Goal: Task Accomplishment & Management: Complete application form

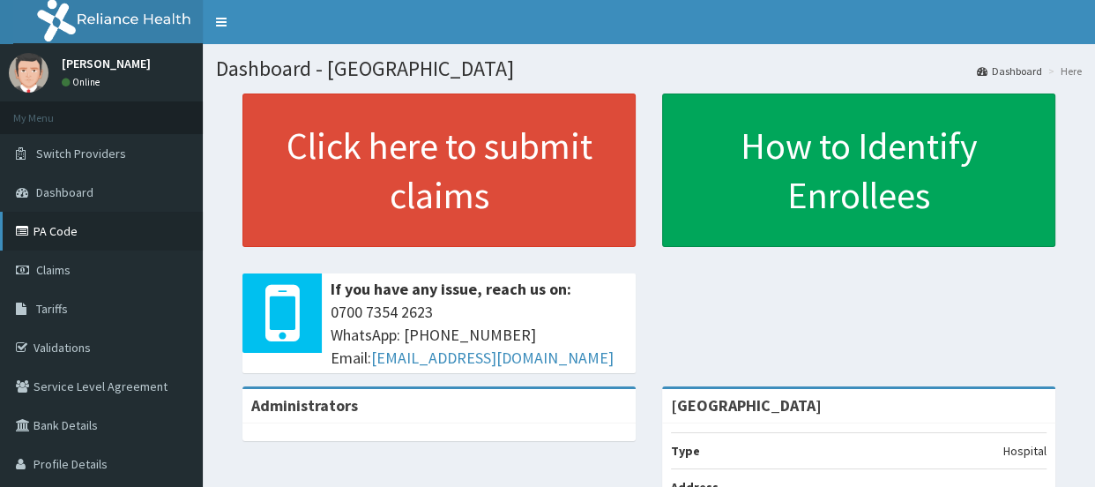
click at [77, 235] on link "PA Code" at bounding box center [101, 231] width 203 height 39
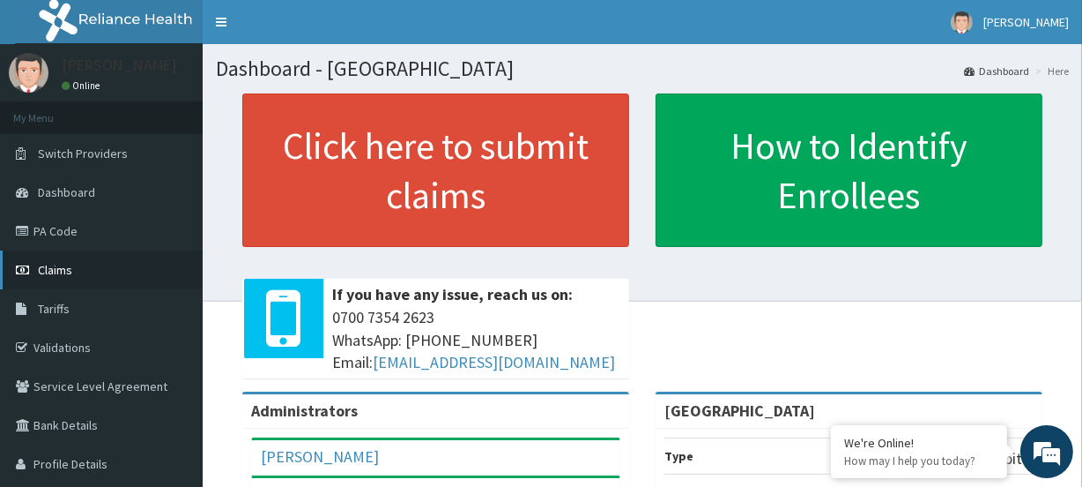
click at [69, 261] on link "Claims" at bounding box center [101, 269] width 203 height 39
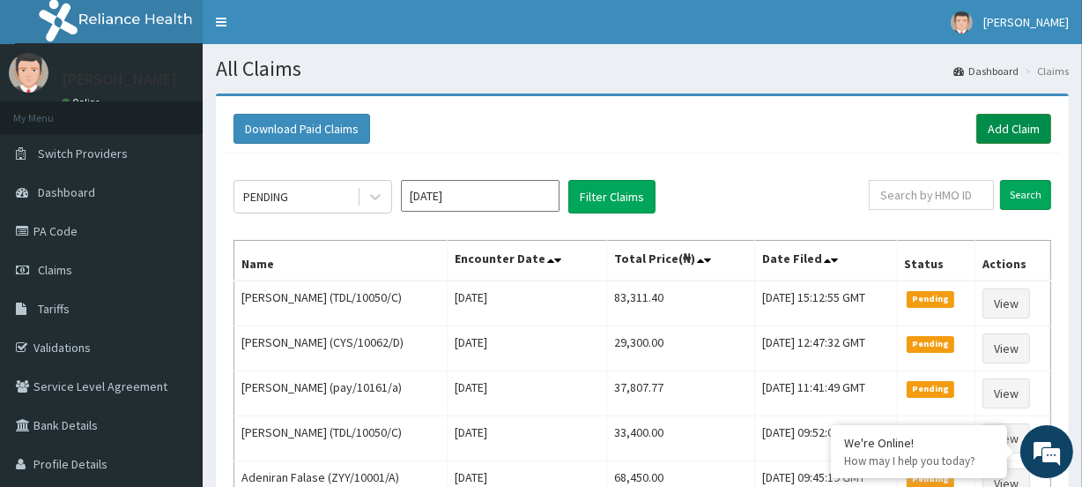
click at [1016, 128] on link "Add Claim" at bounding box center [1014, 129] width 75 height 30
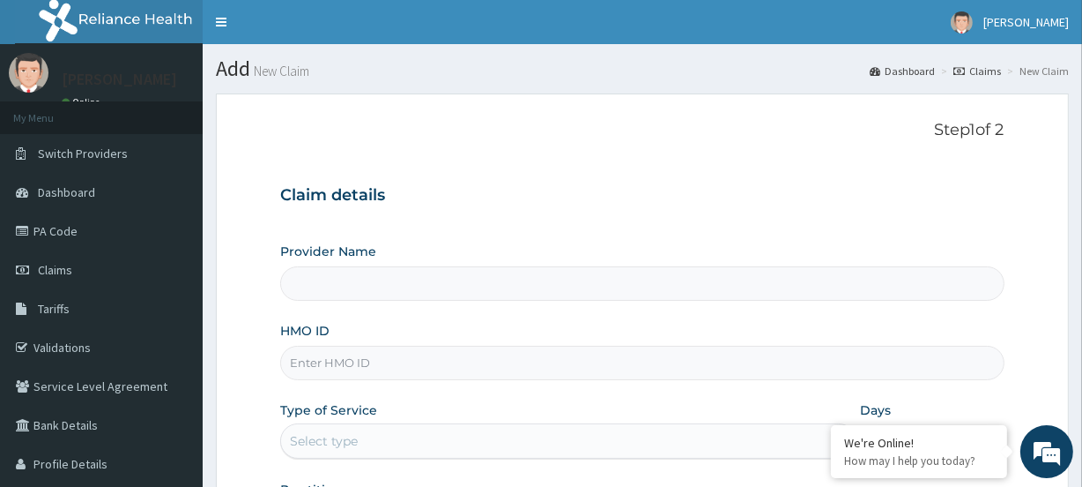
type input "[GEOGRAPHIC_DATA]"
click at [360, 369] on input "HMO ID" at bounding box center [642, 362] width 724 height 34
paste input "CYS/10062/B"
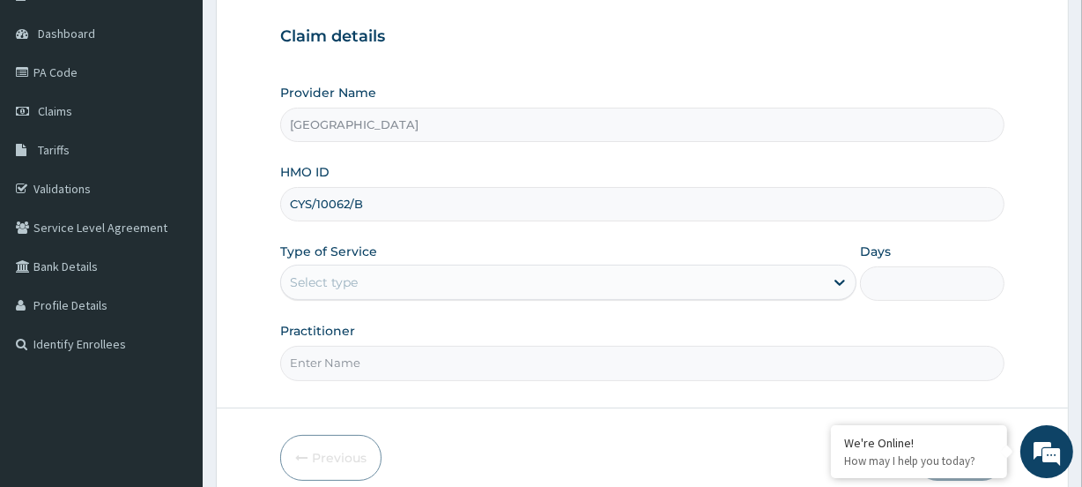
scroll to position [160, 0]
type input "CYS/10062/B"
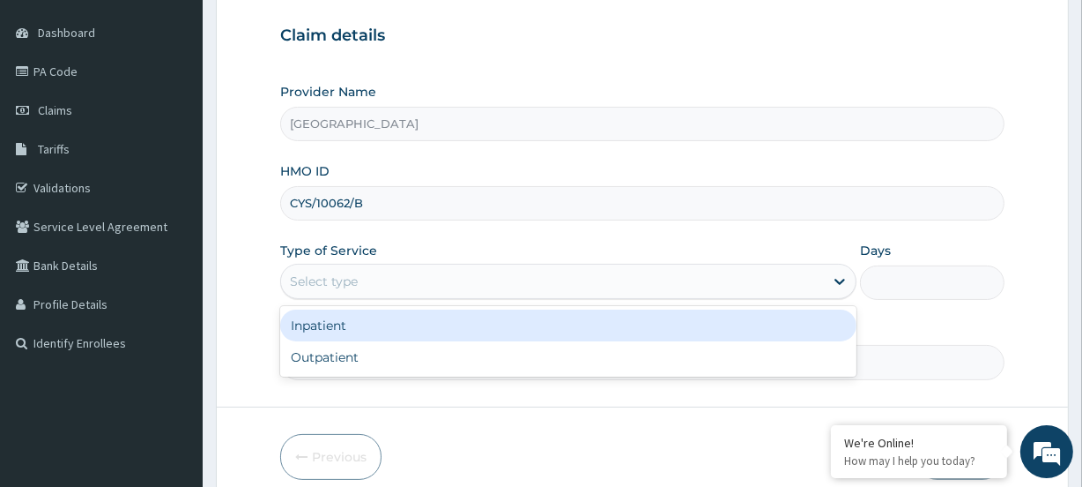
click at [327, 273] on div "Select type" at bounding box center [324, 281] width 68 height 18
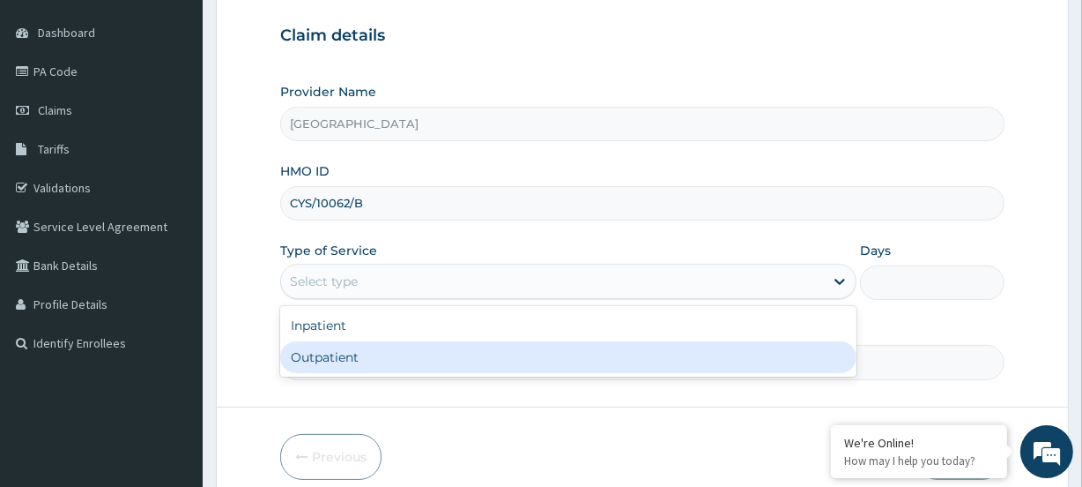
click at [328, 353] on div "Outpatient" at bounding box center [568, 357] width 576 height 32
type input "1"
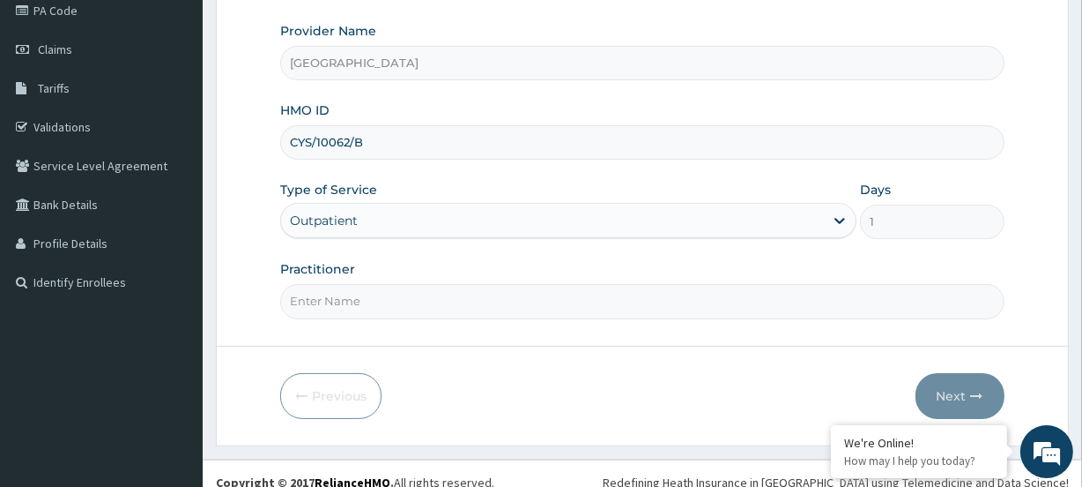
scroll to position [236, 0]
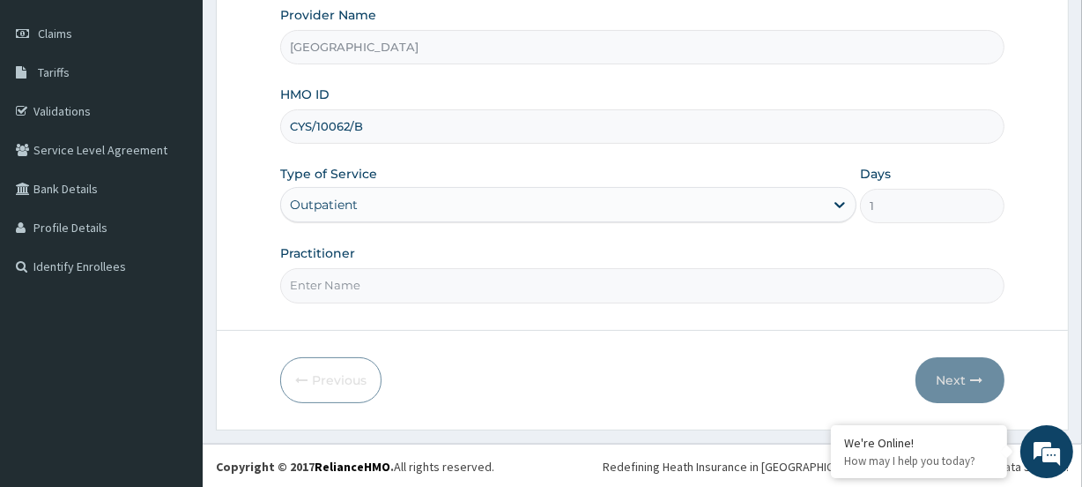
click at [326, 291] on input "Practitioner" at bounding box center [642, 285] width 724 height 34
paste input "Dr. Kehinde Mobolaji Ogungbade"
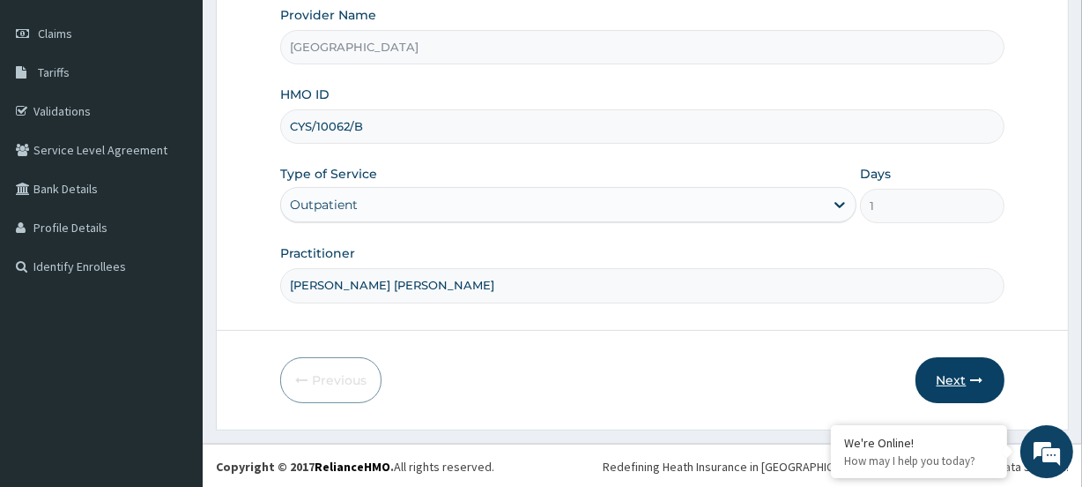
type input "Dr. Kehinde Mobolaji Ogungbade"
click at [971, 382] on icon "button" at bounding box center [977, 380] width 12 height 12
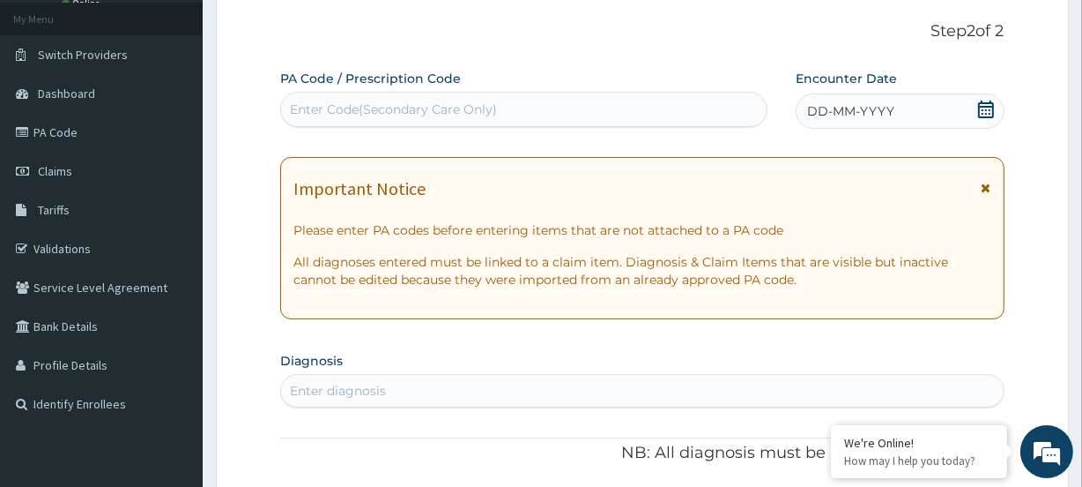
scroll to position [0, 0]
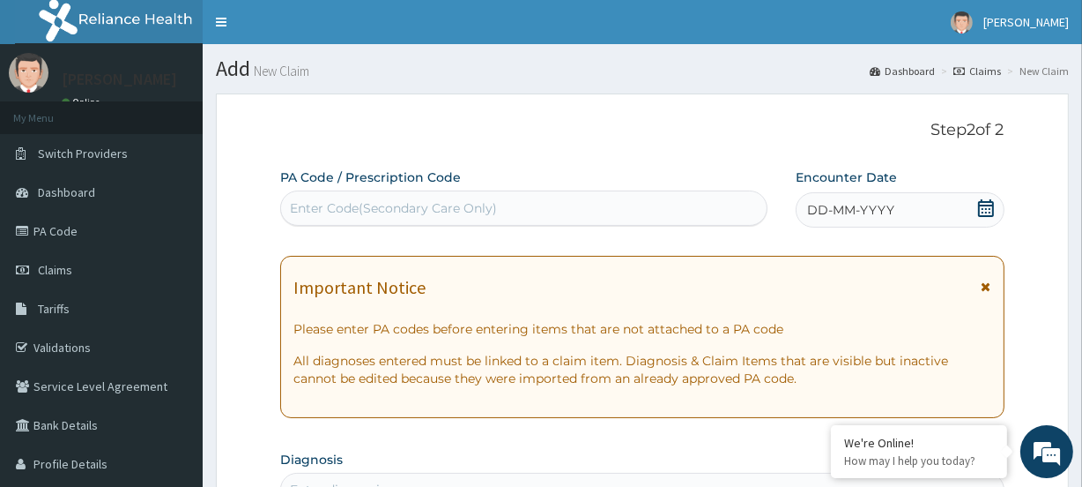
click at [329, 217] on div "Enter Code(Secondary Care Only)" at bounding box center [523, 208] width 485 height 28
paste input "PA/B340AE"
type input "PA/B340AE"
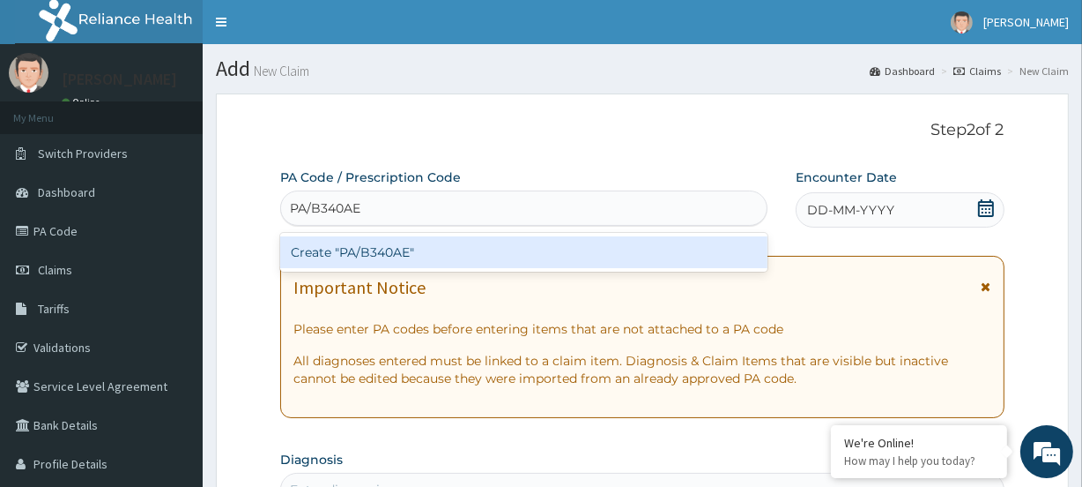
click at [328, 250] on div "Create "PA/B340AE"" at bounding box center [523, 252] width 487 height 32
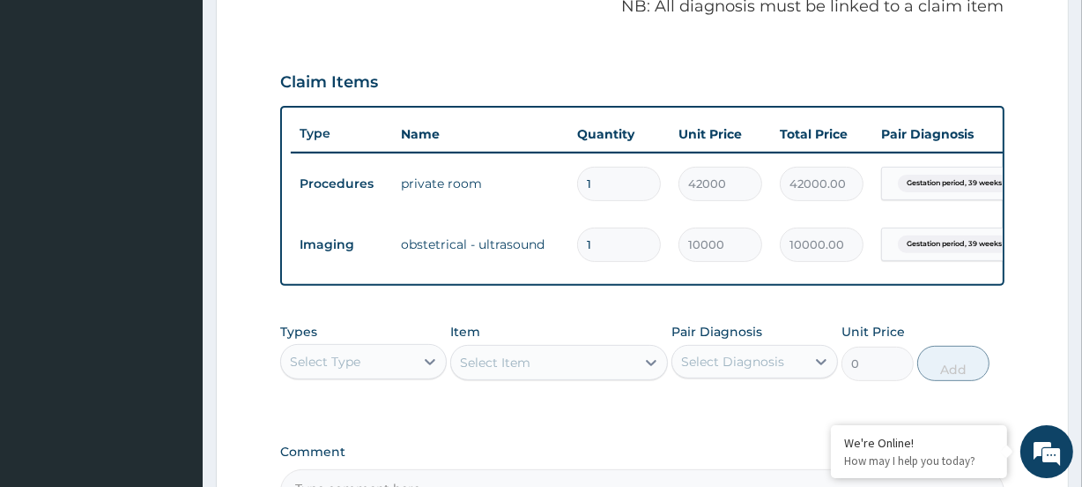
scroll to position [0, 160]
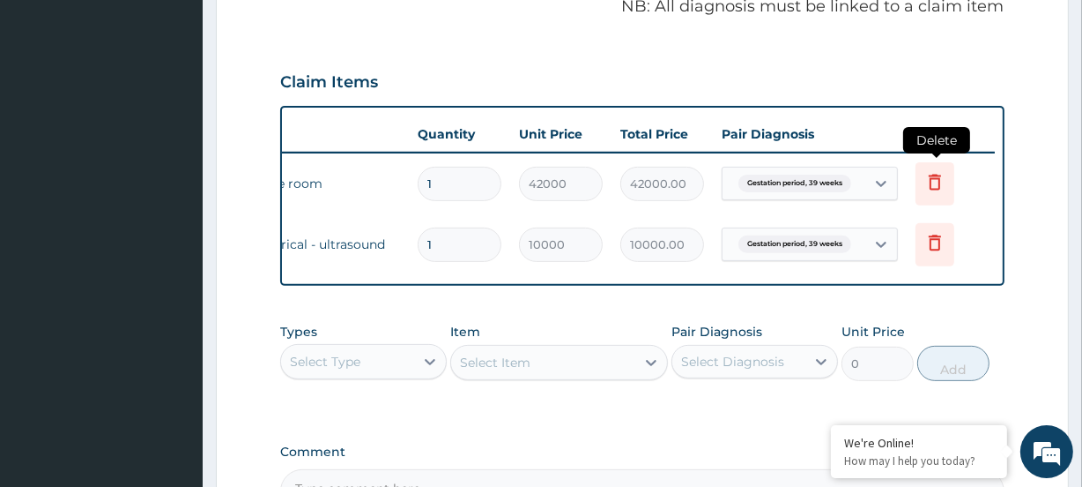
click at [932, 180] on icon at bounding box center [935, 181] width 21 height 21
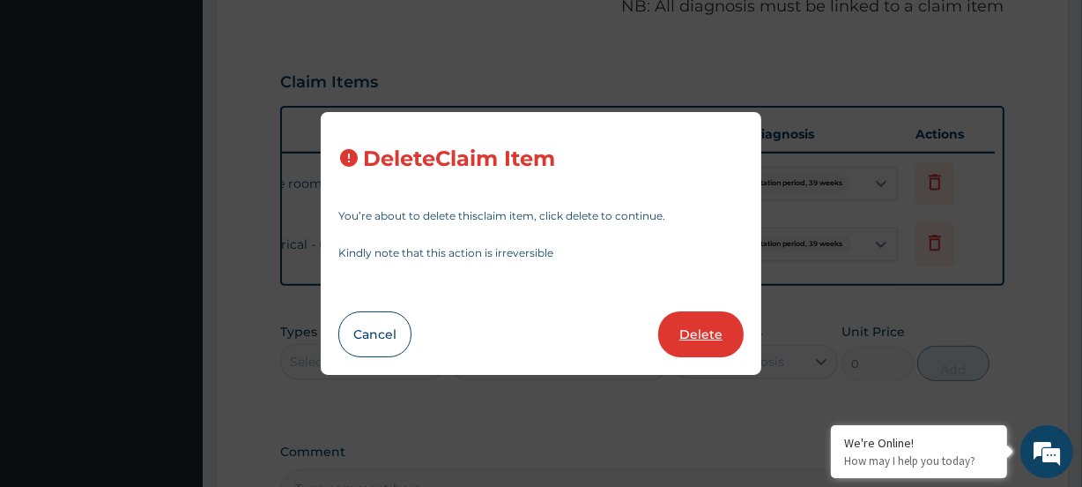
click at [696, 335] on button "Delete" at bounding box center [700, 334] width 85 height 46
type input "10000"
type input "10000.00"
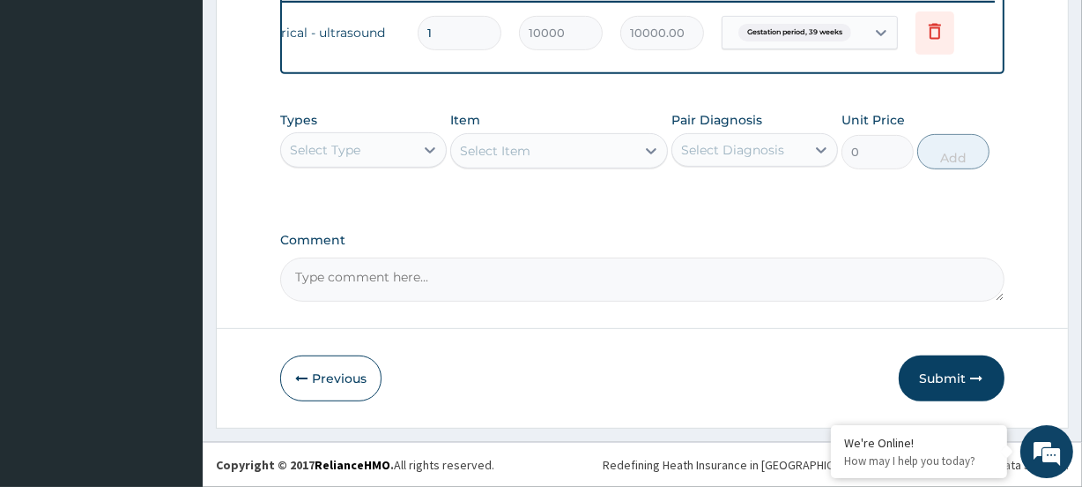
scroll to position [711, 0]
click at [943, 370] on button "Submit" at bounding box center [952, 378] width 106 height 46
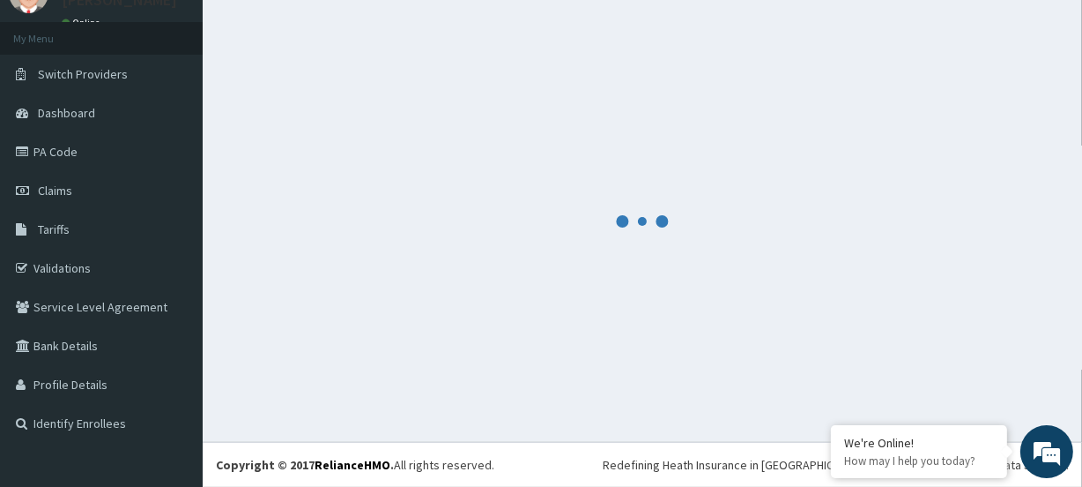
scroll to position [78, 0]
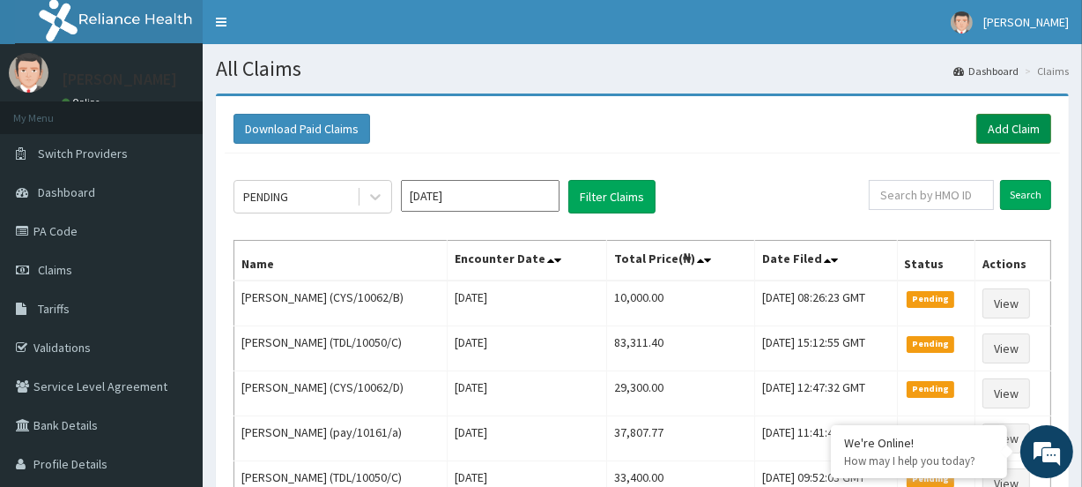
click at [1030, 131] on link "Add Claim" at bounding box center [1014, 129] width 75 height 30
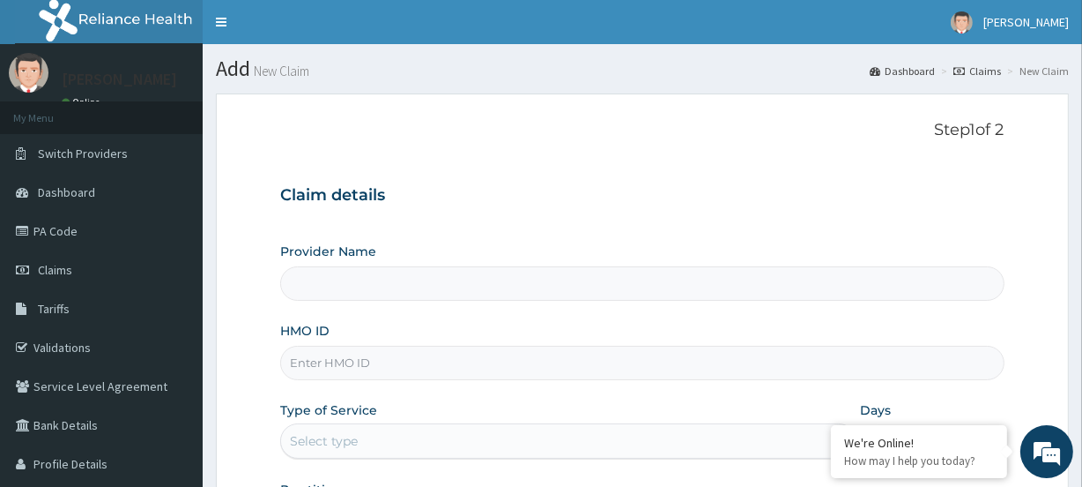
type input "Evercare Hospital"
click at [325, 371] on input "HMO ID" at bounding box center [642, 362] width 724 height 34
paste input "PSR/10048/A"
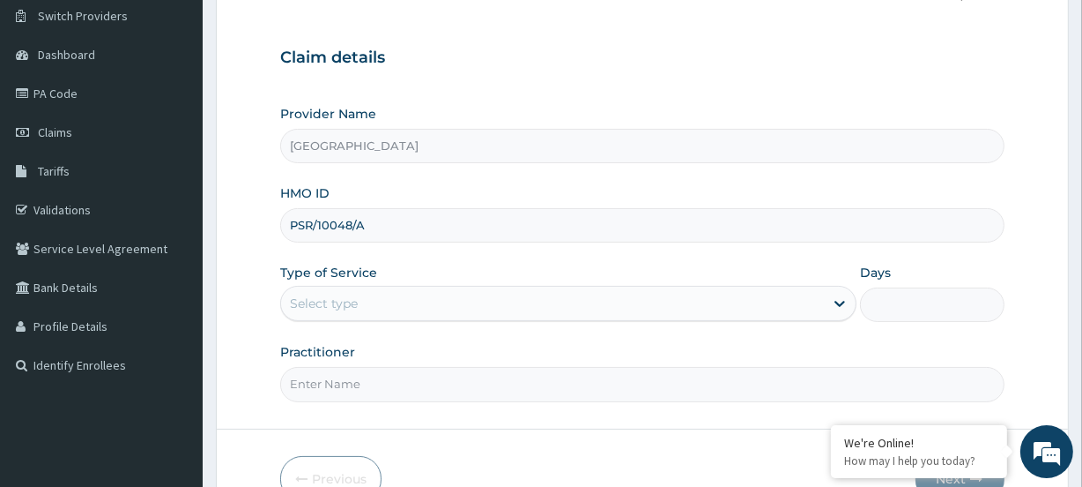
scroll to position [160, 0]
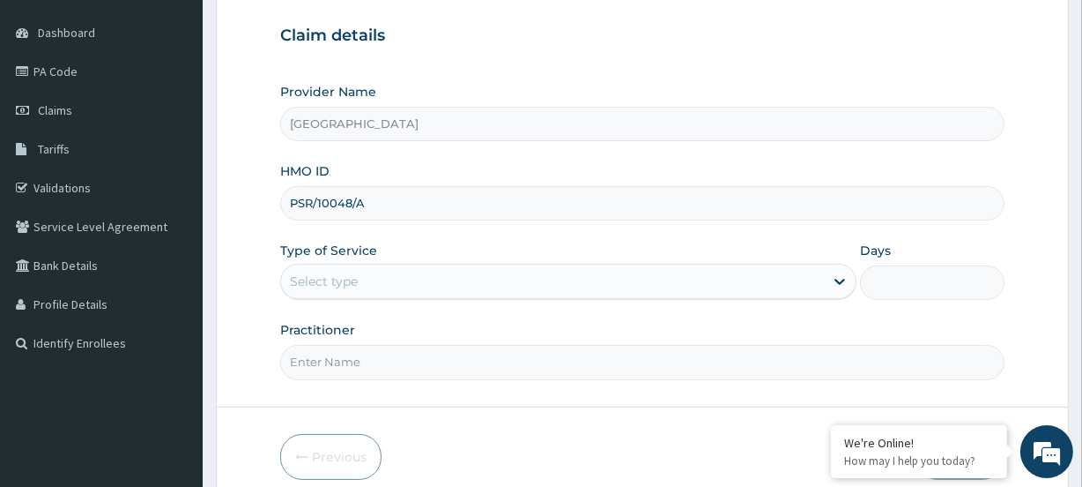
type input "PSR/10048/A"
click at [319, 279] on div "Select type" at bounding box center [324, 281] width 68 height 18
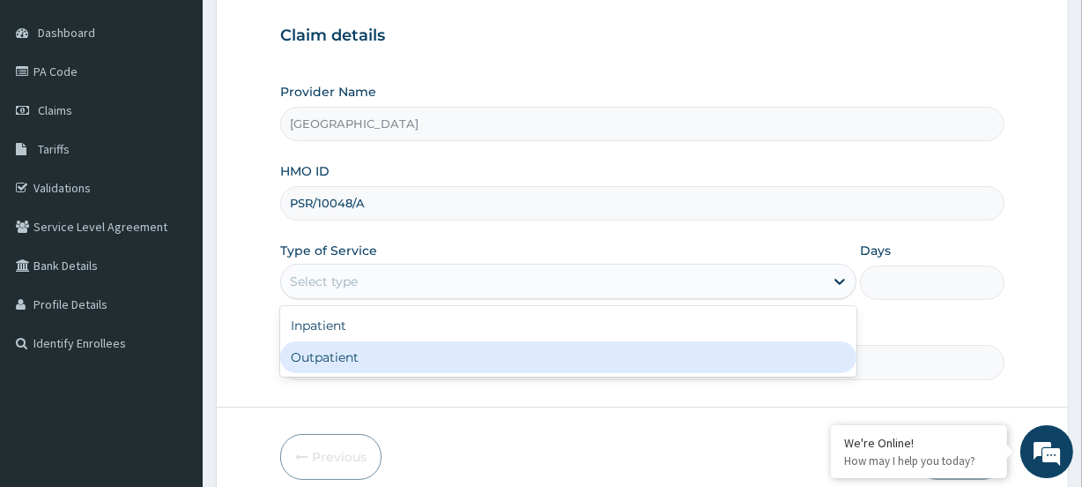
click at [314, 352] on div "Outpatient" at bounding box center [568, 357] width 576 height 32
type input "1"
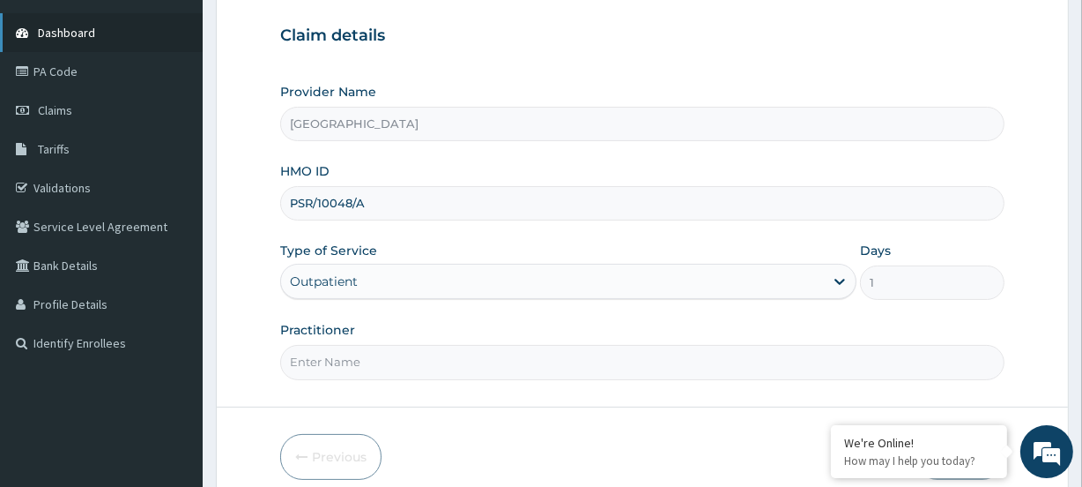
scroll to position [0, 0]
drag, startPoint x: 335, startPoint y: 368, endPoint x: 301, endPoint y: 355, distance: 36.5
click at [330, 365] on input "Practitioner" at bounding box center [642, 362] width 724 height 34
paste input "Basil Okoh"
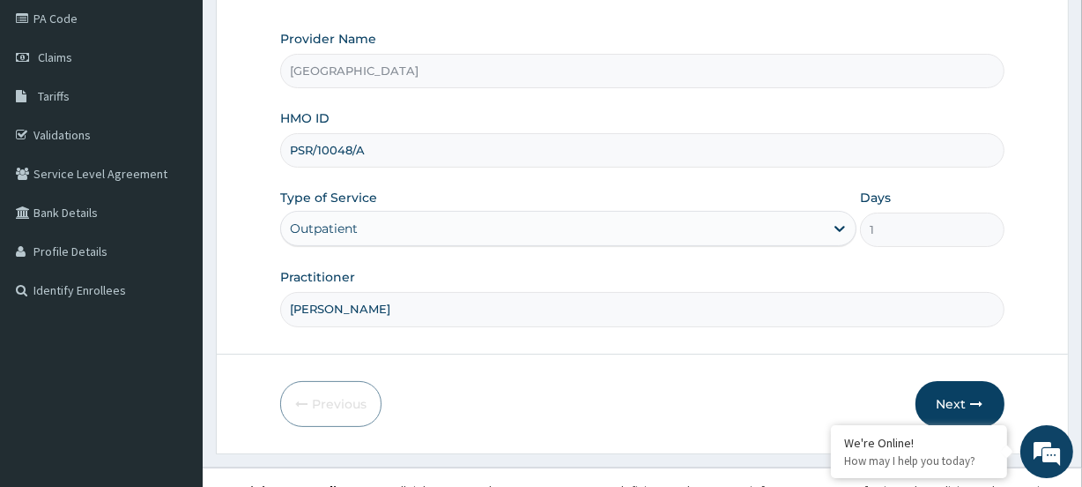
scroll to position [236, 0]
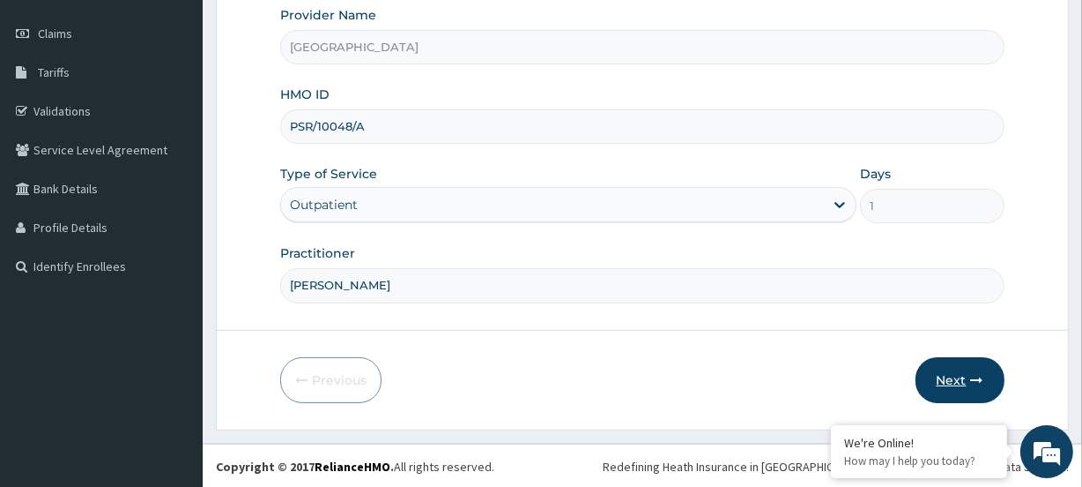
type input "Basil Okoh"
click at [957, 385] on button "Next" at bounding box center [960, 380] width 89 height 46
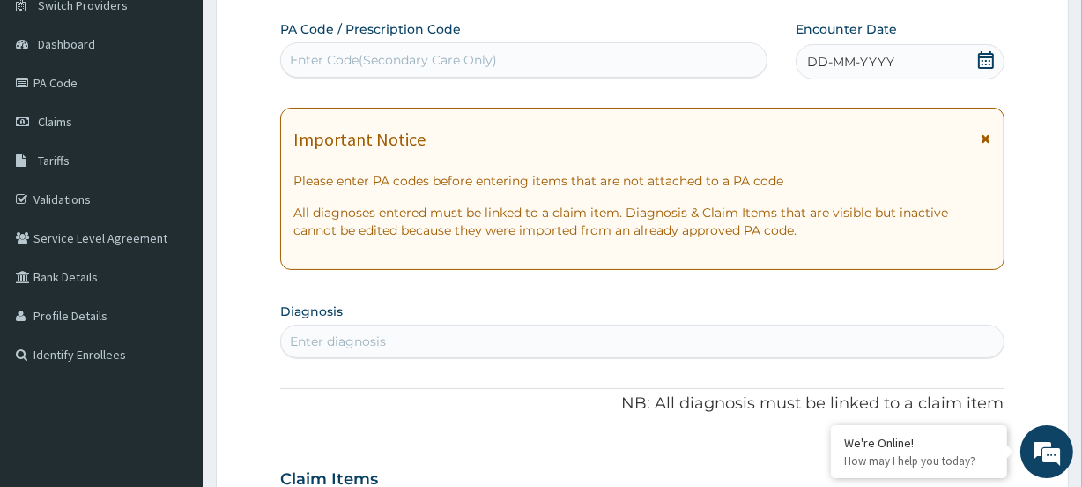
scroll to position [0, 0]
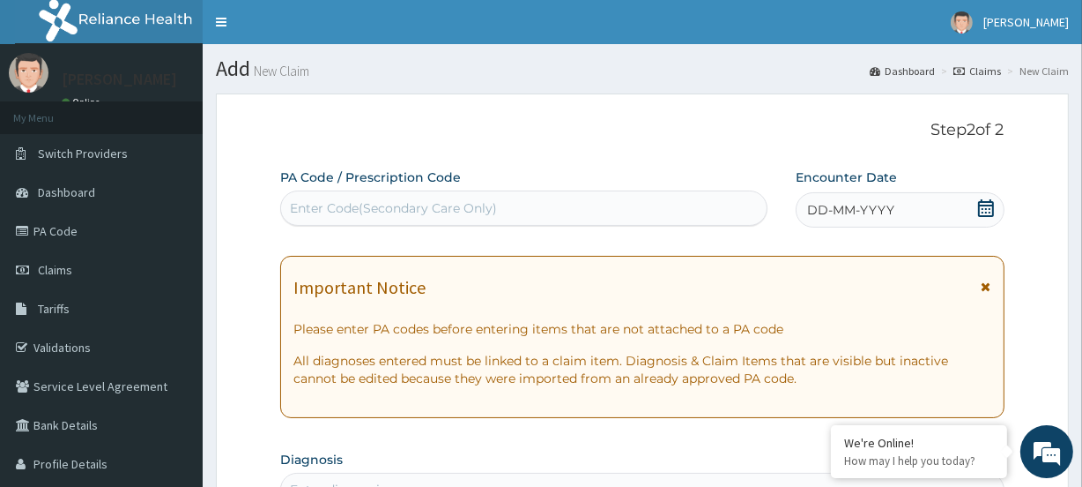
click at [349, 212] on div "Enter Code(Secondary Care Only)" at bounding box center [393, 208] width 207 height 18
paste input "PA/16C9FA"
type input "PA/16C9FA"
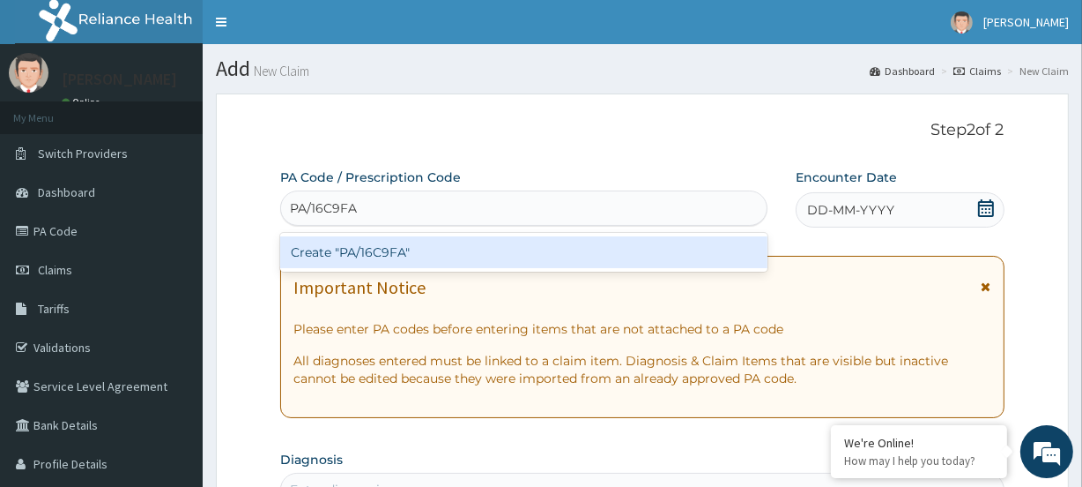
click at [323, 247] on div "Create "PA/16C9FA"" at bounding box center [523, 252] width 487 height 32
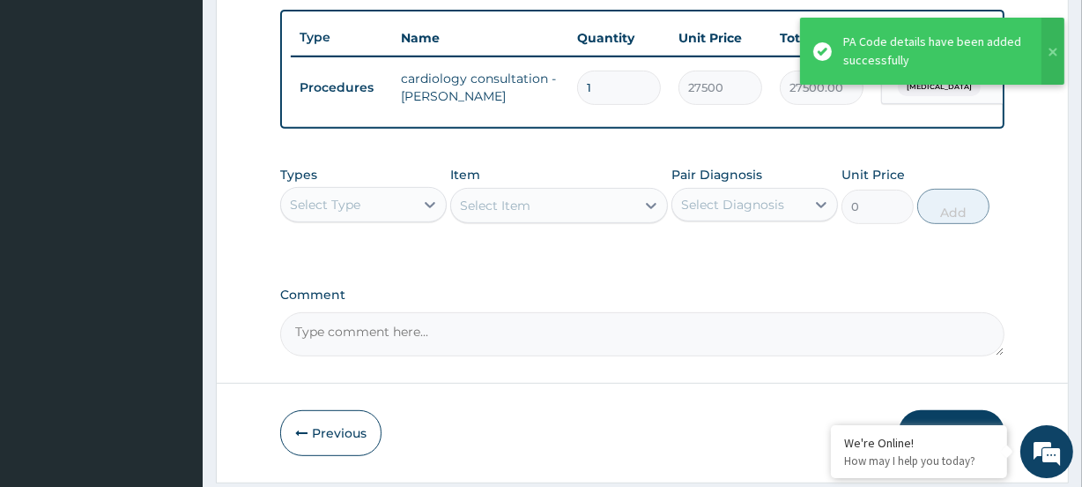
scroll to position [711, 0]
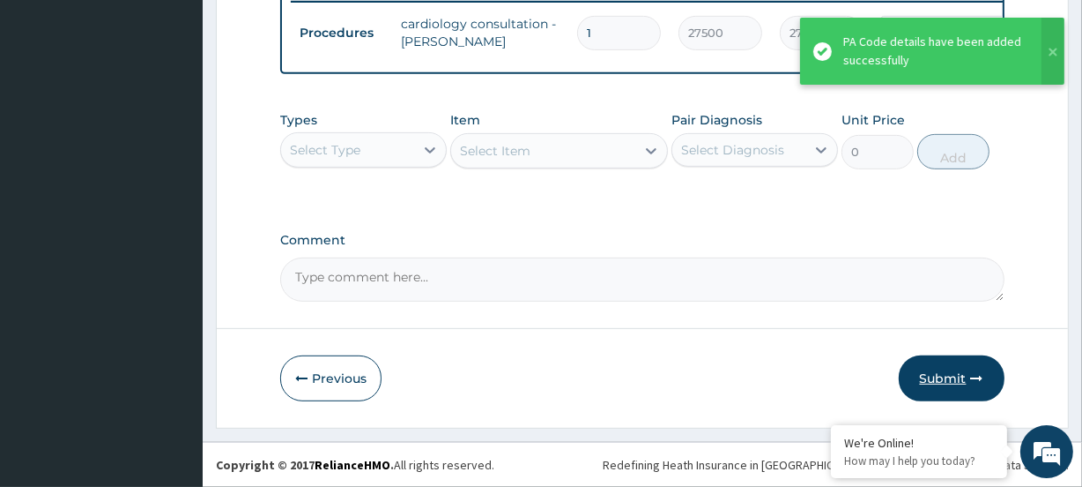
click at [961, 372] on button "Submit" at bounding box center [952, 378] width 106 height 46
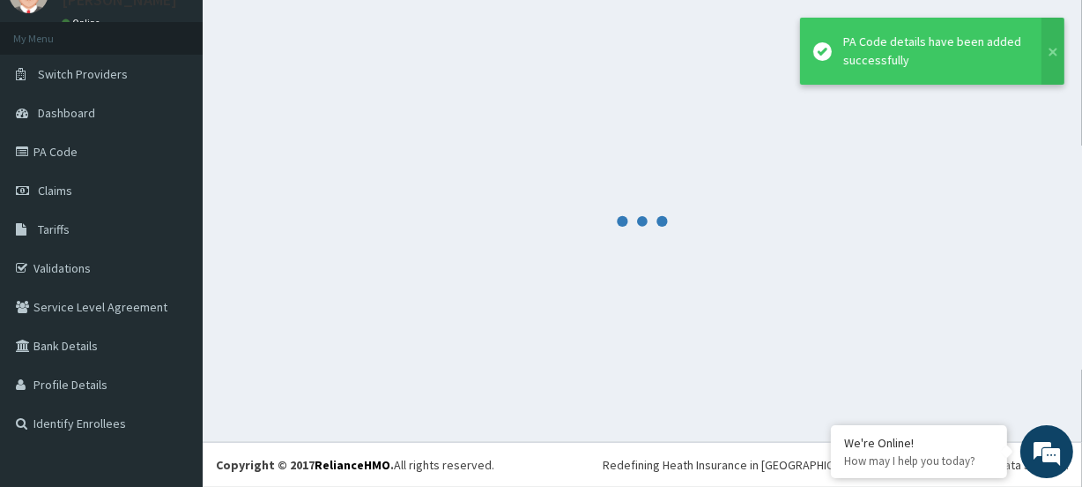
scroll to position [78, 0]
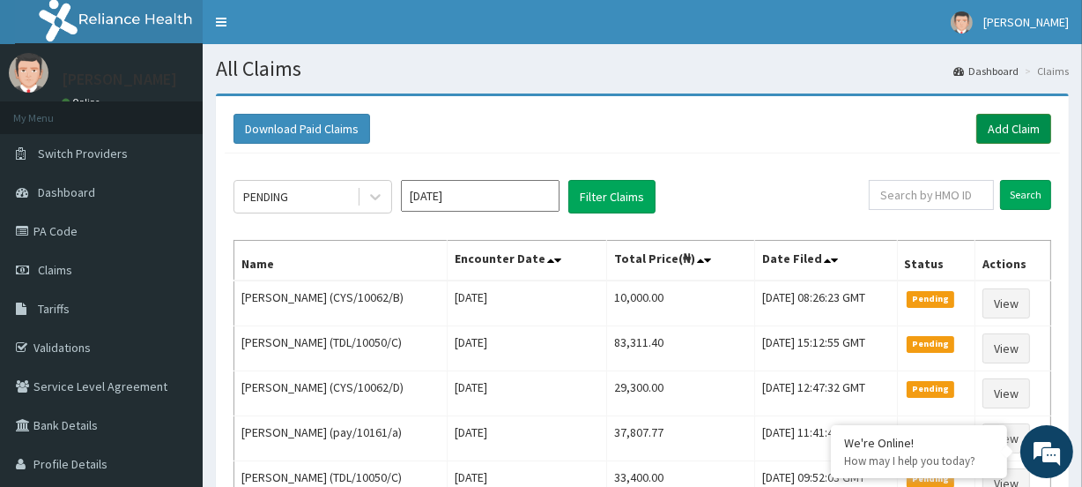
click at [993, 125] on link "Add Claim" at bounding box center [1014, 129] width 75 height 30
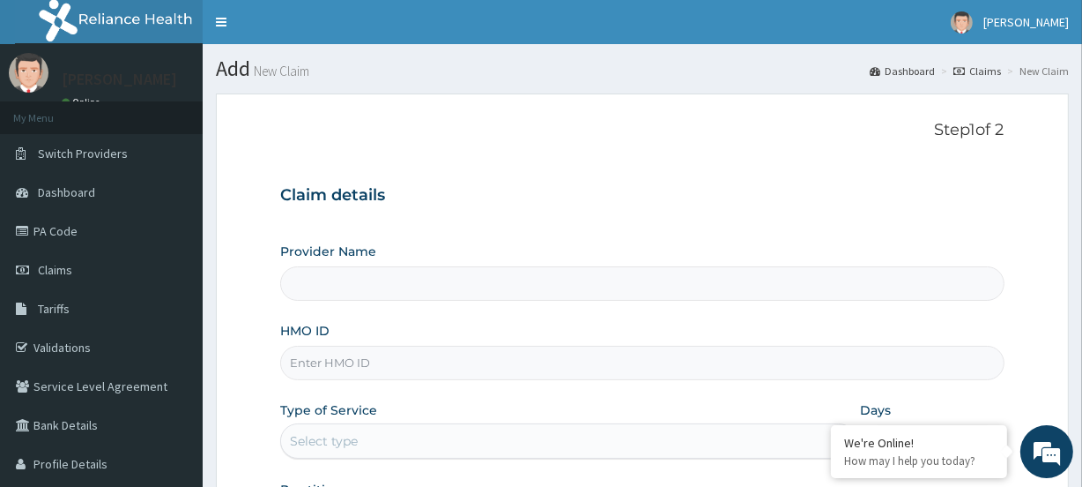
type input "[GEOGRAPHIC_DATA]"
click at [322, 374] on input "HMO ID" at bounding box center [642, 362] width 724 height 34
paste input "PSR/10048/A"
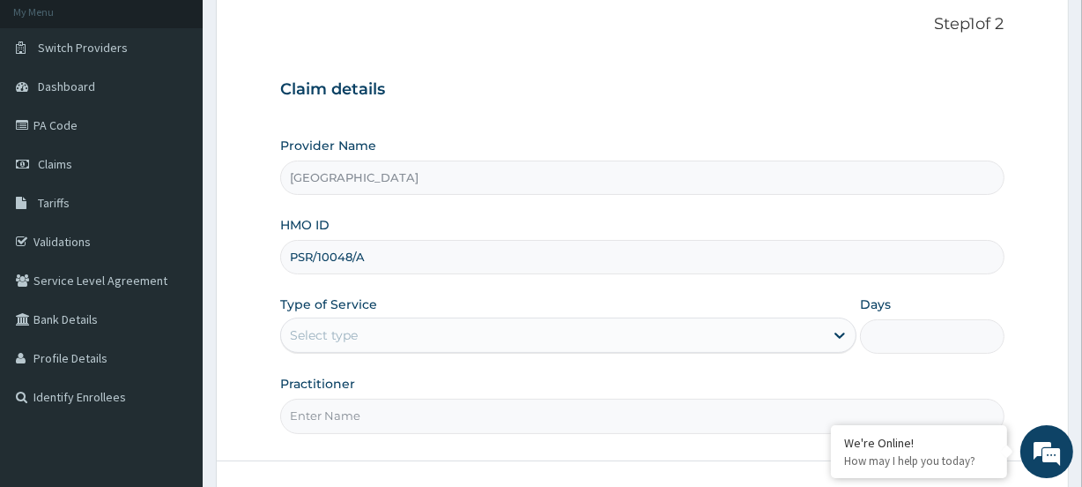
scroll to position [160, 0]
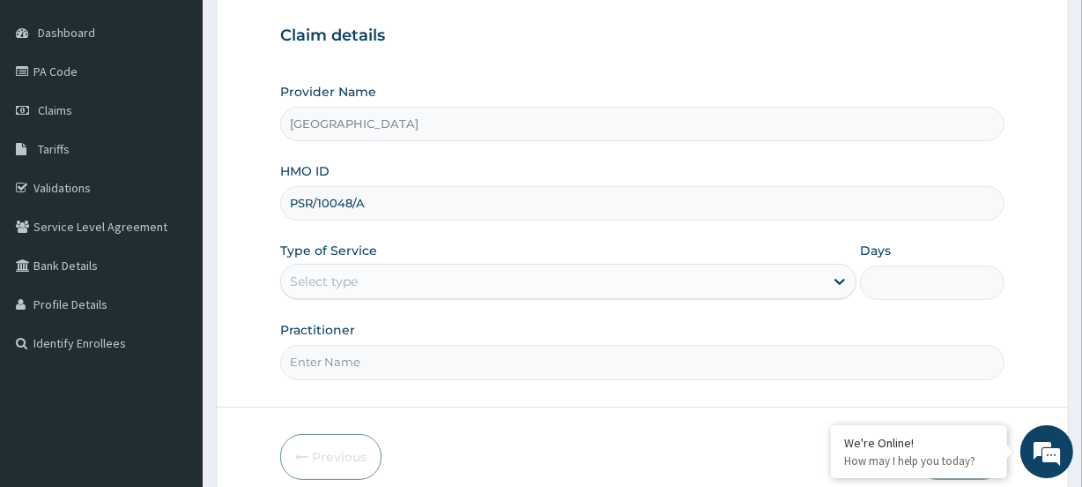
type input "PSR/10048/A"
click at [326, 273] on div "Select type" at bounding box center [324, 281] width 68 height 18
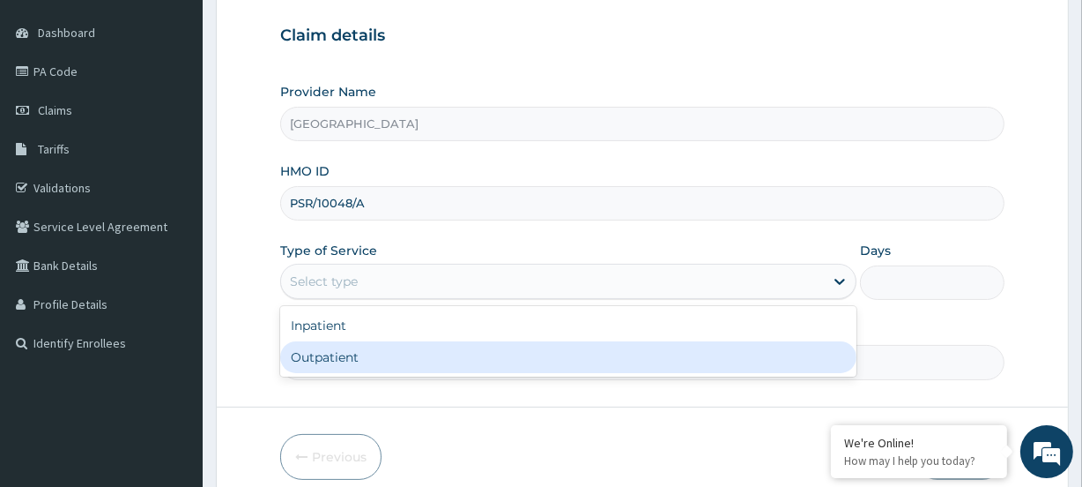
drag, startPoint x: 333, startPoint y: 360, endPoint x: 123, endPoint y: 34, distance: 387.7
click at [328, 353] on div "Outpatient" at bounding box center [568, 357] width 576 height 32
type input "1"
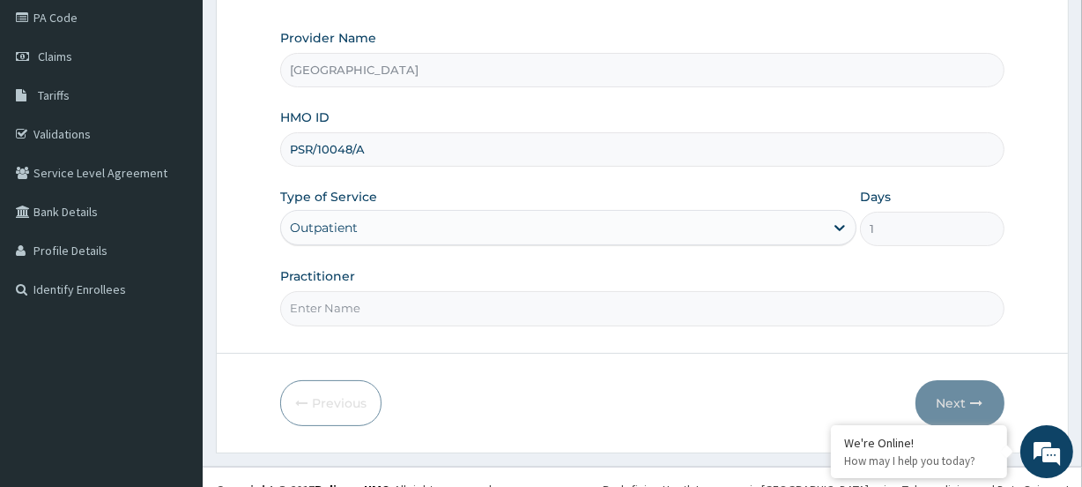
scroll to position [236, 0]
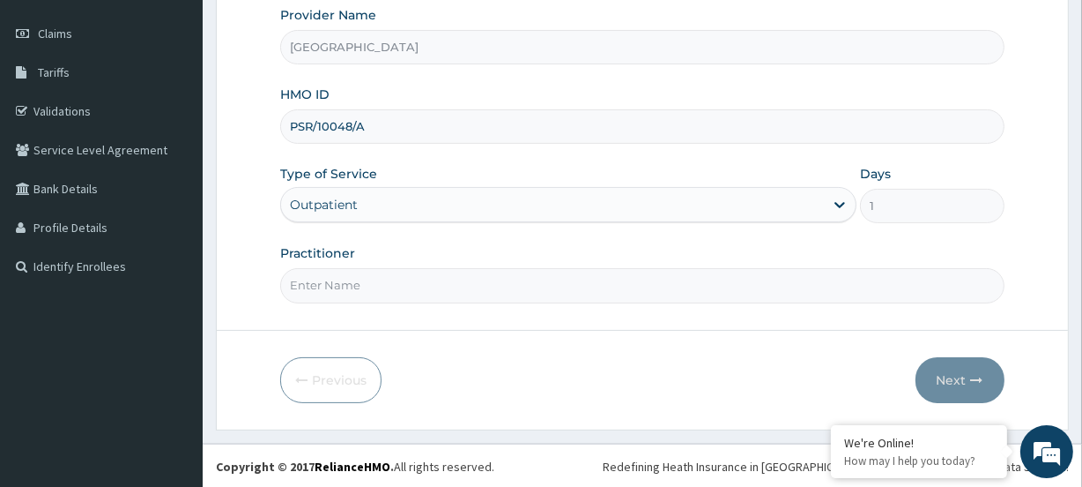
click at [344, 293] on input "Practitioner" at bounding box center [642, 285] width 724 height 34
paste input "Nkiru Jibuaku"
type input "Nkiru Jibuaku"
click at [932, 376] on button "Next" at bounding box center [960, 380] width 89 height 46
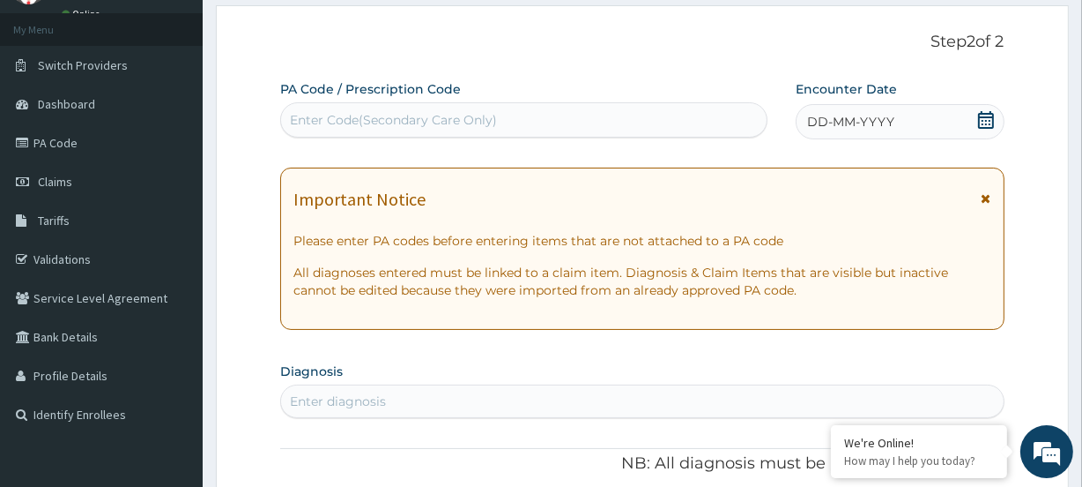
scroll to position [76, 0]
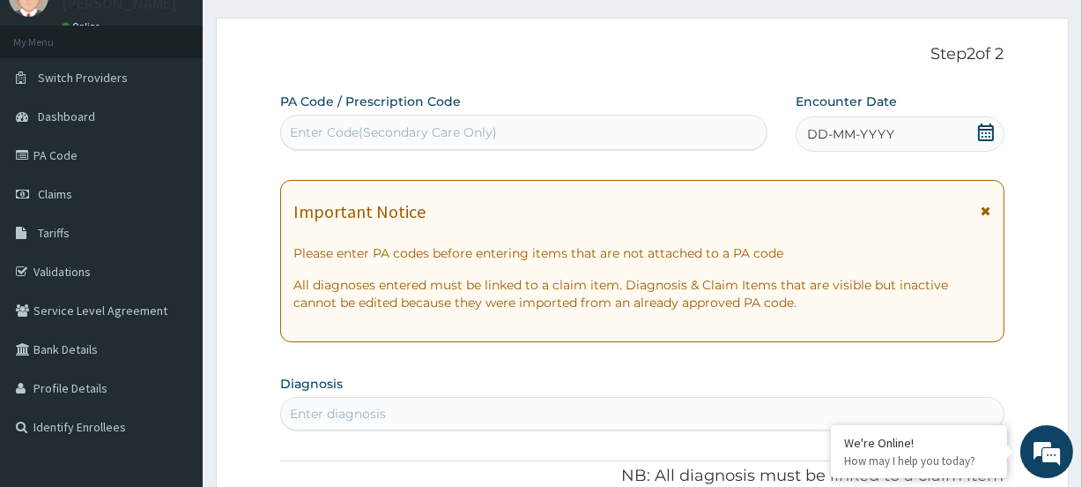
click at [329, 136] on div "Enter Code(Secondary Care Only)" at bounding box center [393, 132] width 207 height 18
paste input "PA/DFAAAB"
type input "PA/DFAAAB"
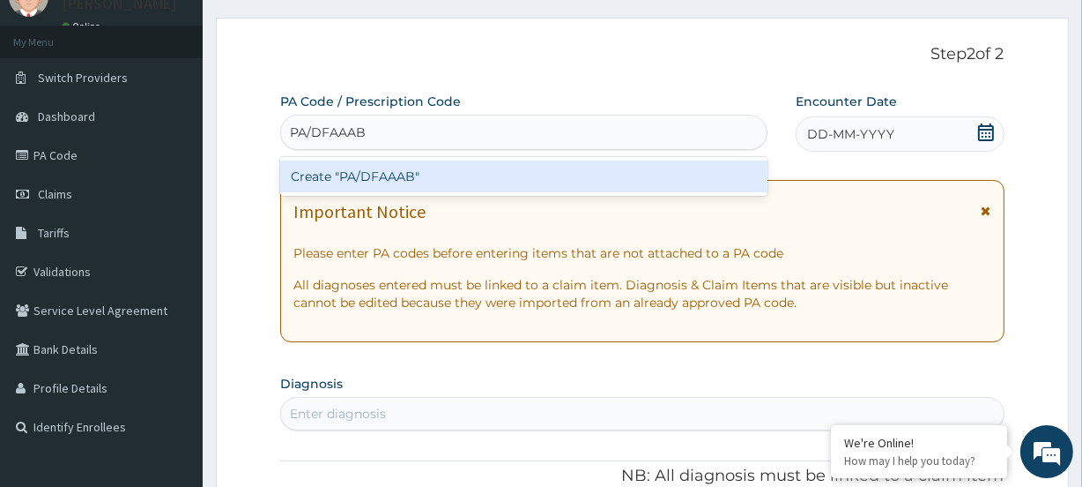
click at [323, 178] on div "Create "PA/DFAAAB"" at bounding box center [523, 176] width 487 height 32
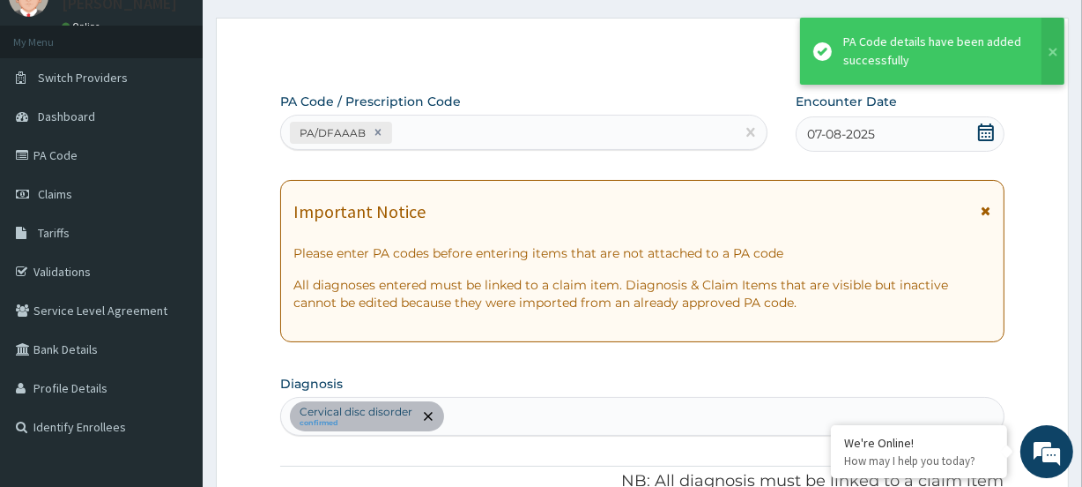
scroll to position [489, 0]
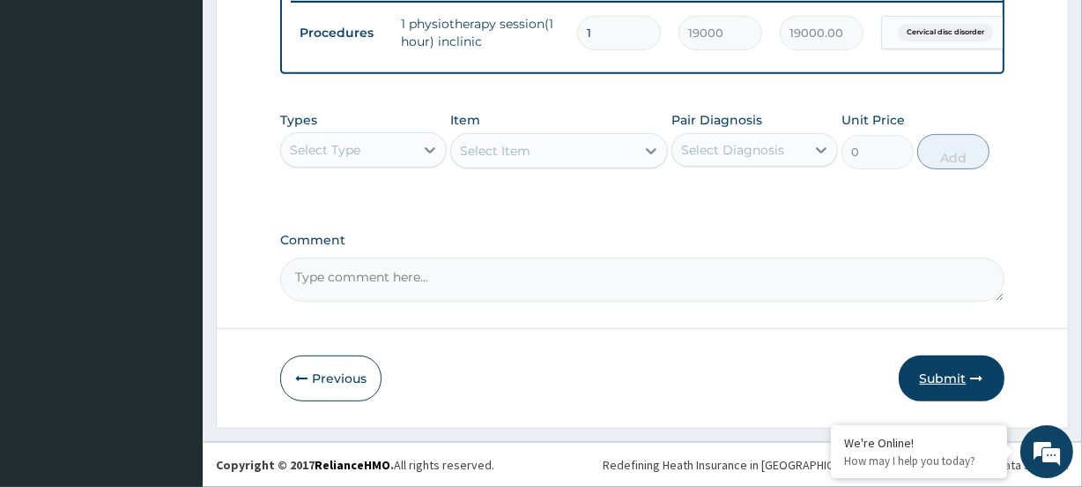
click at [960, 389] on button "Submit" at bounding box center [952, 378] width 106 height 46
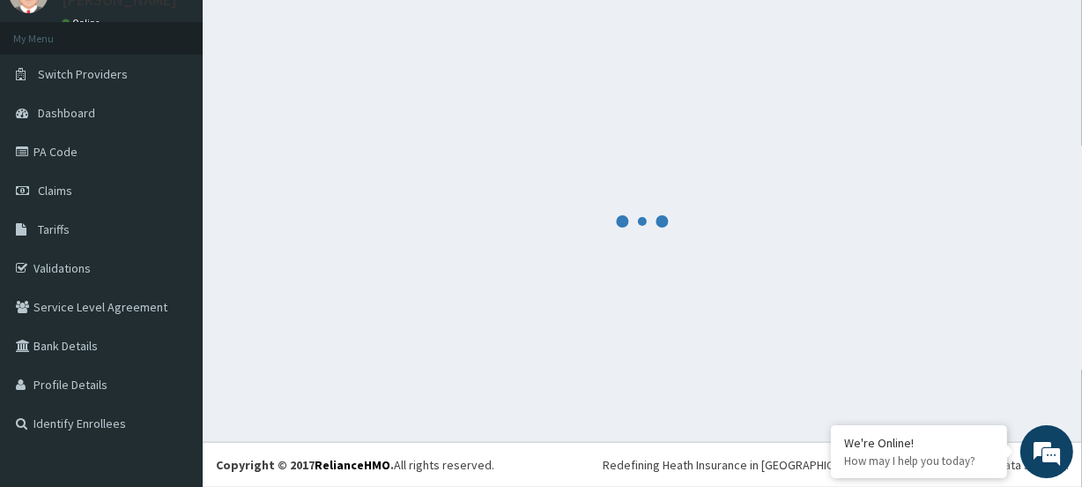
scroll to position [78, 0]
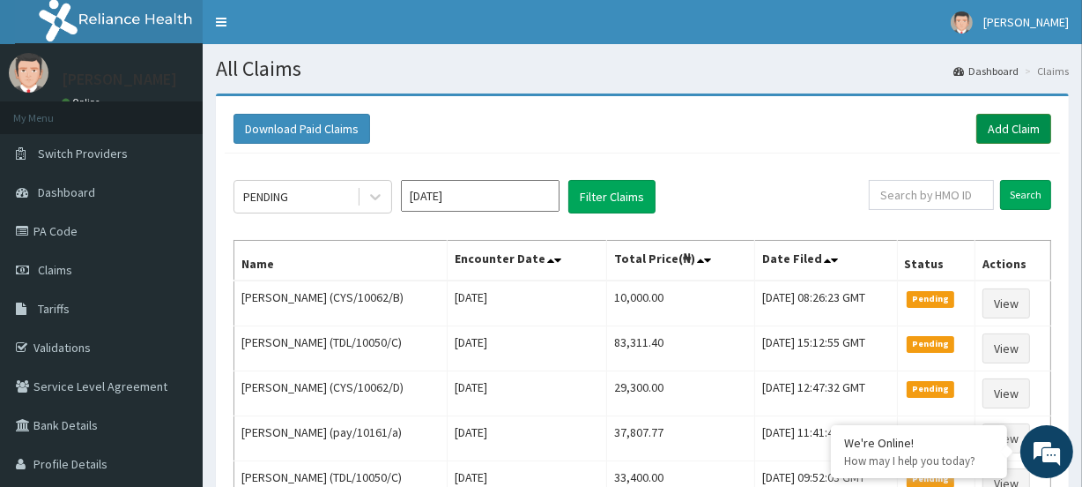
click at [1028, 129] on link "Add Claim" at bounding box center [1014, 129] width 75 height 30
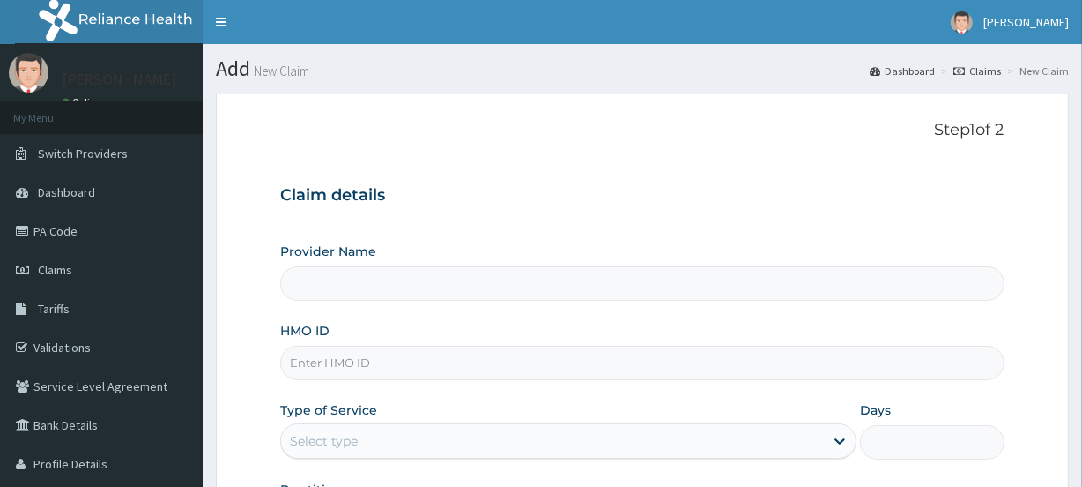
type input "[GEOGRAPHIC_DATA]"
click at [312, 370] on input "HMO ID" at bounding box center [642, 362] width 724 height 34
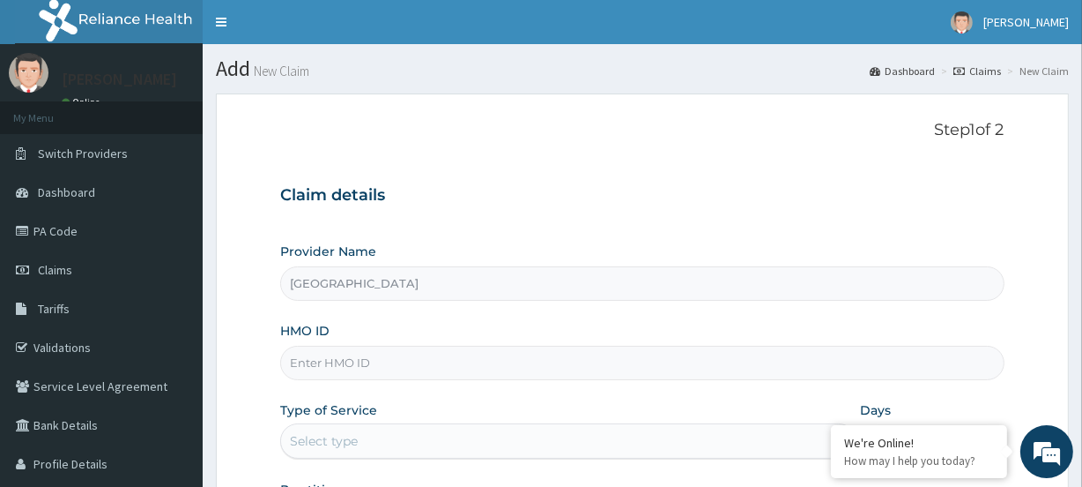
paste input "PGL/10010/A"
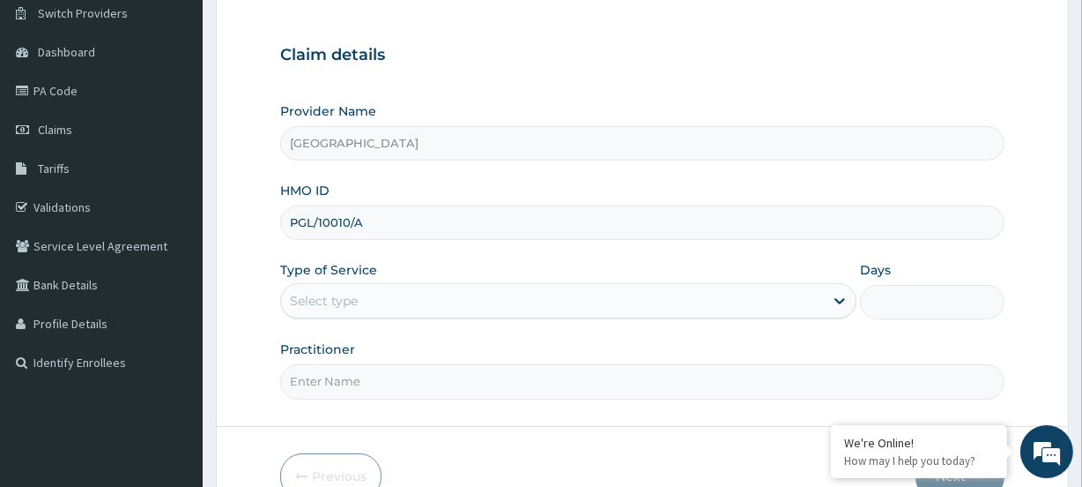
scroll to position [160, 0]
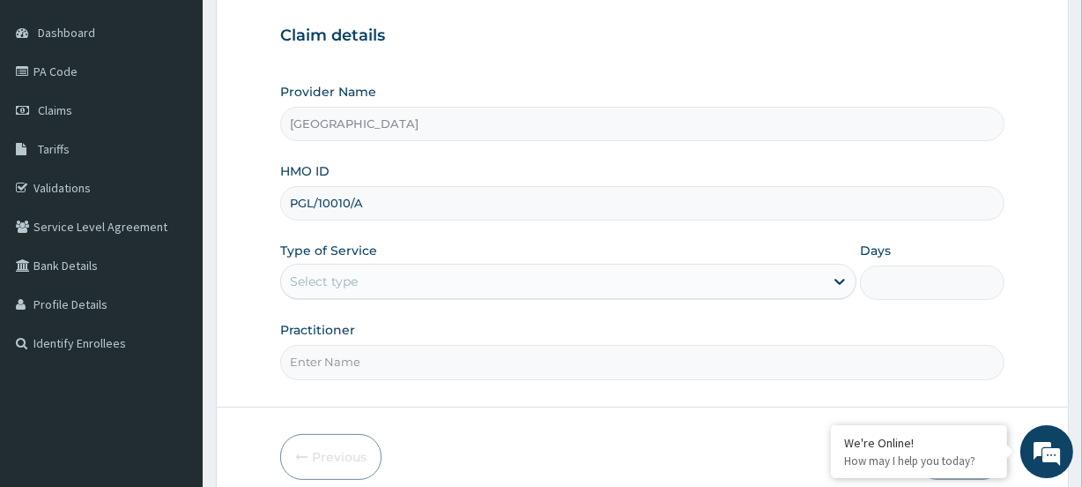
type input "PGL/10010/A"
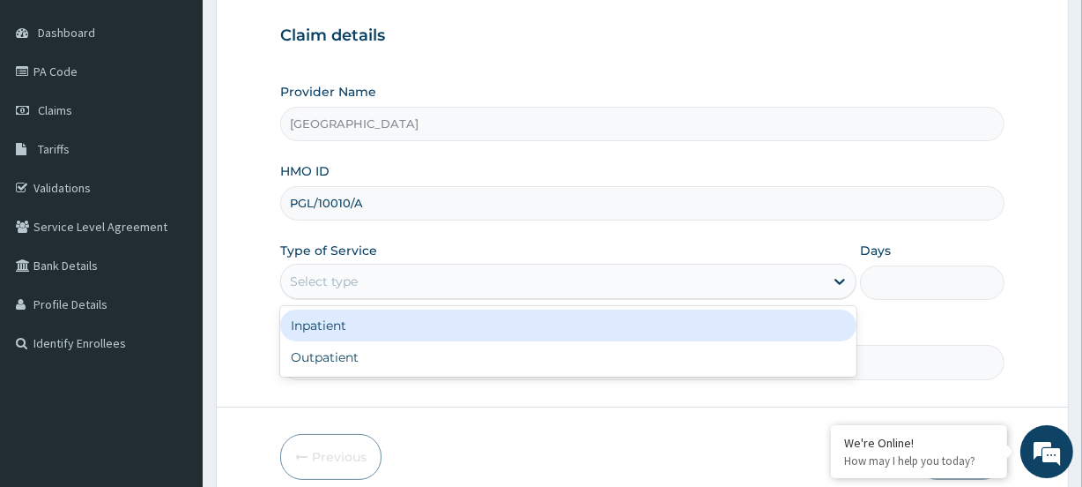
click at [316, 278] on div "Select type" at bounding box center [324, 281] width 68 height 18
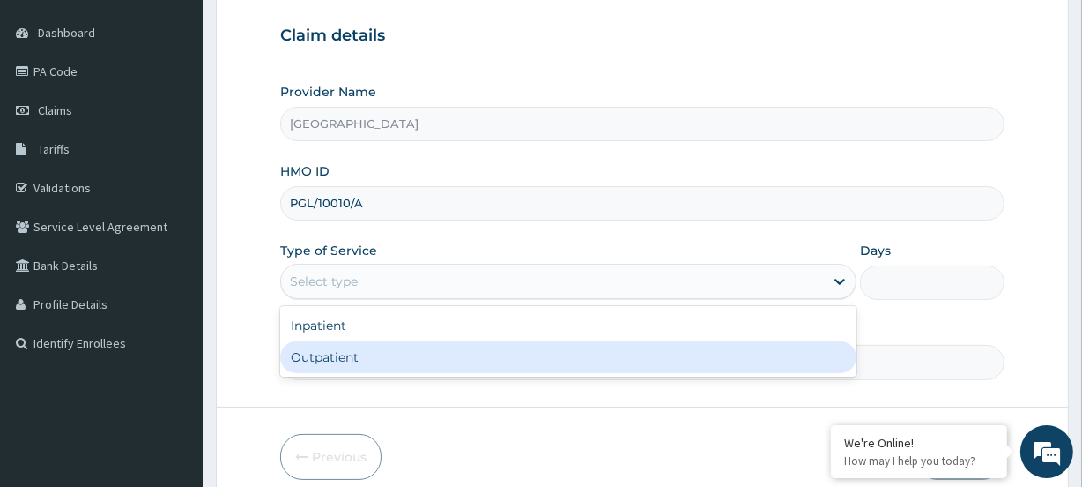
click at [307, 361] on div "Outpatient" at bounding box center [568, 357] width 576 height 32
type input "1"
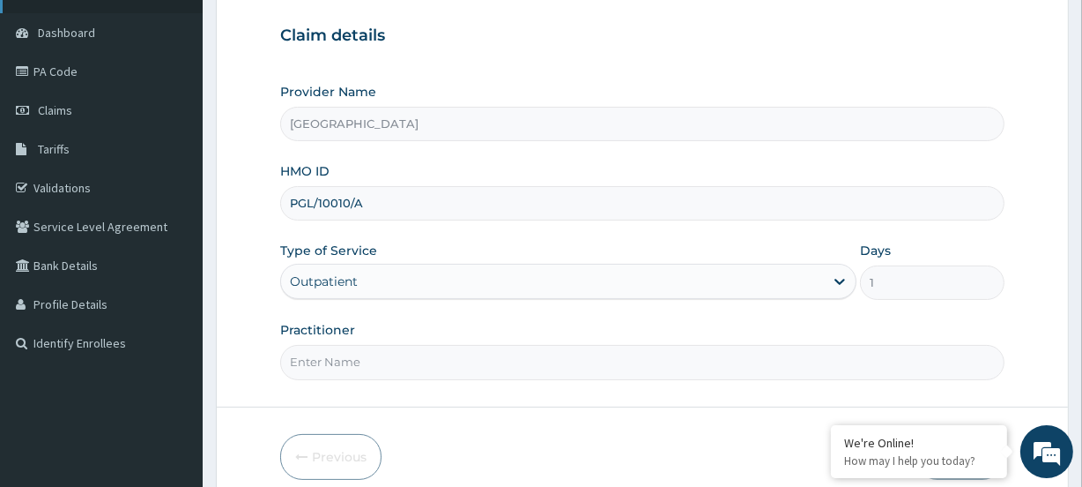
scroll to position [0, 0]
click at [341, 361] on input "Practitioner" at bounding box center [642, 362] width 724 height 34
paste input "Kufre Albert Umoh"
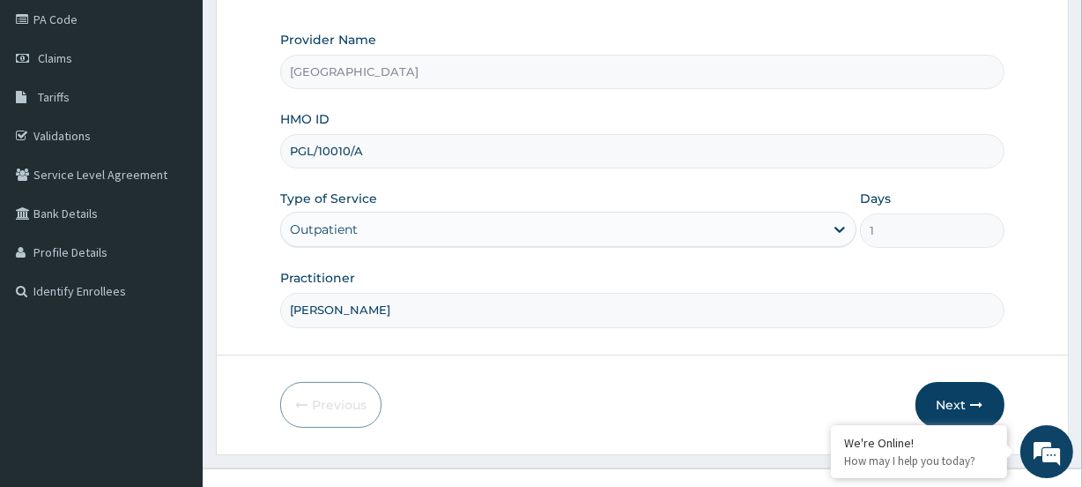
scroll to position [236, 0]
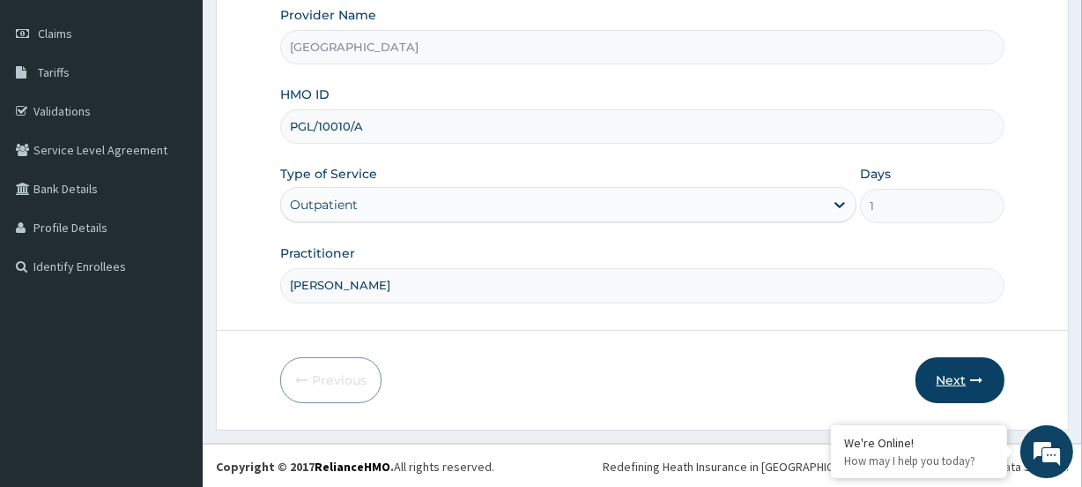
type input "Kufre Albert Umoh"
click at [966, 377] on button "Next" at bounding box center [960, 380] width 89 height 46
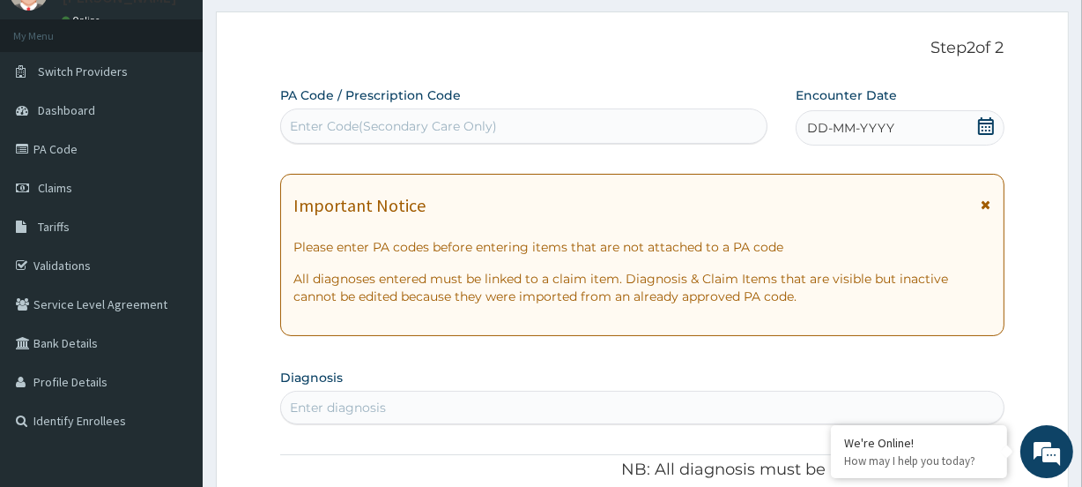
scroll to position [76, 0]
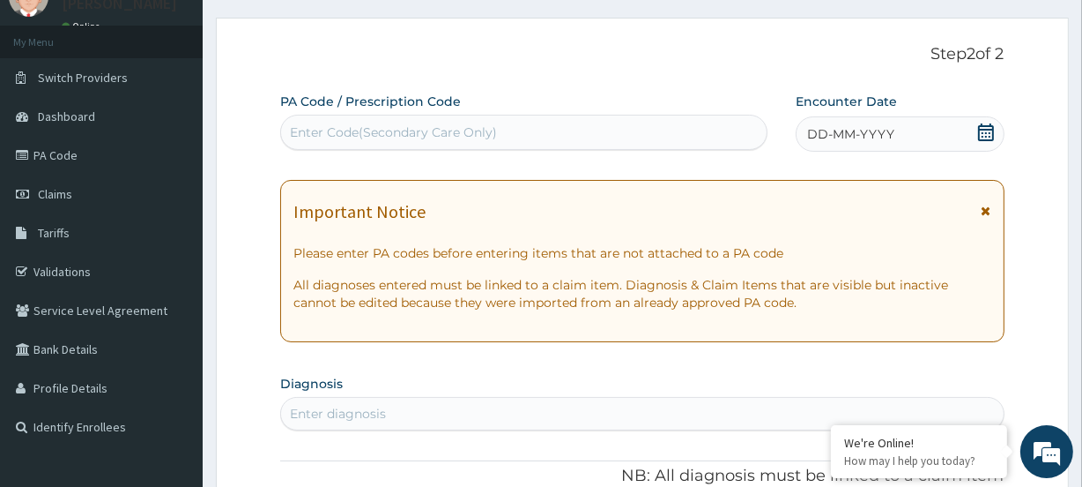
click at [348, 124] on div "Enter Code(Secondary Care Only)" at bounding box center [393, 132] width 207 height 18
paste input "PA/2D261"
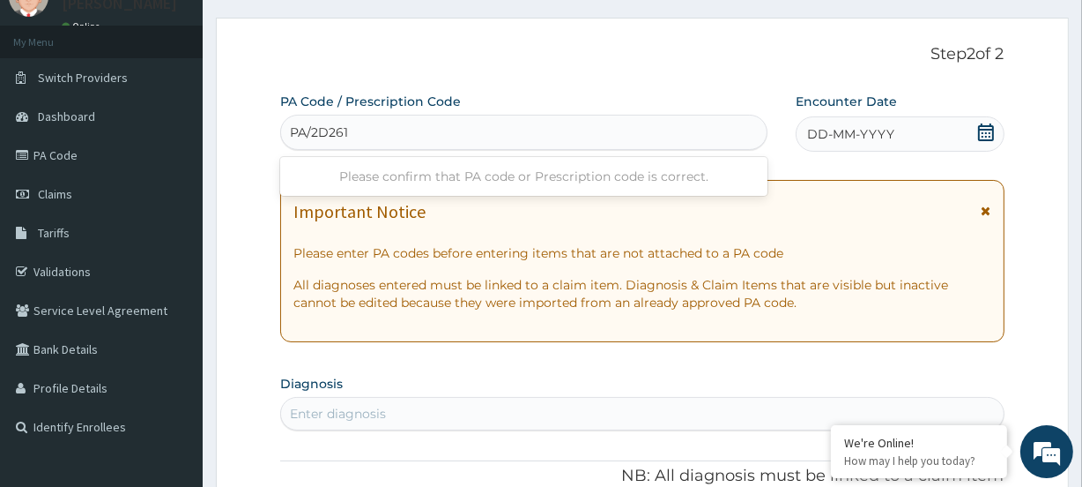
type input "PA/2D261"
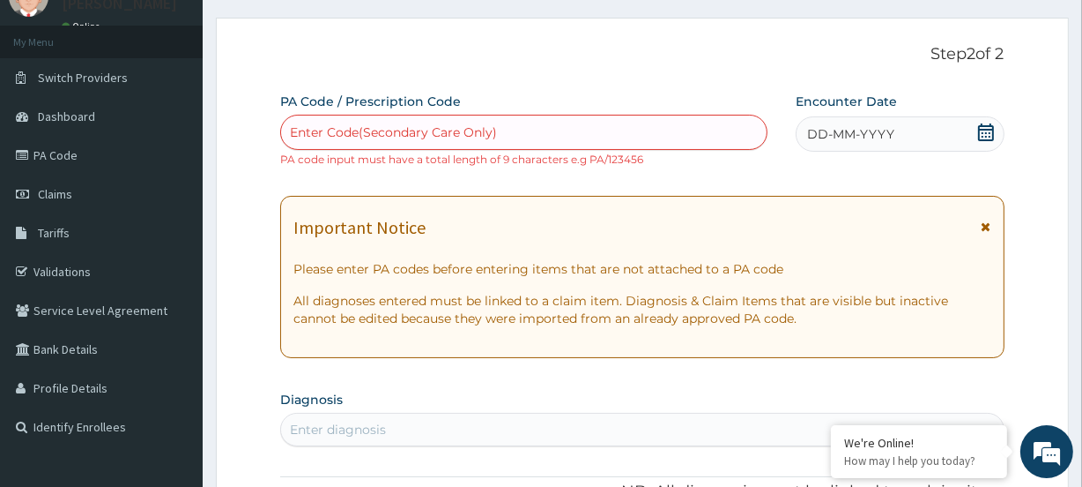
paste input "PA/2D261"
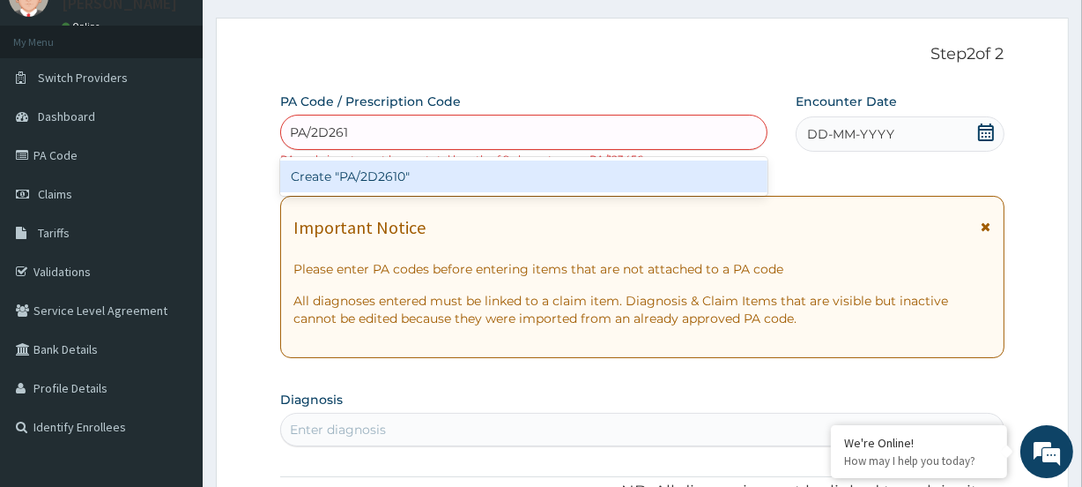
type input "PA/2D2610"
click at [360, 176] on div "Create "PA/2D2610"" at bounding box center [523, 176] width 487 height 32
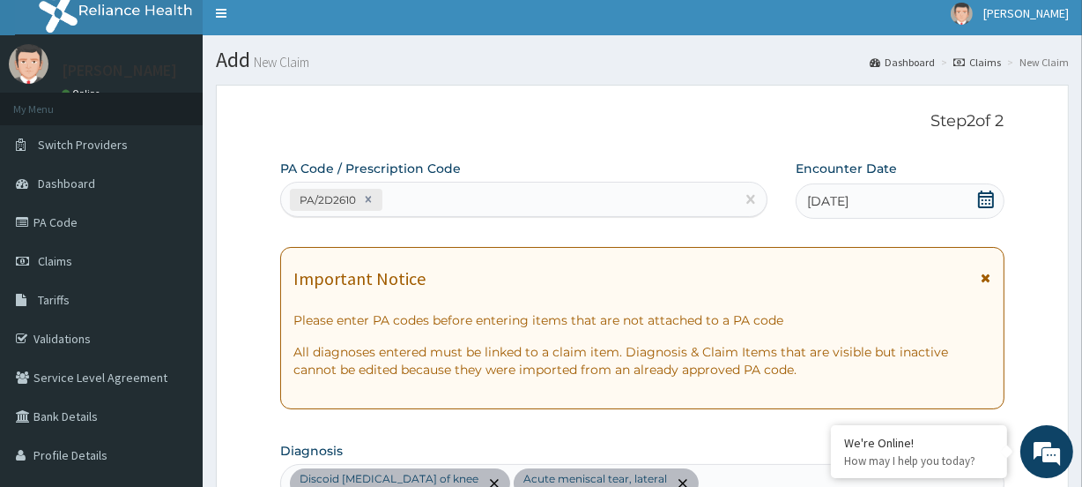
scroll to position [0, 0]
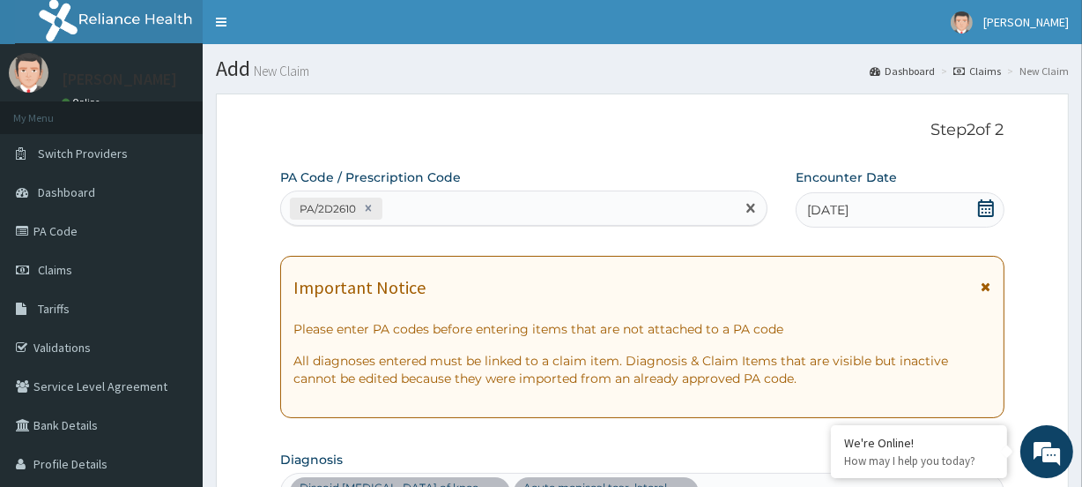
click at [398, 204] on div "PA/2D2610" at bounding box center [507, 208] width 453 height 29
paste input "PA/0EC438"
type input "PA/0EC438"
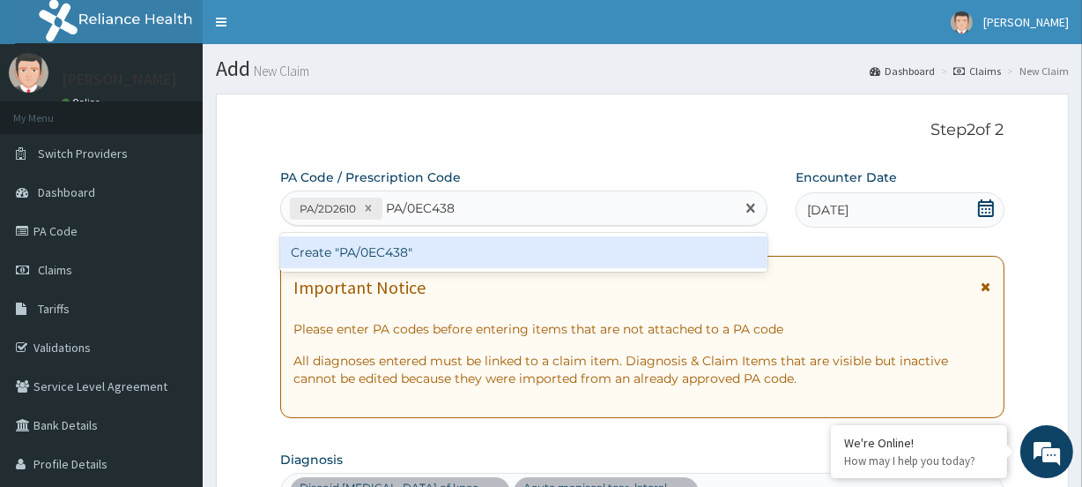
click at [383, 250] on div "Create "PA/0EC438"" at bounding box center [523, 252] width 487 height 32
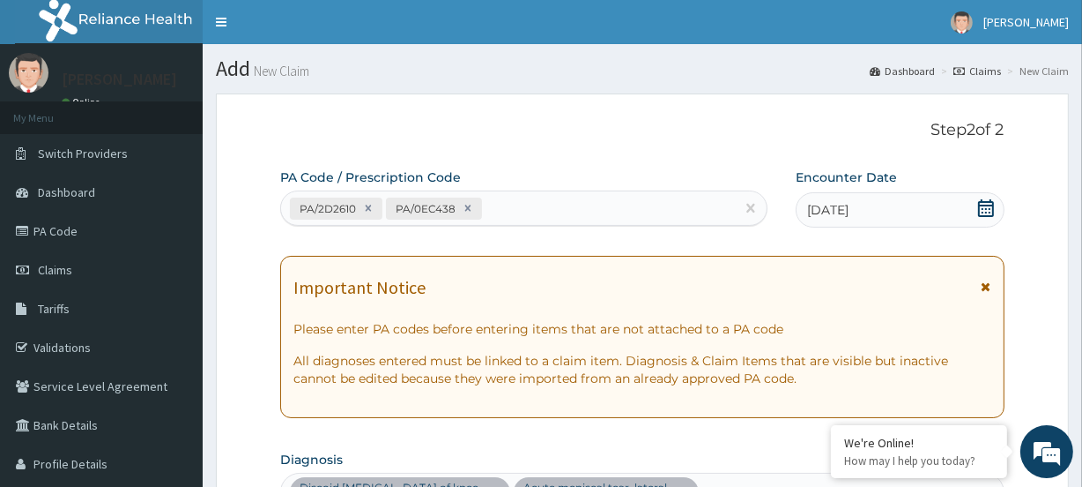
click at [514, 209] on div "PA/2D2610 PA/0EC438" at bounding box center [507, 208] width 453 height 29
paste input "PA/8D2FF1"
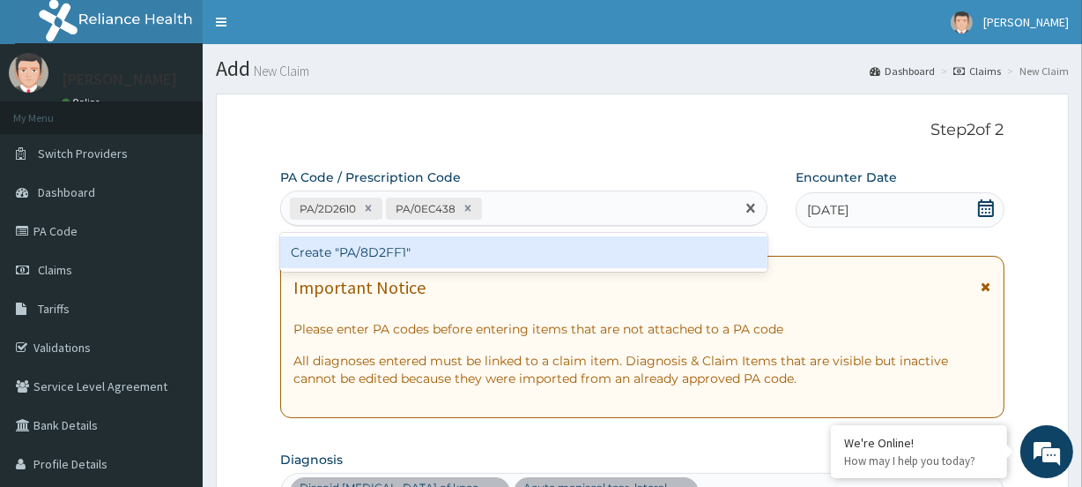
type input "PA/8D2FF1"
click at [348, 250] on div "Create "PA/8D2FF1"" at bounding box center [523, 252] width 487 height 32
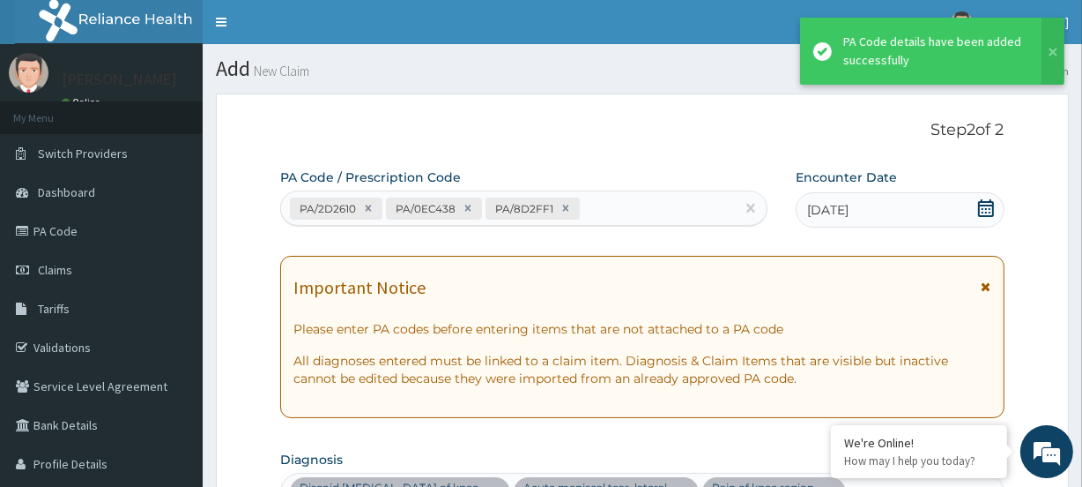
scroll to position [680, 0]
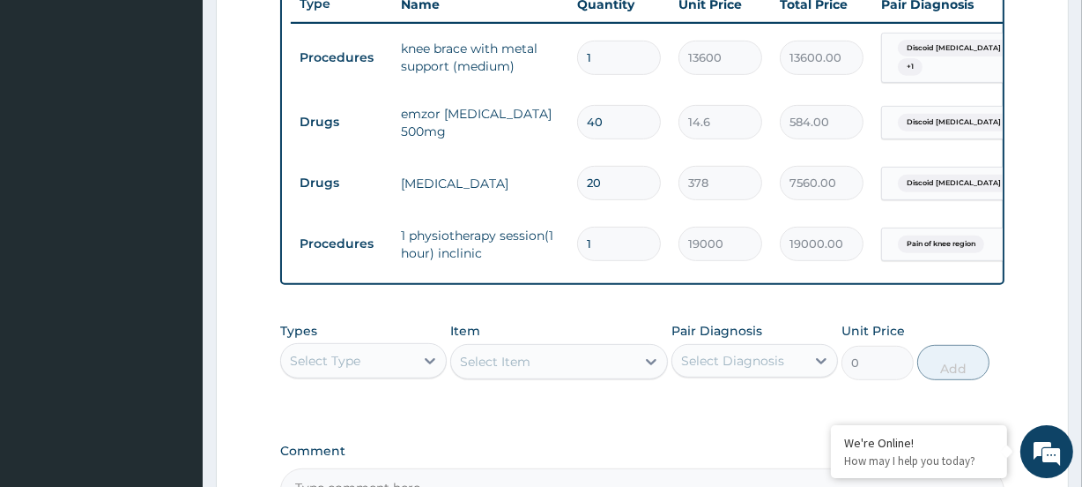
click at [320, 365] on div "Select Type" at bounding box center [325, 361] width 71 height 18
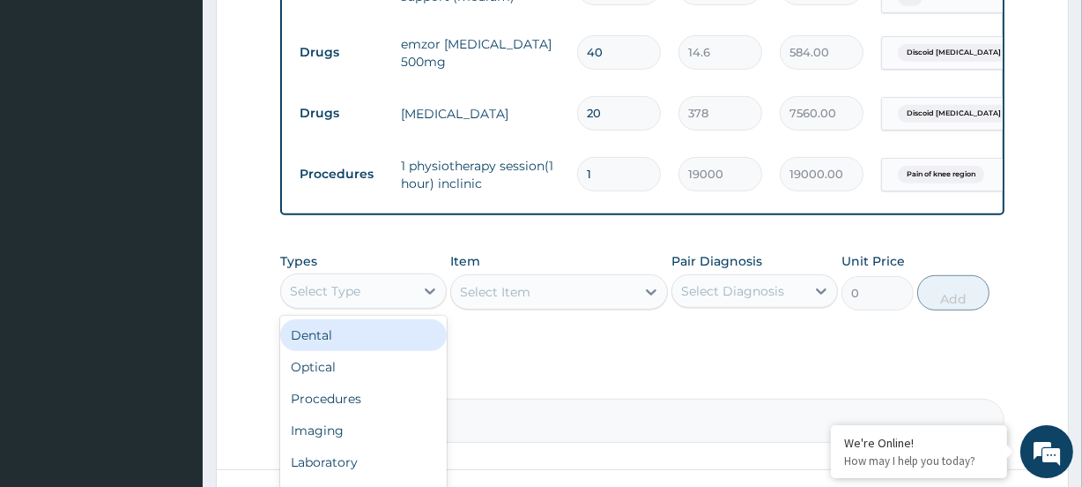
scroll to position [840, 0]
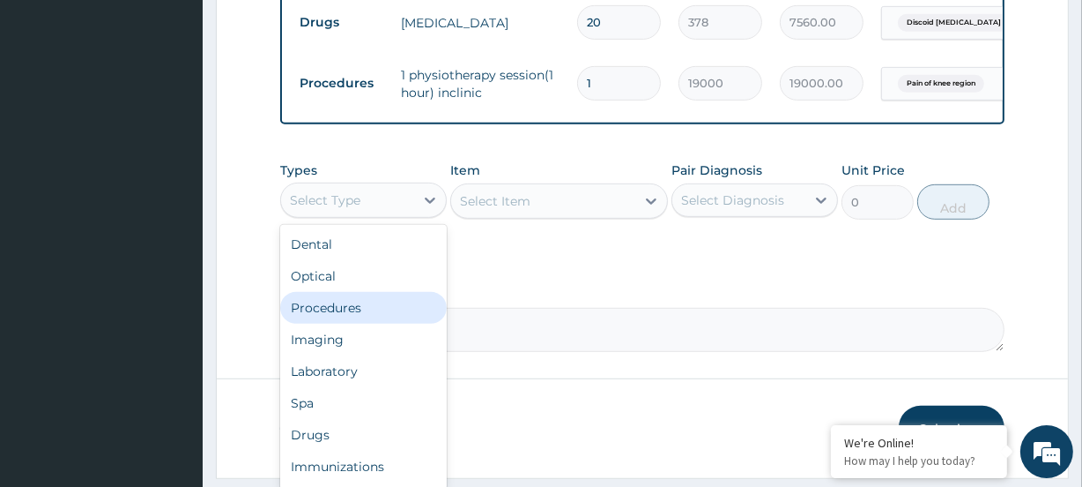
click at [341, 322] on div "Procedures" at bounding box center [363, 308] width 167 height 32
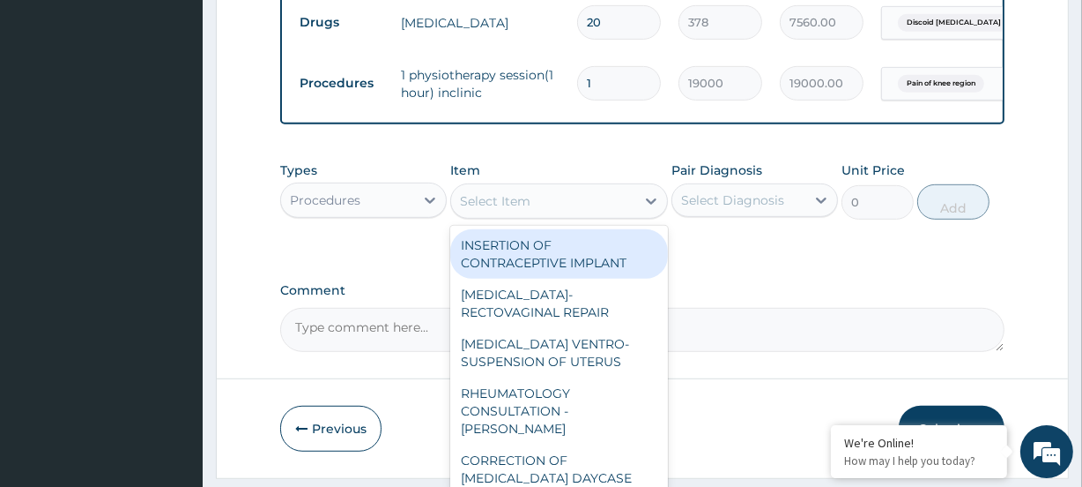
drag, startPoint x: 475, startPoint y: 204, endPoint x: 479, endPoint y: 213, distance: 9.5
click at [479, 210] on div "Select Item" at bounding box center [495, 201] width 71 height 18
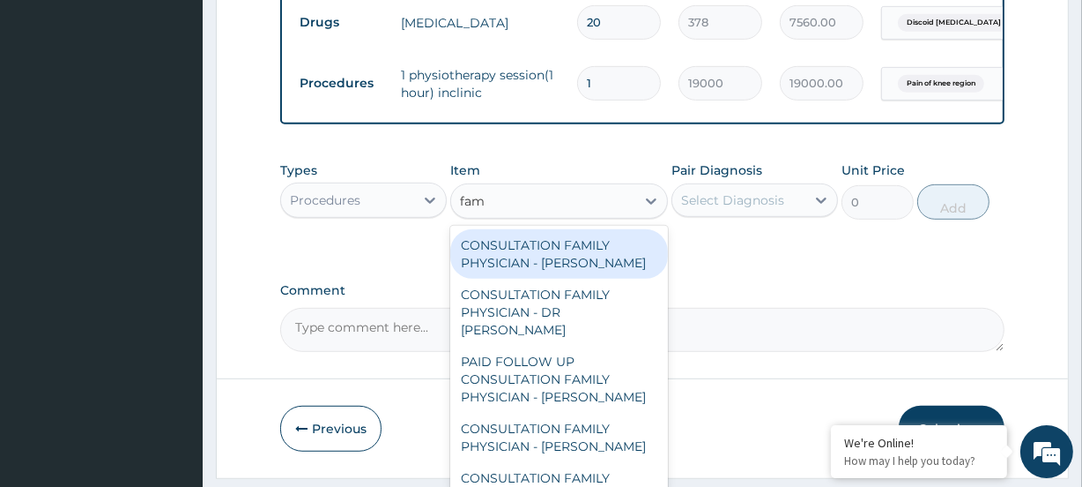
type input "fami"
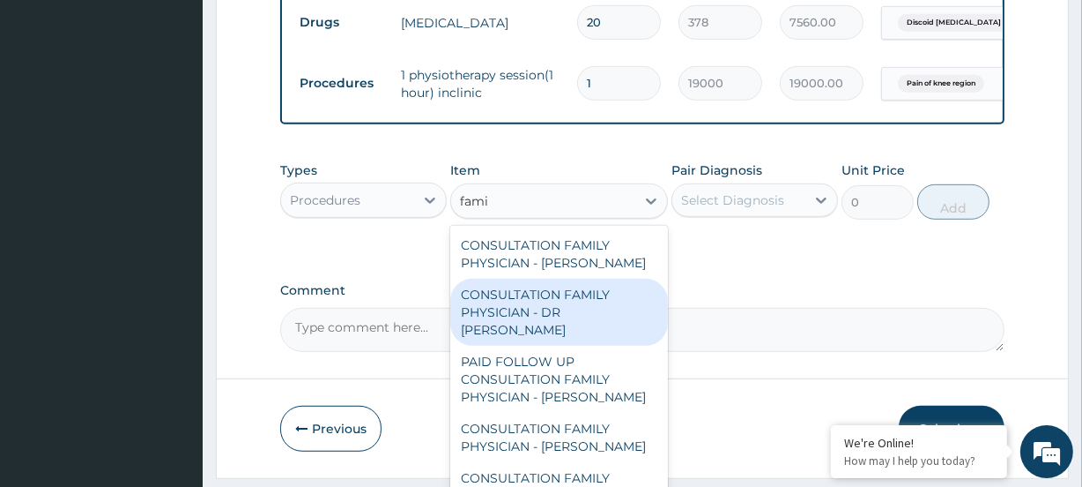
click at [520, 318] on div "CONSULTATION FAMILY PHYSICIAN - DR [PERSON_NAME]" at bounding box center [558, 312] width 217 height 67
type input "13200"
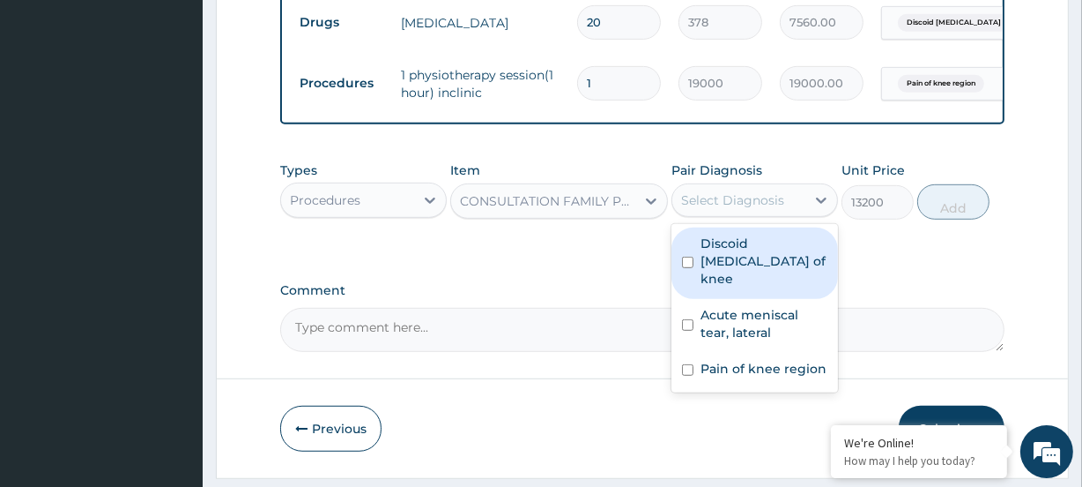
click at [722, 207] on div "Select Diagnosis" at bounding box center [732, 200] width 103 height 18
drag, startPoint x: 725, startPoint y: 253, endPoint x: 736, endPoint y: 265, distance: 16.3
click at [727, 256] on label "Discoid medial meniscus of knee" at bounding box center [764, 260] width 127 height 53
checkbox input "true"
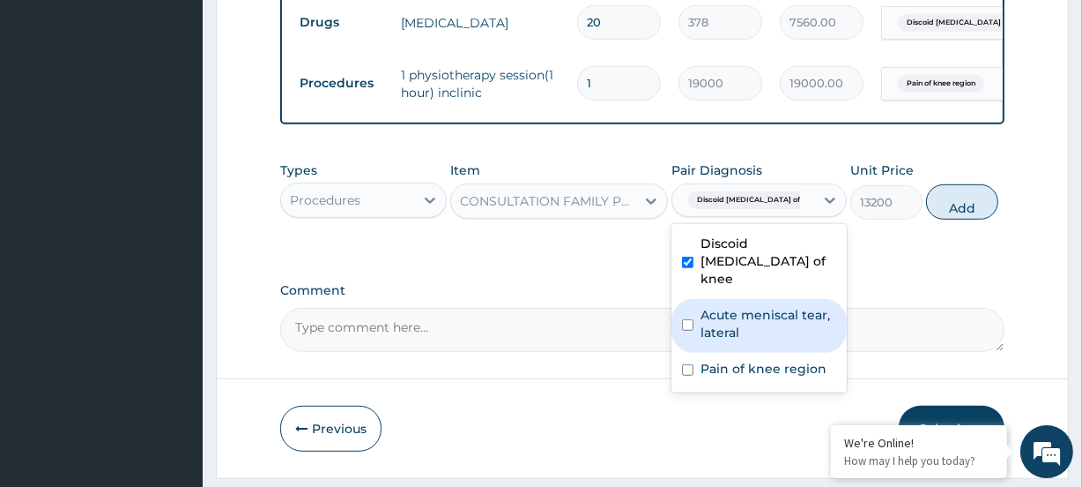
drag, startPoint x: 749, startPoint y: 315, endPoint x: 758, endPoint y: 332, distance: 19.7
click at [749, 316] on label "Acute meniscal tear, lateral" at bounding box center [769, 323] width 136 height 35
checkbox input "true"
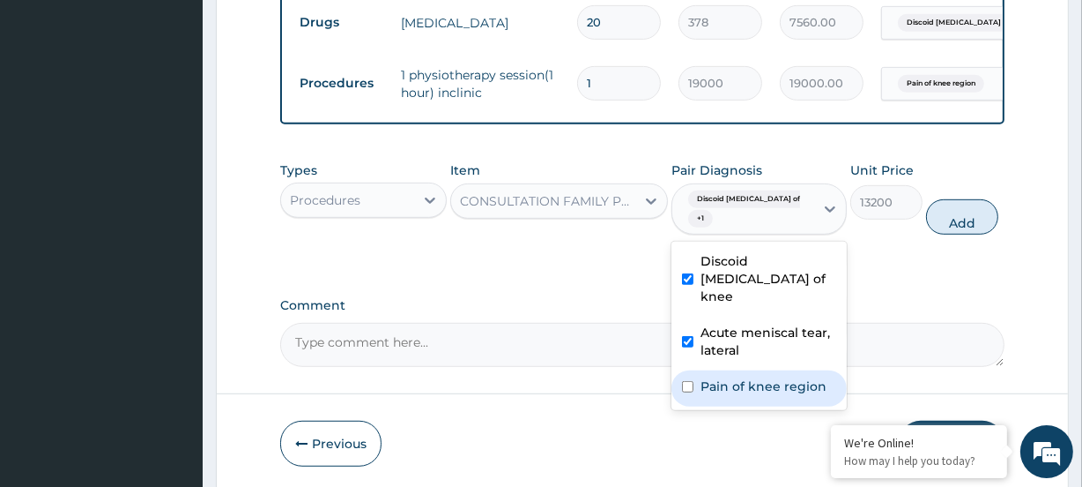
click at [754, 377] on label "Pain of knee region" at bounding box center [764, 386] width 126 height 18
checkbox input "true"
click at [961, 234] on button "Add" at bounding box center [962, 216] width 72 height 35
type input "0"
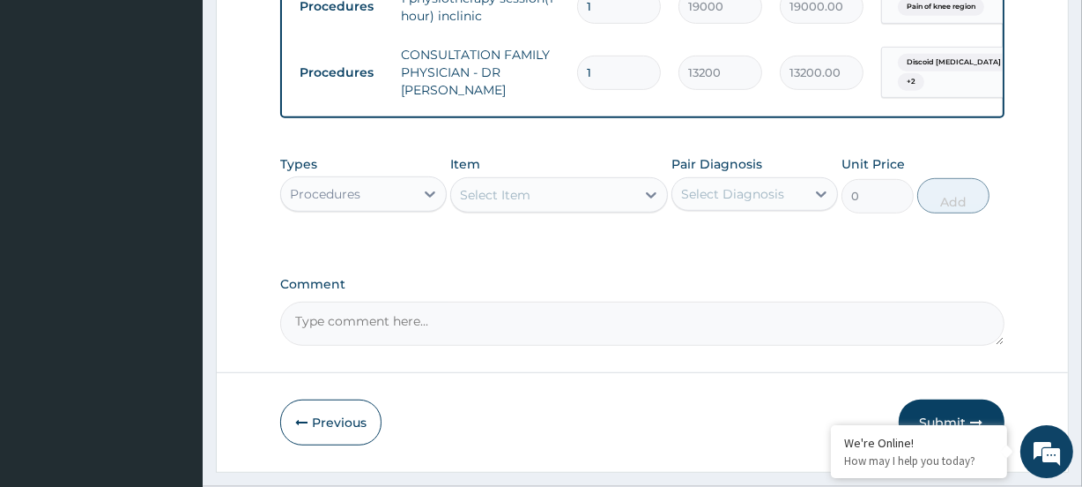
scroll to position [920, 0]
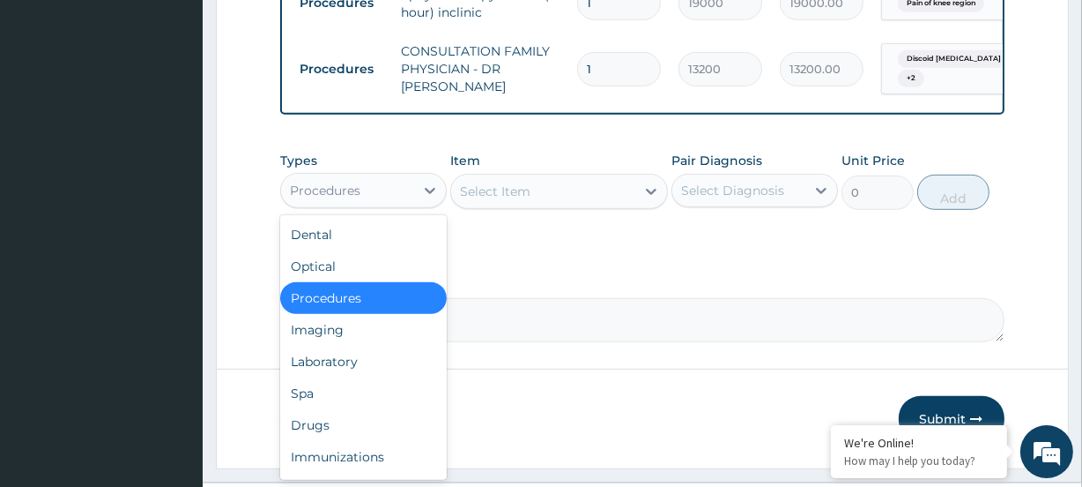
click at [347, 199] on div "Procedures" at bounding box center [325, 191] width 71 height 18
click at [326, 433] on div "Drugs" at bounding box center [363, 425] width 167 height 32
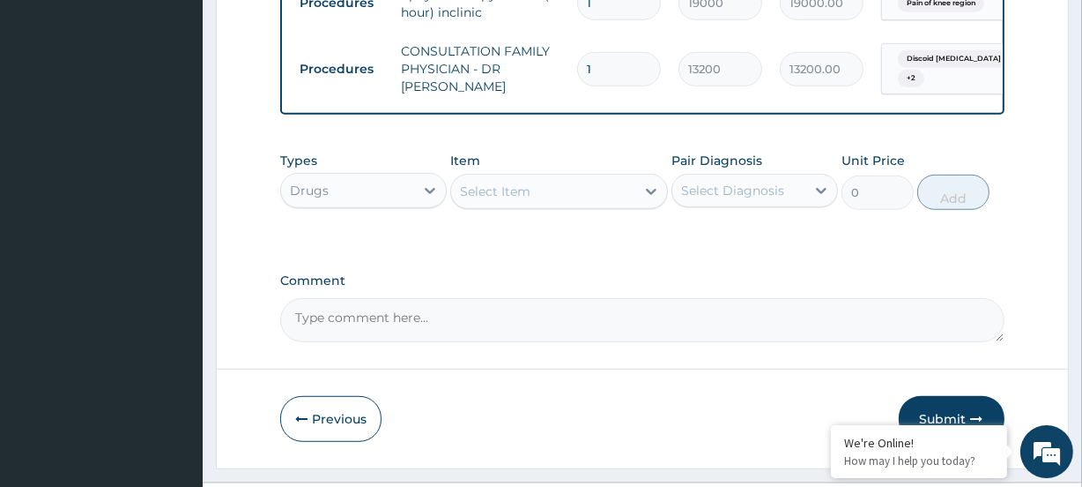
click at [494, 200] on div "Select Item" at bounding box center [495, 191] width 71 height 18
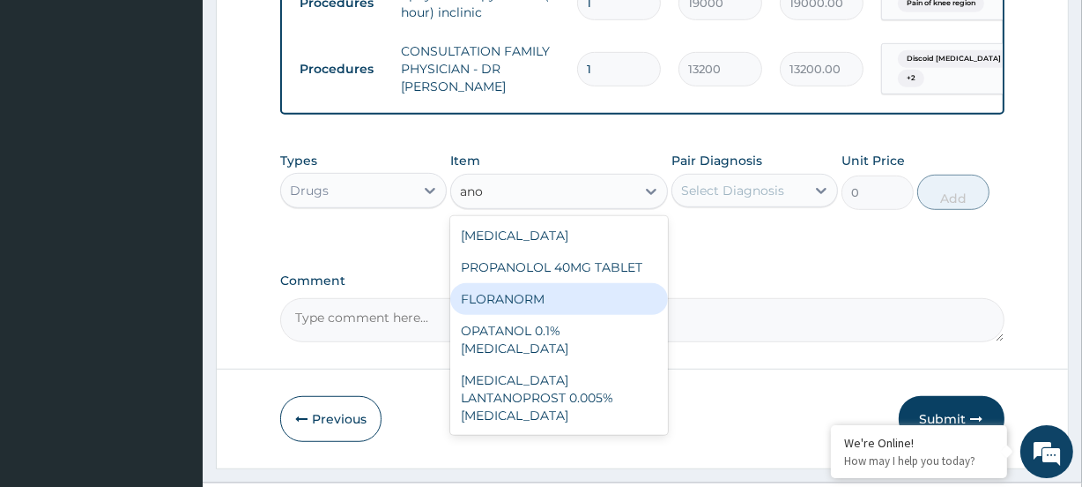
type input "ano"
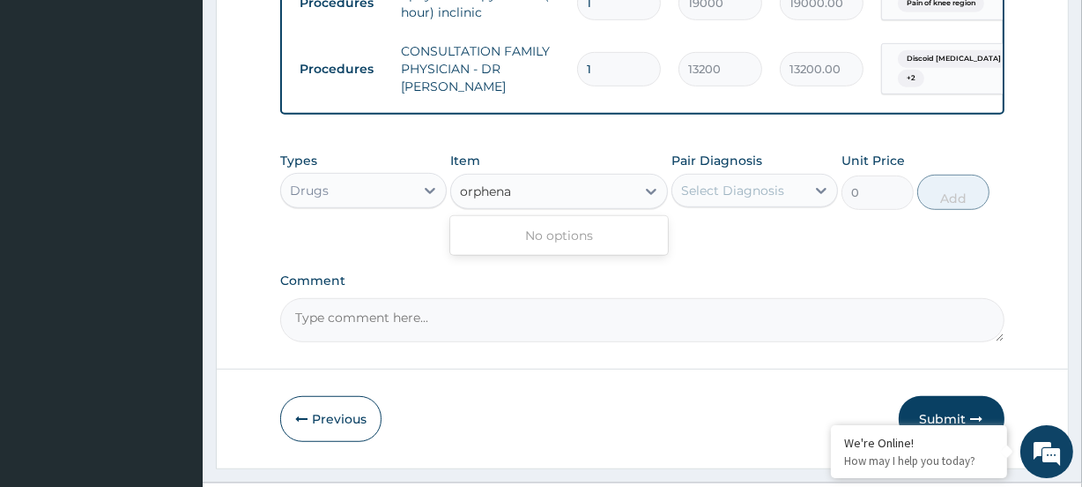
type input "orphena"
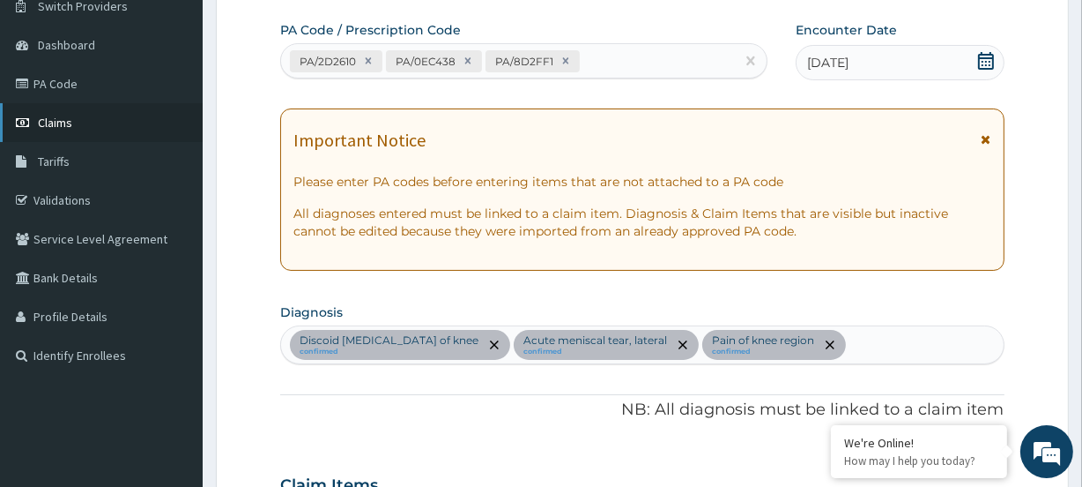
scroll to position [119, 0]
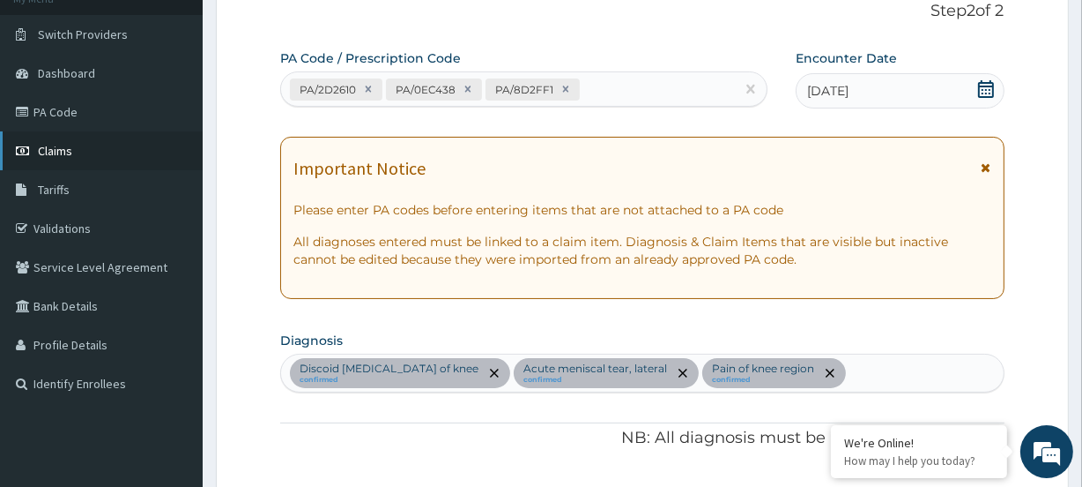
click at [65, 147] on span "Claims" at bounding box center [55, 151] width 34 height 16
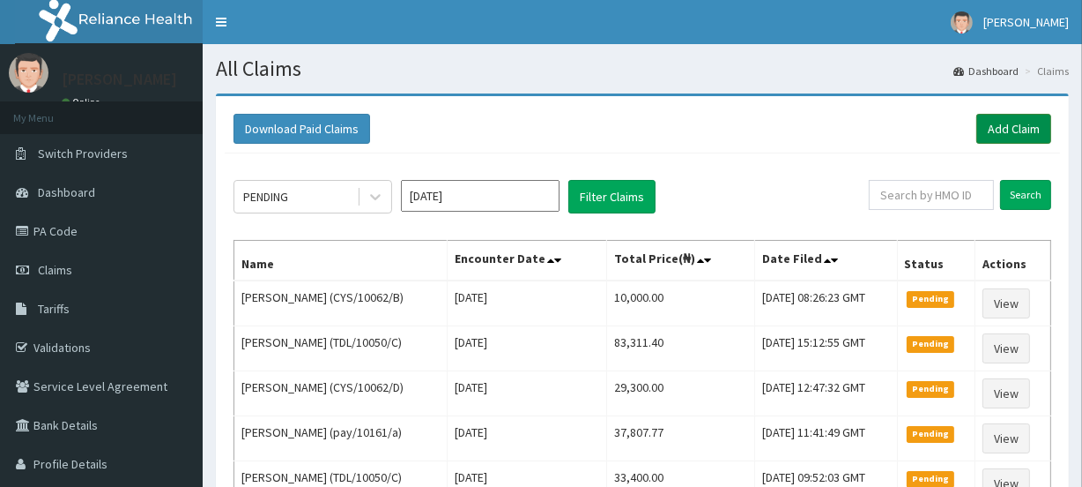
click at [996, 126] on link "Add Claim" at bounding box center [1014, 129] width 75 height 30
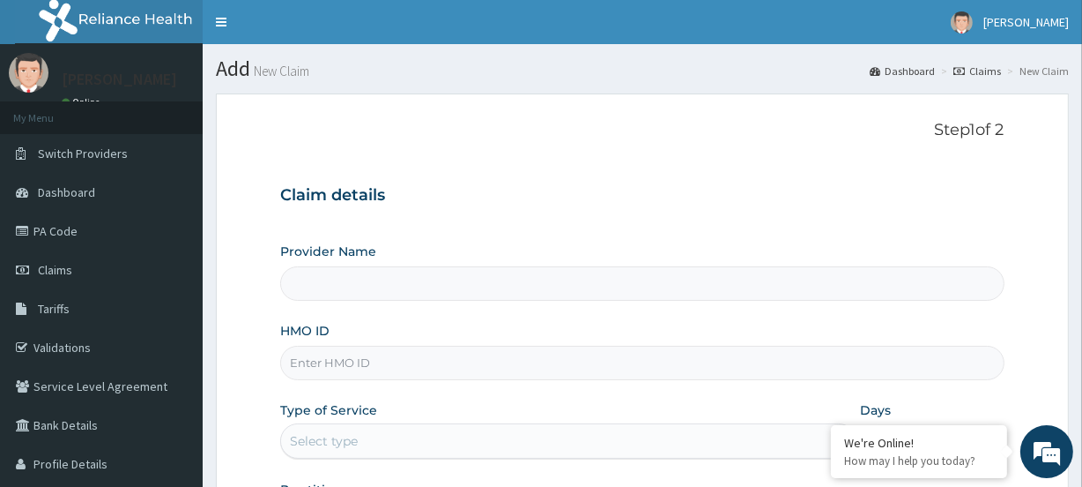
drag, startPoint x: 320, startPoint y: 368, endPoint x: 299, endPoint y: 387, distance: 28.7
click at [314, 378] on input "HMO ID" at bounding box center [642, 362] width 724 height 34
type input "[GEOGRAPHIC_DATA]"
paste input "CTX/10018/A"
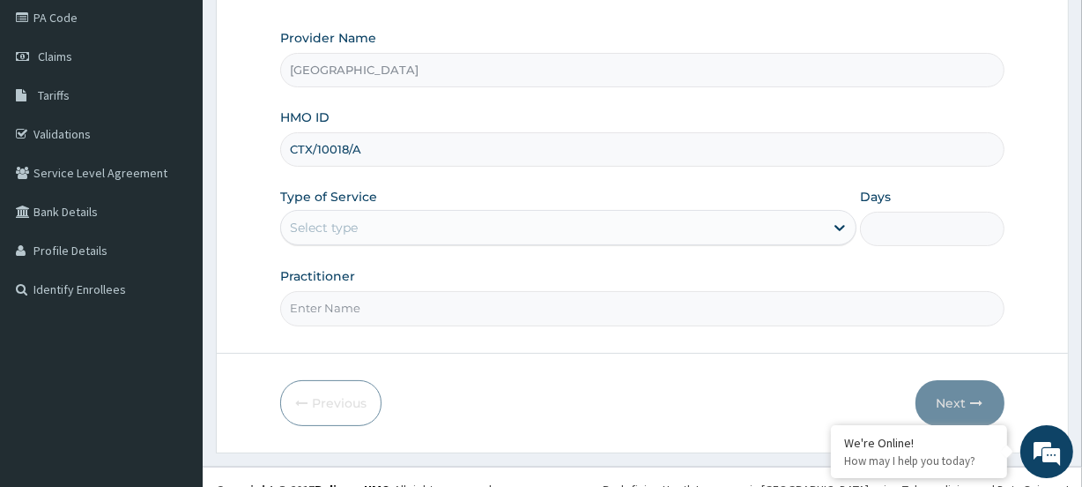
scroll to position [236, 0]
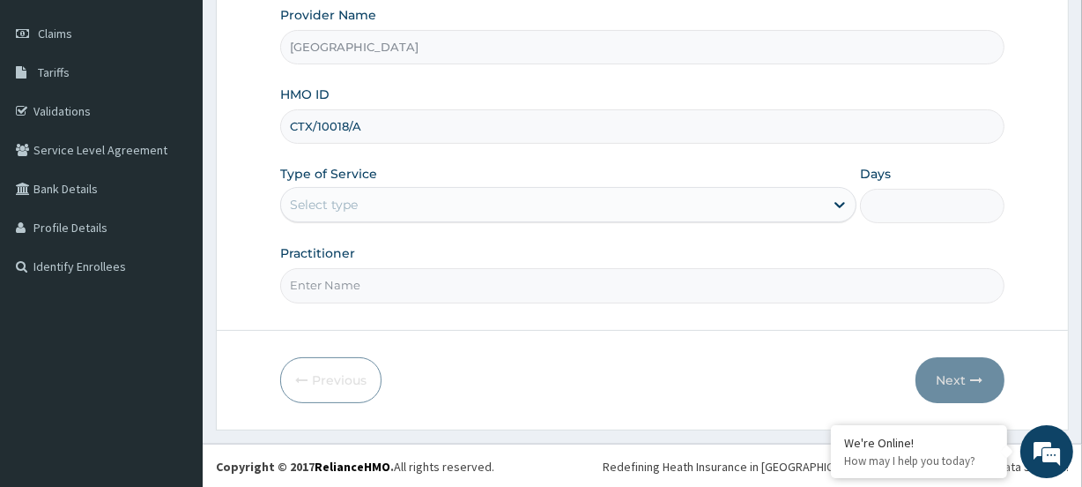
type input "CTX/10018/A"
click at [337, 203] on div "Select type" at bounding box center [324, 205] width 68 height 18
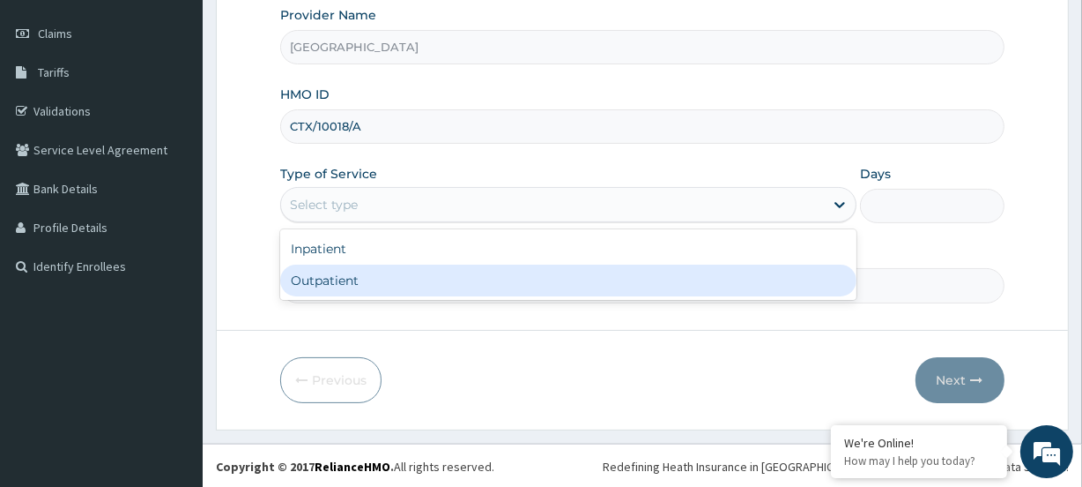
click at [333, 280] on div "Outpatient" at bounding box center [568, 280] width 576 height 32
type input "1"
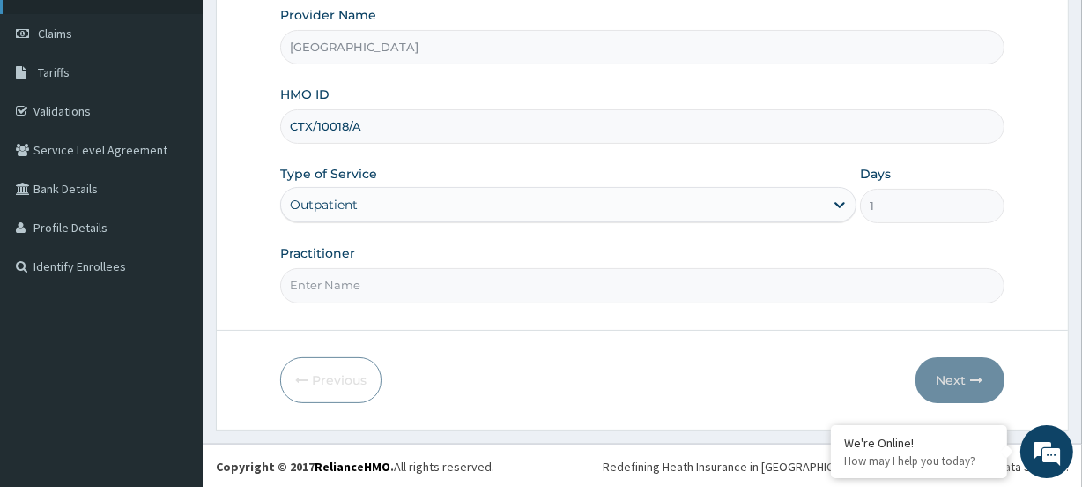
scroll to position [0, 0]
click at [357, 293] on input "Practitioner" at bounding box center [642, 285] width 724 height 34
paste input "Dr. Mirabel Nwosu"
type input "Dr. Mirabel Nwosu"
click at [934, 376] on button "Next" at bounding box center [960, 380] width 89 height 46
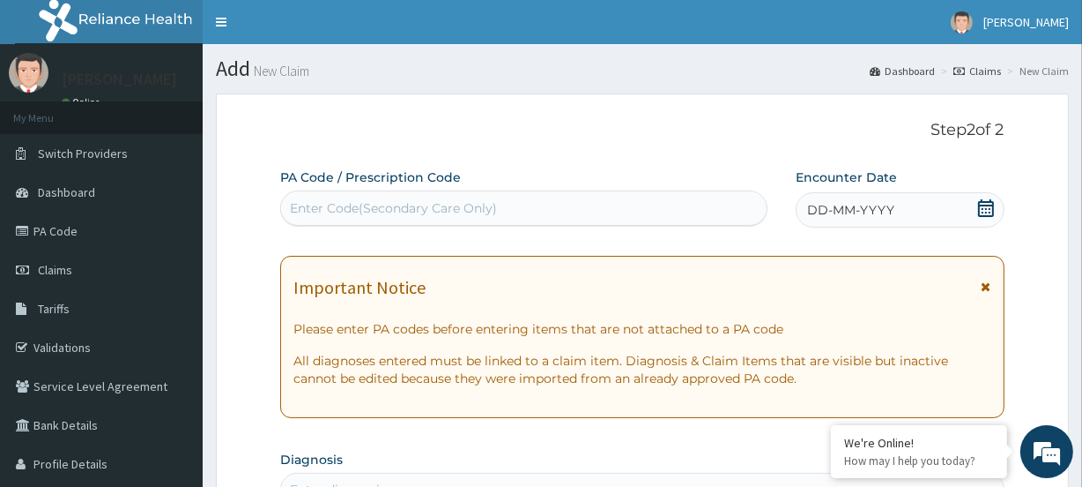
drag, startPoint x: 300, startPoint y: 190, endPoint x: 308, endPoint y: 211, distance: 21.8
click at [306, 209] on div "Enter Code(Secondary Care Only)" at bounding box center [523, 207] width 487 height 35
paste input "PA/69D961"
type input "PA/69D961"
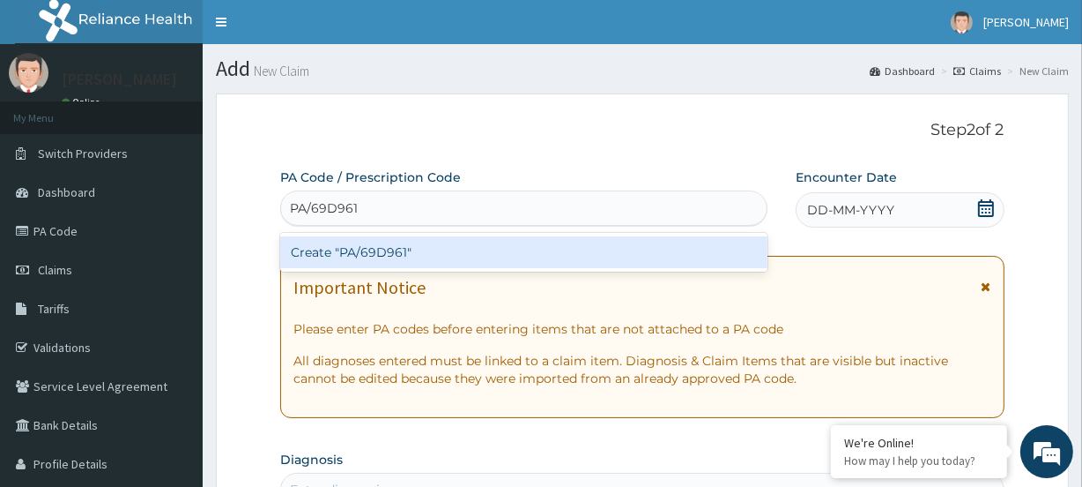
click at [335, 249] on div "Create "PA/69D961"" at bounding box center [523, 252] width 487 height 32
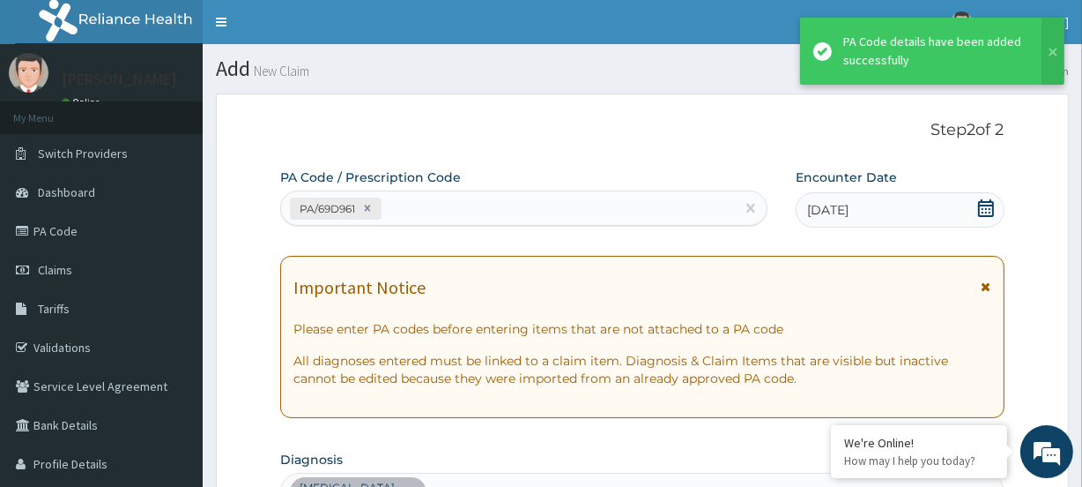
scroll to position [489, 0]
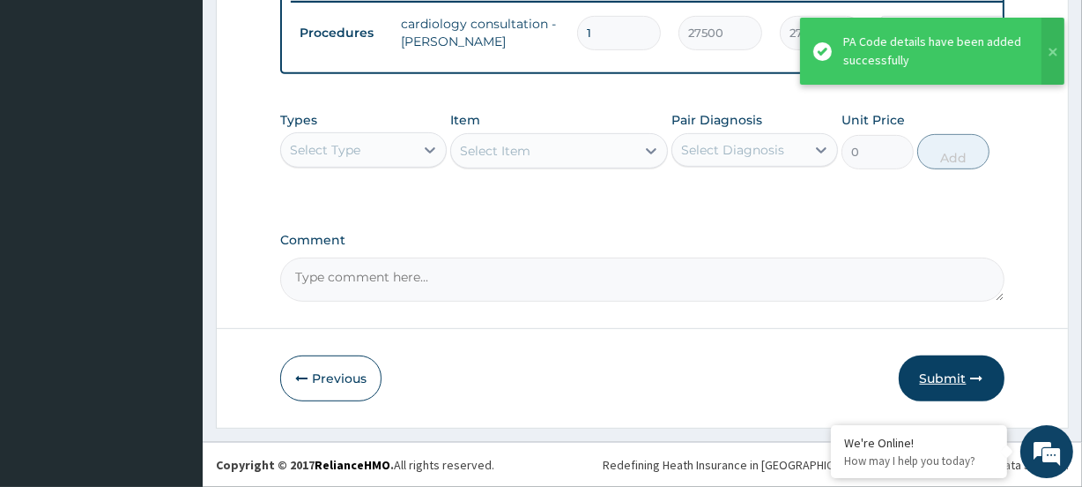
click at [925, 372] on button "Submit" at bounding box center [952, 378] width 106 height 46
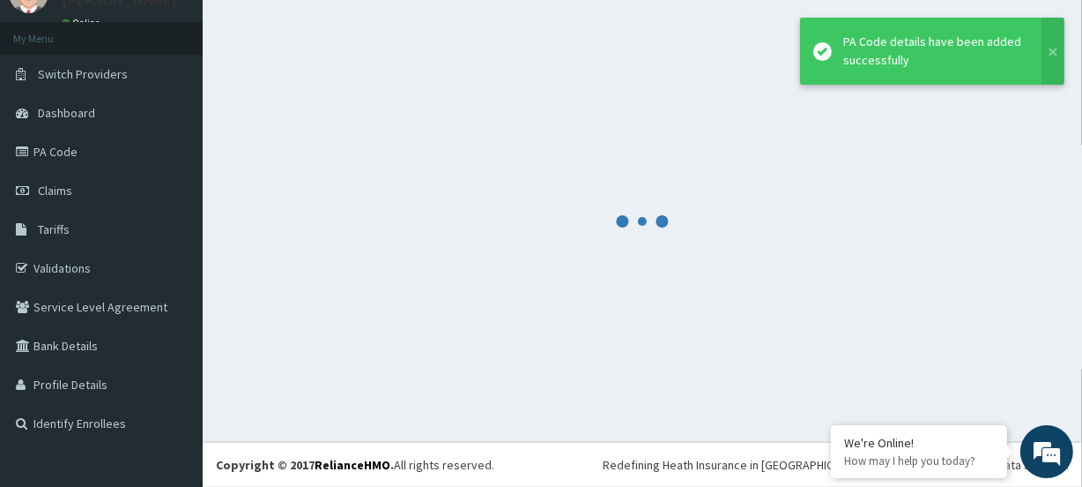
scroll to position [78, 0]
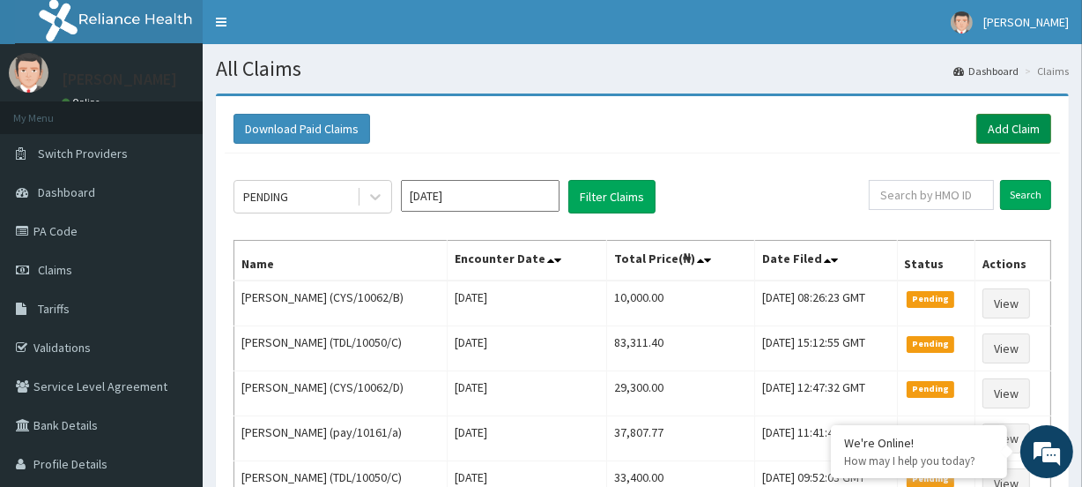
click at [1011, 115] on link "Add Claim" at bounding box center [1014, 129] width 75 height 30
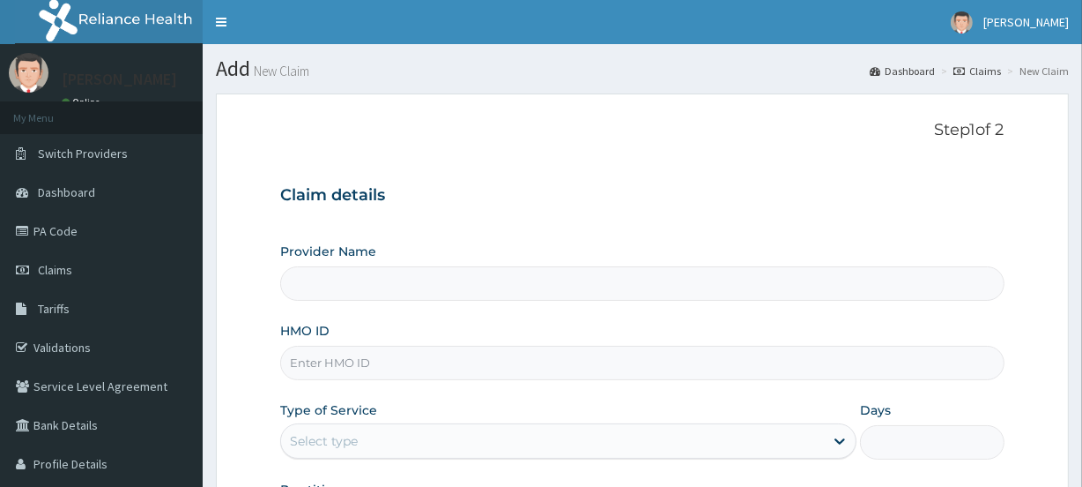
click at [327, 366] on input "HMO ID" at bounding box center [642, 362] width 724 height 34
paste input "TLR/10109/A"
type input "TLR/10109/A"
type input "[GEOGRAPHIC_DATA]"
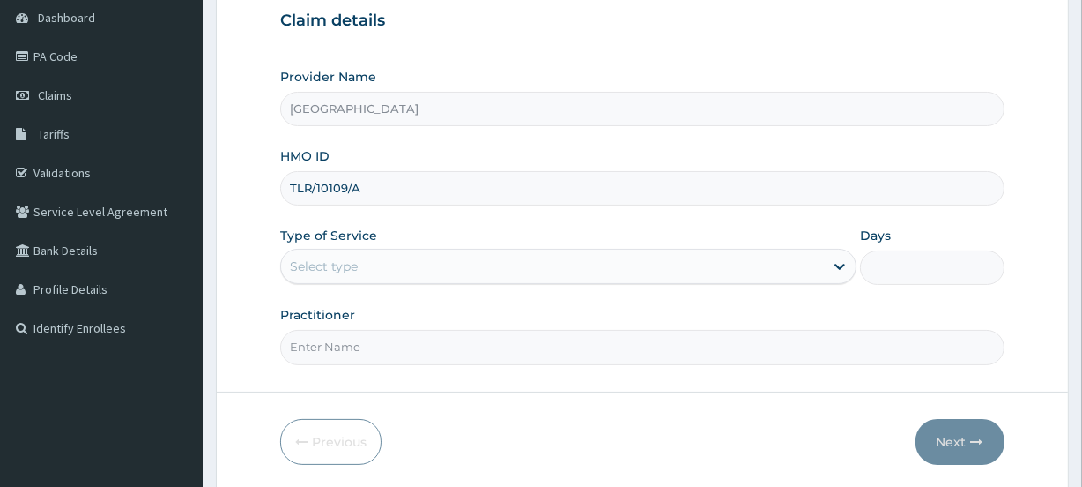
scroll to position [236, 0]
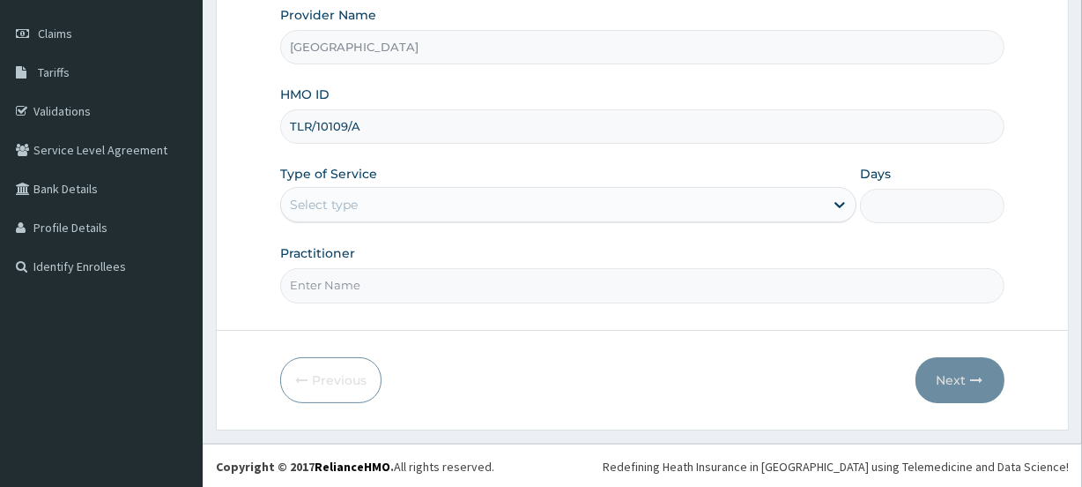
type input "TLR/10109/A"
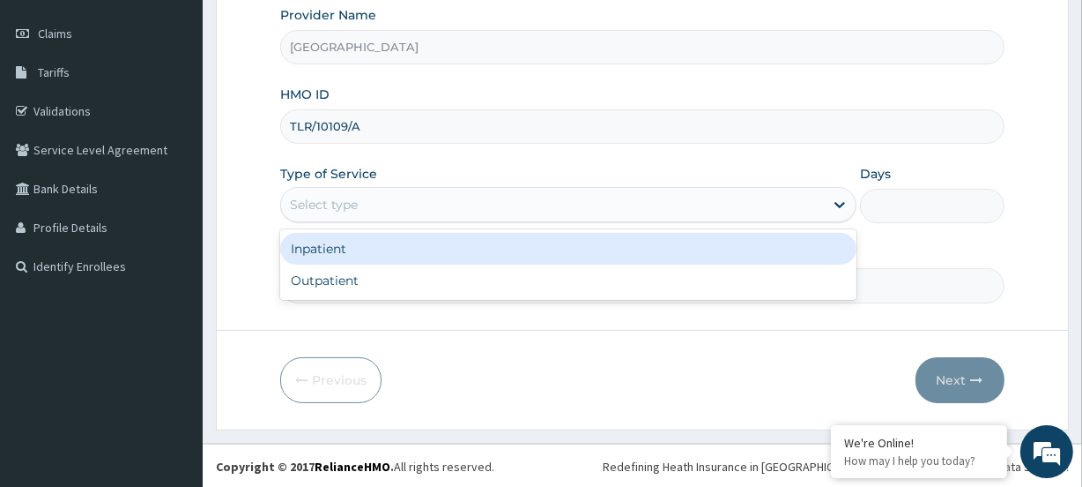
click at [324, 197] on div "Select type" at bounding box center [324, 205] width 68 height 18
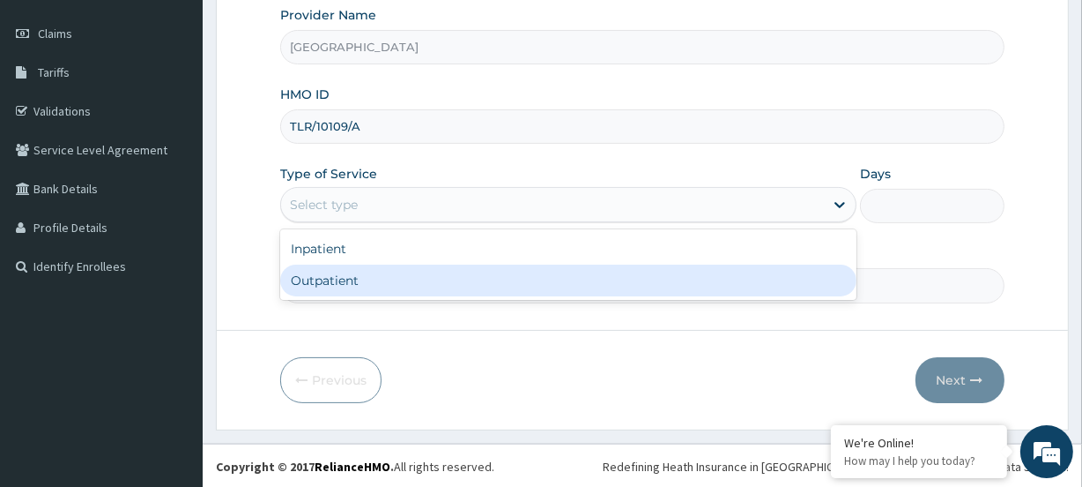
click at [316, 282] on div "Outpatient" at bounding box center [568, 280] width 576 height 32
type input "1"
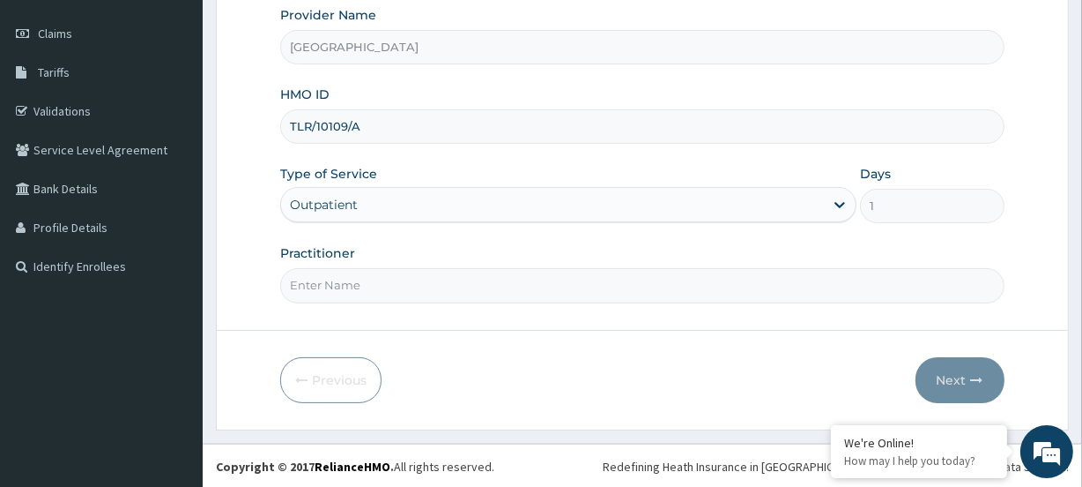
click at [374, 295] on input "Practitioner" at bounding box center [642, 285] width 724 height 34
paste input "Omowumi Abimbola Aladesuru Cl"
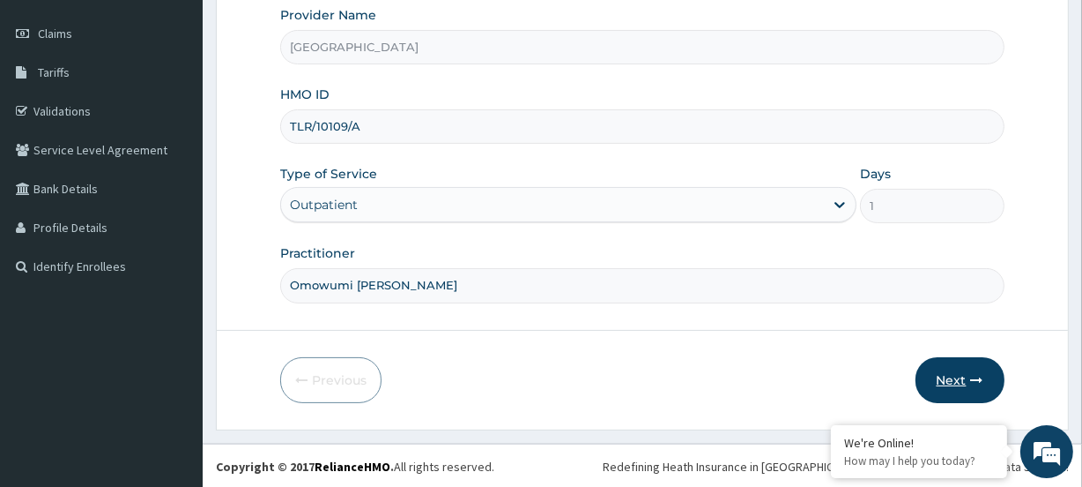
type input "Omowumi Abimbola Aladesuru"
click at [943, 373] on button "Next" at bounding box center [960, 380] width 89 height 46
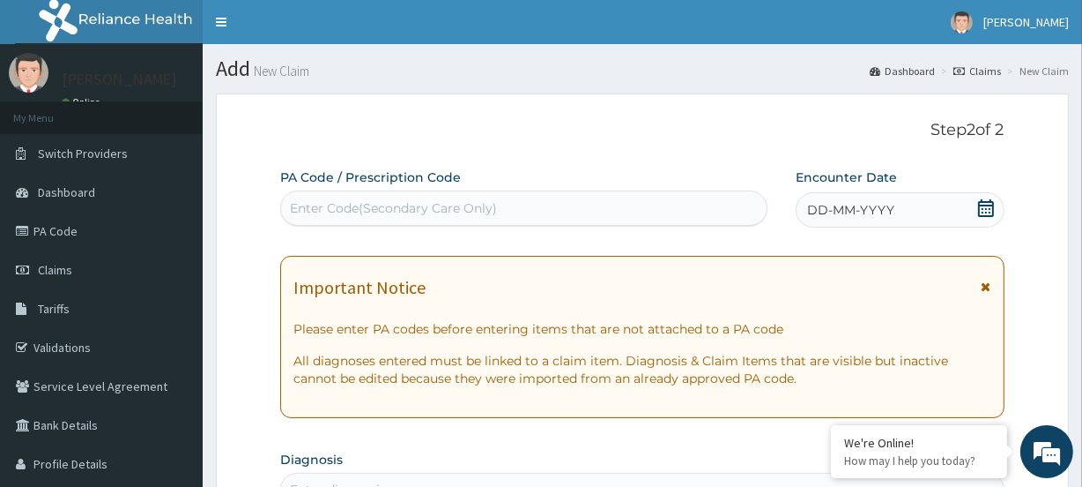
click at [304, 220] on div "Enter Code(Secondary Care Only)" at bounding box center [523, 208] width 485 height 28
paste input "PA/428255"
type input "PA/428255"
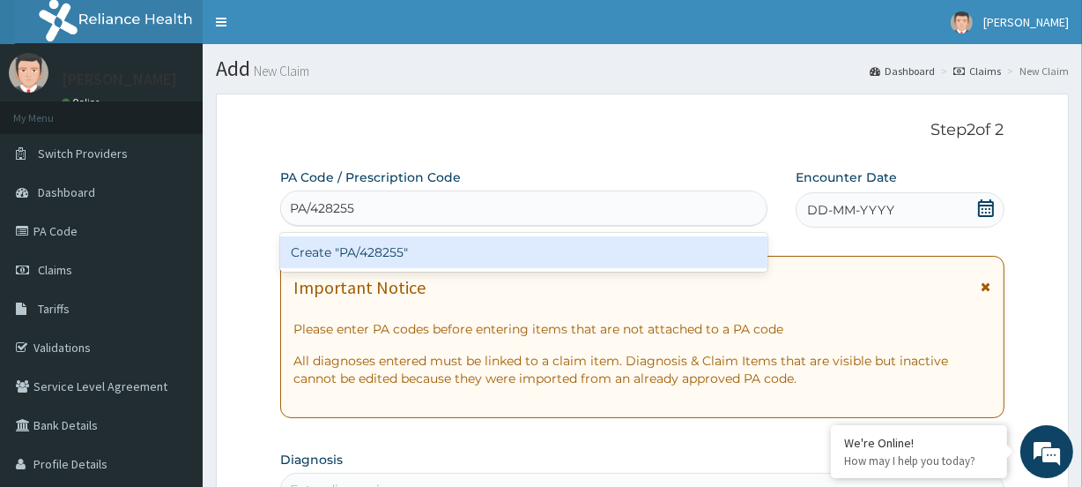
drag, startPoint x: 322, startPoint y: 253, endPoint x: 102, endPoint y: 18, distance: 321.8
click at [316, 249] on div "Create "PA/428255"" at bounding box center [523, 252] width 487 height 32
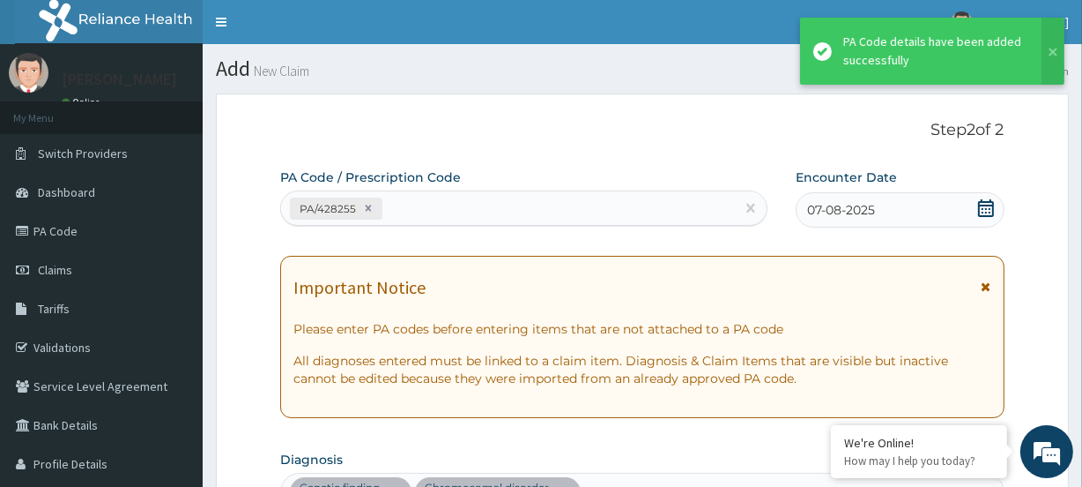
scroll to position [489, 0]
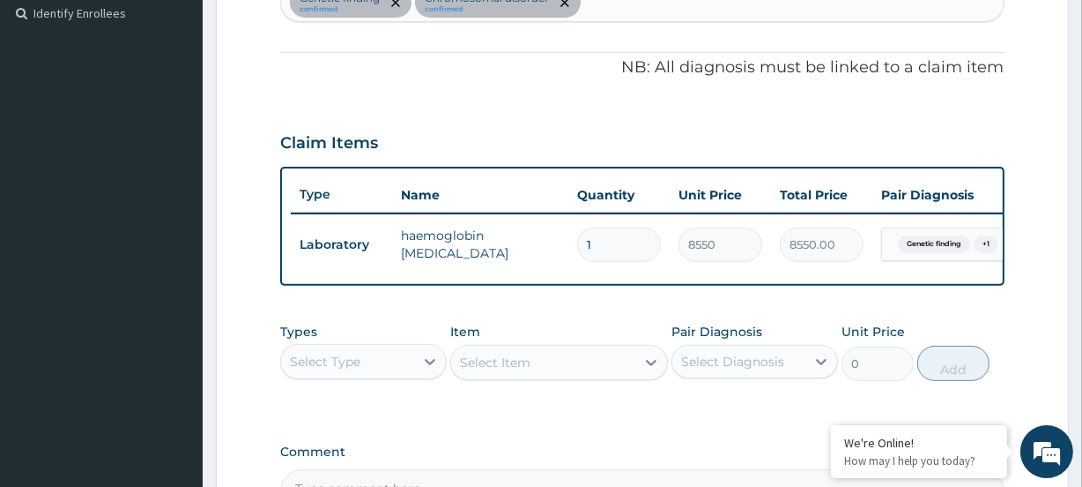
click at [328, 370] on div "Select Type" at bounding box center [325, 362] width 71 height 18
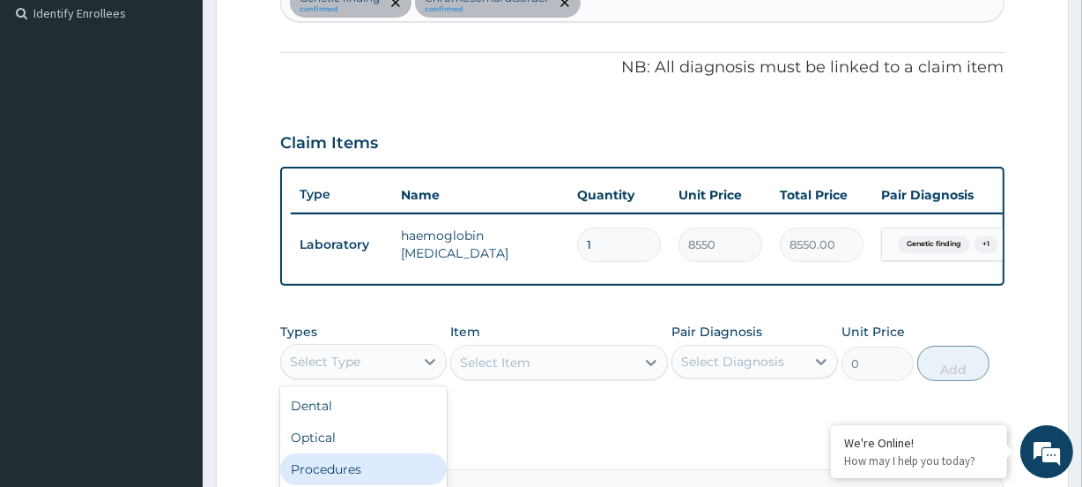
click at [343, 474] on div "Procedures" at bounding box center [363, 469] width 167 height 32
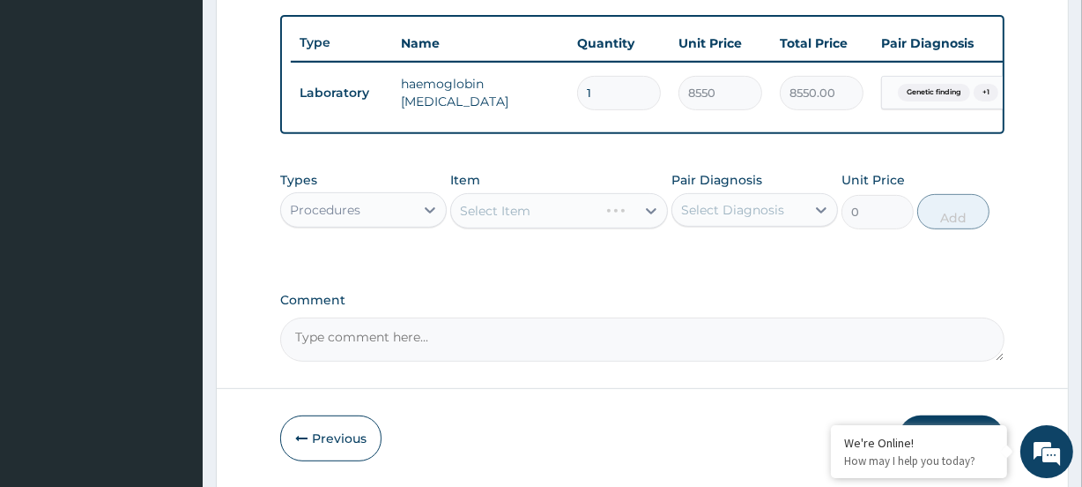
scroll to position [650, 0]
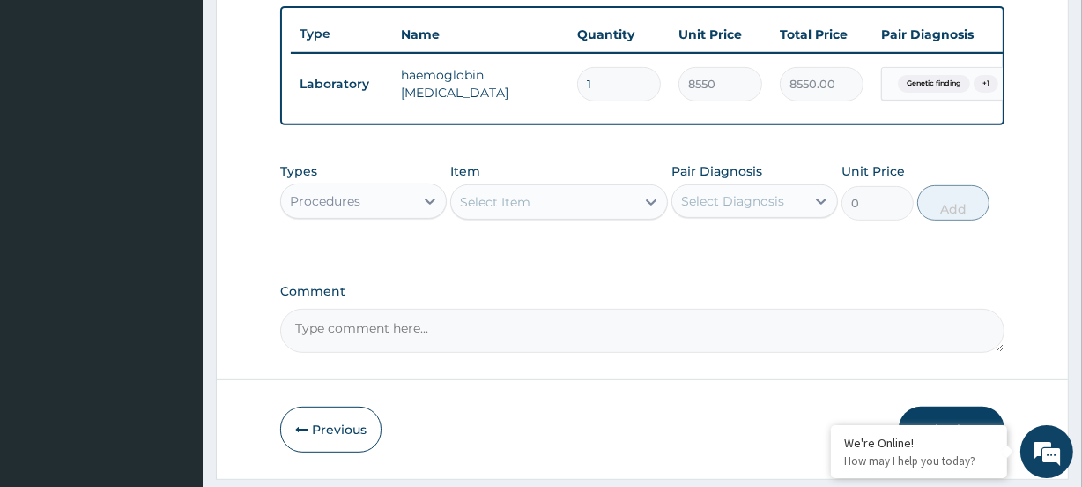
click at [507, 219] on div "Select Item" at bounding box center [558, 201] width 217 height 35
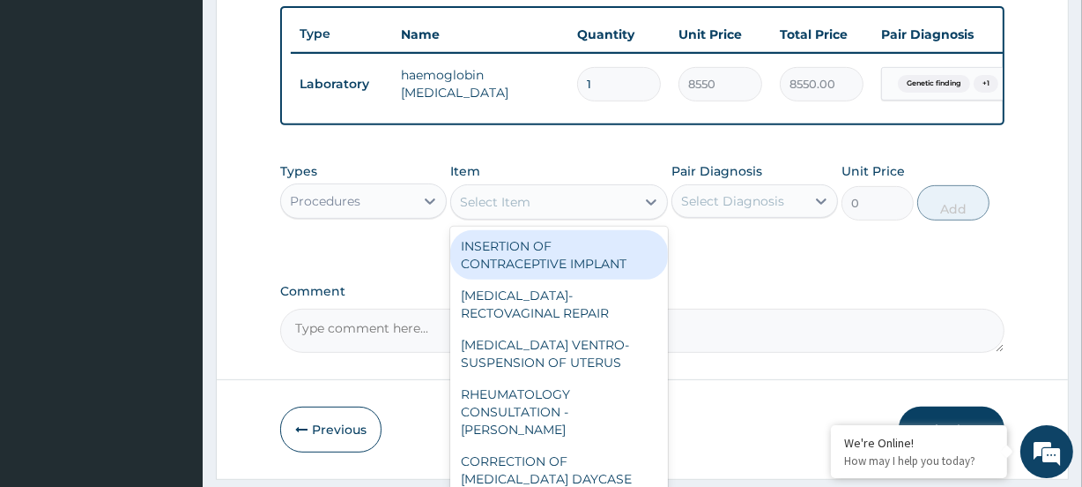
click at [506, 211] on div "Select Item" at bounding box center [495, 202] width 71 height 18
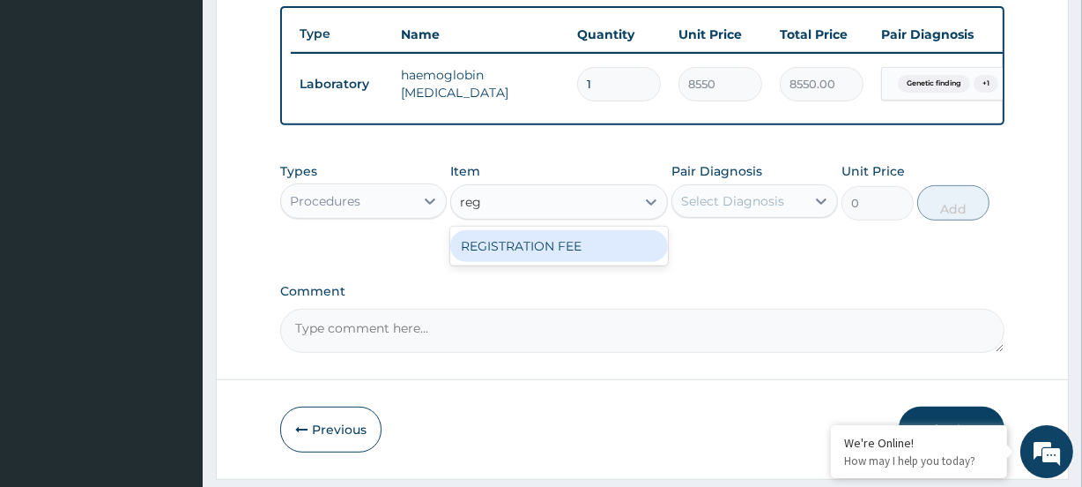
type input "regi"
drag, startPoint x: 495, startPoint y: 255, endPoint x: 561, endPoint y: 244, distance: 66.9
click at [505, 252] on div "REGISTRATION FEE" at bounding box center [558, 246] width 217 height 32
type input "4750"
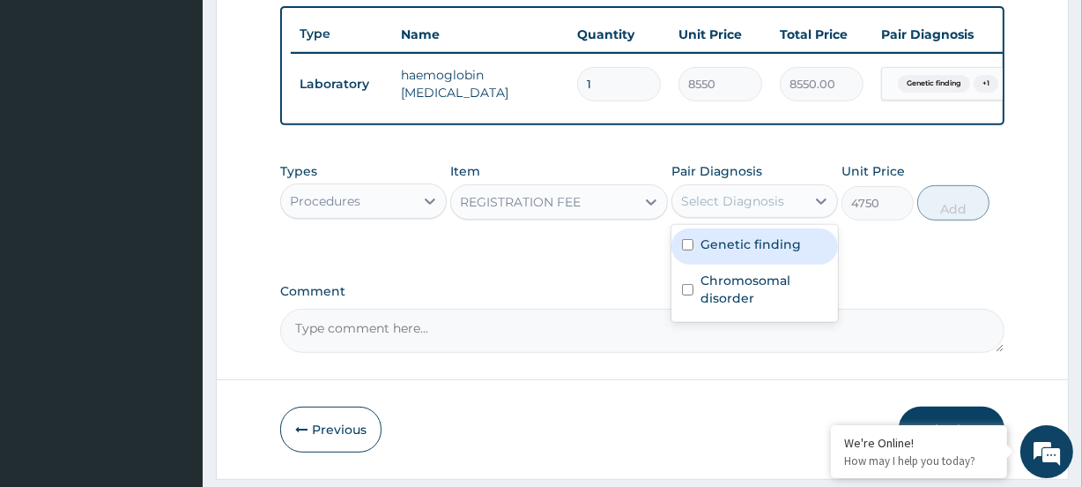
drag, startPoint x: 731, startPoint y: 211, endPoint x: 733, endPoint y: 242, distance: 31.8
click at [732, 210] on div "Select Diagnosis" at bounding box center [732, 201] width 103 height 18
drag, startPoint x: 732, startPoint y: 254, endPoint x: 747, endPoint y: 278, distance: 28.6
click at [732, 253] on label "Genetic finding" at bounding box center [751, 244] width 100 height 18
checkbox input "true"
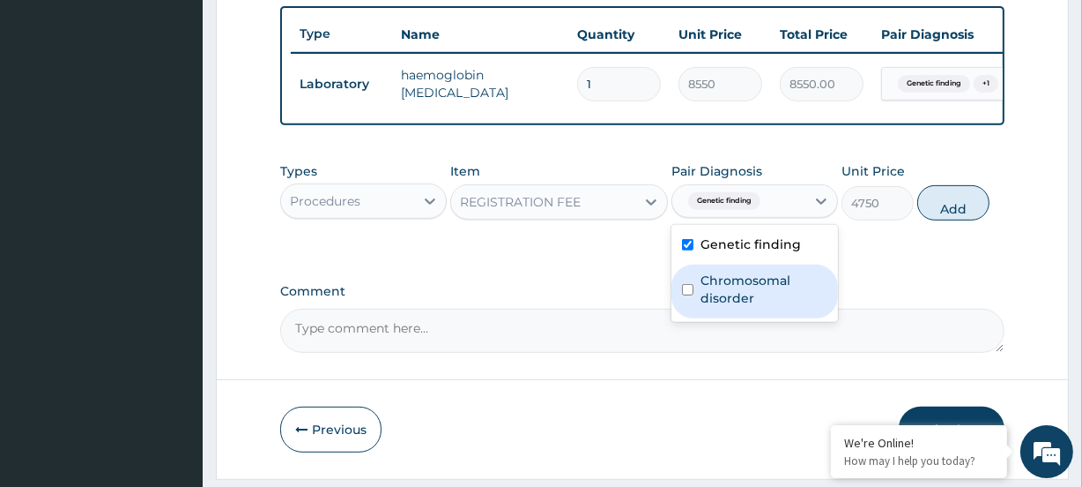
drag, startPoint x: 739, startPoint y: 291, endPoint x: 810, endPoint y: 263, distance: 75.9
click at [741, 289] on label "Chromosomal disorder" at bounding box center [764, 288] width 127 height 35
checkbox input "true"
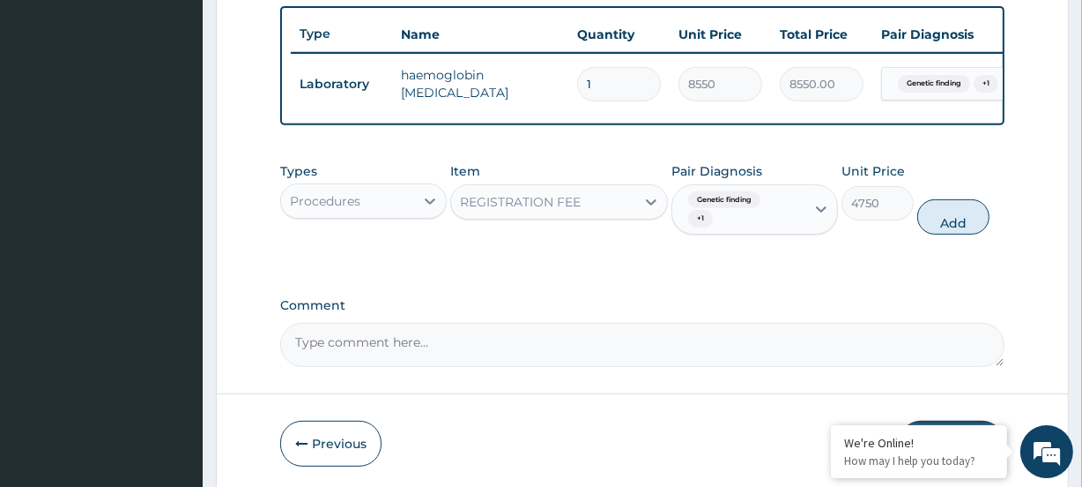
drag, startPoint x: 945, startPoint y: 226, endPoint x: 650, endPoint y: 184, distance: 297.3
click at [940, 226] on button "Add" at bounding box center [954, 216] width 72 height 35
type input "0"
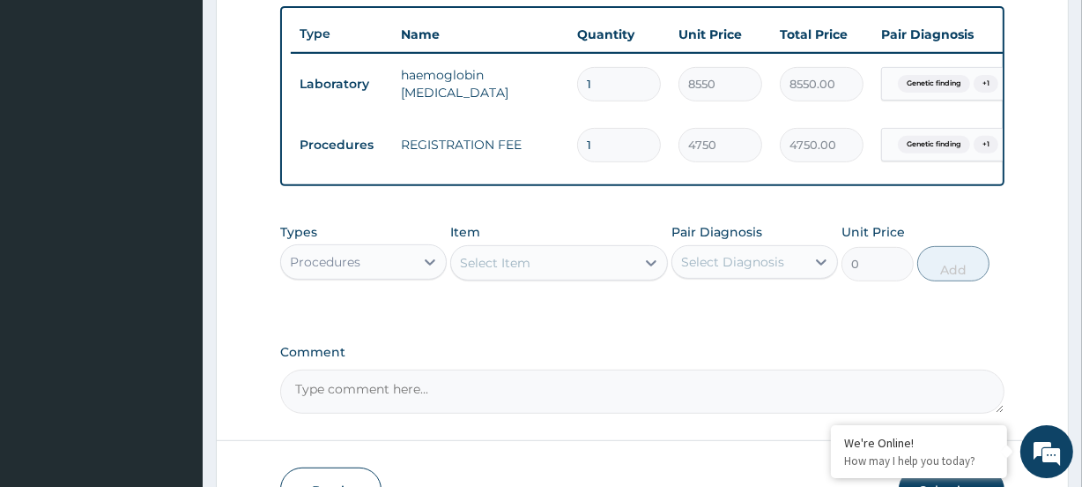
click at [497, 269] on div "Select Item" at bounding box center [495, 263] width 71 height 18
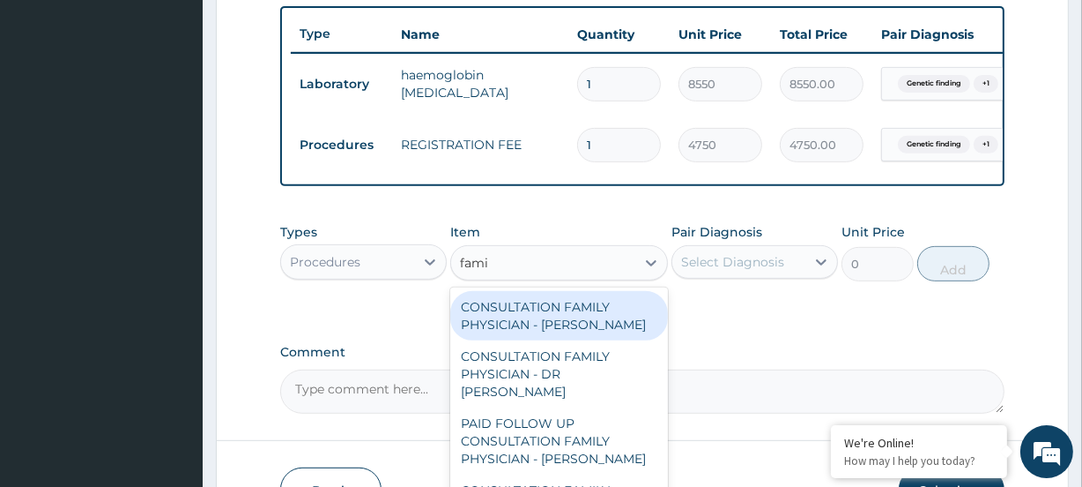
type input "famil"
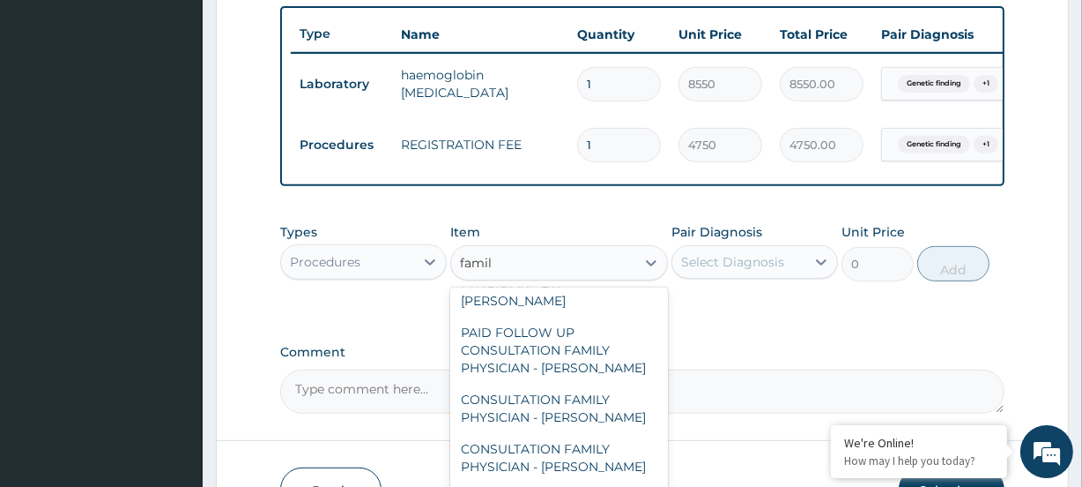
scroll to position [141, 0]
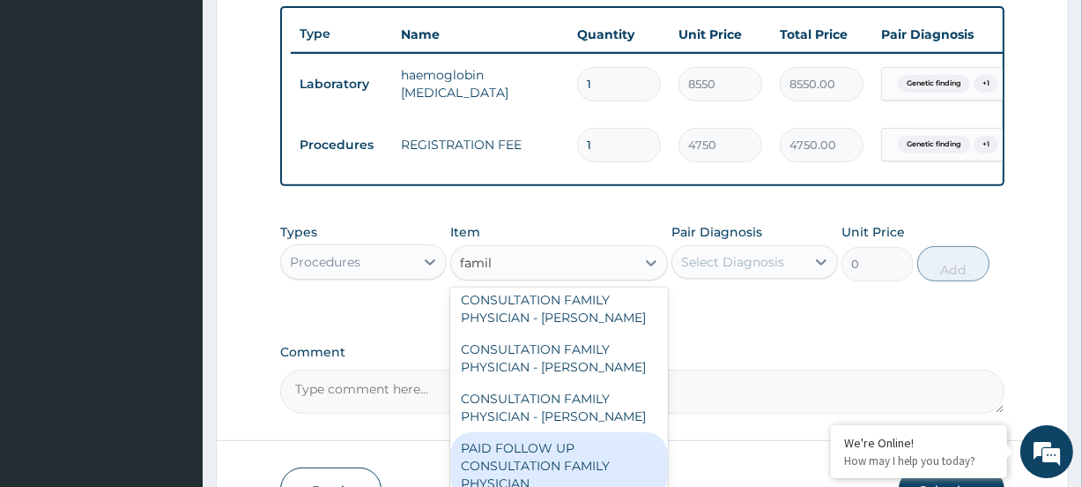
click at [520, 446] on div "PAID FOLLOW UP CONSULTATION FAMILY PHYSICIAN" at bounding box center [558, 465] width 217 height 67
type input "12350"
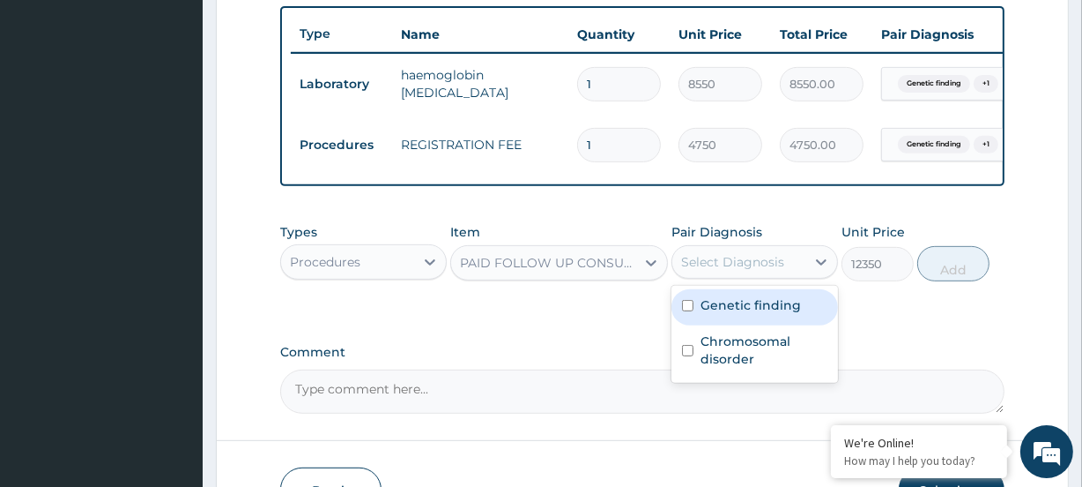
click at [727, 264] on div "Select Diagnosis" at bounding box center [732, 262] width 103 height 18
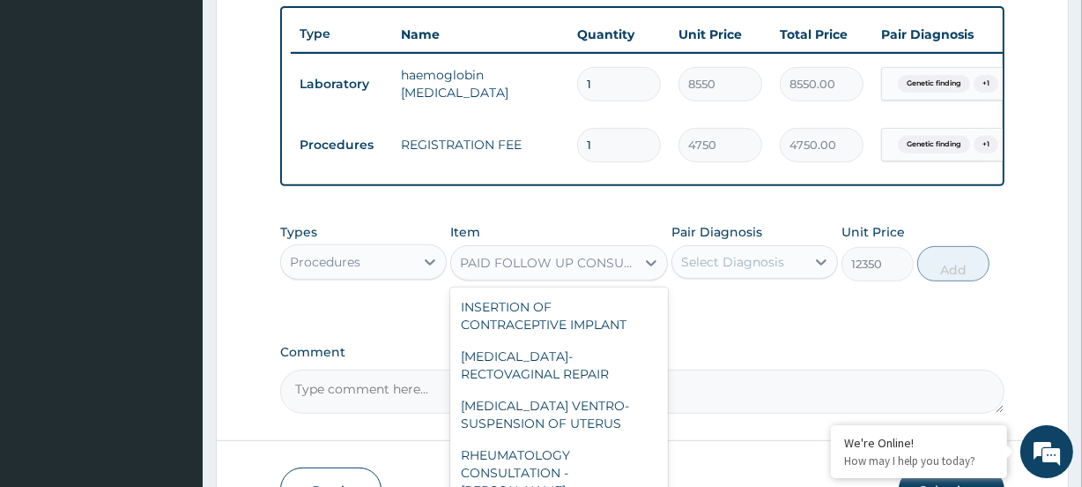
click at [533, 271] on div "PAID FOLLOW UP CONSULTATION FAMILY PHYSICIAN" at bounding box center [548, 263] width 176 height 18
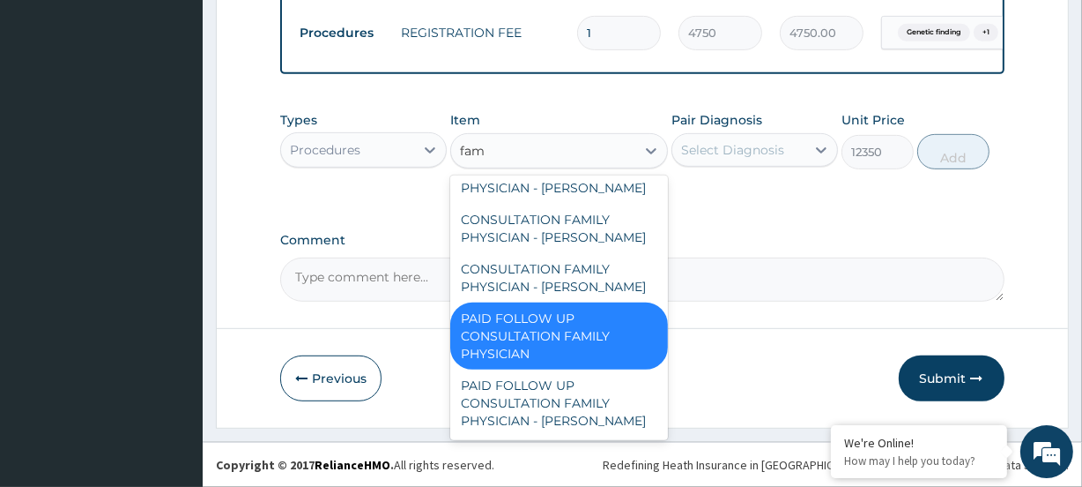
scroll to position [123, 0]
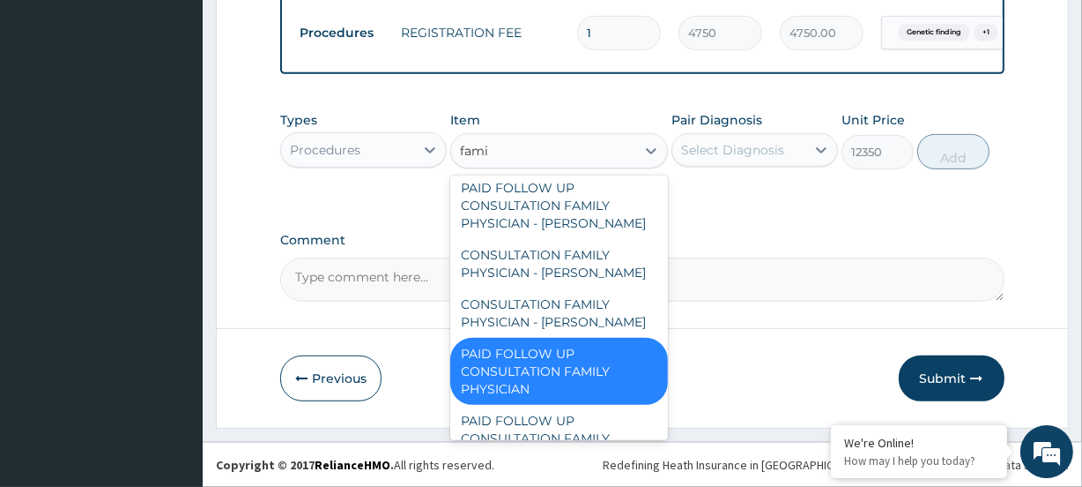
type input "famil"
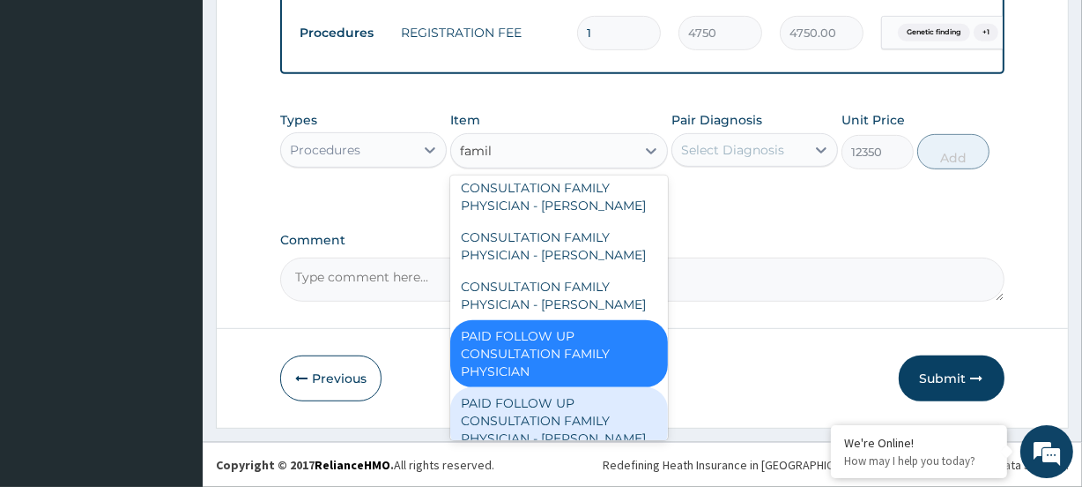
click at [495, 400] on div "PAID FOLLOW UP CONSULTATION FAMILY PHYSICIAN - [PERSON_NAME]" at bounding box center [558, 420] width 217 height 67
type input "14250"
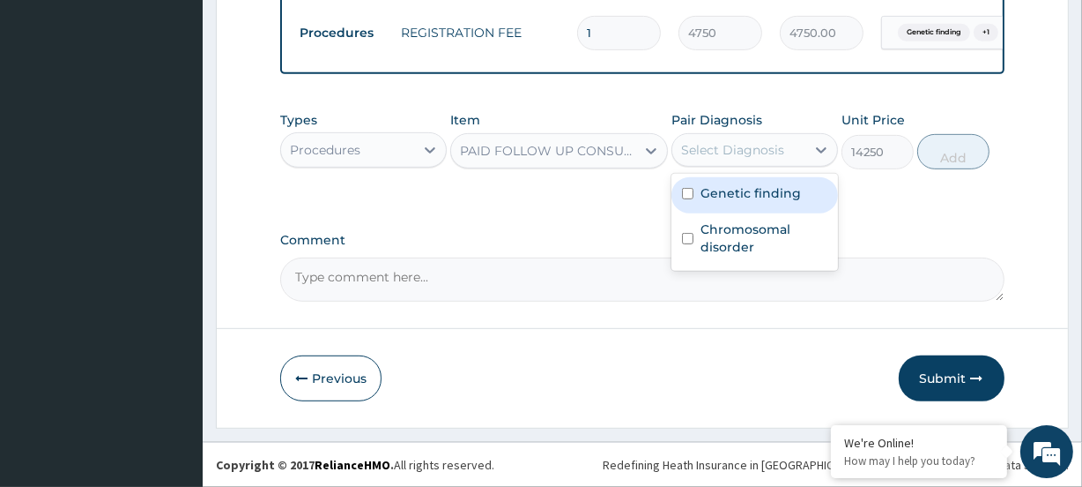
drag, startPoint x: 723, startPoint y: 144, endPoint x: 720, endPoint y: 168, distance: 24.8
click at [723, 145] on div "Select Diagnosis" at bounding box center [732, 150] width 103 height 18
drag, startPoint x: 712, startPoint y: 193, endPoint x: 717, endPoint y: 234, distance: 40.8
click at [711, 194] on label "Genetic finding" at bounding box center [751, 193] width 100 height 18
checkbox input "true"
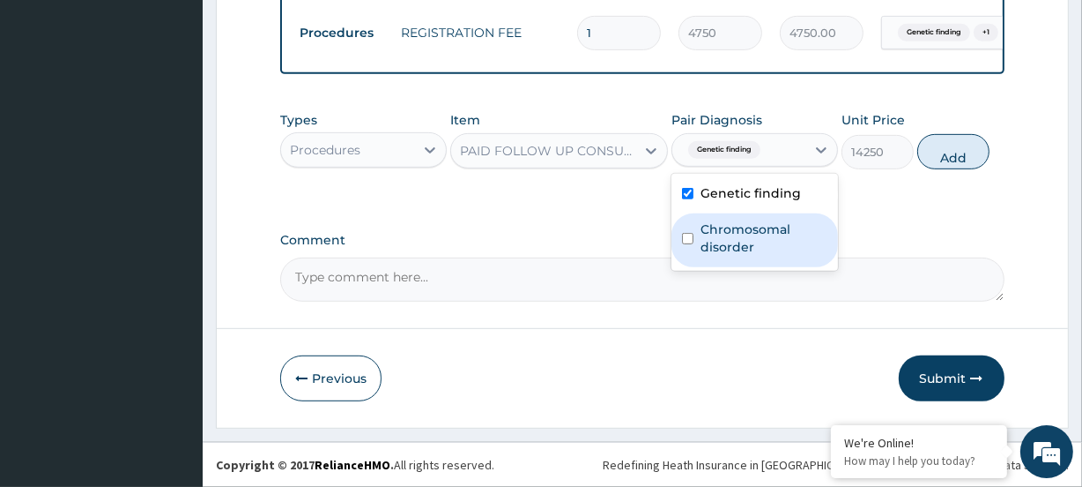
click at [717, 237] on label "Chromosomal disorder" at bounding box center [764, 237] width 127 height 35
checkbox input "true"
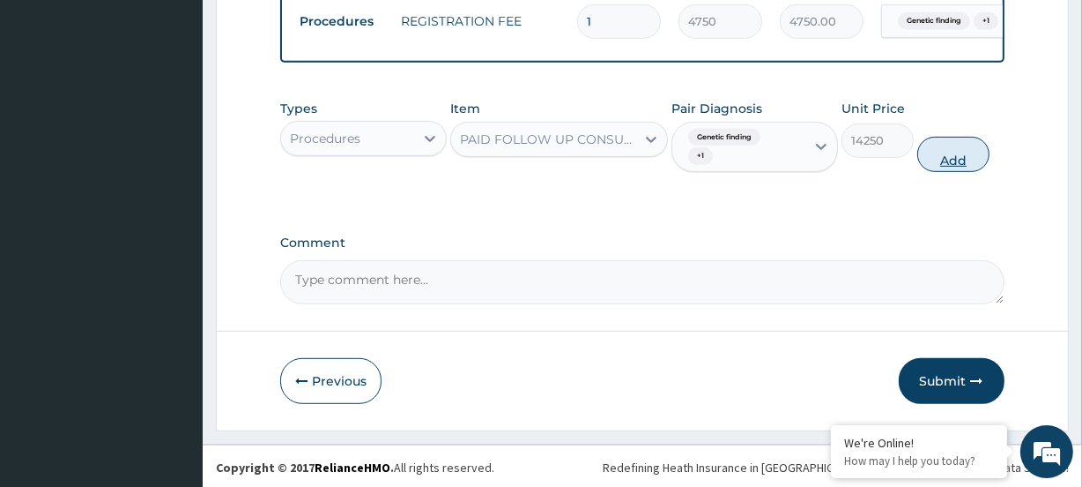
click at [943, 166] on button "Add" at bounding box center [954, 154] width 72 height 35
type input "0"
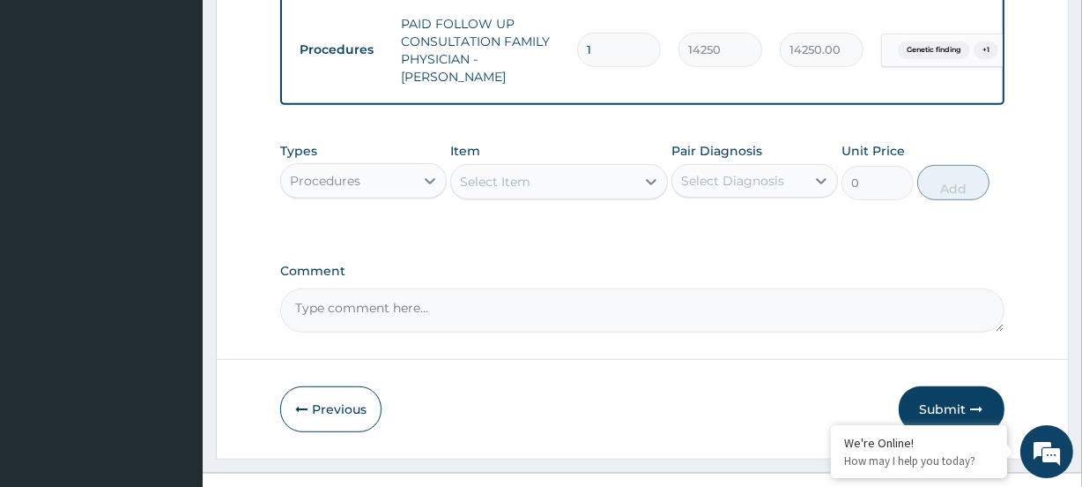
scroll to position [843, 0]
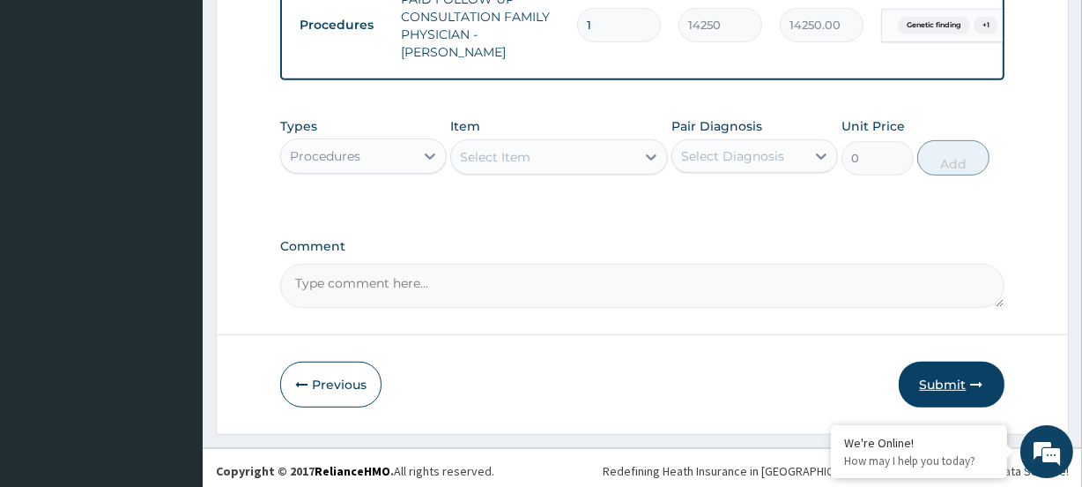
drag, startPoint x: 927, startPoint y: 385, endPoint x: 612, endPoint y: 79, distance: 439.4
click at [927, 384] on button "Submit" at bounding box center [952, 384] width 106 height 46
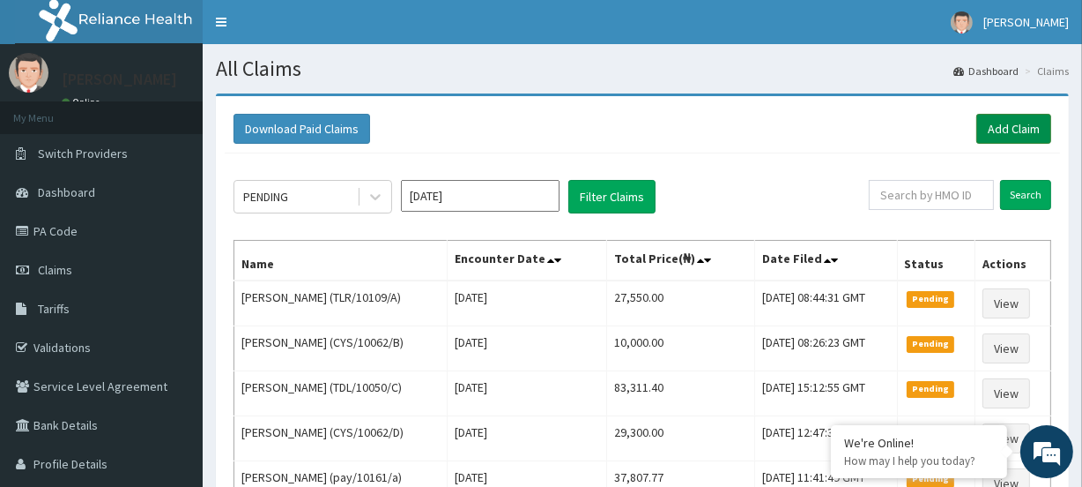
click at [998, 129] on link "Add Claim" at bounding box center [1014, 129] width 75 height 30
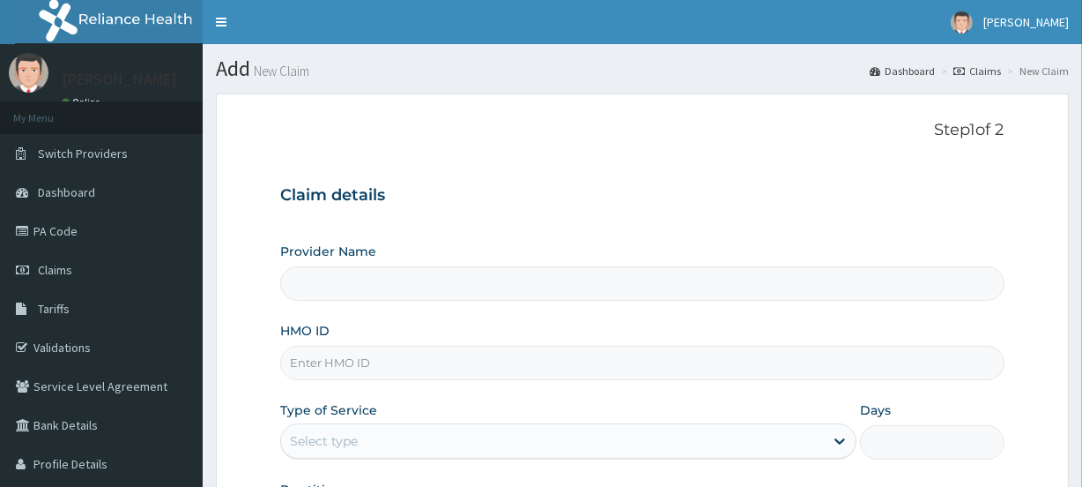
click at [322, 374] on input "HMO ID" at bounding box center [642, 362] width 724 height 34
paste input "ECG/10003/C"
type input "ECG/10003/C"
type input "[GEOGRAPHIC_DATA]"
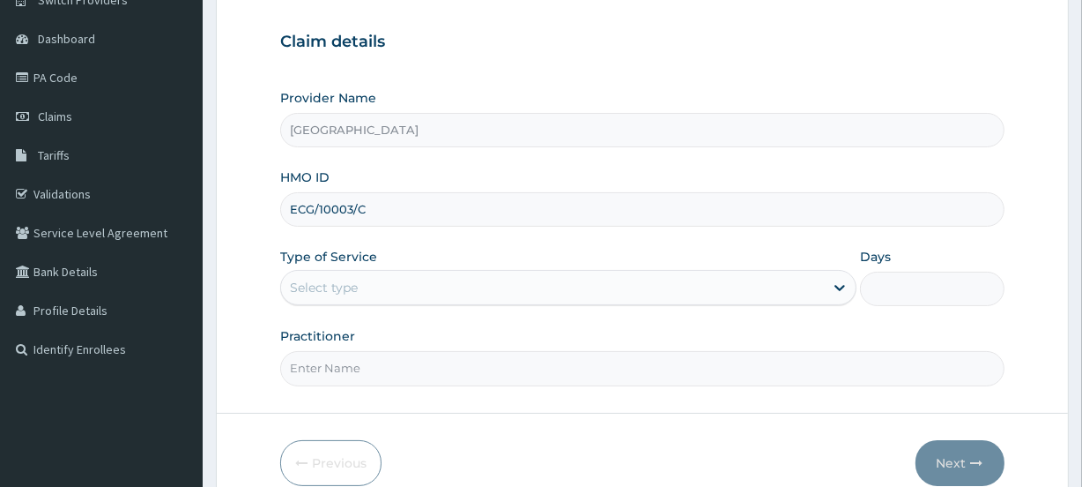
scroll to position [160, 0]
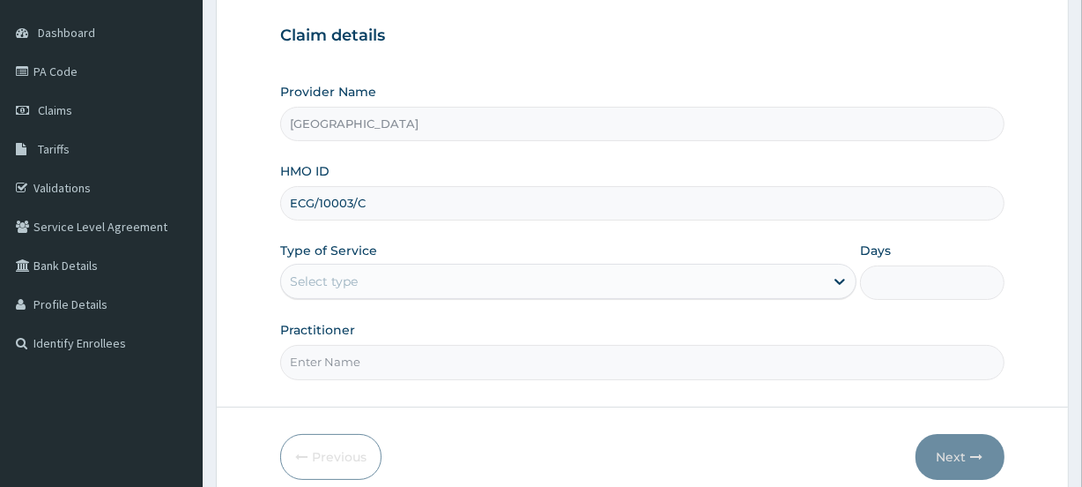
type input "ECG/10003/C"
click at [339, 273] on div "Select type" at bounding box center [324, 281] width 68 height 18
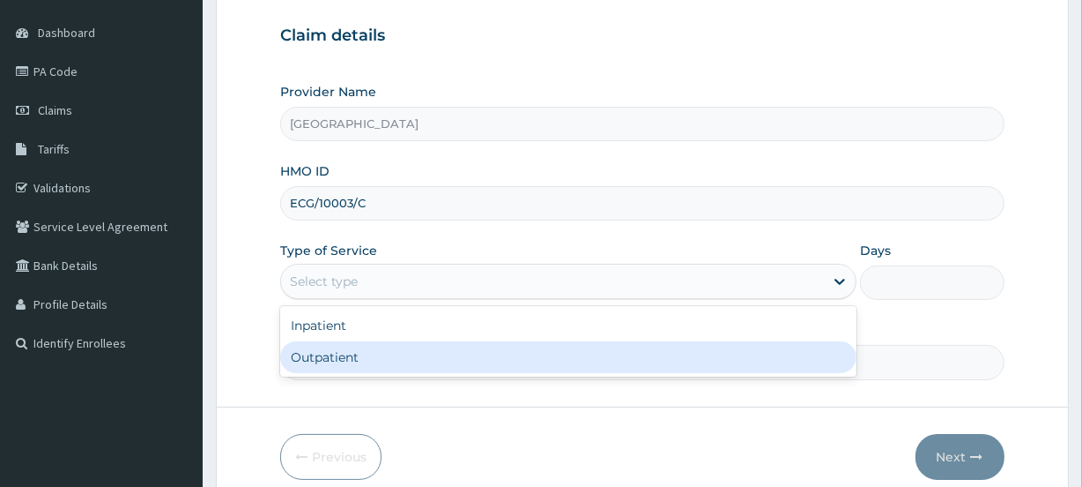
click at [307, 353] on div "Outpatient" at bounding box center [568, 357] width 576 height 32
type input "1"
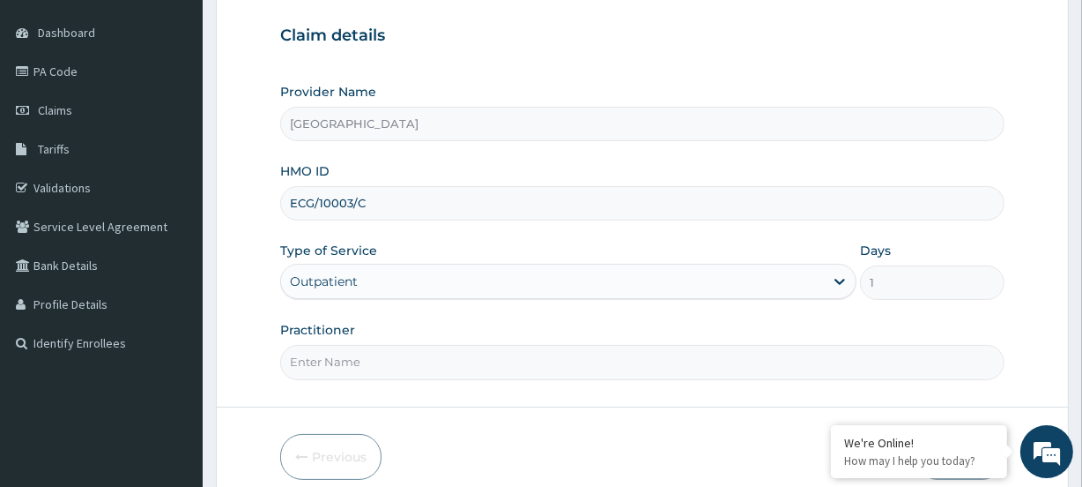
scroll to position [0, 0]
click at [325, 355] on input "Practitioner" at bounding box center [642, 362] width 724 height 34
paste input "Dr. Aishat Owolabi("
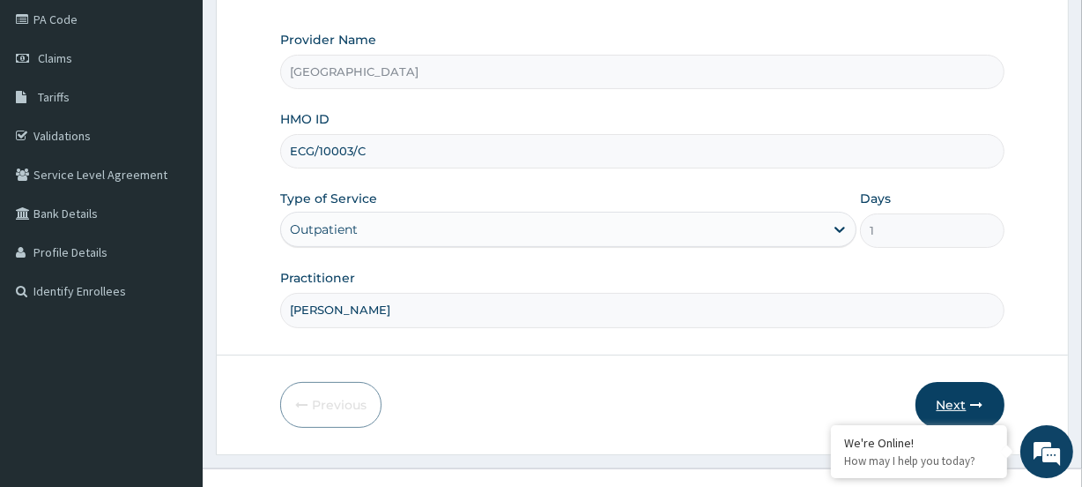
scroll to position [236, 0]
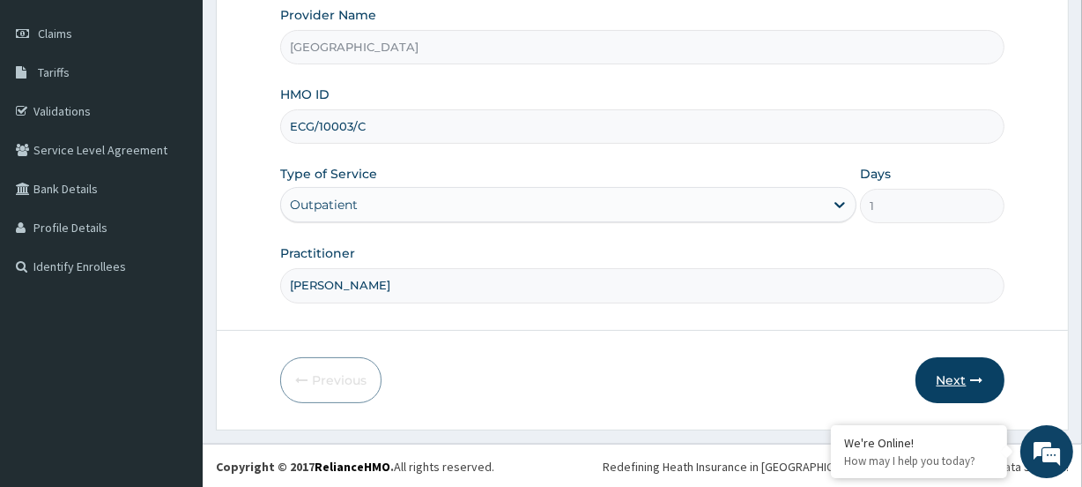
type input "Dr. Aishat Owolabi"
click at [976, 378] on icon "button" at bounding box center [977, 380] width 12 height 12
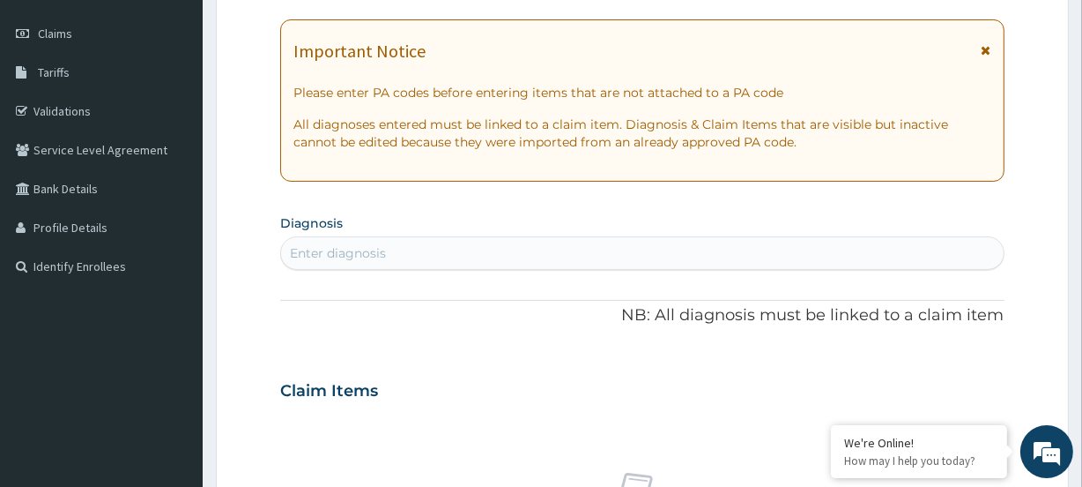
click at [350, 259] on div "Enter diagnosis" at bounding box center [338, 253] width 96 height 18
type input "adult"
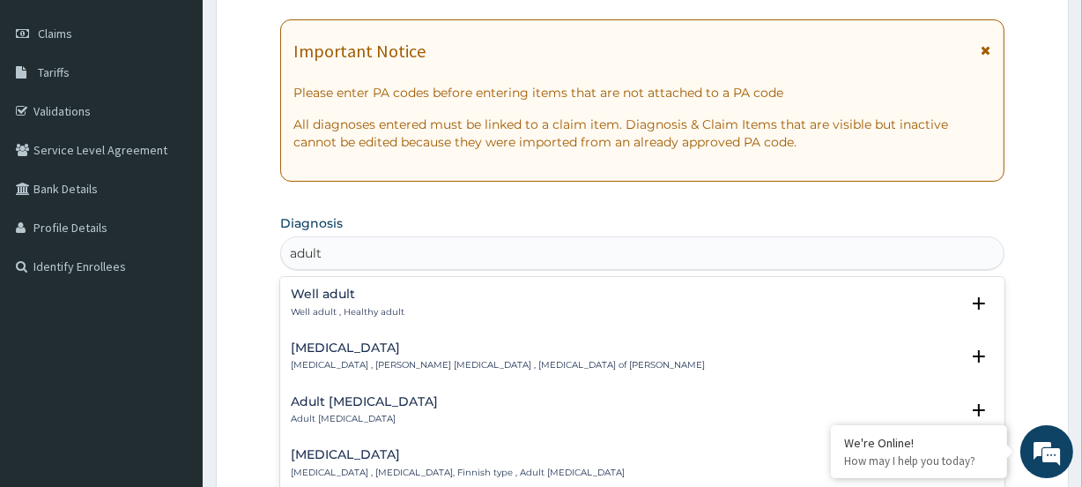
click at [323, 292] on h4 "Well adult" at bounding box center [348, 293] width 114 height 13
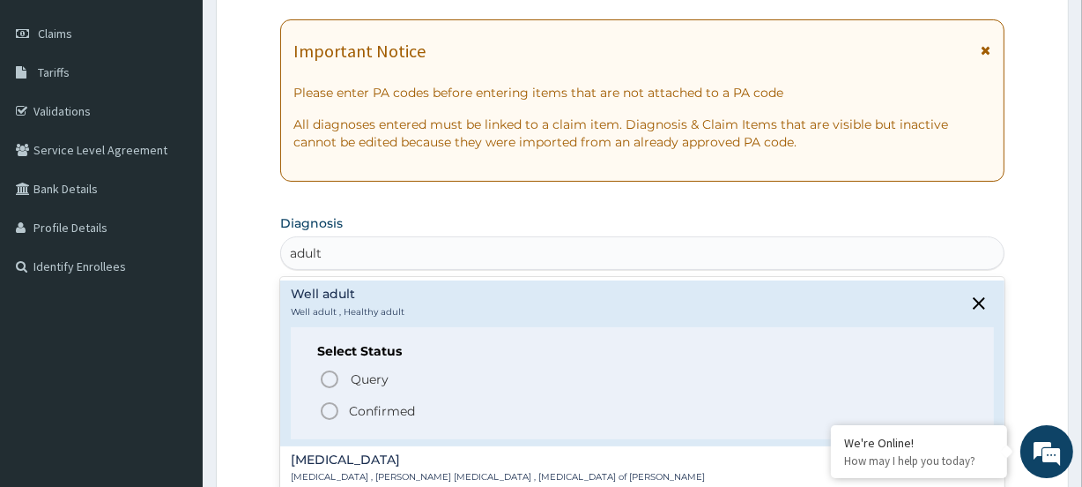
click at [332, 414] on icon "status option filled" at bounding box center [329, 410] width 21 height 21
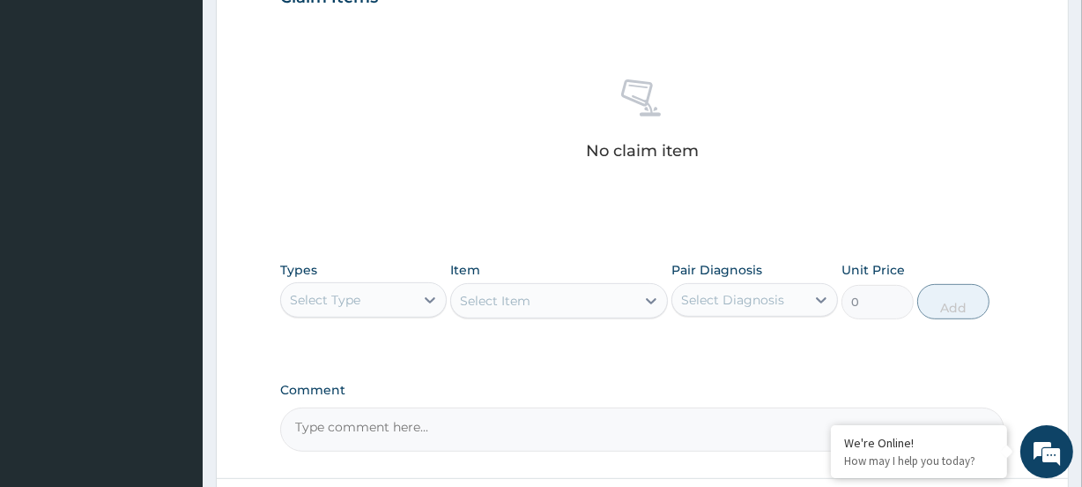
scroll to position [636, 0]
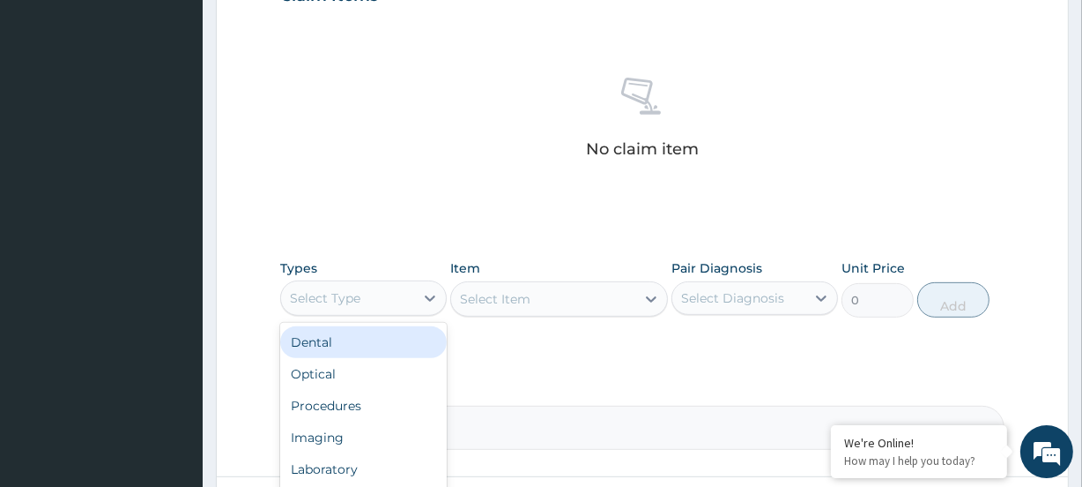
drag, startPoint x: 308, startPoint y: 283, endPoint x: 320, endPoint y: 310, distance: 29.6
click at [308, 291] on div "Select Type" at bounding box center [347, 298] width 133 height 28
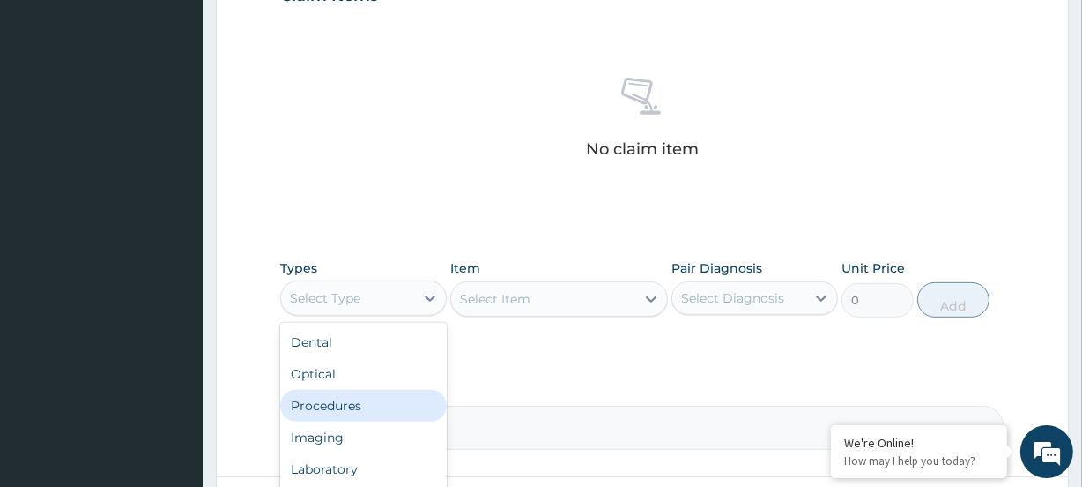
click at [307, 396] on div "Procedures" at bounding box center [363, 406] width 167 height 32
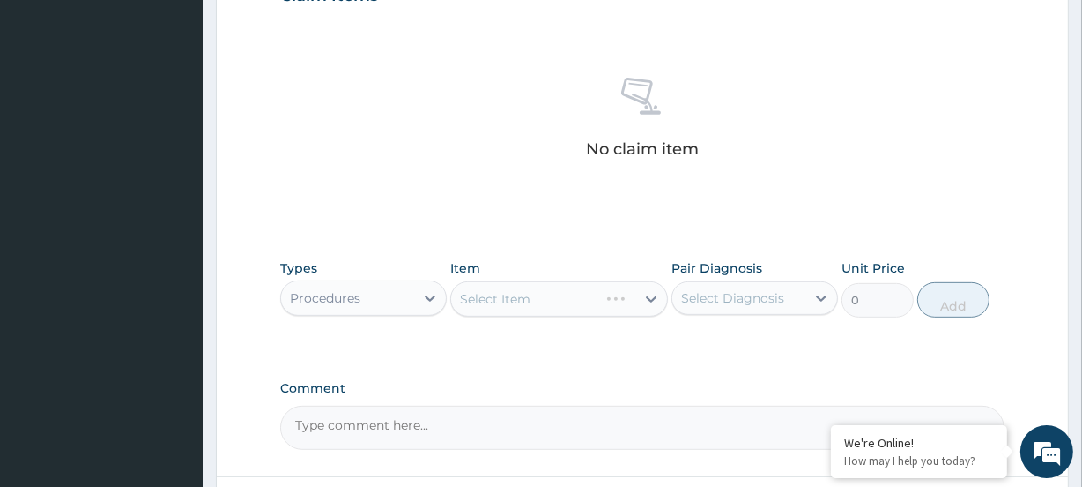
click at [497, 300] on div "Select Item" at bounding box center [558, 298] width 217 height 35
click at [503, 294] on div "Select Item" at bounding box center [558, 298] width 217 height 35
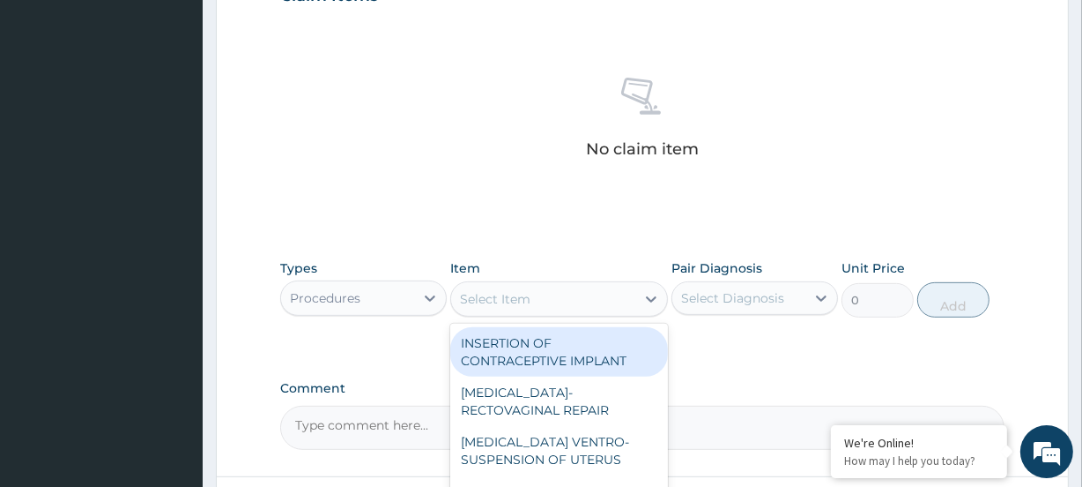
click at [533, 309] on div "Select Item" at bounding box center [542, 299] width 183 height 28
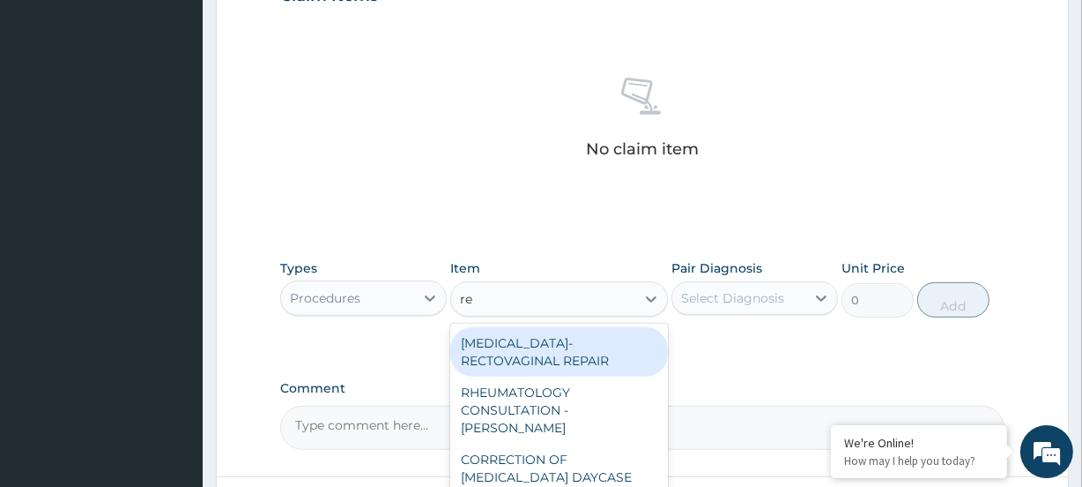
type input "reg"
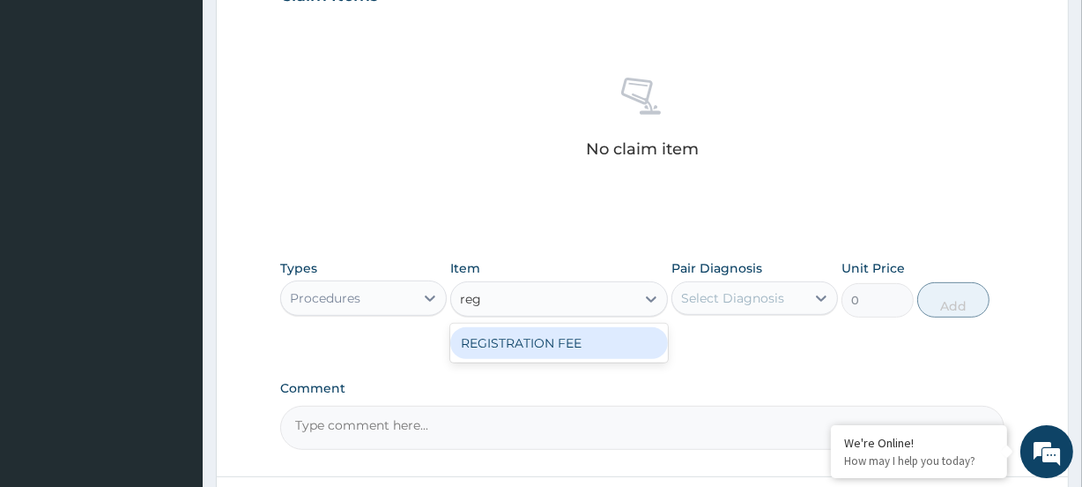
drag, startPoint x: 533, startPoint y: 338, endPoint x: 550, endPoint y: 326, distance: 20.8
click at [538, 335] on div "REGISTRATION FEE" at bounding box center [558, 343] width 217 height 32
type input "4750"
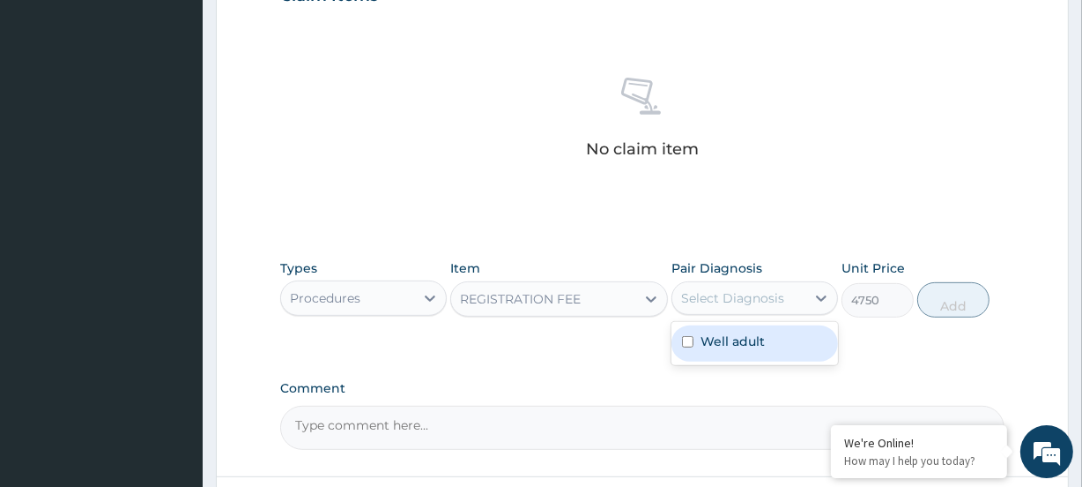
click at [687, 285] on div "Select Diagnosis" at bounding box center [738, 298] width 133 height 28
drag, startPoint x: 708, startPoint y: 331, endPoint x: 837, endPoint y: 318, distance: 130.2
click at [714, 332] on label "Well adult" at bounding box center [733, 341] width 64 height 18
checkbox input "true"
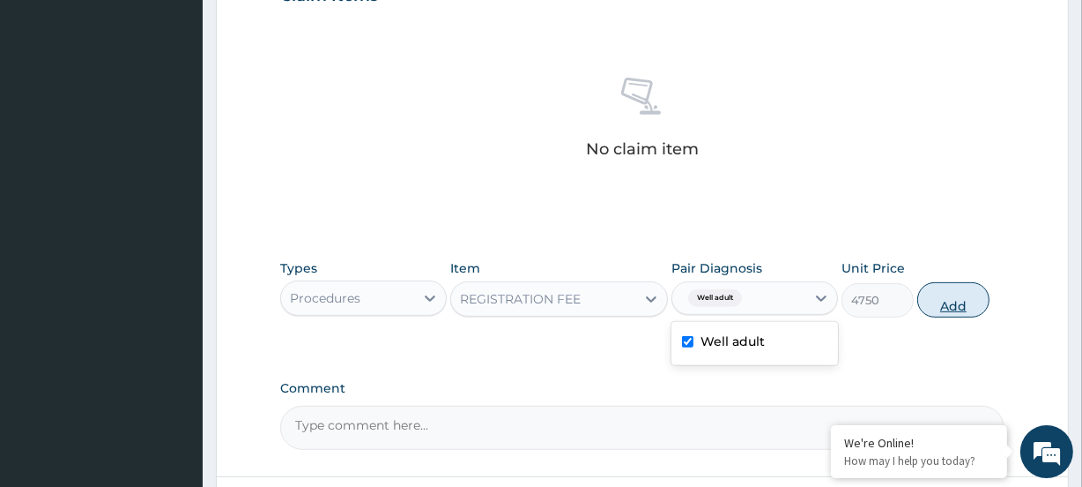
click at [944, 306] on button "Add" at bounding box center [954, 299] width 72 height 35
type input "0"
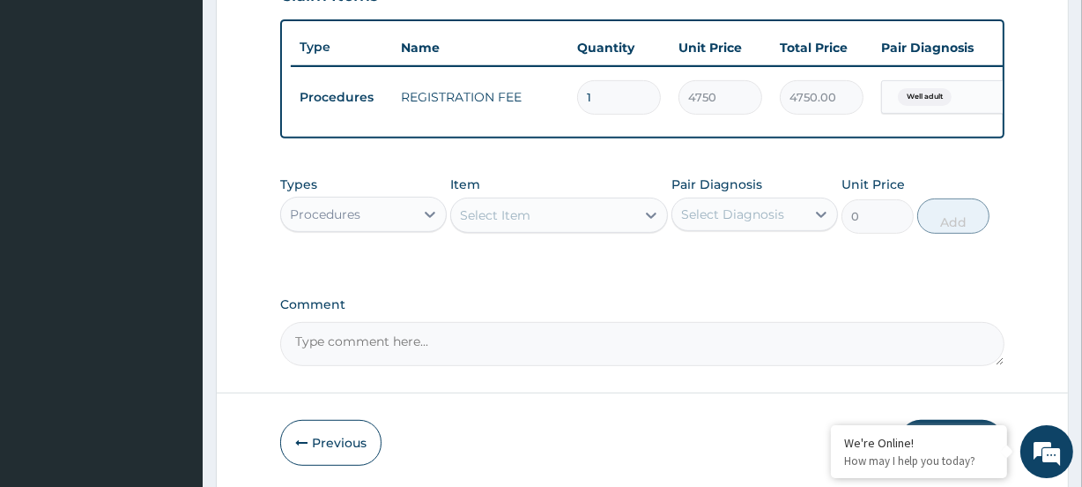
click at [476, 224] on div "Select Item" at bounding box center [495, 215] width 71 height 18
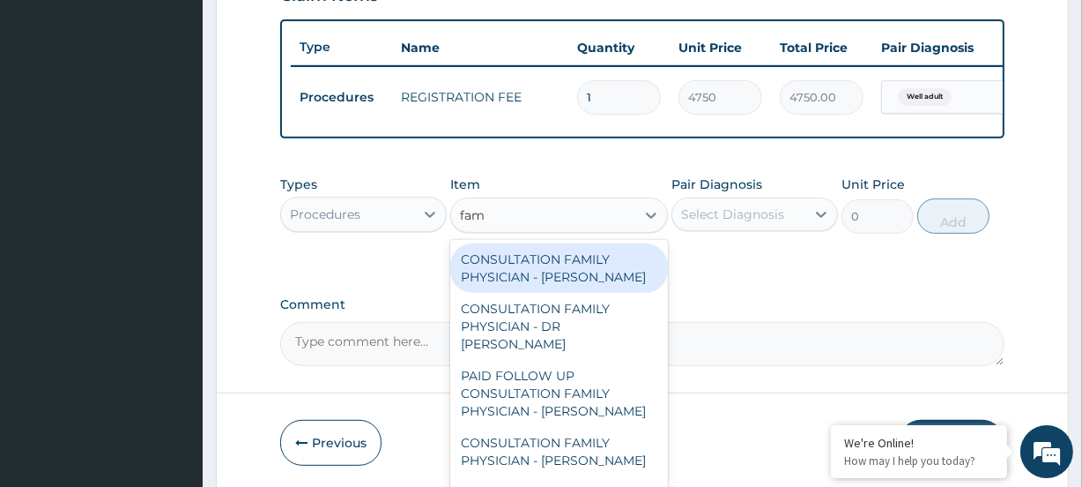
type input "fami"
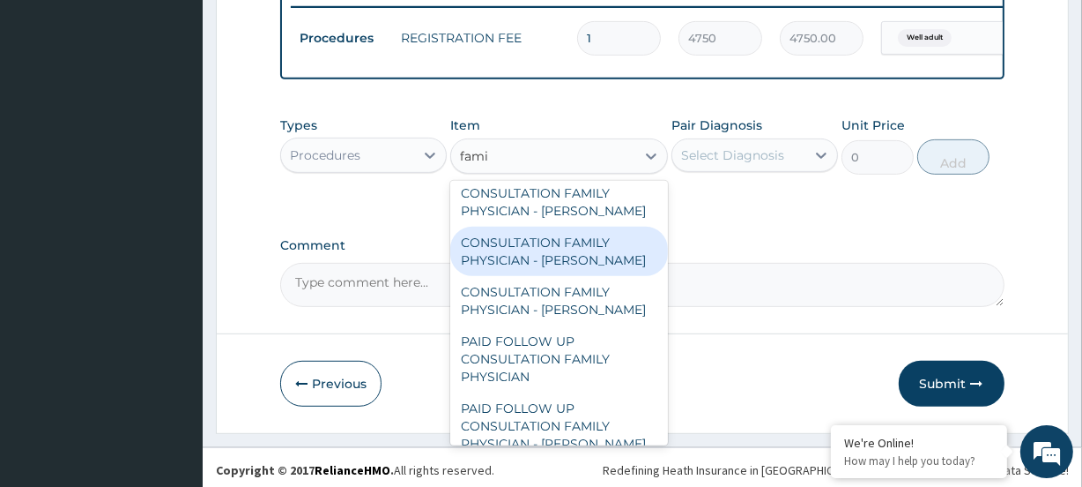
scroll to position [711, 0]
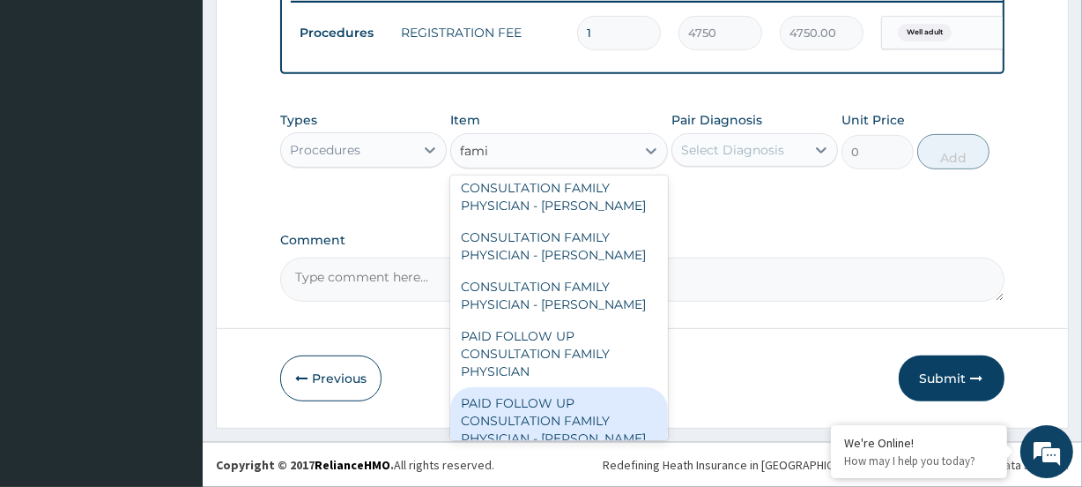
click at [546, 419] on div "PAID FOLLOW UP CONSULTATION FAMILY PHYSICIAN - DR ODIA" at bounding box center [558, 420] width 217 height 67
type input "14250"
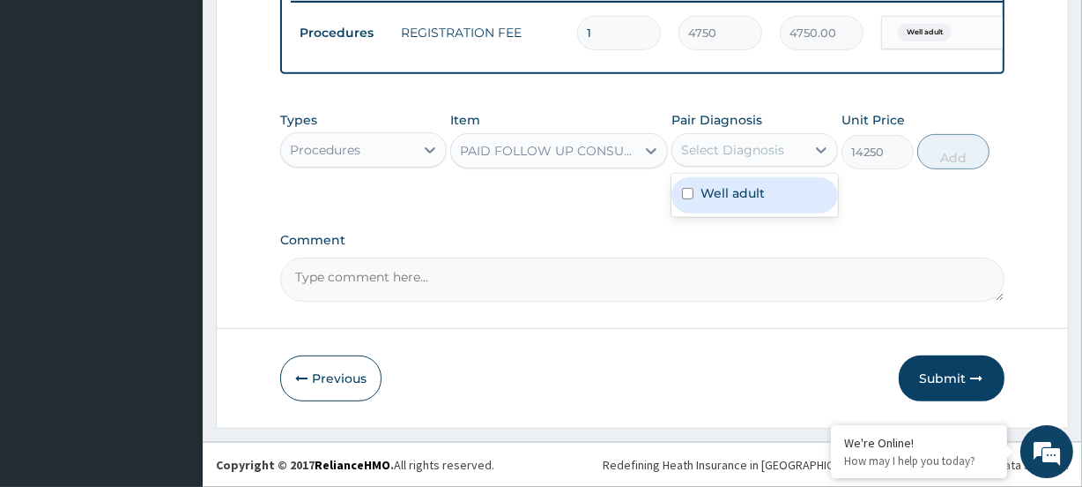
click at [774, 152] on div "Select Diagnosis" at bounding box center [732, 150] width 103 height 18
click at [763, 202] on label "Well adult" at bounding box center [733, 193] width 64 height 18
checkbox input "true"
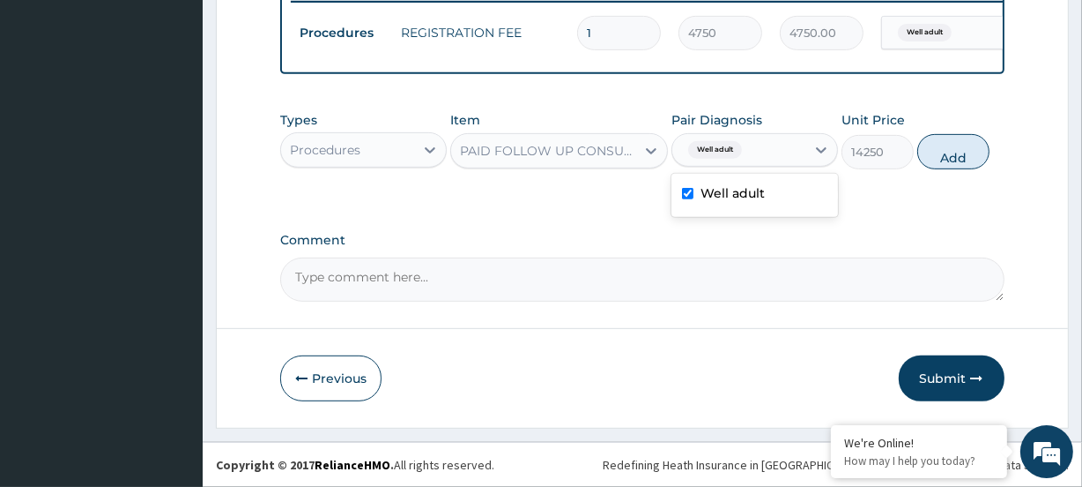
drag, startPoint x: 947, startPoint y: 143, endPoint x: 954, endPoint y: 152, distance: 10.8
click at [947, 145] on button "Add" at bounding box center [954, 151] width 72 height 35
type input "0"
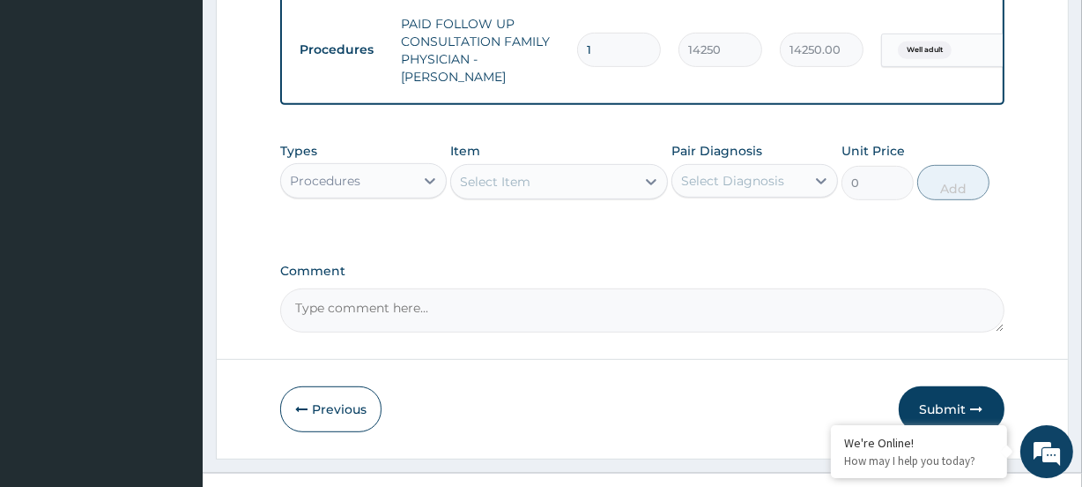
scroll to position [782, 0]
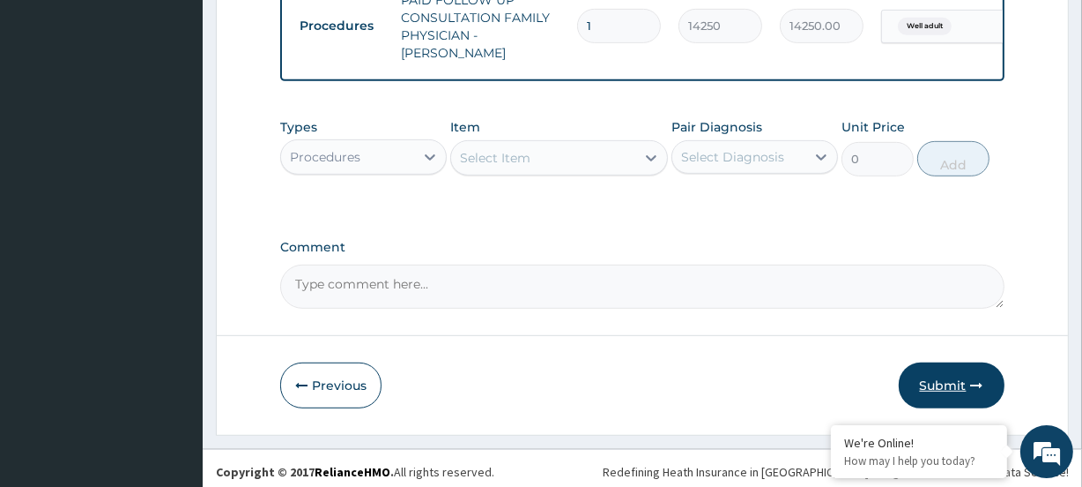
drag, startPoint x: 944, startPoint y: 369, endPoint x: 682, endPoint y: 176, distance: 325.2
click at [943, 368] on button "Submit" at bounding box center [952, 385] width 106 height 46
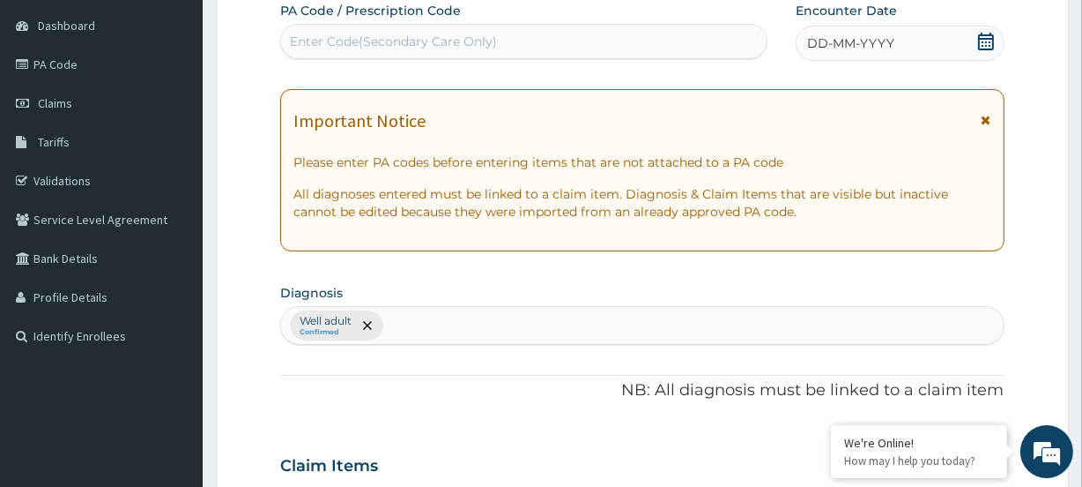
scroll to position [141, 0]
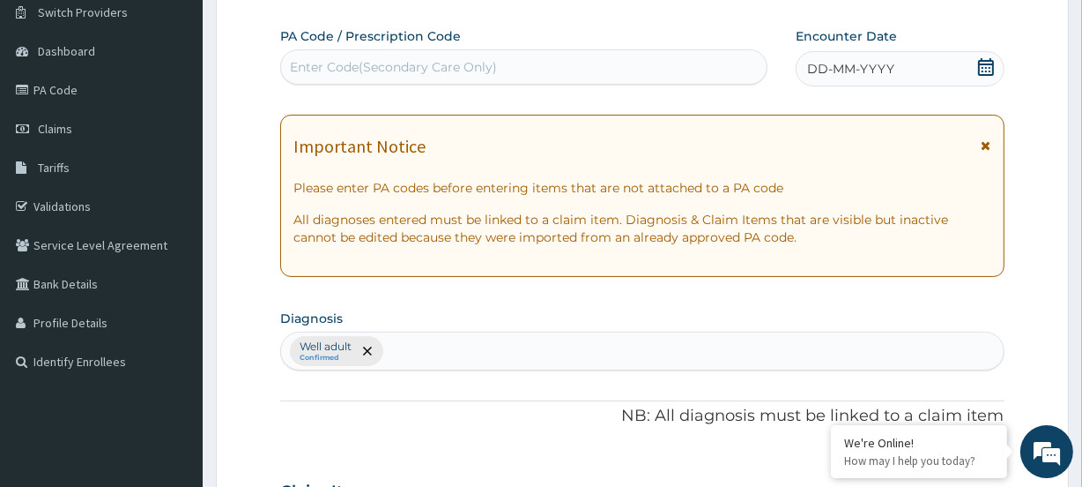
click at [987, 66] on icon at bounding box center [986, 67] width 18 height 18
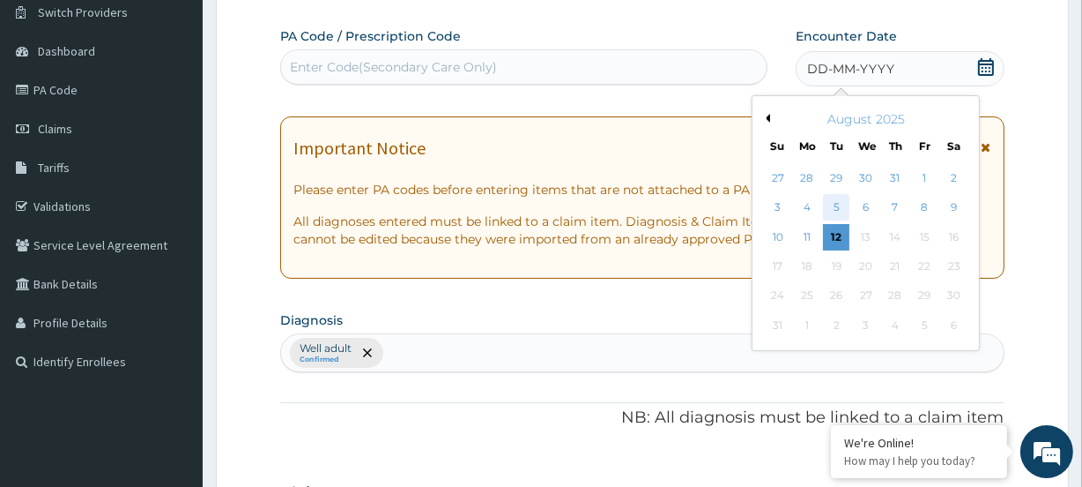
click at [838, 207] on div "5" at bounding box center [836, 208] width 26 height 26
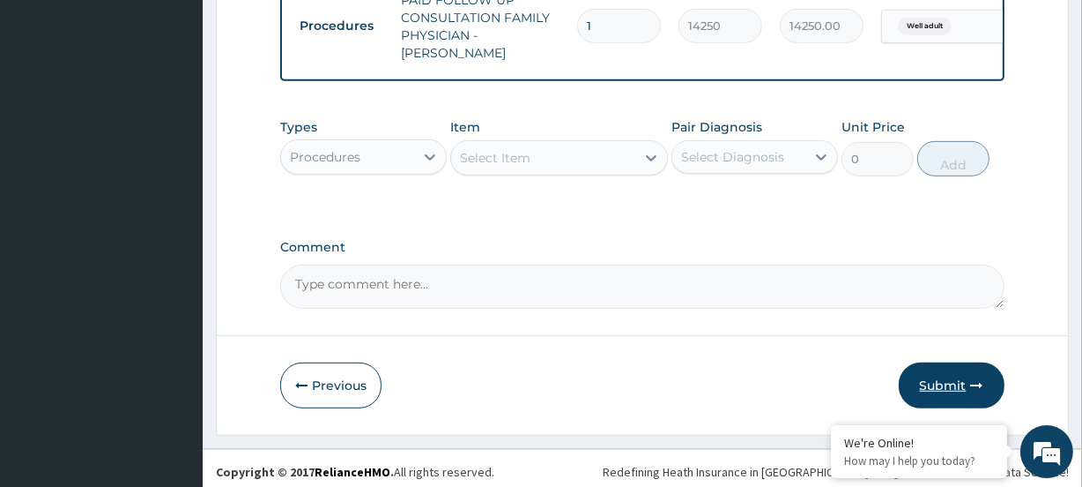
click at [962, 380] on button "Submit" at bounding box center [952, 385] width 106 height 46
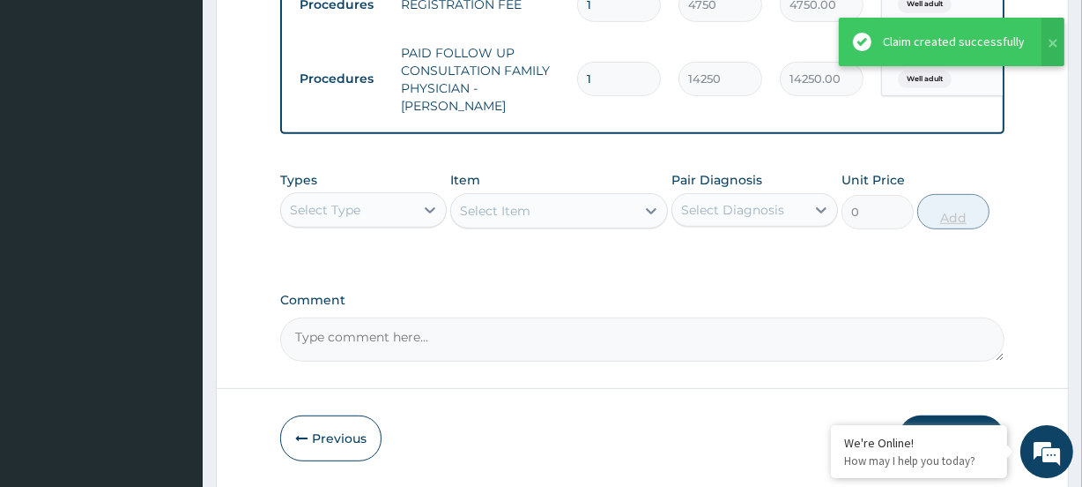
scroll to position [702, 0]
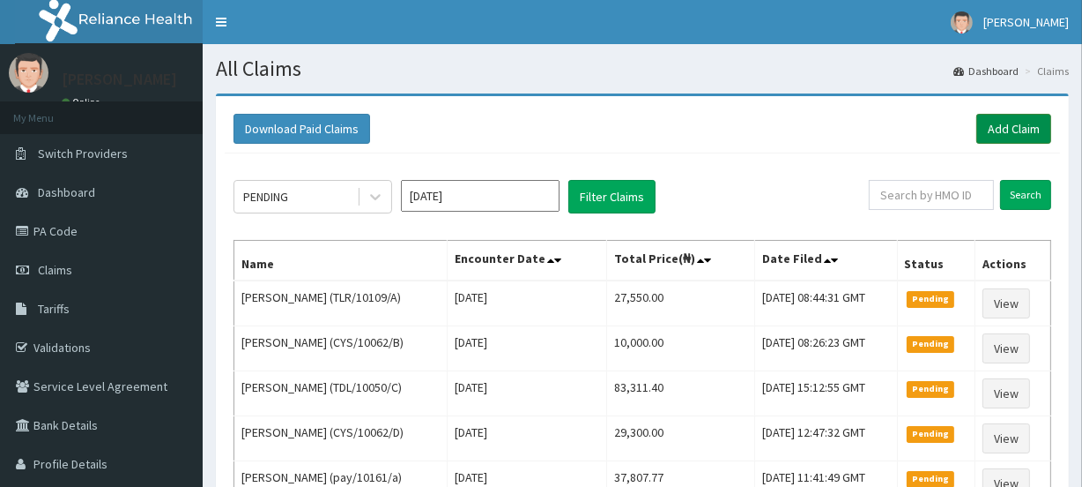
click at [987, 126] on link "Add Claim" at bounding box center [1014, 129] width 75 height 30
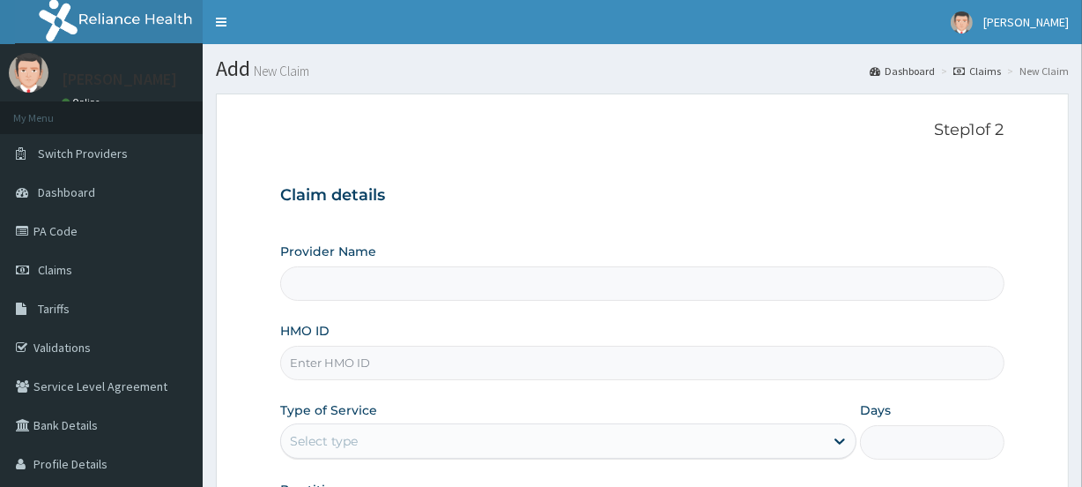
click at [339, 370] on input "HMO ID" at bounding box center [642, 362] width 724 height 34
paste input "BLO/10007/C"
type input "BLO/10007/C"
type input "[GEOGRAPHIC_DATA]"
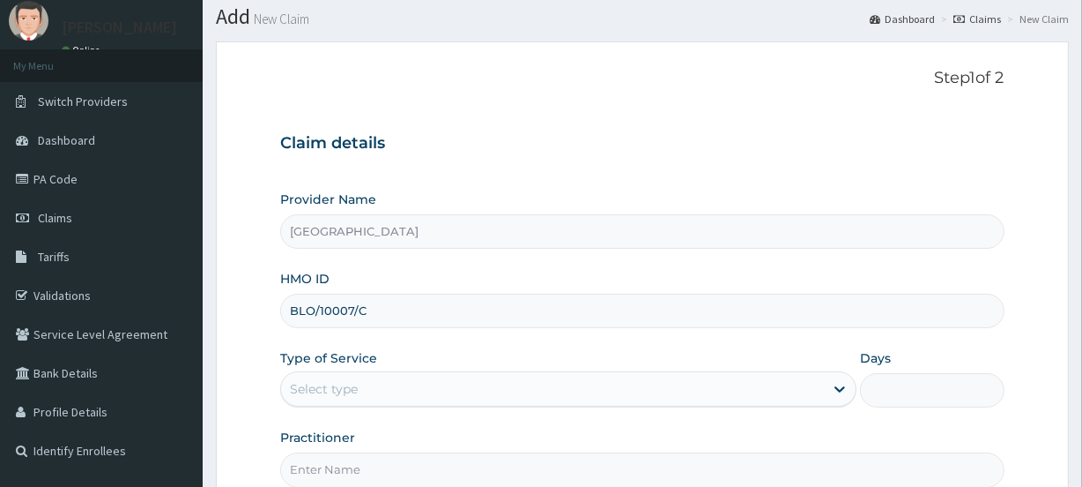
scroll to position [79, 0]
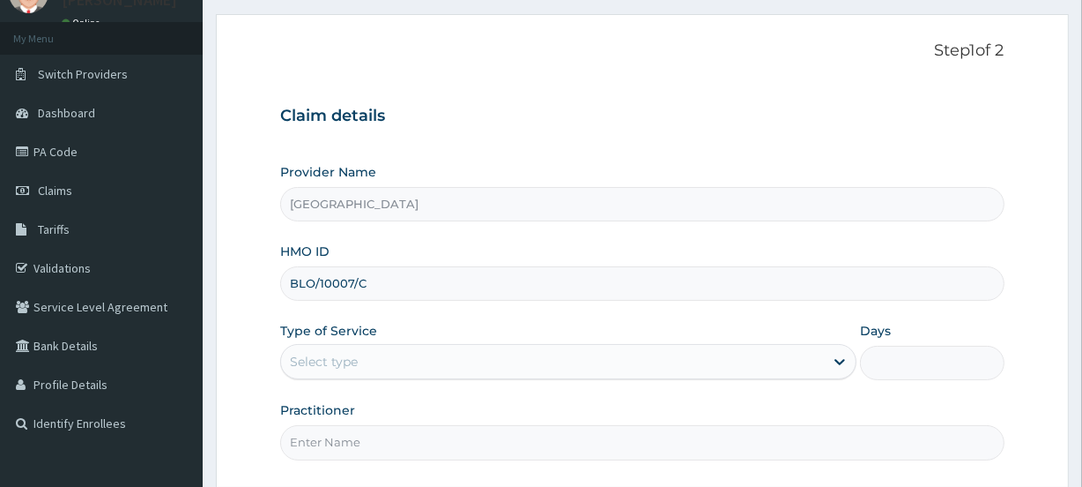
type input "BLO/10007/C"
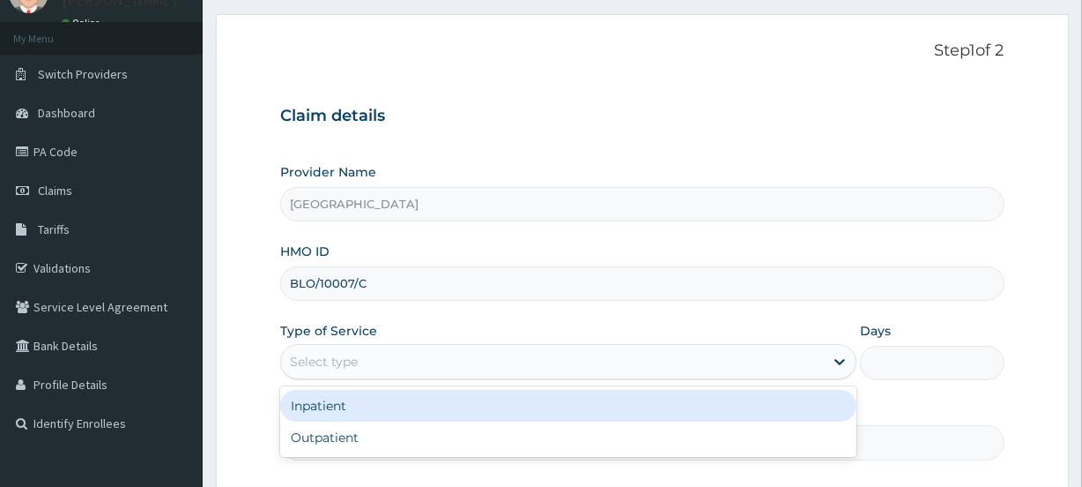
click at [303, 353] on div "Select type" at bounding box center [324, 362] width 68 height 18
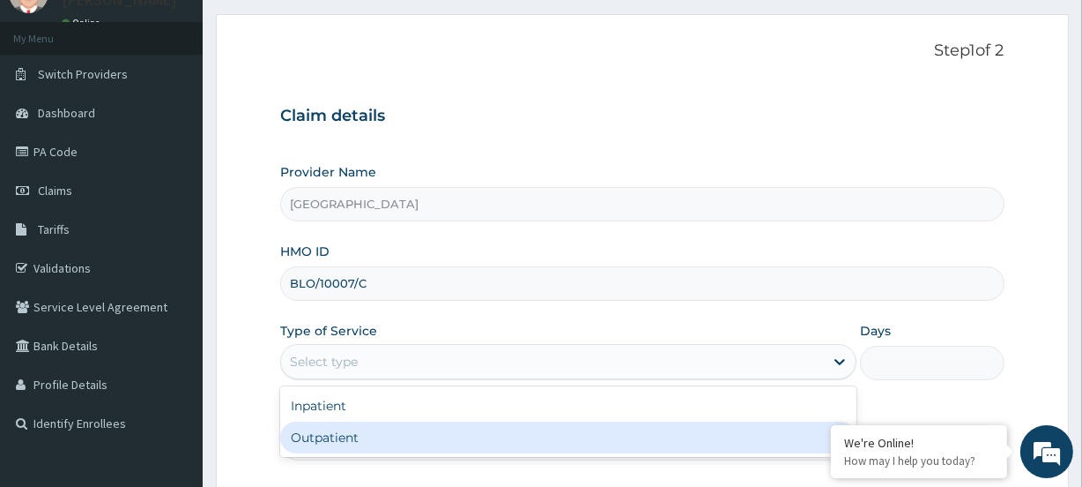
click at [333, 434] on div "Outpatient" at bounding box center [568, 437] width 576 height 32
type input "1"
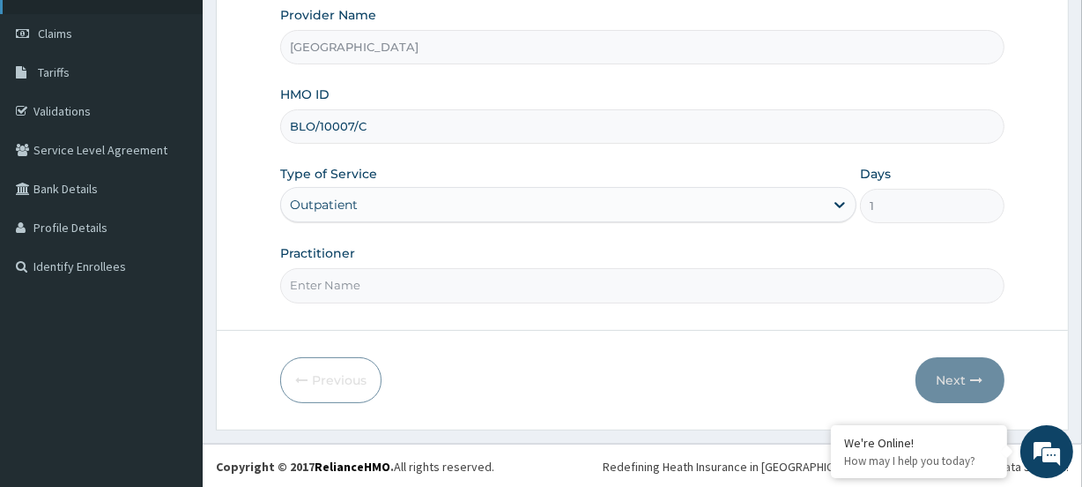
scroll to position [0, 0]
click at [353, 283] on input "Practitioner" at bounding box center [642, 285] width 724 height 34
paste input "Aishat Owolabi"
type input "Aishat Owolabi"
click at [952, 388] on button "Next" at bounding box center [960, 380] width 89 height 46
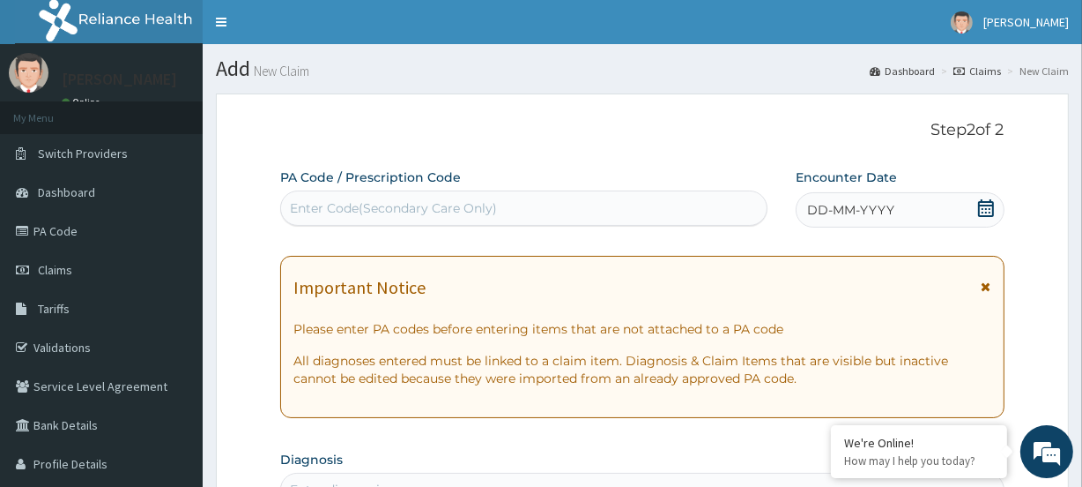
click at [330, 219] on div "Enter Code(Secondary Care Only)" at bounding box center [523, 208] width 485 height 28
paste input "PA/2744B1"
type input "PA/2744B1"
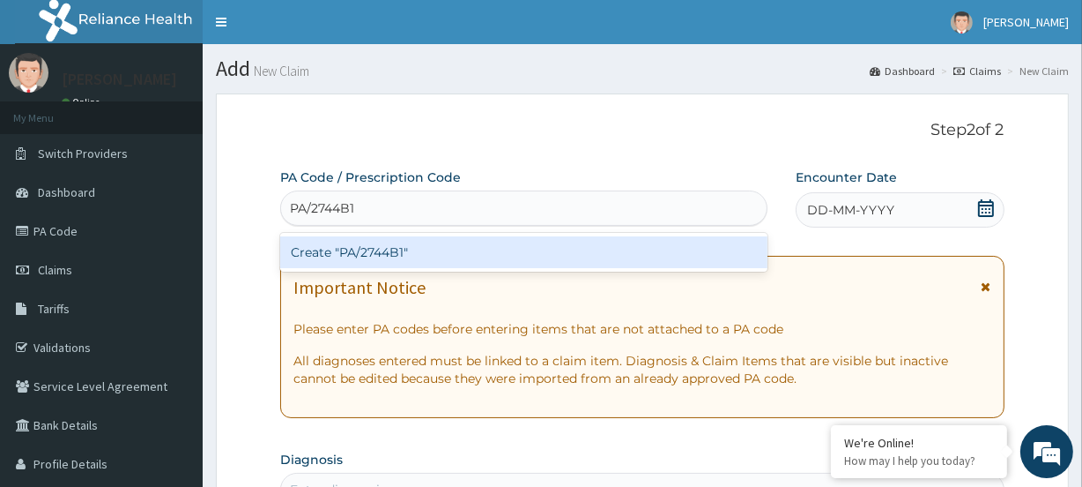
click at [353, 246] on div "Create "PA/2744B1"" at bounding box center [523, 252] width 487 height 32
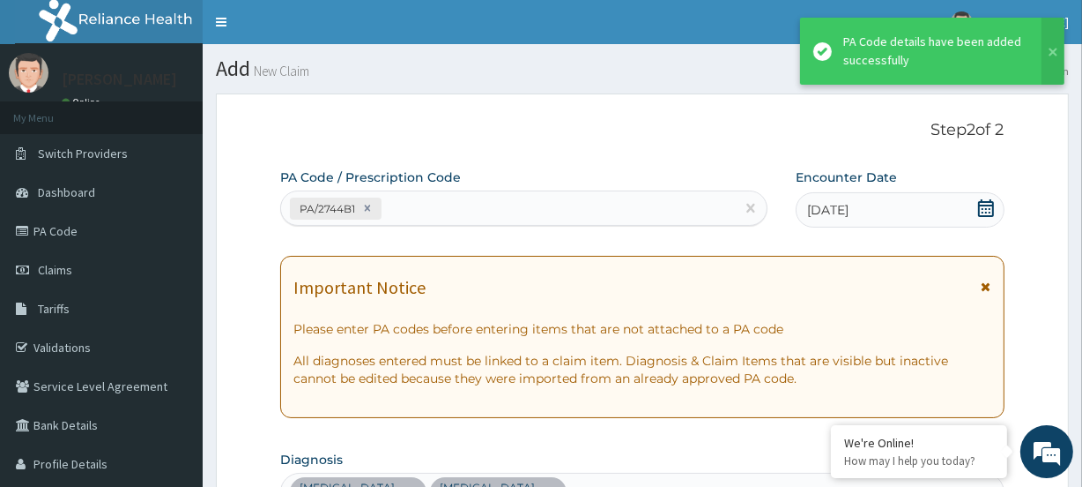
scroll to position [751, 0]
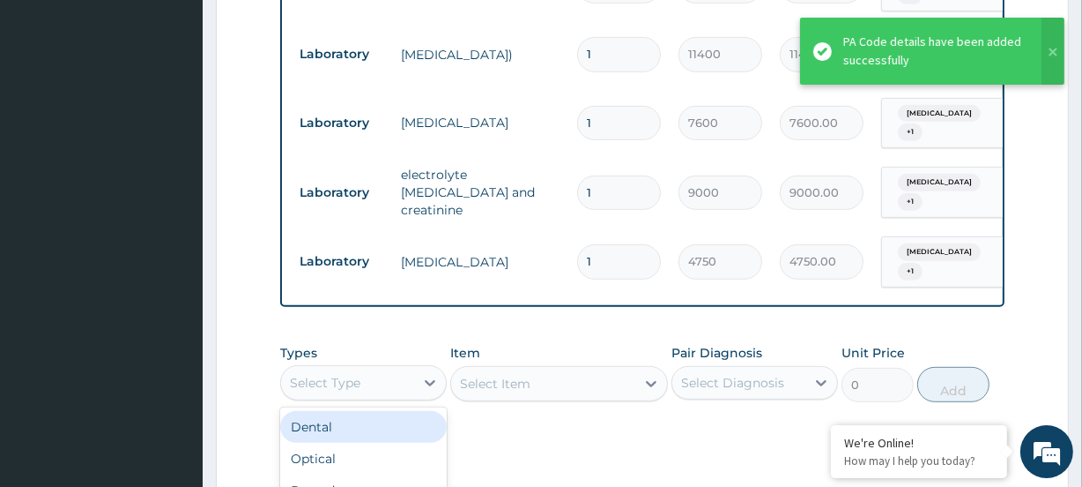
click at [321, 378] on div "Select Type" at bounding box center [325, 383] width 71 height 18
click at [356, 480] on div "Procedures" at bounding box center [363, 490] width 167 height 32
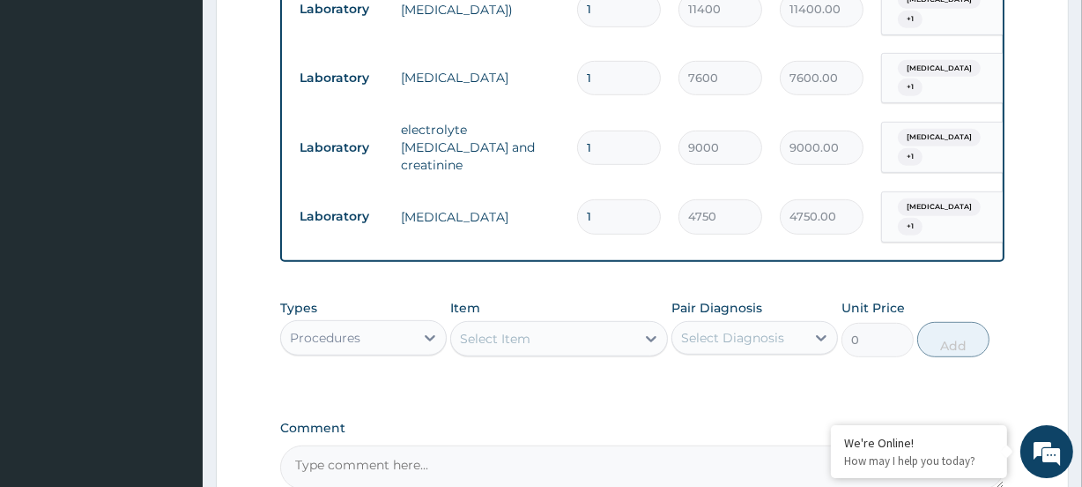
scroll to position [831, 0]
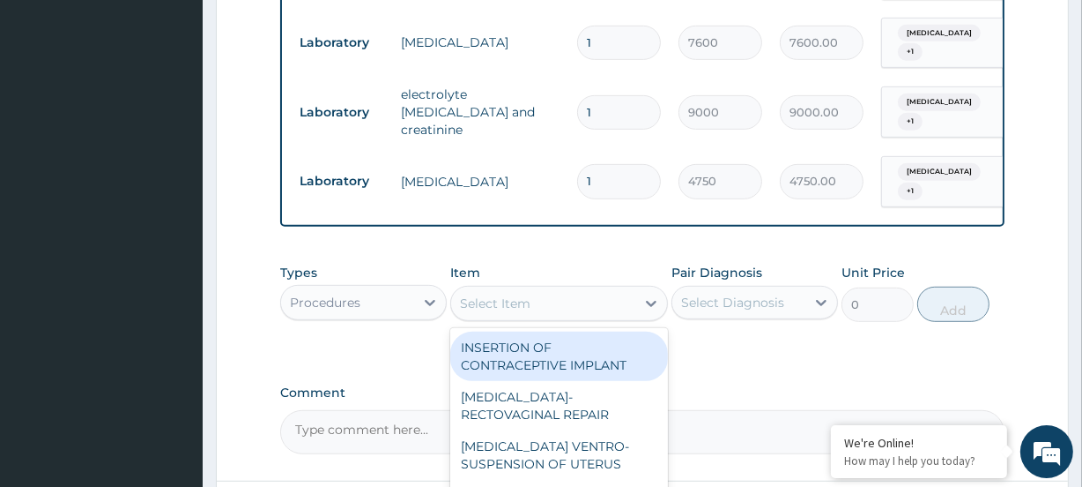
click at [482, 294] on div "Select Item" at bounding box center [495, 303] width 71 height 18
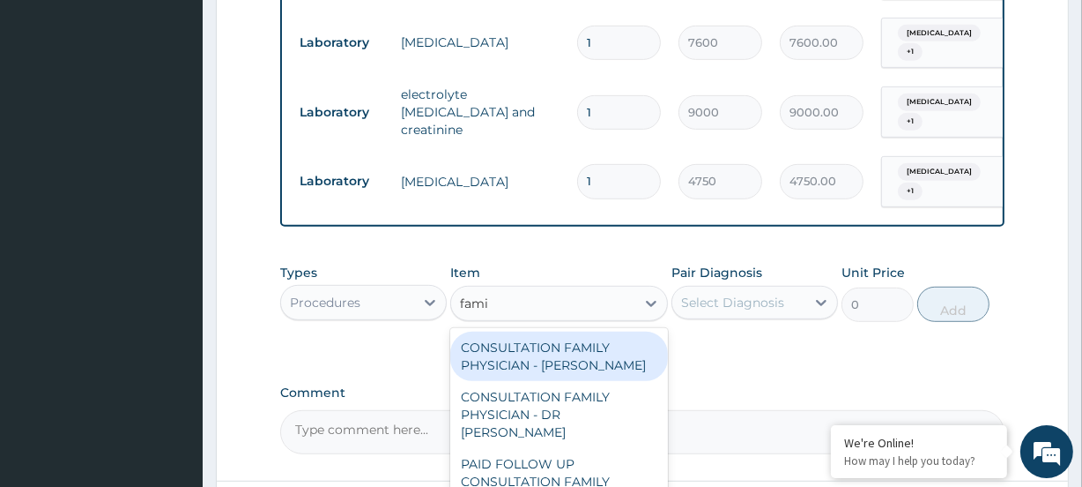
type input "famil"
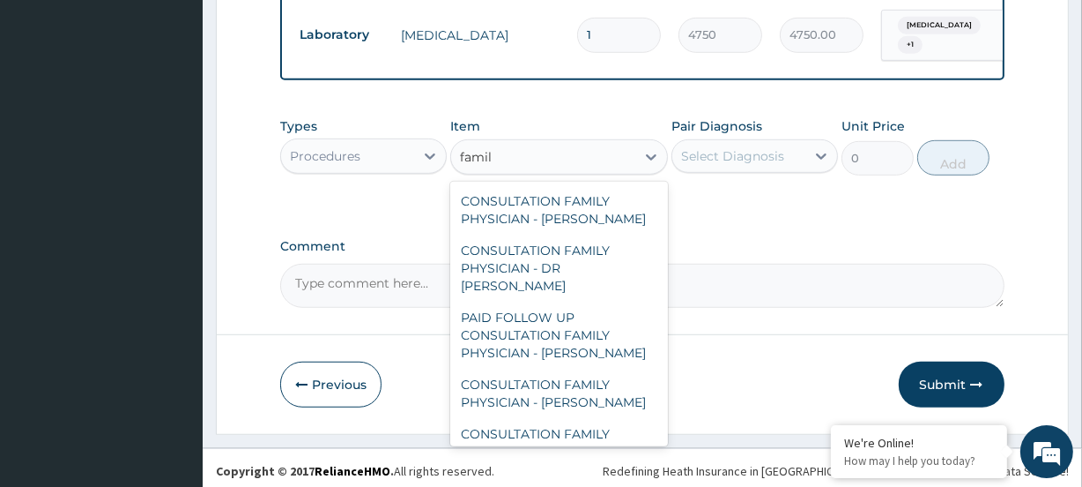
scroll to position [141, 0]
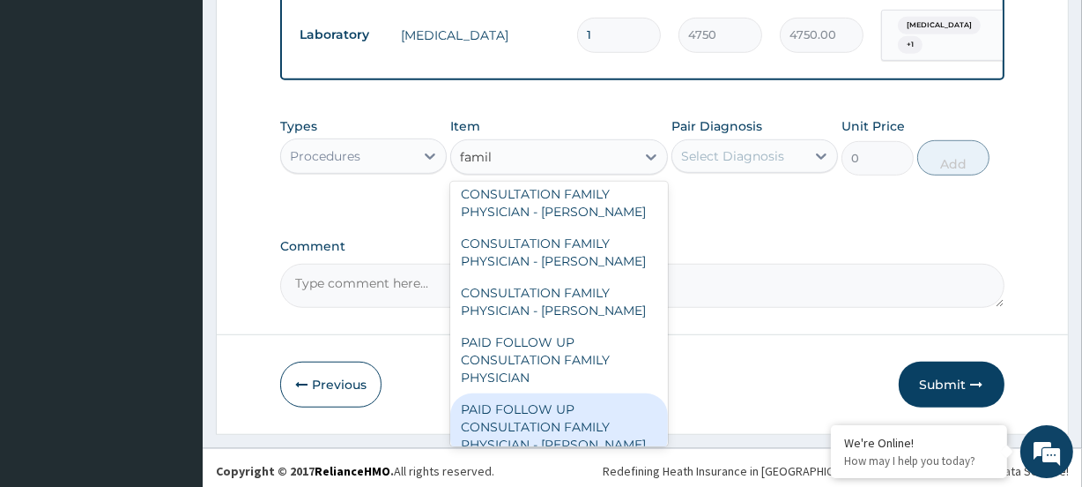
drag, startPoint x: 576, startPoint y: 405, endPoint x: 635, endPoint y: 317, distance: 105.9
click at [582, 399] on div "PAID FOLLOW UP CONSULTATION FAMILY PHYSICIAN - [PERSON_NAME]" at bounding box center [558, 426] width 217 height 67
type input "14250"
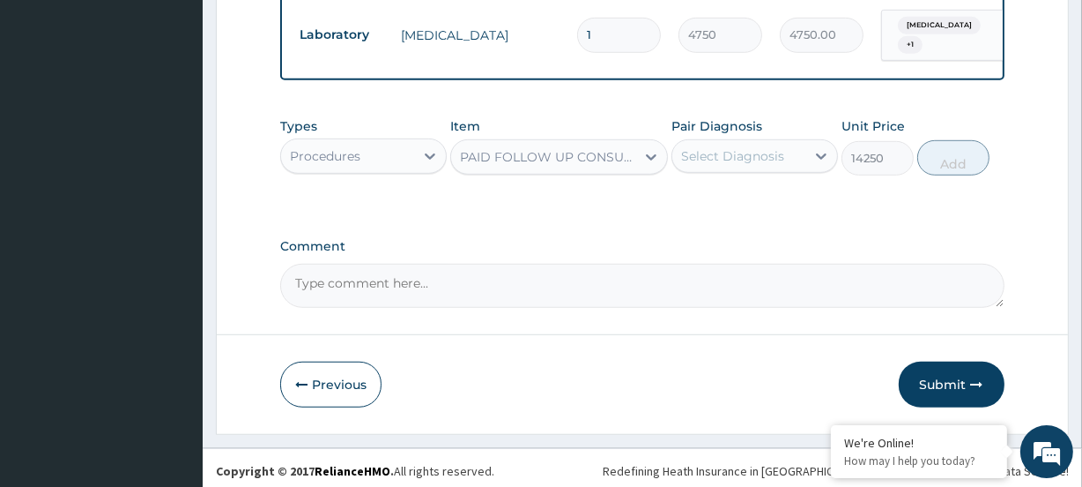
drag, startPoint x: 762, startPoint y: 158, endPoint x: 761, endPoint y: 172, distance: 14.1
click at [761, 161] on div "Select Diagnosis" at bounding box center [738, 156] width 133 height 28
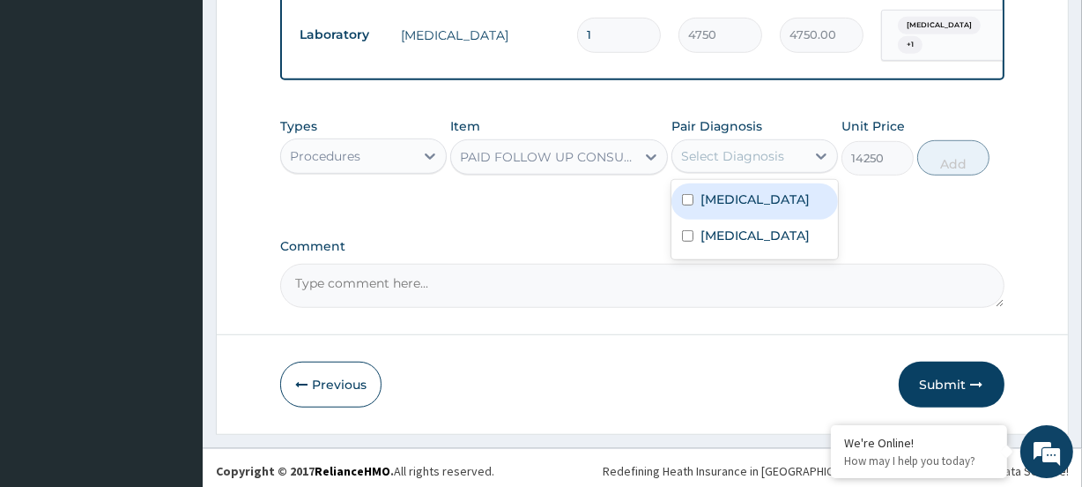
drag, startPoint x: 761, startPoint y: 172, endPoint x: 767, endPoint y: 219, distance: 47.9
click at [752, 193] on div "Colitis" at bounding box center [755, 201] width 167 height 36
checkbox input "true"
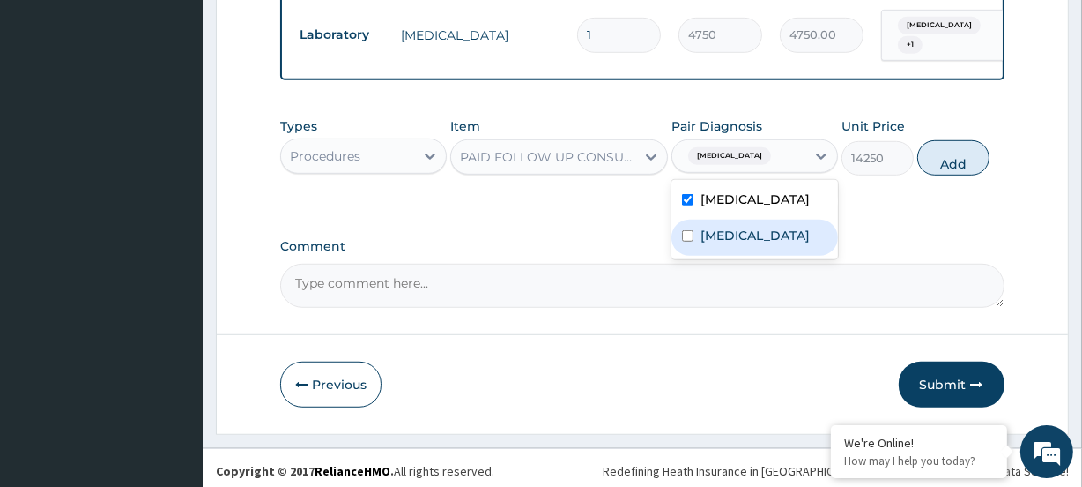
drag, startPoint x: 765, startPoint y: 235, endPoint x: 813, endPoint y: 203, distance: 57.7
click at [767, 234] on label "Infectious gastroenteritis" at bounding box center [755, 236] width 109 height 18
checkbox input "true"
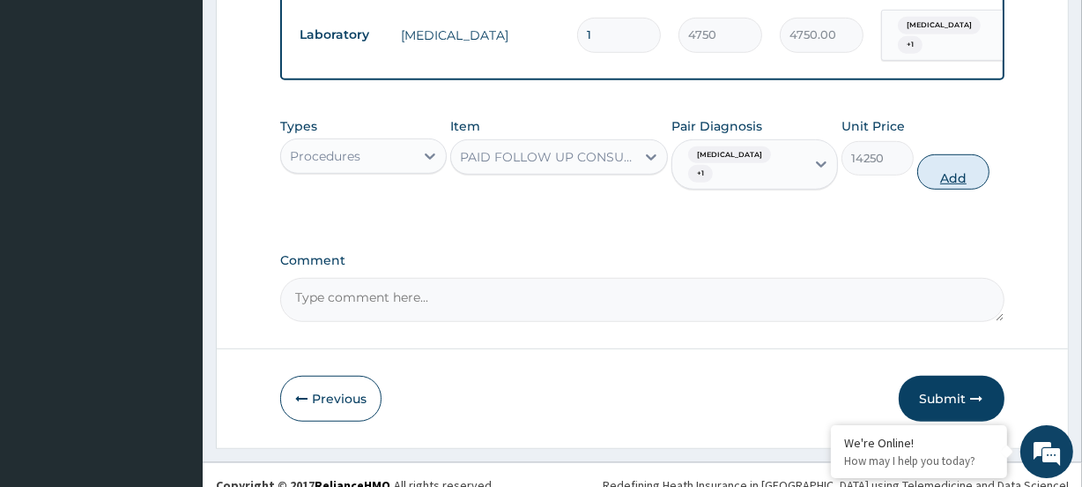
click at [963, 161] on button "Add" at bounding box center [954, 171] width 72 height 35
type input "0"
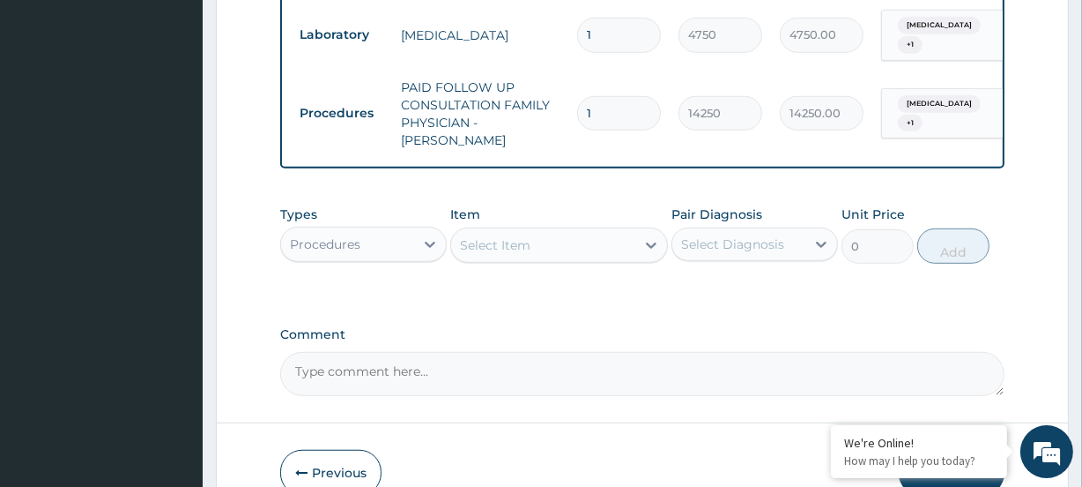
scroll to position [1048, 0]
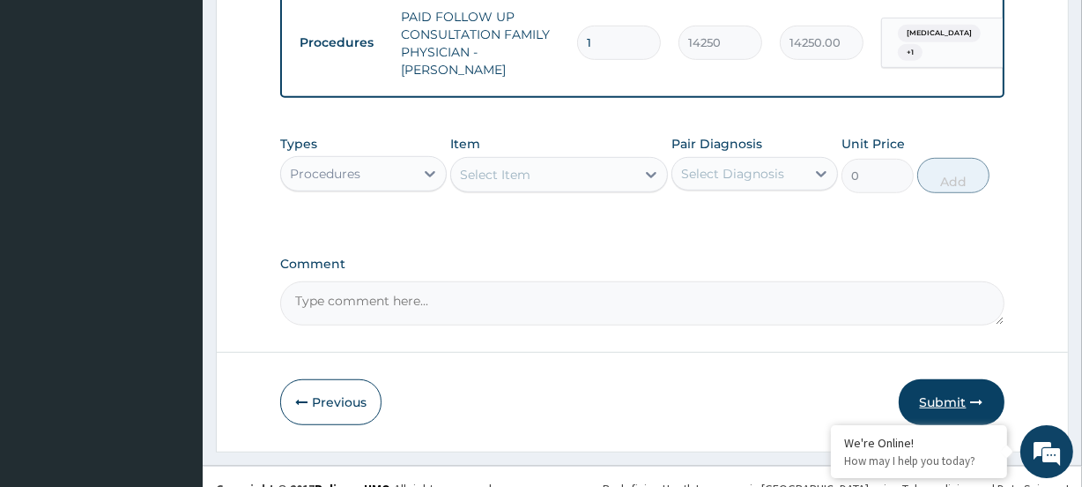
click at [977, 396] on icon "button" at bounding box center [977, 402] width 12 height 12
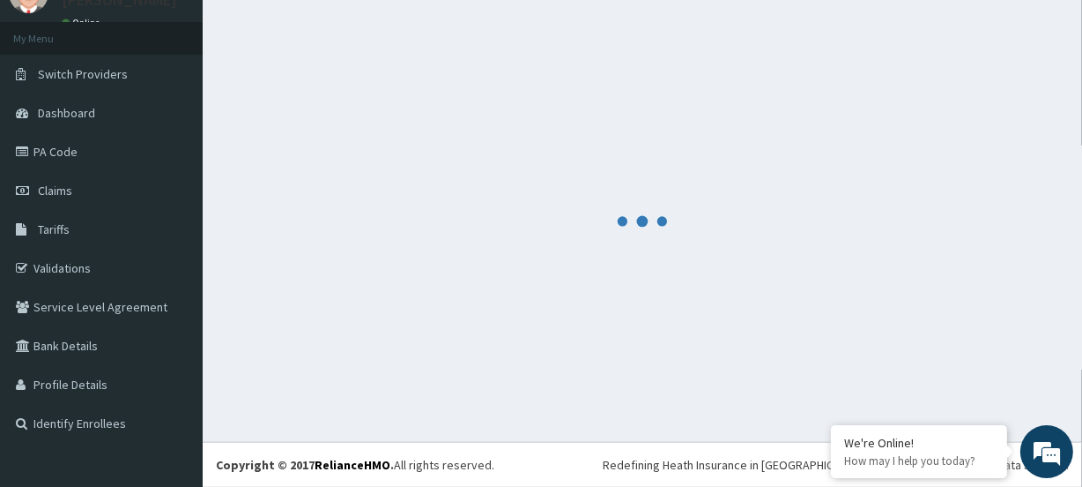
scroll to position [78, 0]
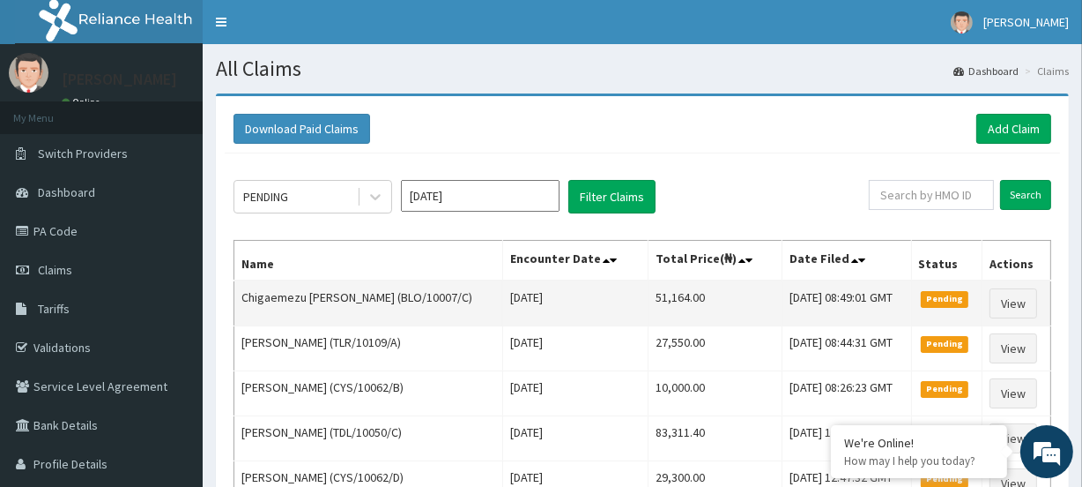
drag, startPoint x: 664, startPoint y: 299, endPoint x: 569, endPoint y: 302, distance: 94.4
click at [570, 302] on tr "Chigaemezu [PERSON_NAME] (BLO/10007/C) [DATE] 51,164.00 [DATE] 08:49:01 GMT Pen…" at bounding box center [642, 303] width 817 height 46
copy tr "51,164.00"
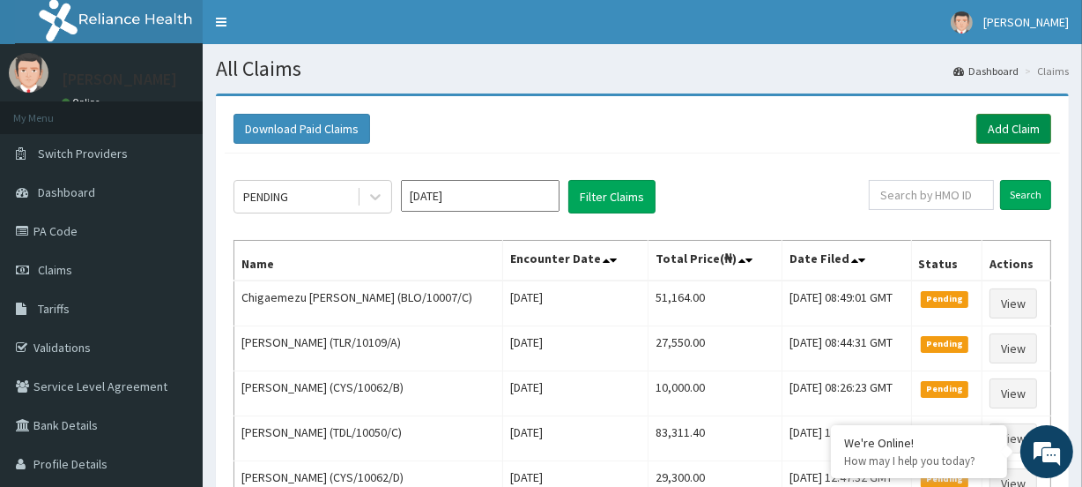
click at [990, 130] on link "Add Claim" at bounding box center [1014, 129] width 75 height 30
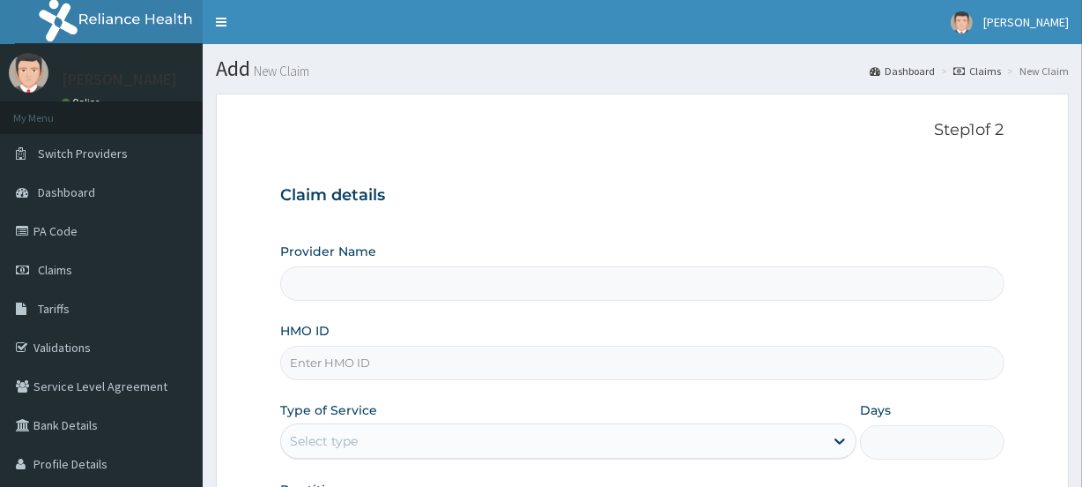
click at [370, 368] on input "HMO ID" at bounding box center [642, 362] width 724 height 34
paste input "DUP/10025/C"
type input "DUP/10025/C"
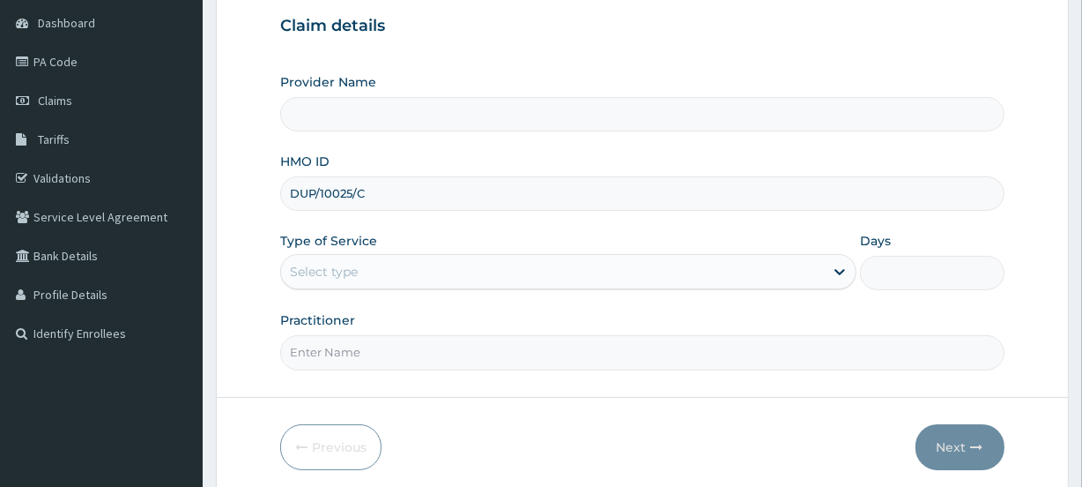
scroll to position [236, 0]
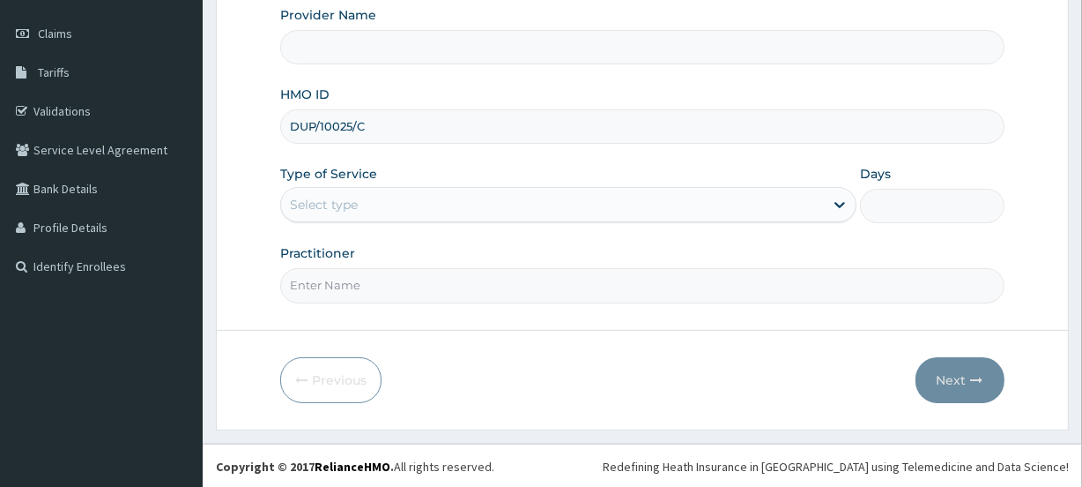
type input "[GEOGRAPHIC_DATA]"
type input "DUP/10025/C"
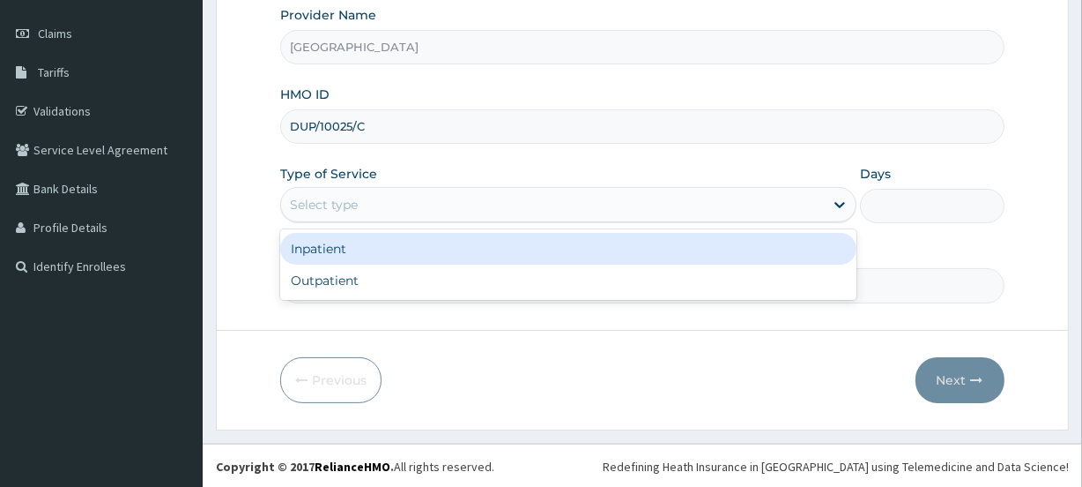
drag, startPoint x: 326, startPoint y: 205, endPoint x: 343, endPoint y: 247, distance: 44.7
click at [328, 218] on div "Select type" at bounding box center [552, 204] width 543 height 28
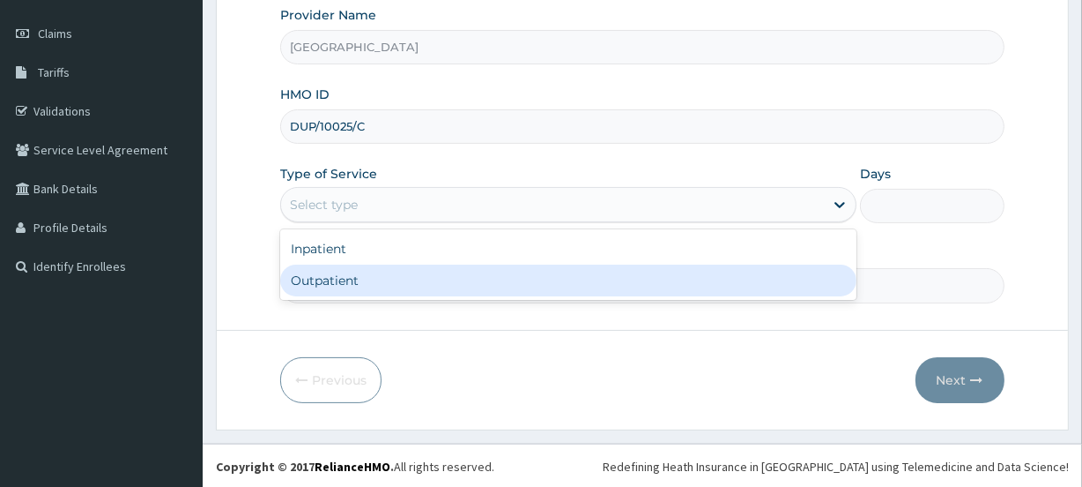
click at [316, 287] on div "Outpatient" at bounding box center [568, 280] width 576 height 32
type input "1"
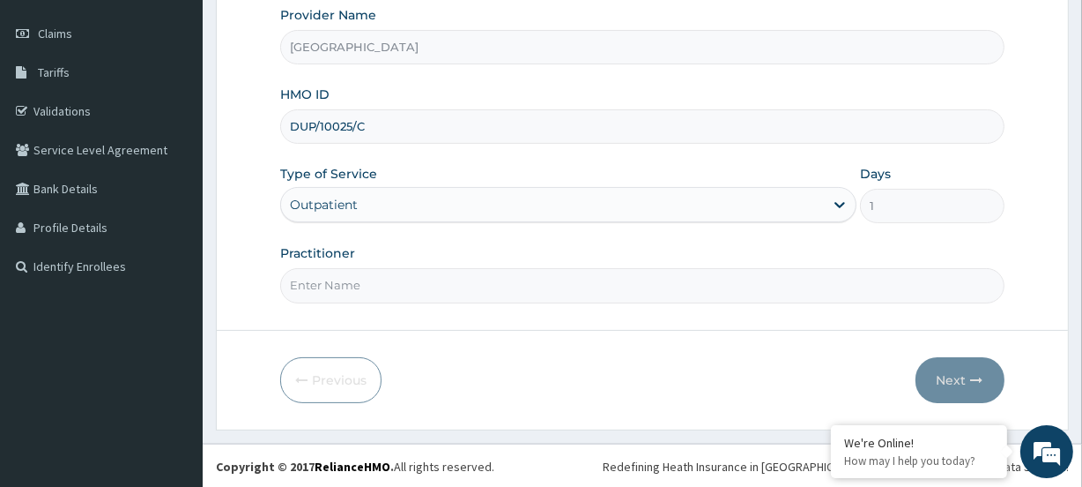
click at [335, 285] on input "Practitioner" at bounding box center [642, 285] width 724 height 34
paste input "[PERSON_NAME]"
type input "[PERSON_NAME]"
click at [971, 378] on icon "button" at bounding box center [977, 380] width 12 height 12
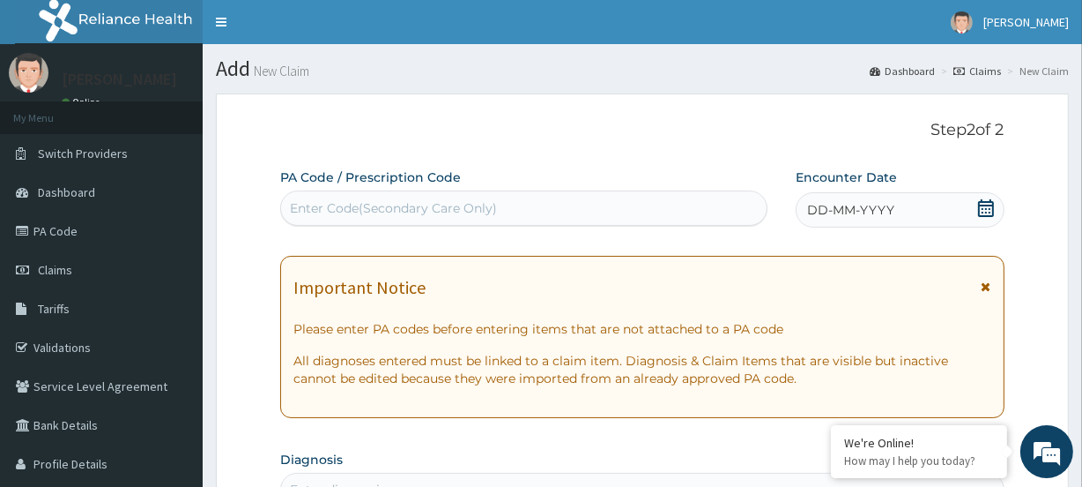
click at [334, 209] on div "Enter Code(Secondary Care Only)" at bounding box center [393, 208] width 207 height 18
paste input "PA/3BBA97"
type input "PA/3BBA97"
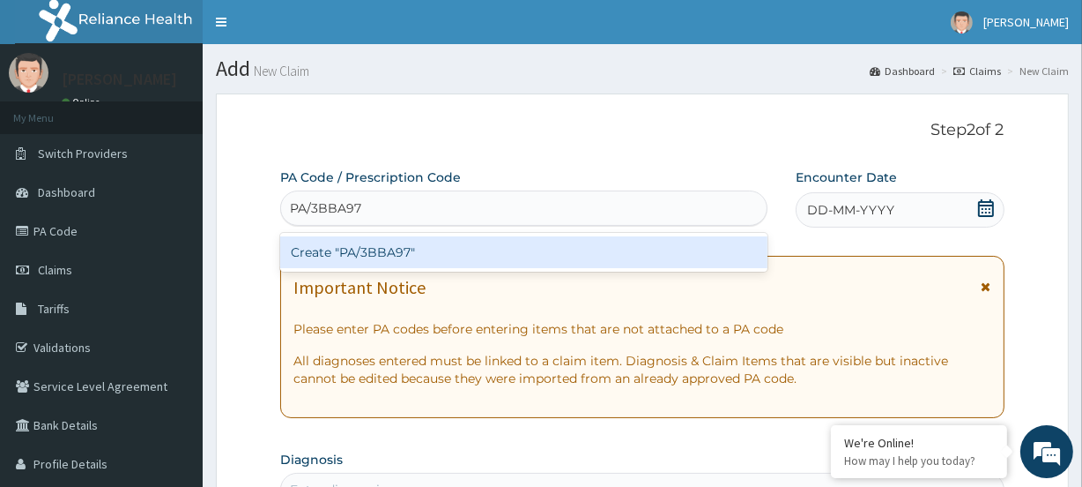
click at [315, 253] on div "Create "PA/3BBA97"" at bounding box center [523, 252] width 487 height 32
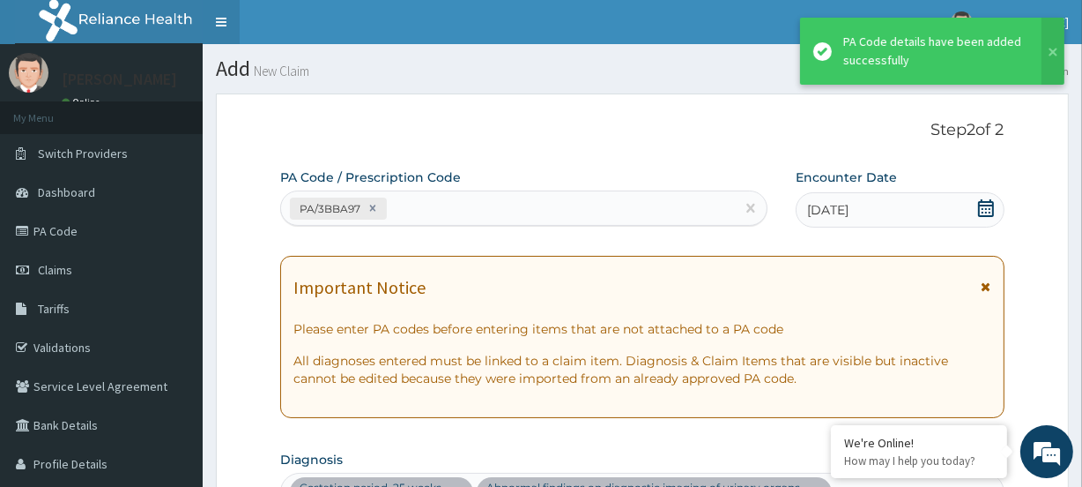
scroll to position [493, 0]
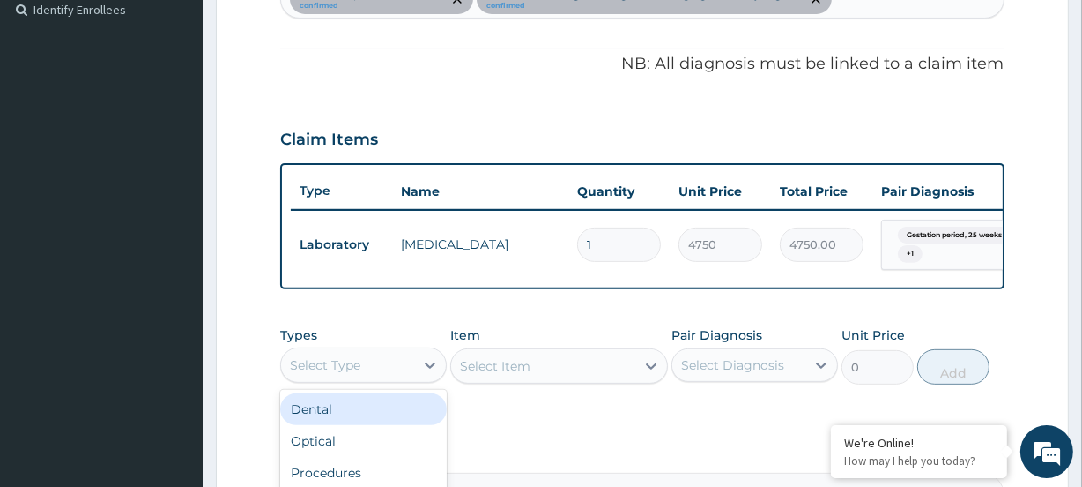
click at [344, 370] on div "Select Type" at bounding box center [325, 365] width 71 height 18
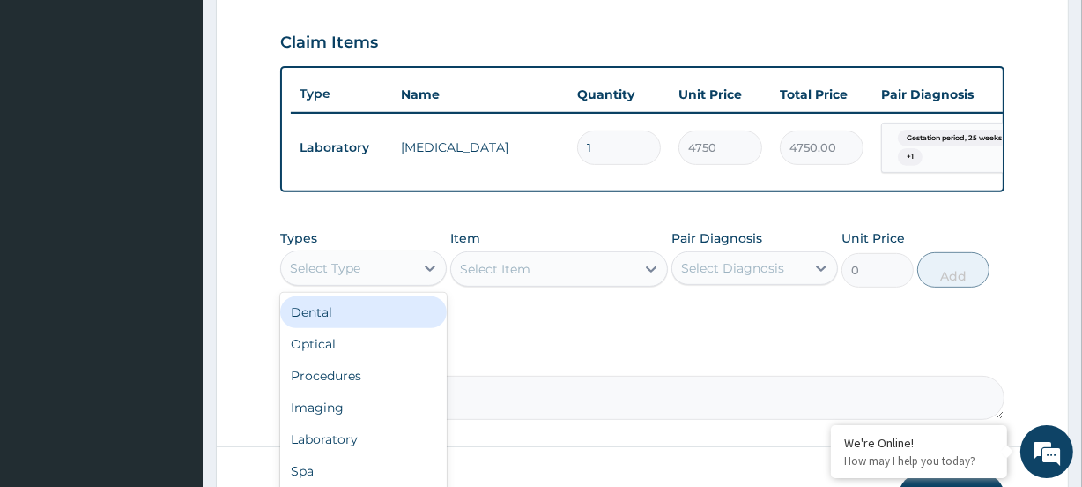
scroll to position [652, 0]
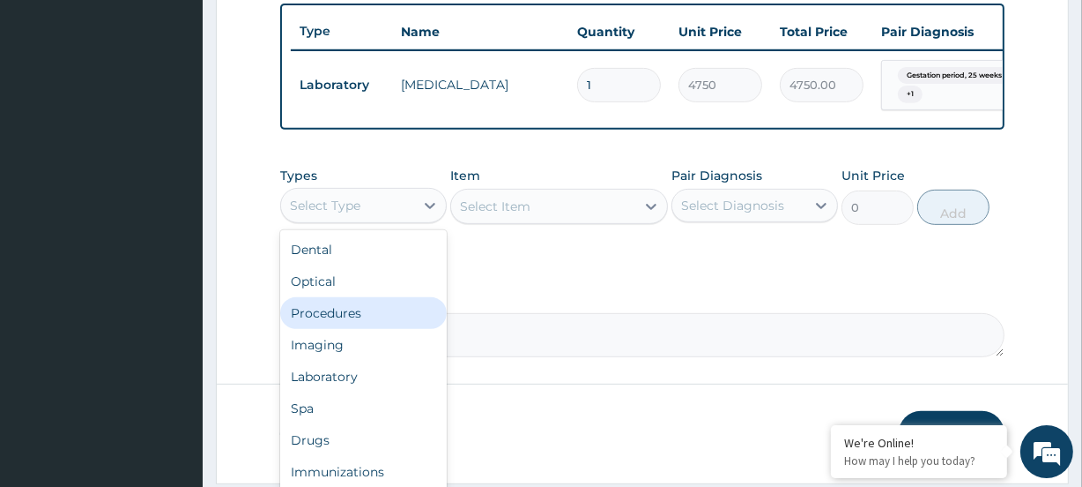
click at [345, 329] on div "Procedures" at bounding box center [363, 313] width 167 height 32
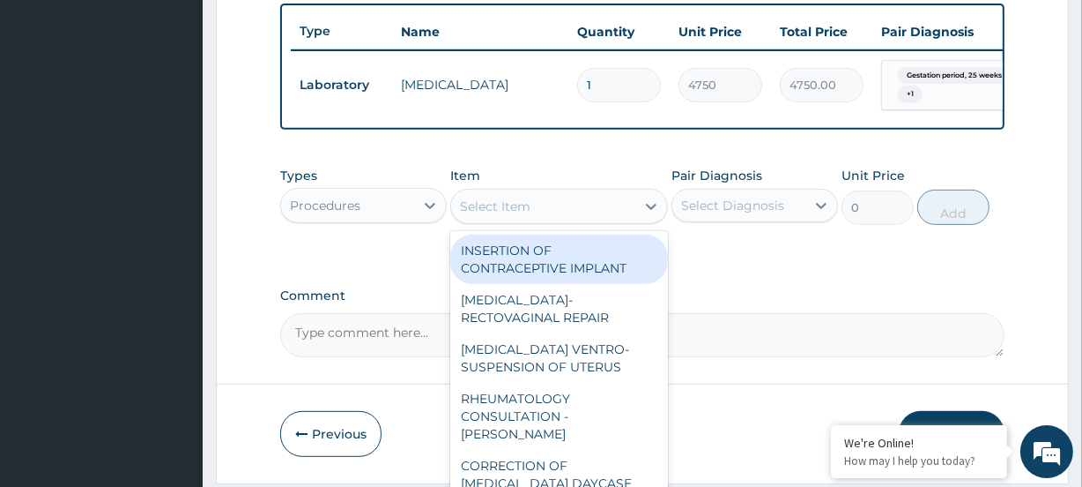
click at [520, 215] on div "Select Item" at bounding box center [495, 206] width 71 height 18
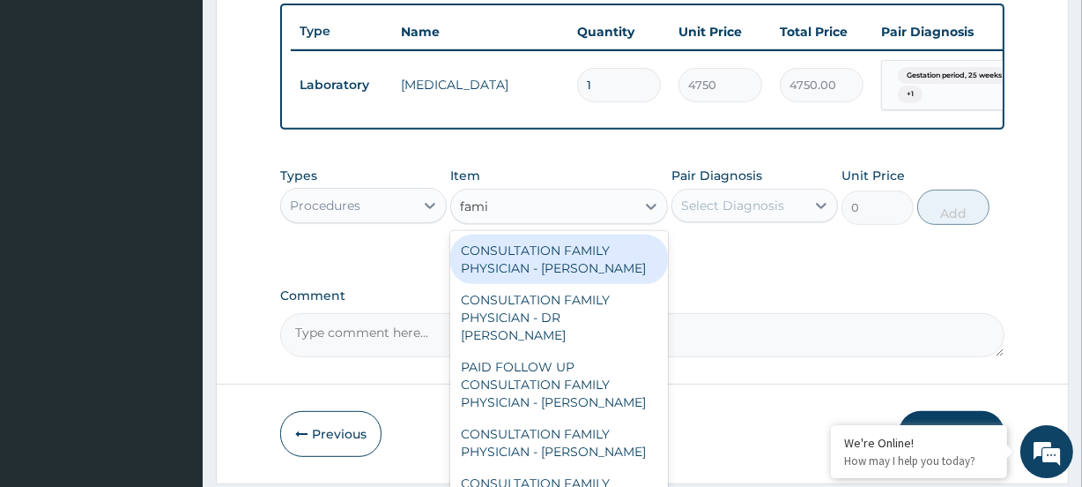
type input "famil"
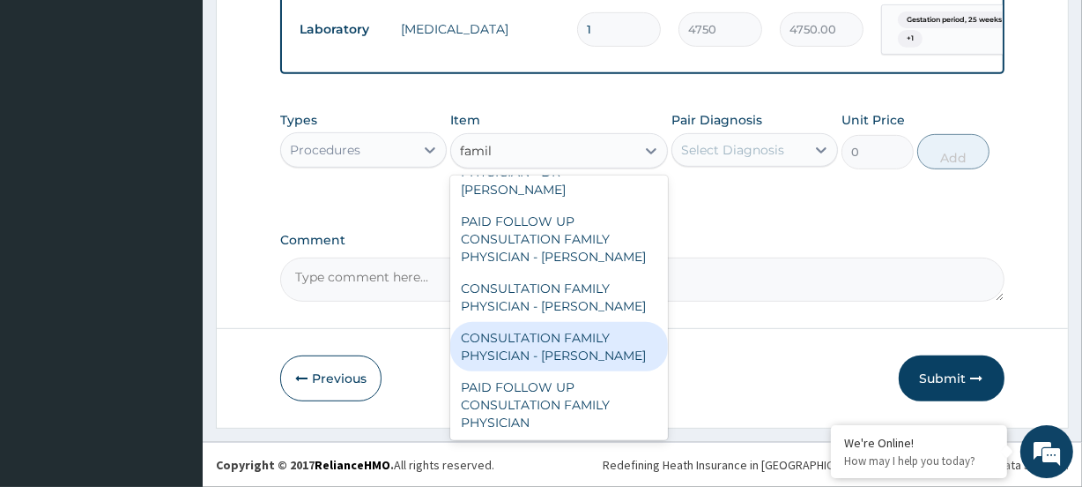
scroll to position [141, 0]
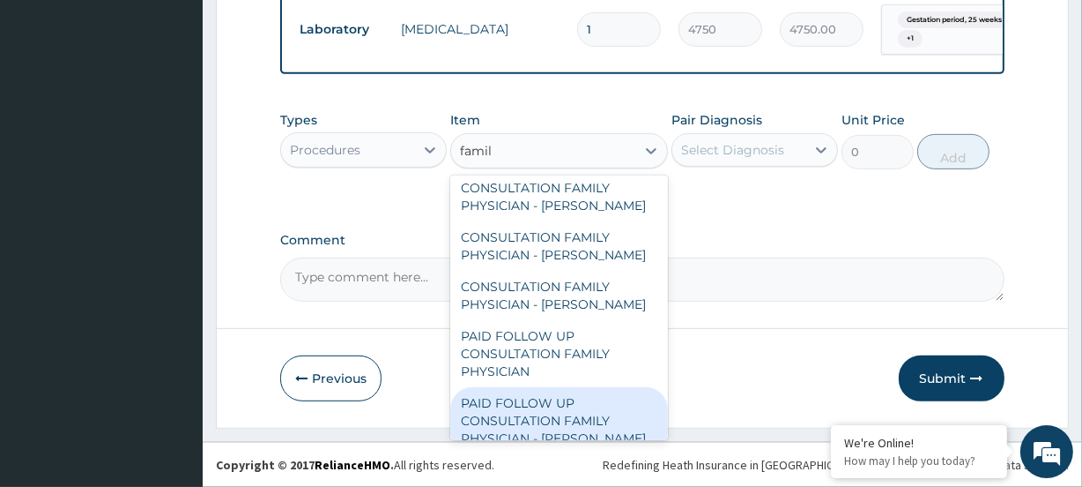
drag, startPoint x: 566, startPoint y: 417, endPoint x: 541, endPoint y: 378, distance: 46.0
click at [554, 407] on div "PAID FOLLOW UP CONSULTATION FAMILY PHYSICIAN - [PERSON_NAME]" at bounding box center [558, 420] width 217 height 67
type input "14250"
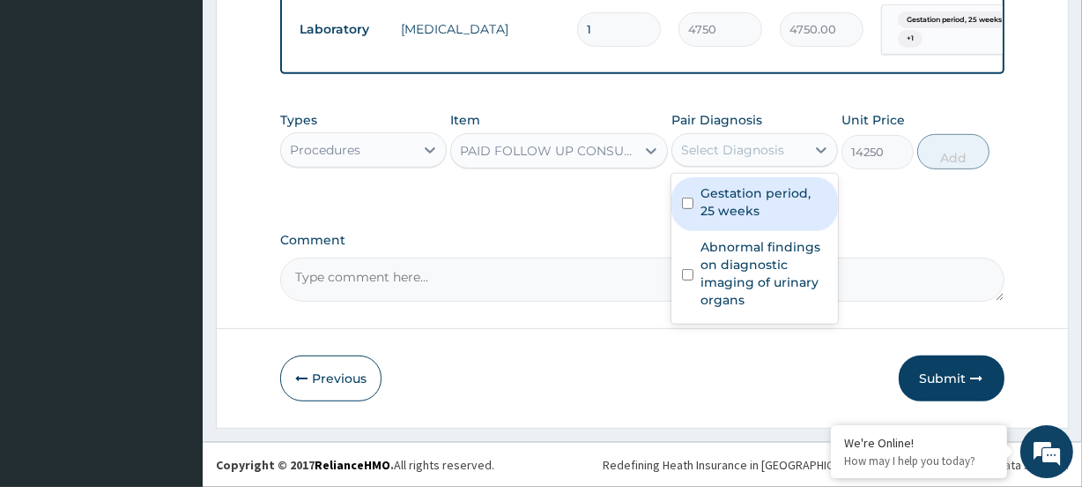
drag, startPoint x: 730, startPoint y: 154, endPoint x: 745, endPoint y: 181, distance: 30.4
click at [732, 154] on div "Select Diagnosis" at bounding box center [732, 150] width 103 height 18
drag, startPoint x: 736, startPoint y: 199, endPoint x: 784, endPoint y: 257, distance: 75.2
click at [745, 212] on label "Gestation period, 25 weeks" at bounding box center [764, 201] width 127 height 35
checkbox input "true"
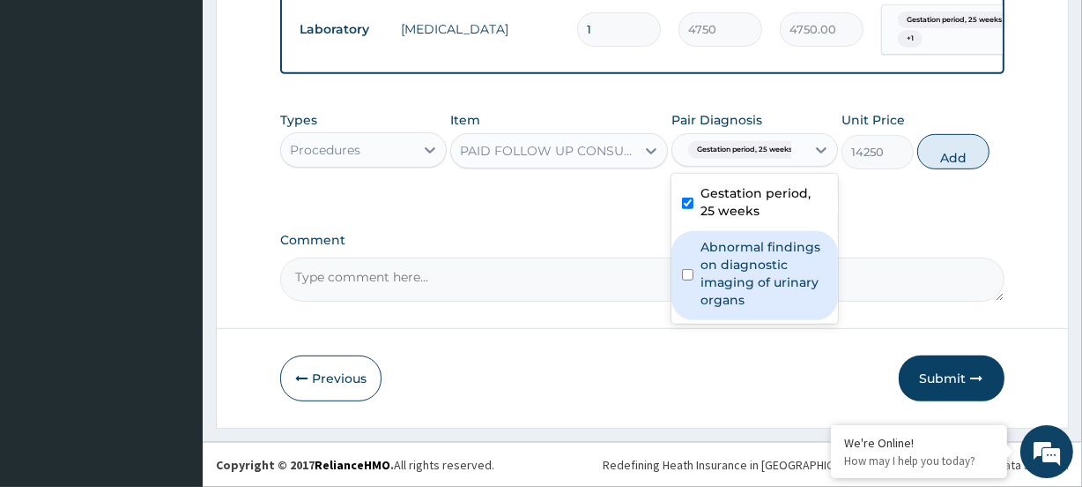
drag, startPoint x: 768, startPoint y: 280, endPoint x: 896, endPoint y: 193, distance: 155.5
click at [774, 275] on label "Abnormal findings on diagnostic imaging of urinary organs" at bounding box center [764, 273] width 127 height 71
checkbox input "true"
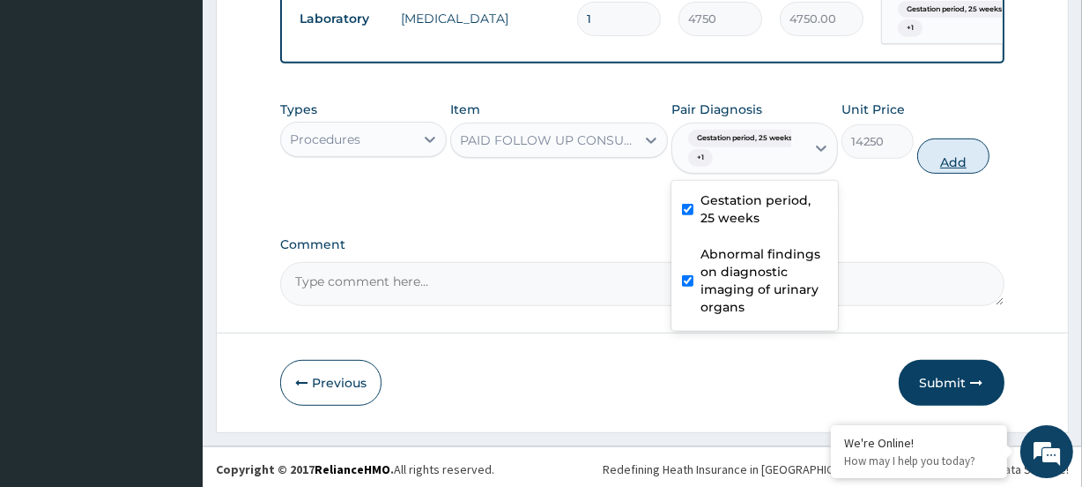
click at [950, 164] on button "Add" at bounding box center [954, 155] width 72 height 35
type input "0"
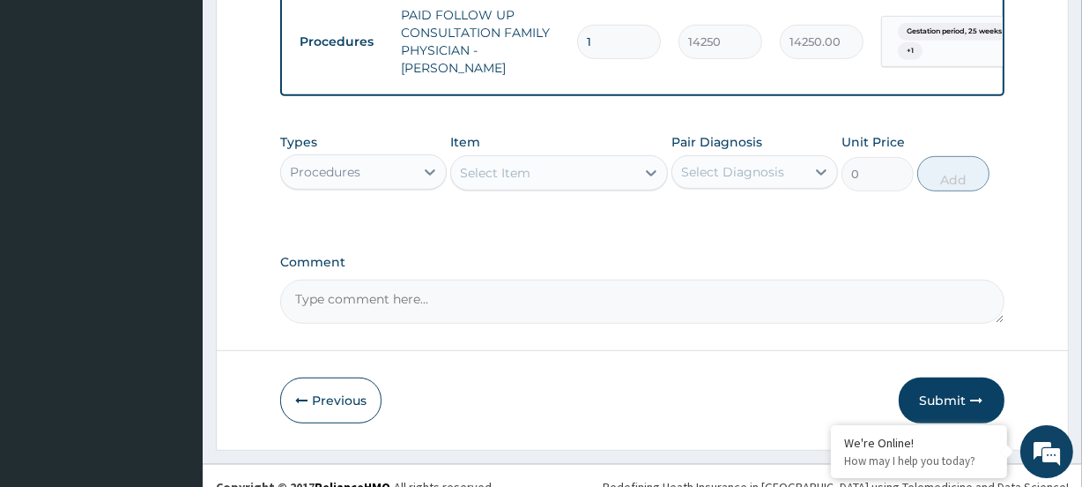
scroll to position [789, 0]
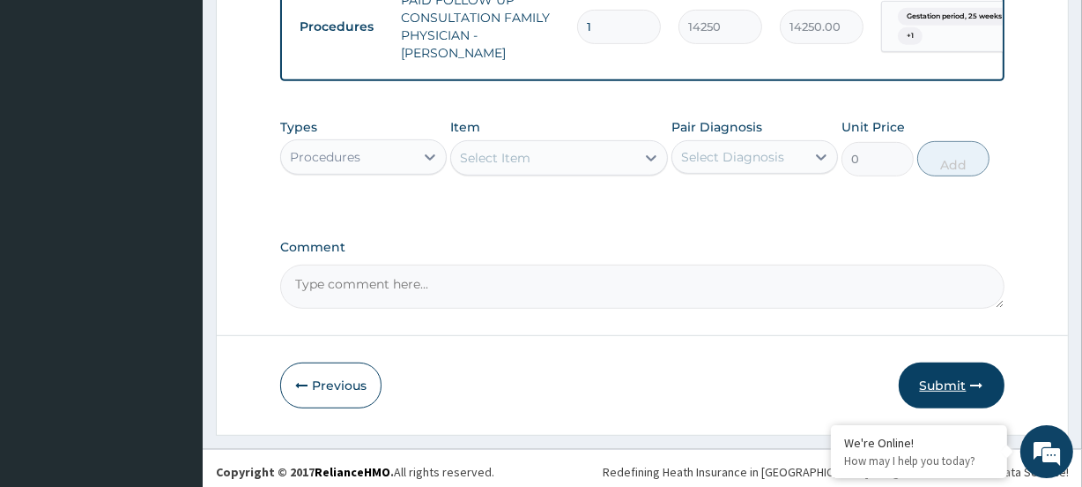
click at [942, 366] on button "Submit" at bounding box center [952, 385] width 106 height 46
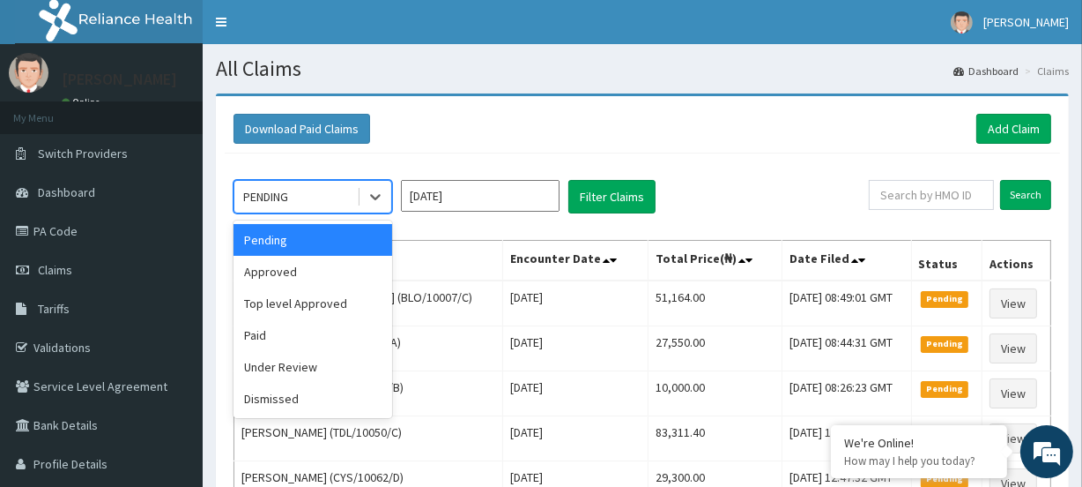
click at [288, 211] on div "PENDING" at bounding box center [313, 196] width 159 height 33
click at [311, 285] on div "Approved" at bounding box center [313, 272] width 159 height 32
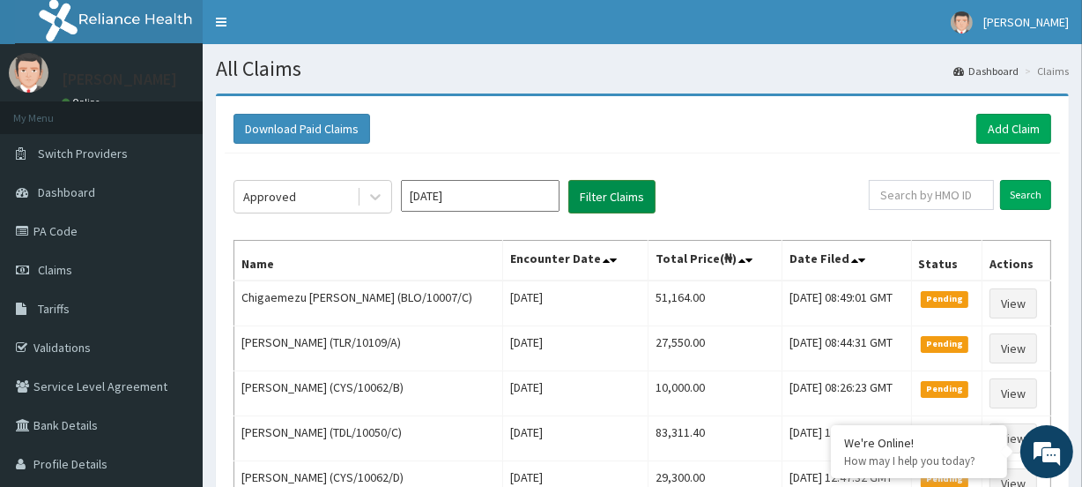
click at [591, 193] on button "Filter Claims" at bounding box center [611, 196] width 87 height 33
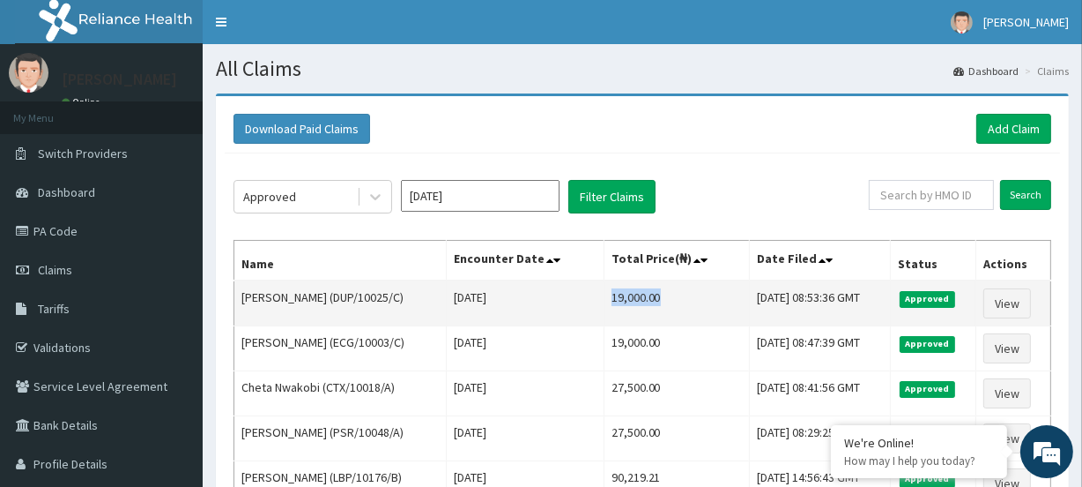
drag, startPoint x: 586, startPoint y: 303, endPoint x: 643, endPoint y: 295, distance: 57.8
click at [643, 295] on td "19,000.00" at bounding box center [677, 303] width 146 height 46
copy td "19,000.00"
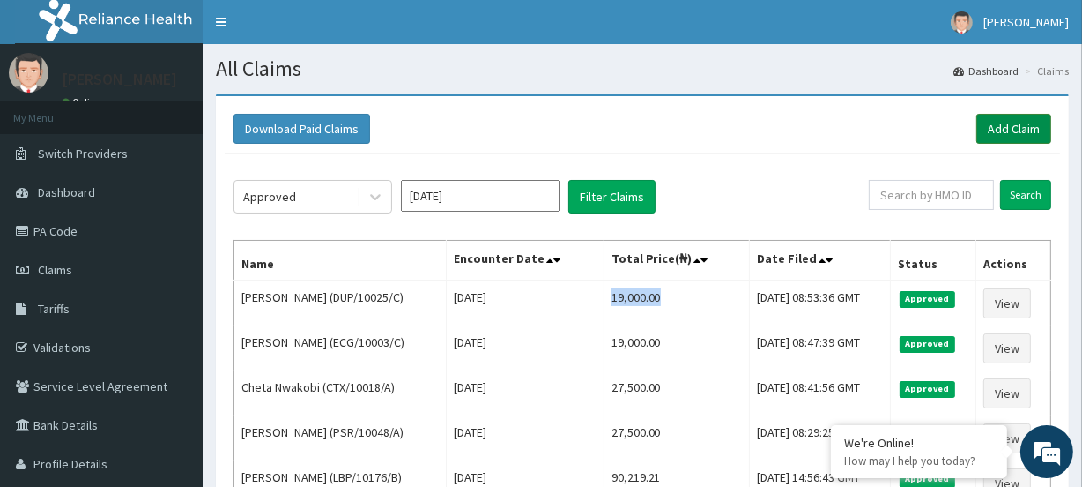
click at [1010, 117] on link "Add Claim" at bounding box center [1014, 129] width 75 height 30
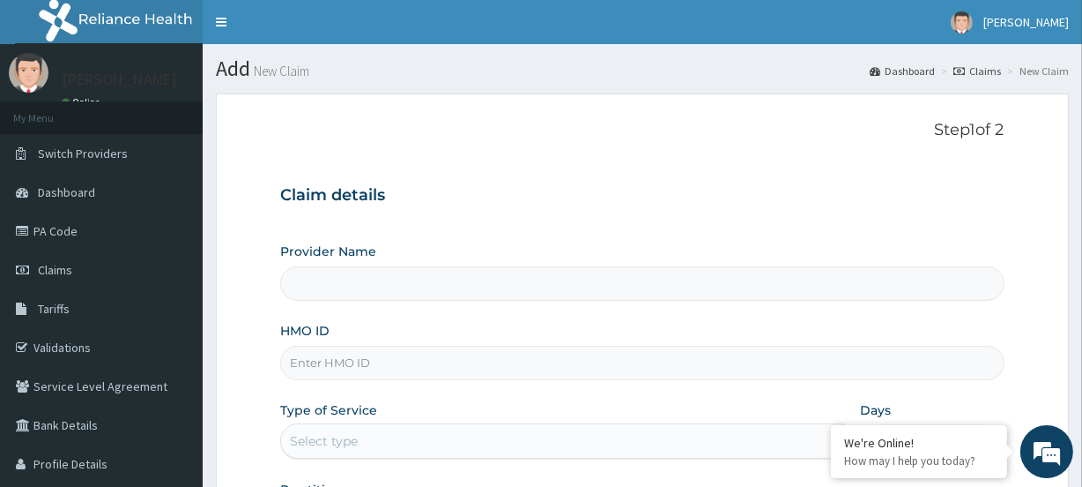
click at [322, 358] on input "HMO ID" at bounding box center [642, 362] width 724 height 34
paste input "DUP/10025/C"
type input "DUP/10025/C"
type input "Evercare Hospital"
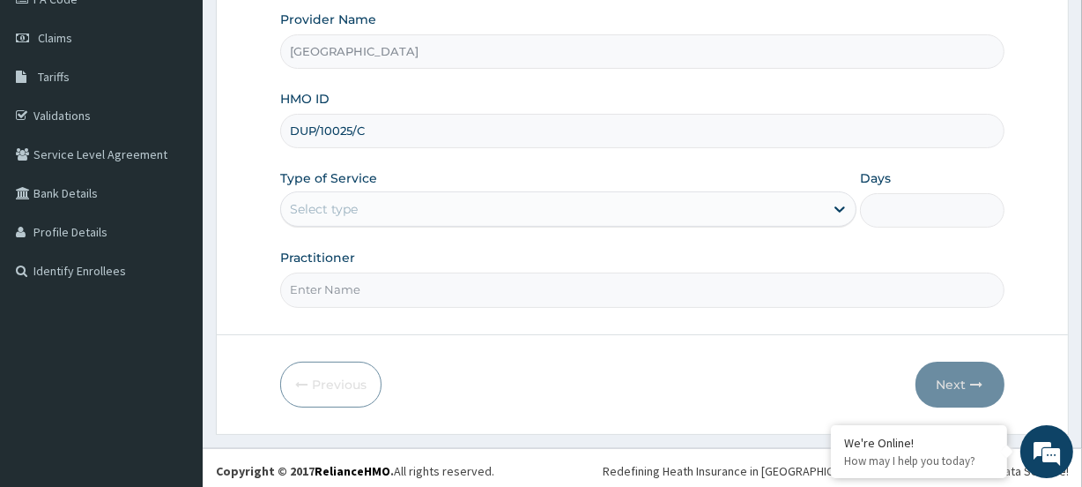
scroll to position [236, 0]
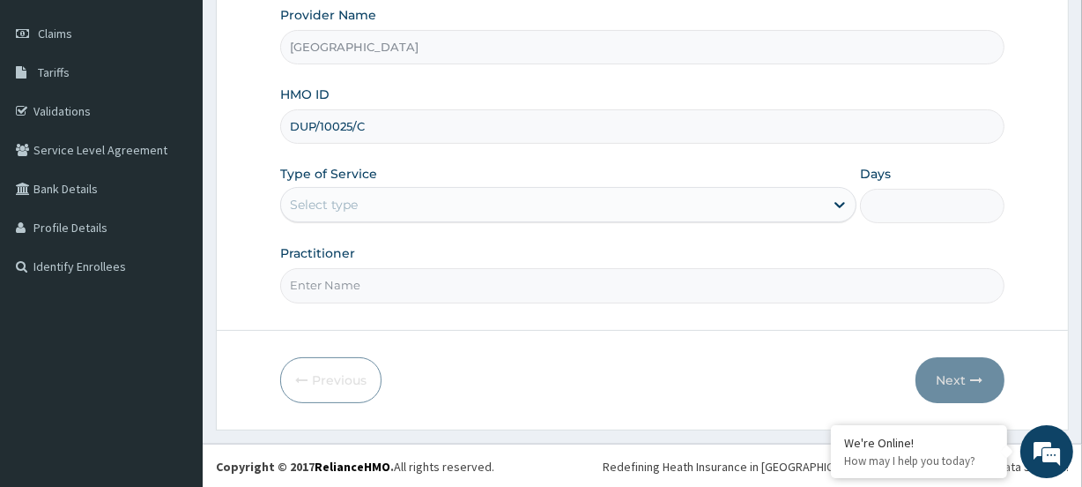
type input "DUP/10025/C"
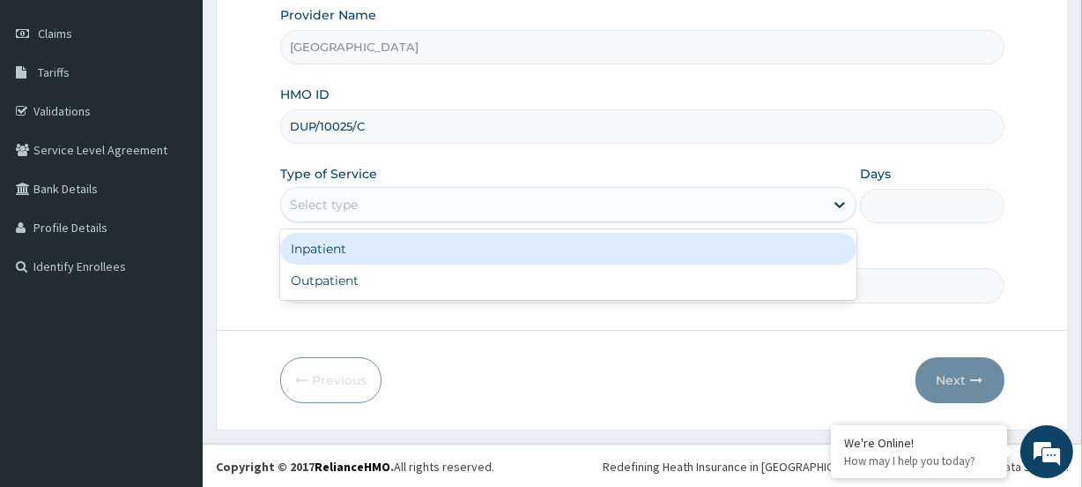
drag, startPoint x: 308, startPoint y: 206, endPoint x: 323, endPoint y: 247, distance: 43.5
click at [314, 219] on div "Select type" at bounding box center [568, 204] width 576 height 35
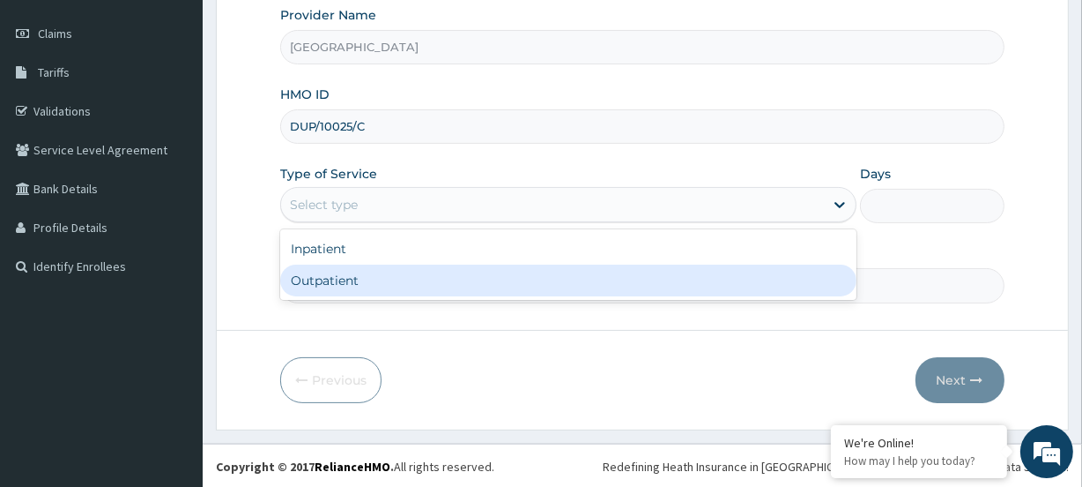
drag, startPoint x: 315, startPoint y: 273, endPoint x: 191, endPoint y: 23, distance: 279.1
click at [313, 270] on div "Outpatient" at bounding box center [568, 280] width 576 height 32
type input "1"
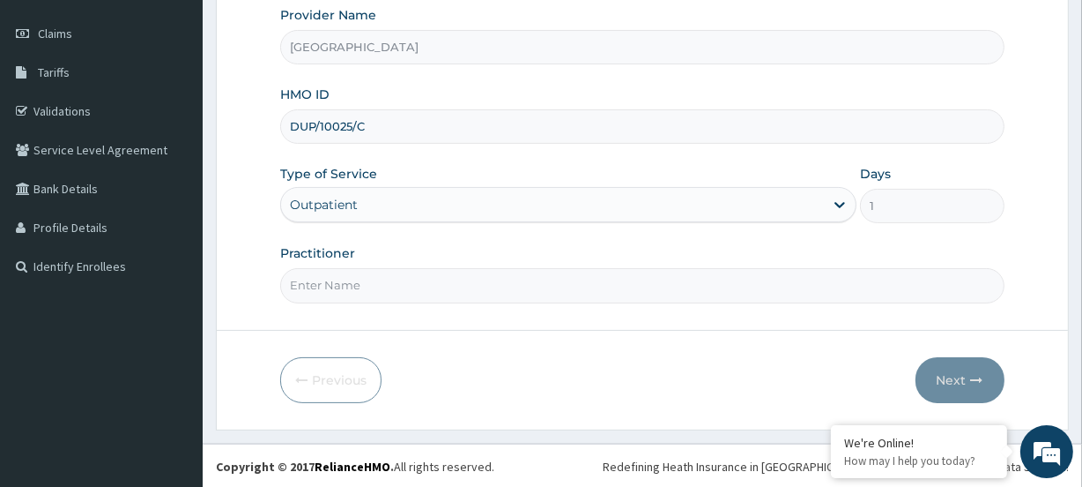
scroll to position [0, 0]
click at [321, 288] on input "Practitioner" at bounding box center [642, 285] width 724 height 34
paste input "Aishat Owolabi"
type input "Aishat Owolabi"
click at [961, 368] on button "Next" at bounding box center [960, 380] width 89 height 46
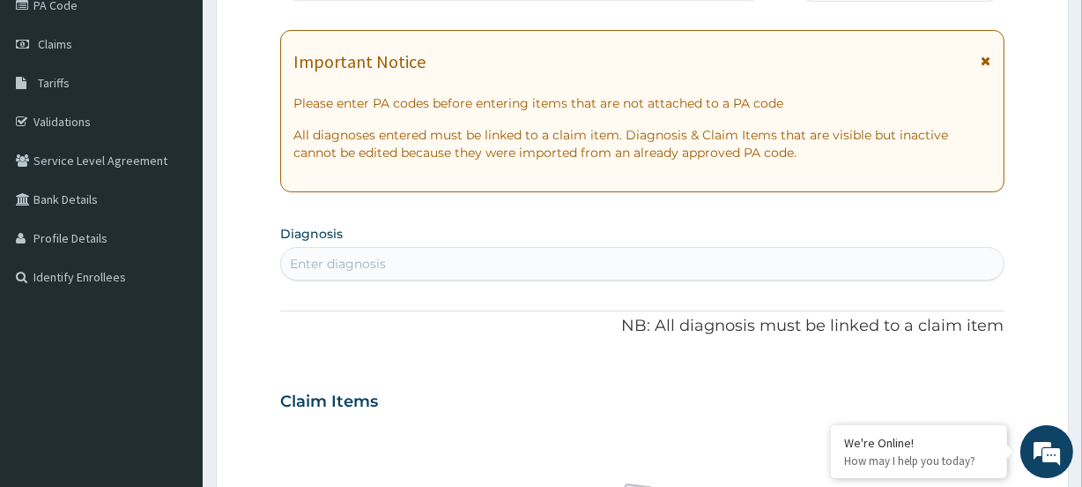
scroll to position [76, 0]
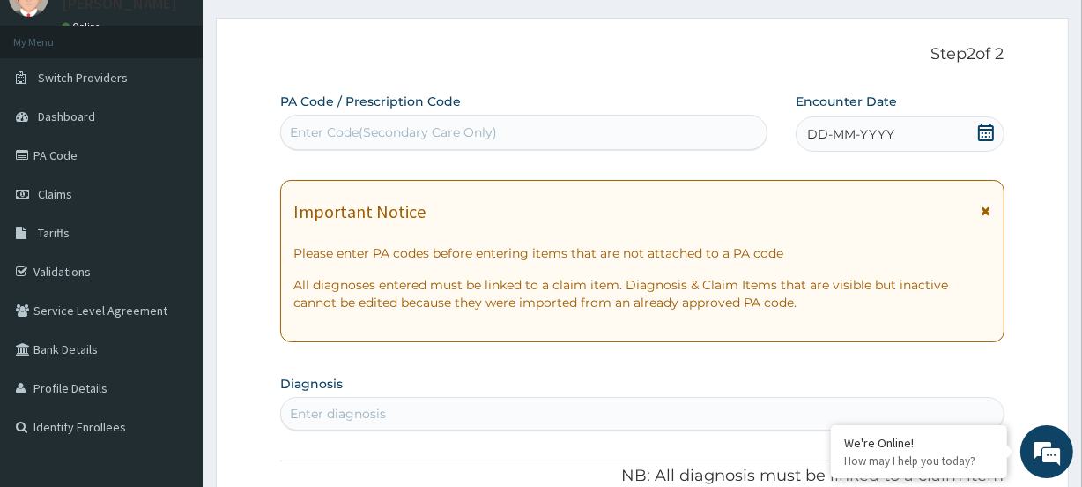
click at [333, 137] on div "Enter Code(Secondary Care Only)" at bounding box center [393, 132] width 207 height 18
paste input "PA/3BBA97"
type input "PA/3BBA97"
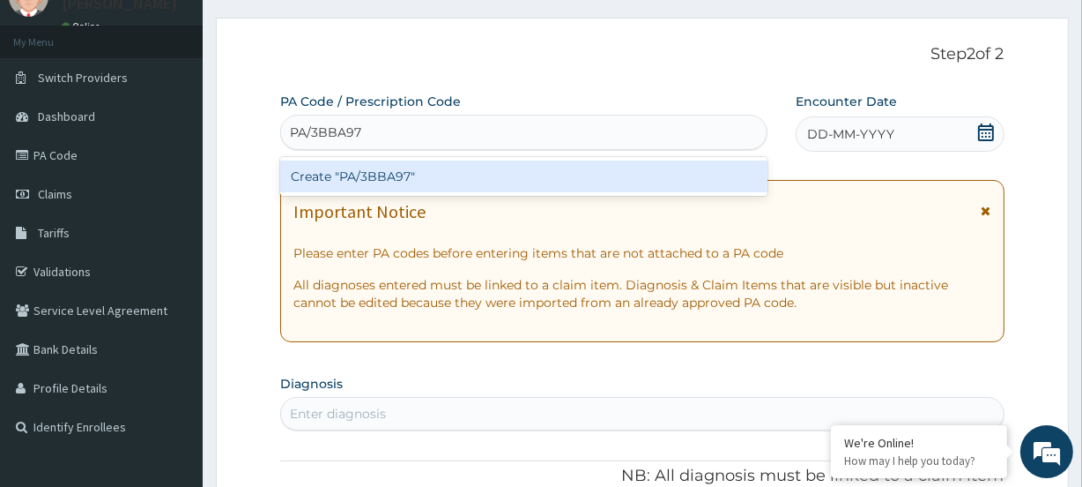
drag, startPoint x: 315, startPoint y: 180, endPoint x: 228, endPoint y: 96, distance: 120.3
click at [314, 180] on div "Create "PA/3BBA97"" at bounding box center [523, 176] width 487 height 32
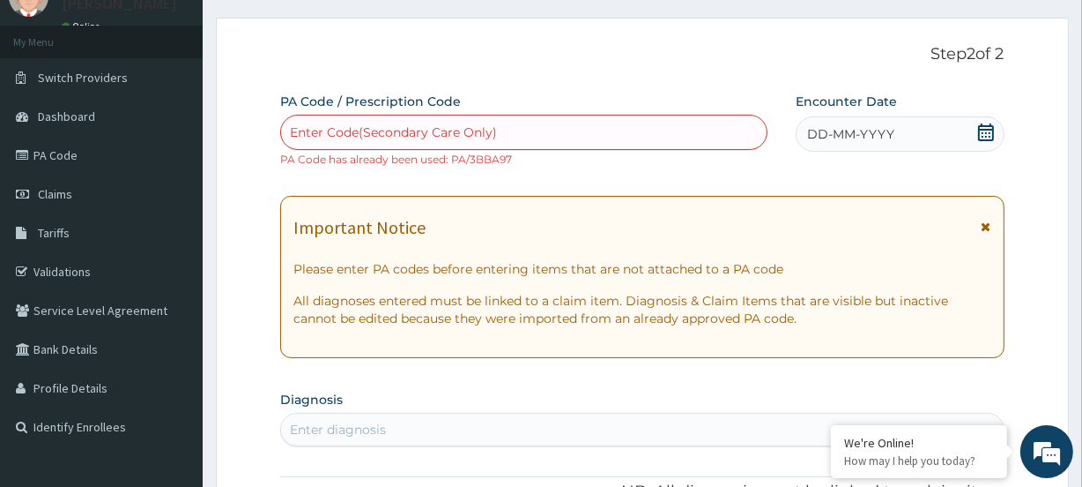
click at [360, 123] on div "Enter Code(Secondary Care Only)" at bounding box center [393, 132] width 207 height 18
paste input "PA/666DCB"
type input "PA/666DCB"
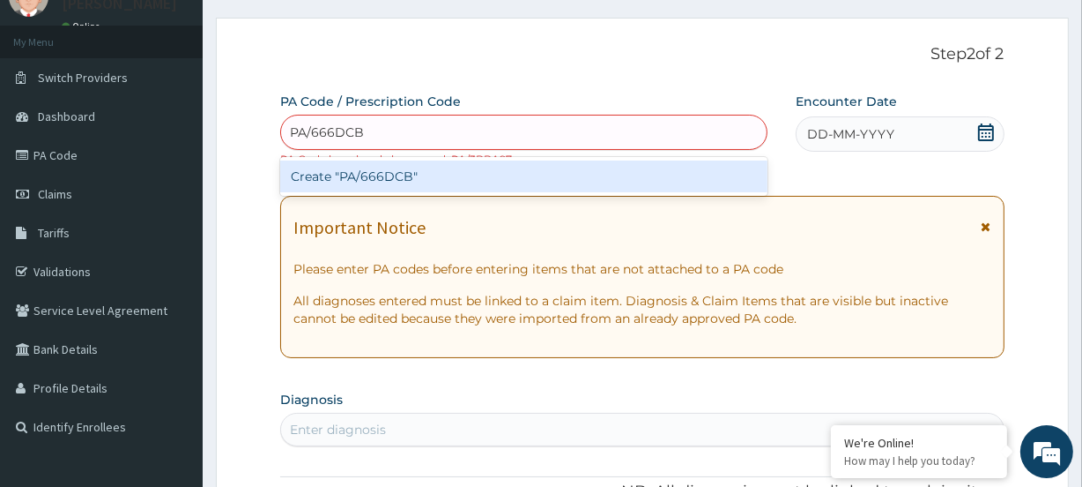
click at [334, 169] on div "Create "PA/666DCB"" at bounding box center [523, 176] width 487 height 32
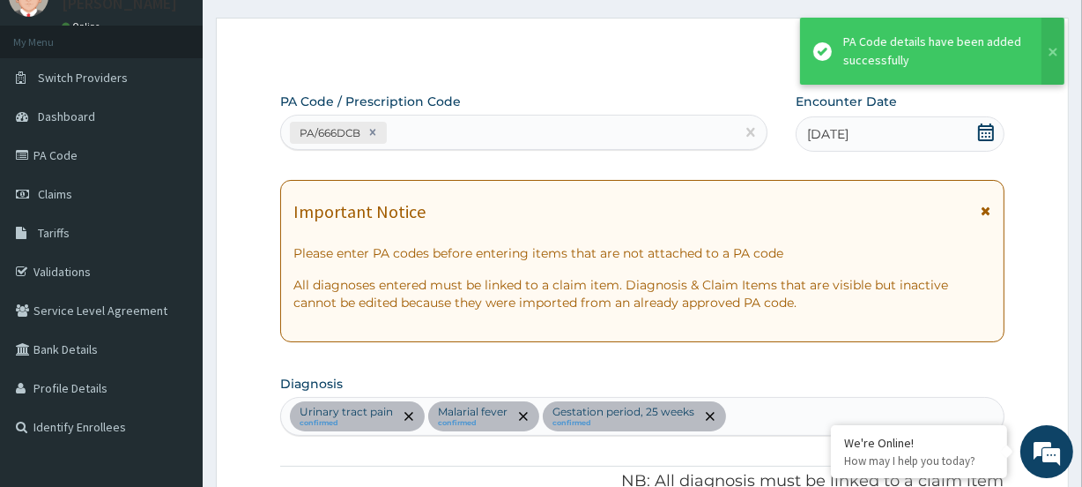
scroll to position [550, 0]
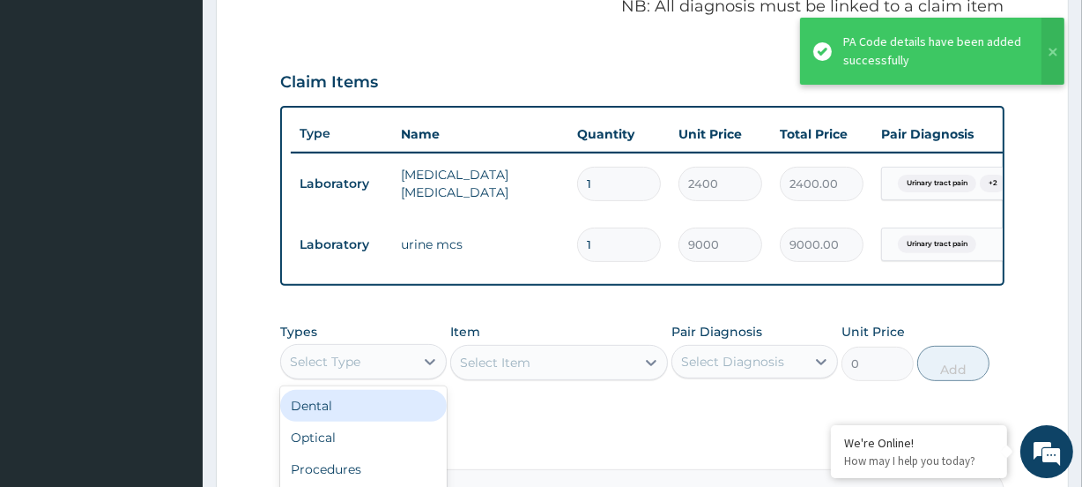
drag, startPoint x: 318, startPoint y: 374, endPoint x: 335, endPoint y: 362, distance: 20.3
click at [317, 370] on div "Select Type" at bounding box center [325, 362] width 71 height 18
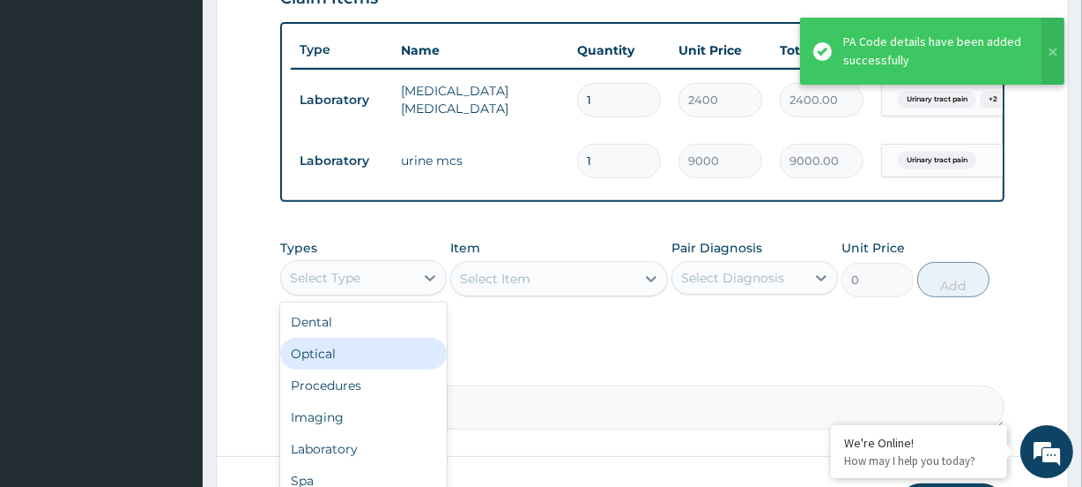
scroll to position [710, 0]
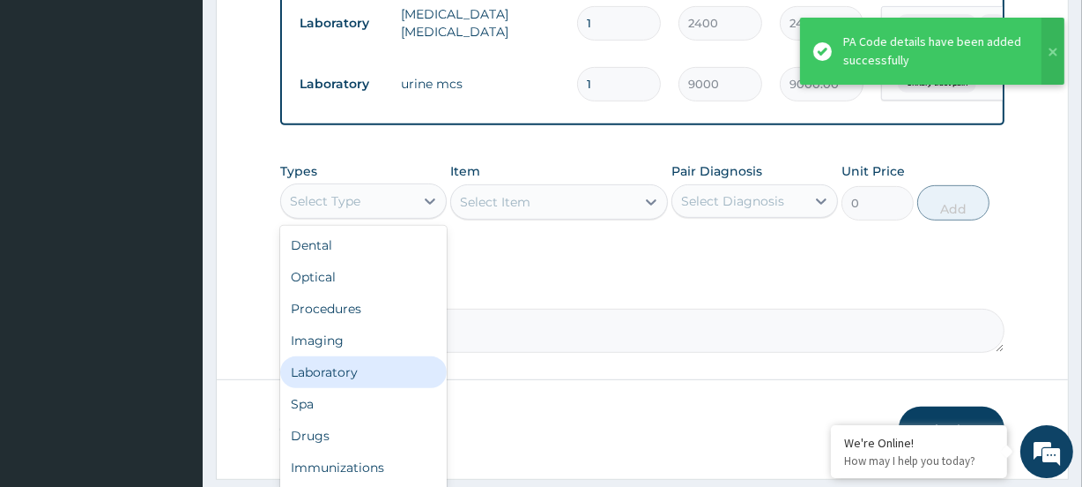
click at [332, 388] on div "Laboratory" at bounding box center [363, 372] width 167 height 32
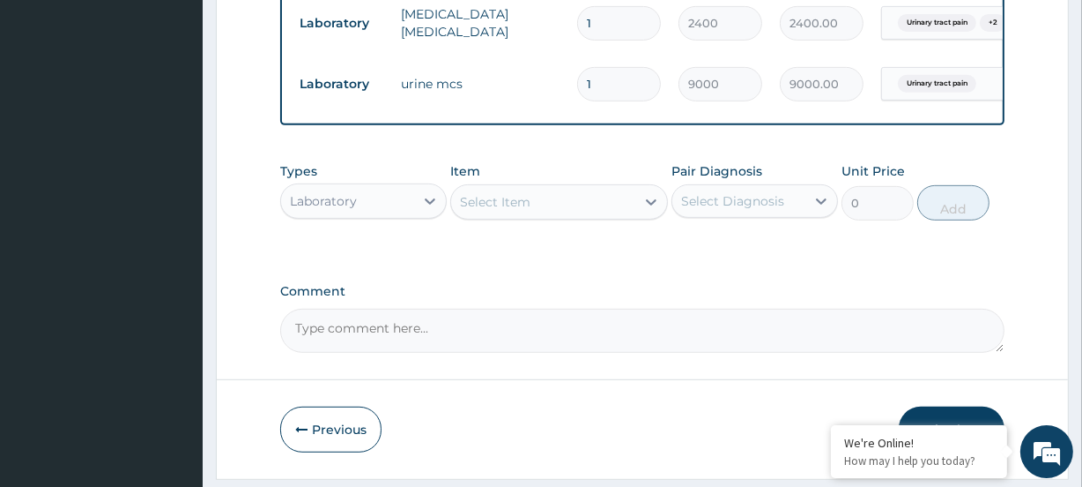
click at [475, 211] on div "Select Item" at bounding box center [495, 202] width 71 height 18
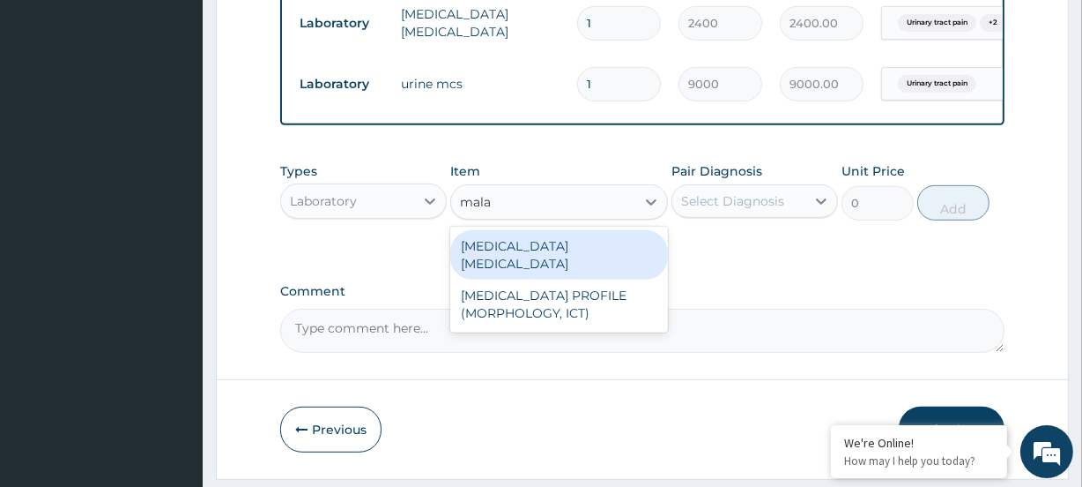
type input "malar"
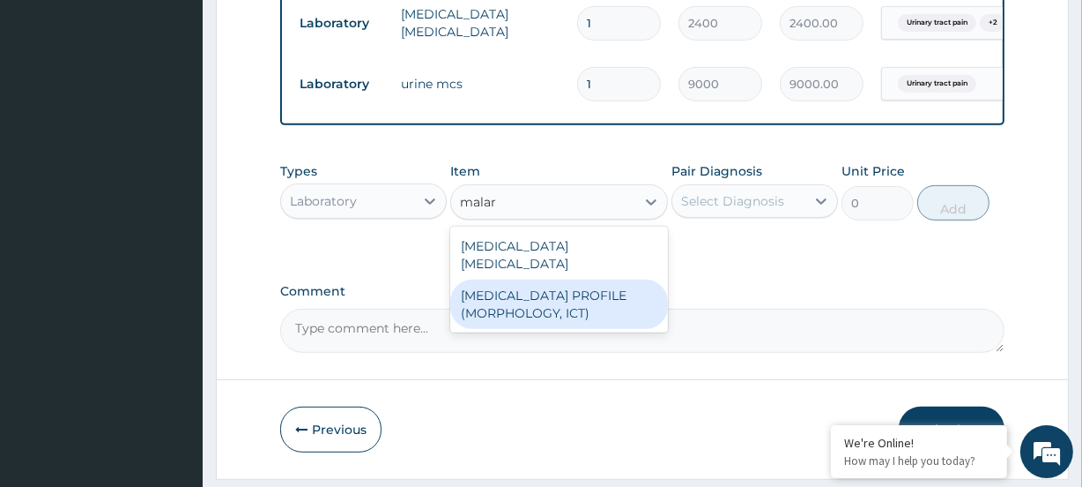
click at [539, 313] on div "MALARIA PROFILE (MORPHOLOGY, ICT)" at bounding box center [558, 303] width 217 height 49
type input "9600"
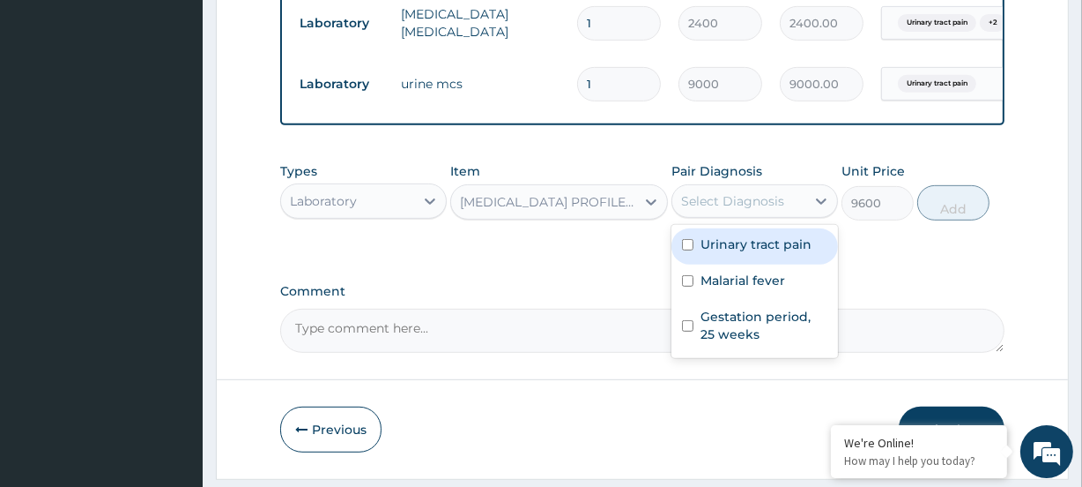
click at [720, 210] on div "Select Diagnosis" at bounding box center [732, 201] width 103 height 18
drag, startPoint x: 755, startPoint y: 264, endPoint x: 776, endPoint y: 292, distance: 34.0
click at [756, 253] on label "Urinary tract pain" at bounding box center [756, 244] width 111 height 18
checkbox input "true"
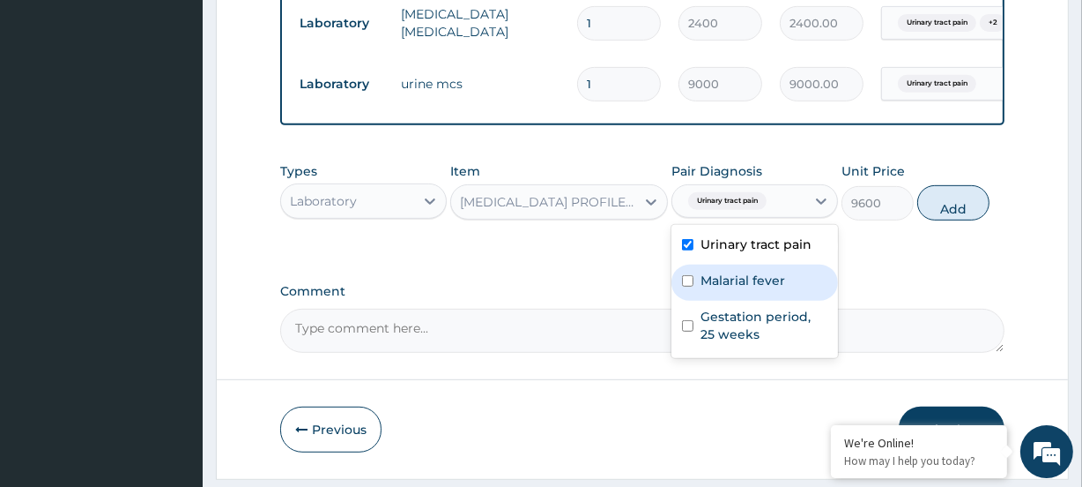
click at [776, 289] on label "Malarial fever" at bounding box center [743, 280] width 85 height 18
checkbox input "true"
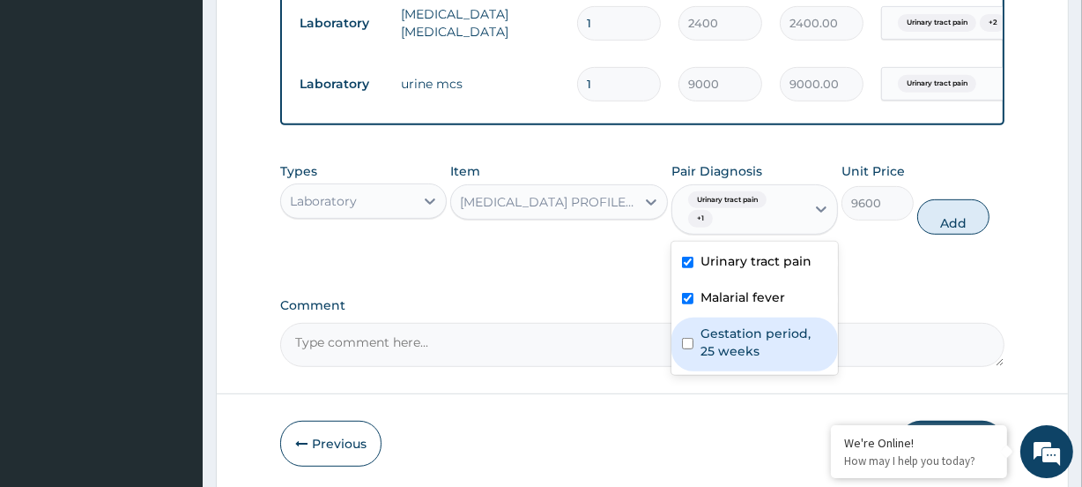
drag, startPoint x: 771, startPoint y: 356, endPoint x: 813, endPoint y: 331, distance: 49.0
click at [783, 353] on label "Gestation period, 25 weeks" at bounding box center [764, 341] width 127 height 35
checkbox input "true"
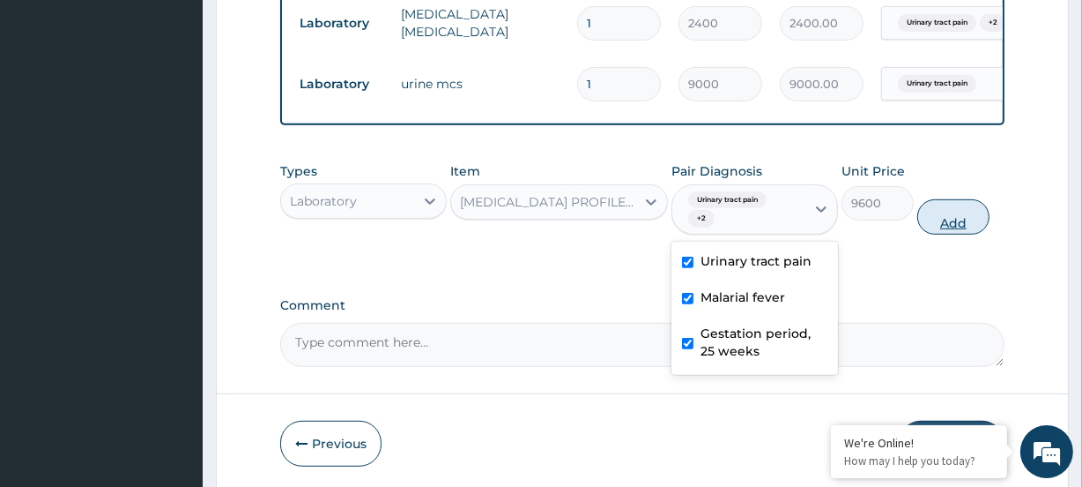
click at [947, 234] on button "Add" at bounding box center [954, 216] width 72 height 35
type input "0"
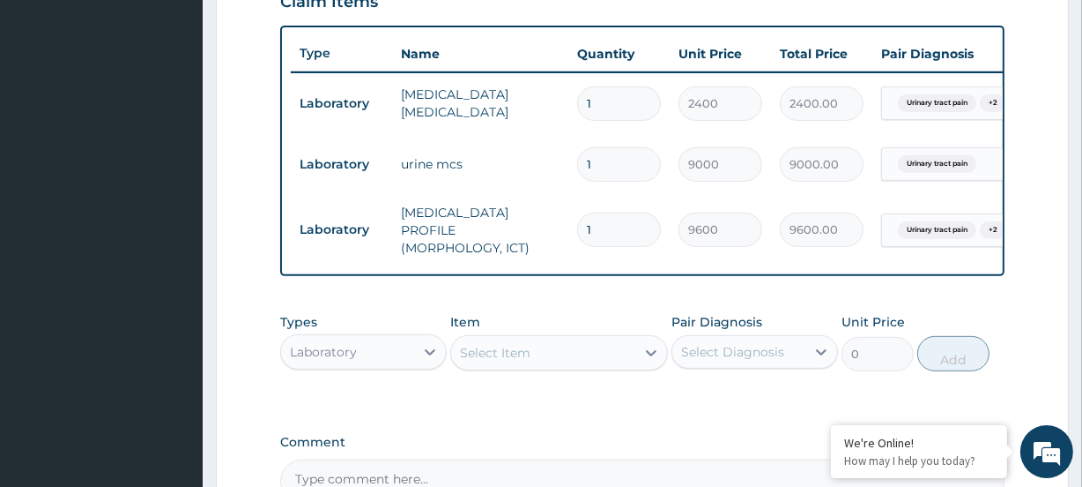
scroll to position [0, 160]
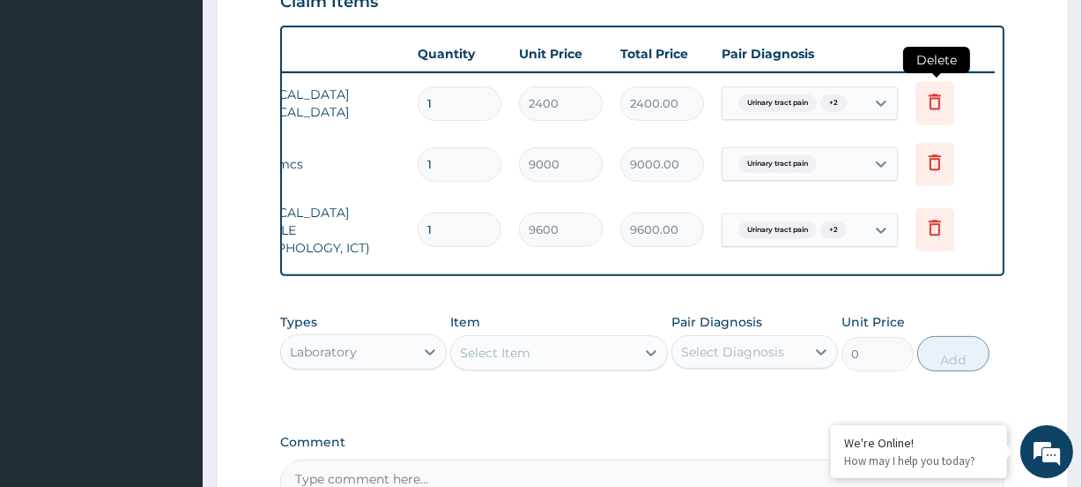
click at [930, 109] on icon at bounding box center [935, 101] width 12 height 16
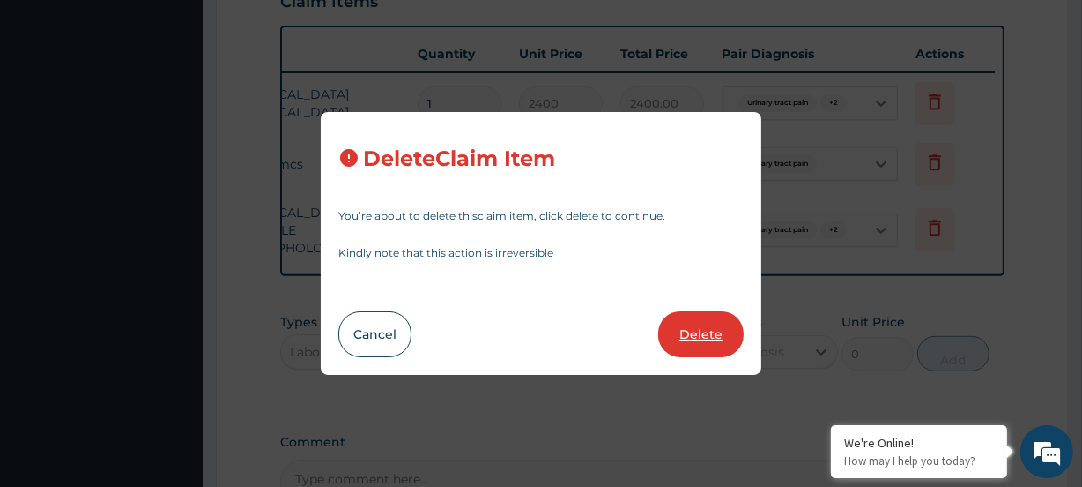
click at [719, 340] on button "Delete" at bounding box center [700, 334] width 85 height 46
type input "9000"
type input "9000.00"
type input "9600"
type input "9600.00"
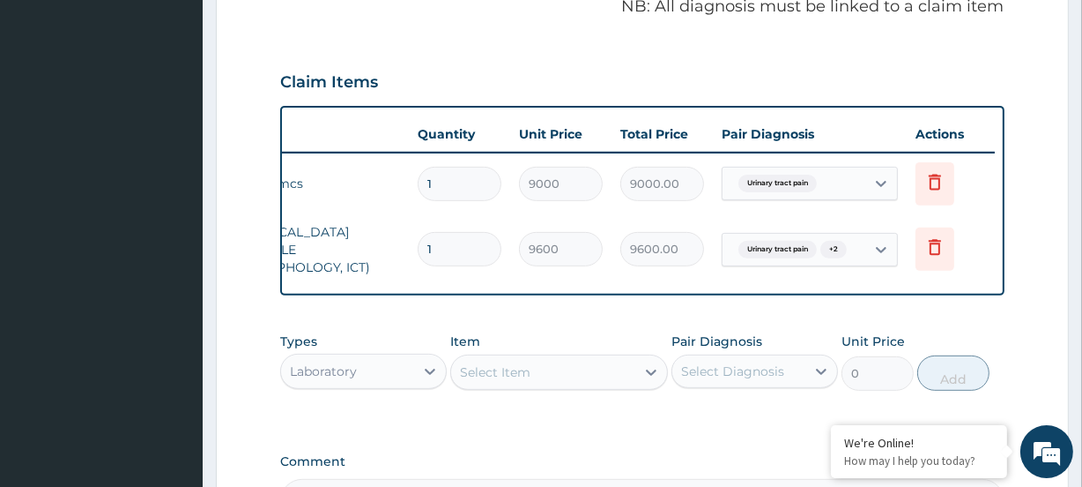
scroll to position [779, 0]
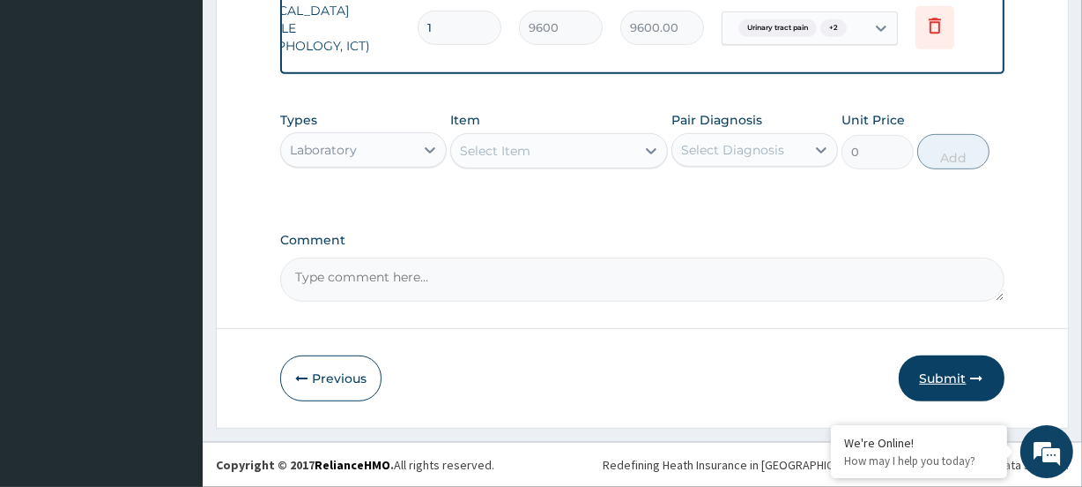
click at [968, 374] on button "Submit" at bounding box center [952, 378] width 106 height 46
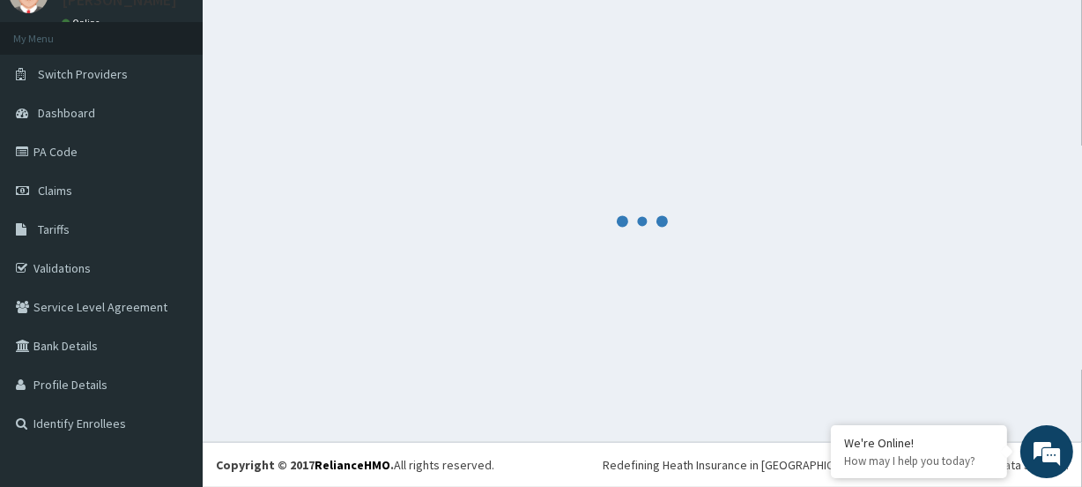
scroll to position [78, 0]
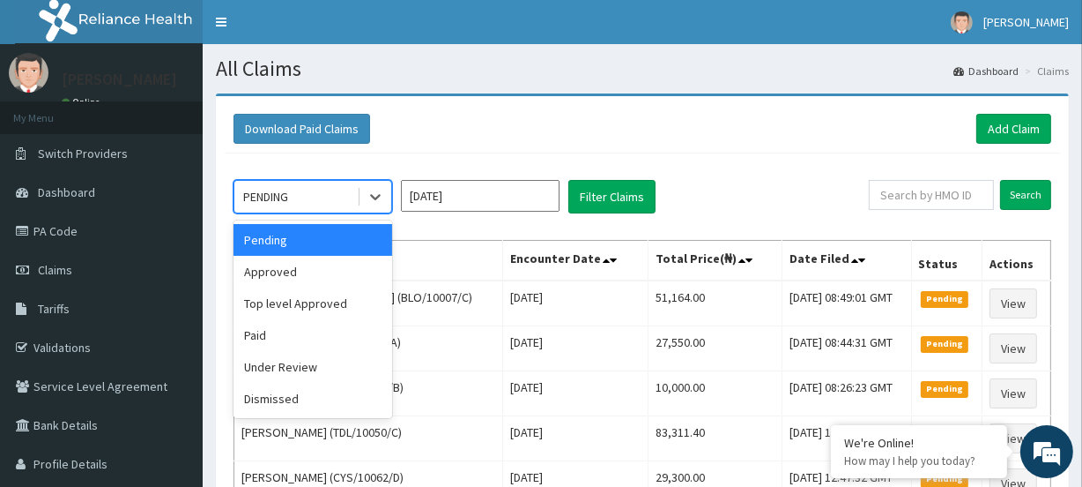
drag, startPoint x: 304, startPoint y: 190, endPoint x: 294, endPoint y: 227, distance: 38.3
click at [304, 194] on div "PENDING" at bounding box center [295, 196] width 123 height 28
drag, startPoint x: 287, startPoint y: 271, endPoint x: 299, endPoint y: 265, distance: 12.6
click at [291, 269] on div "Approved" at bounding box center [313, 272] width 159 height 32
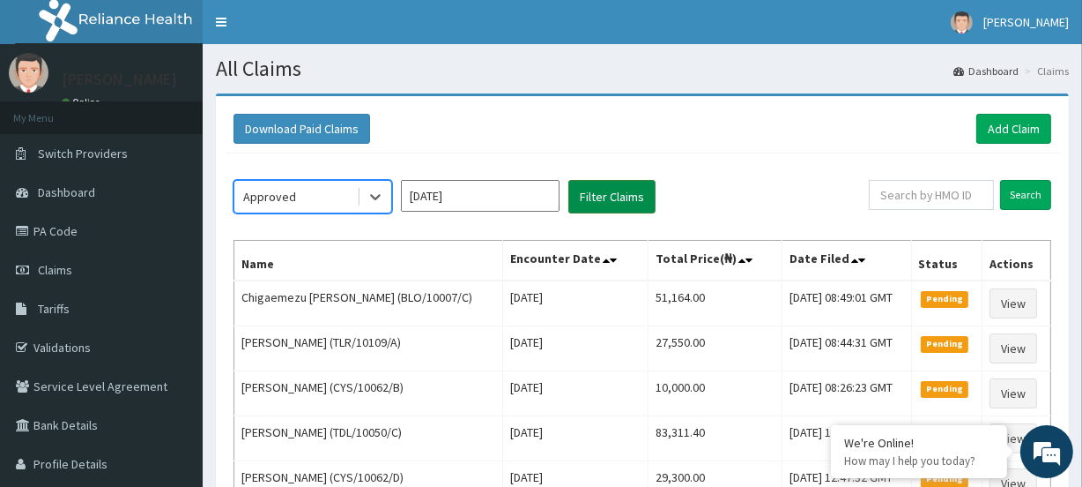
click at [588, 193] on button "Filter Claims" at bounding box center [611, 196] width 87 height 33
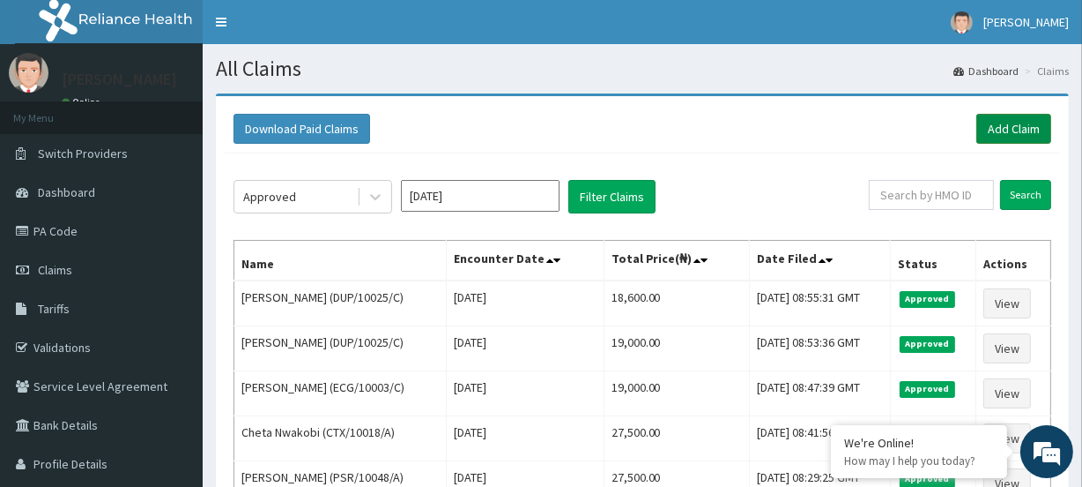
click at [987, 134] on link "Add Claim" at bounding box center [1014, 129] width 75 height 30
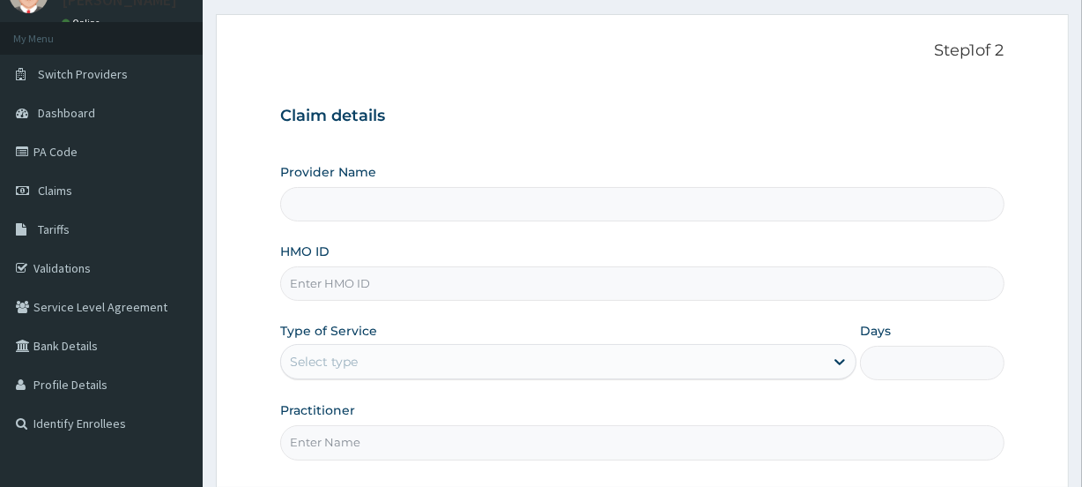
click at [302, 287] on input "HMO ID" at bounding box center [642, 283] width 724 height 34
type input "[GEOGRAPHIC_DATA]"
paste input "ARM/10248/A"
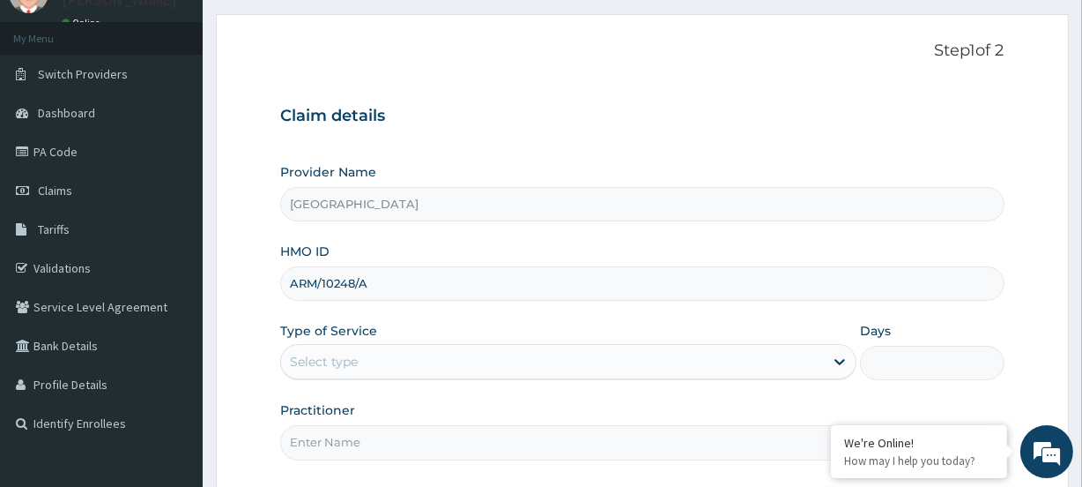
type input "ARM/10248/A"
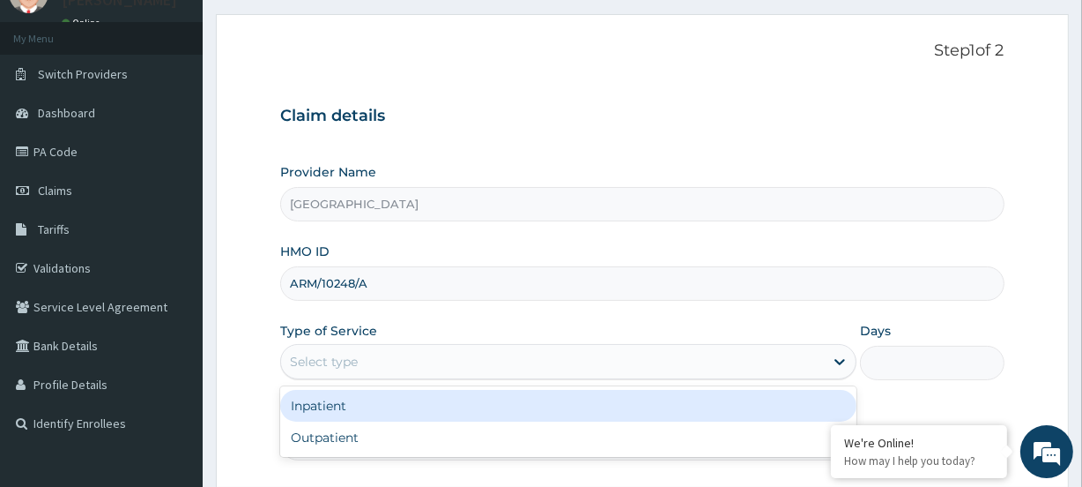
click at [318, 369] on div "Select type" at bounding box center [552, 361] width 543 height 28
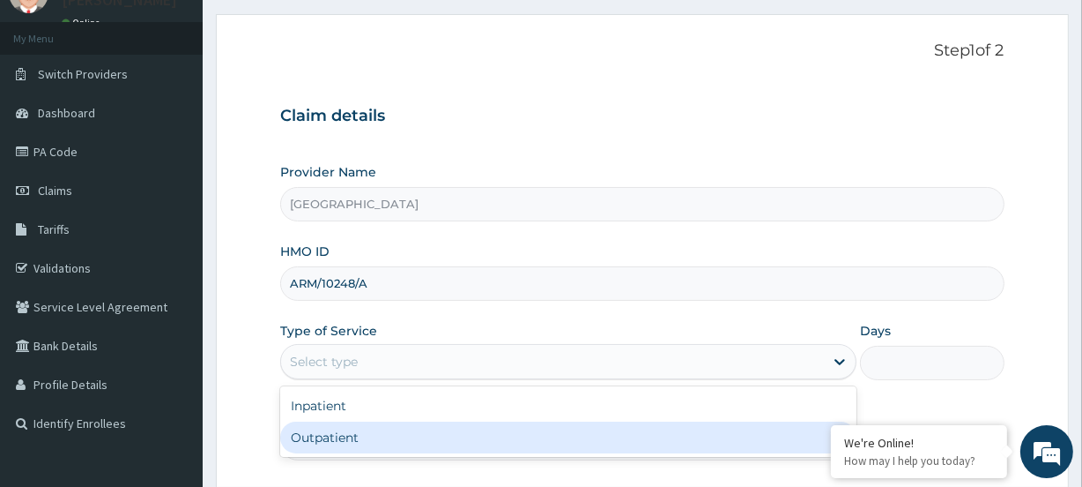
click at [326, 447] on div "Outpatient" at bounding box center [568, 437] width 576 height 32
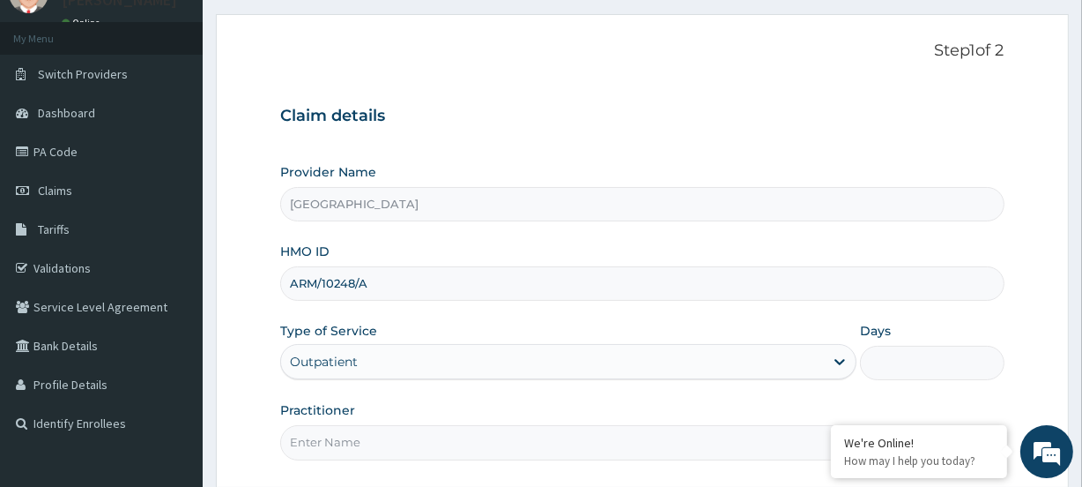
type input "1"
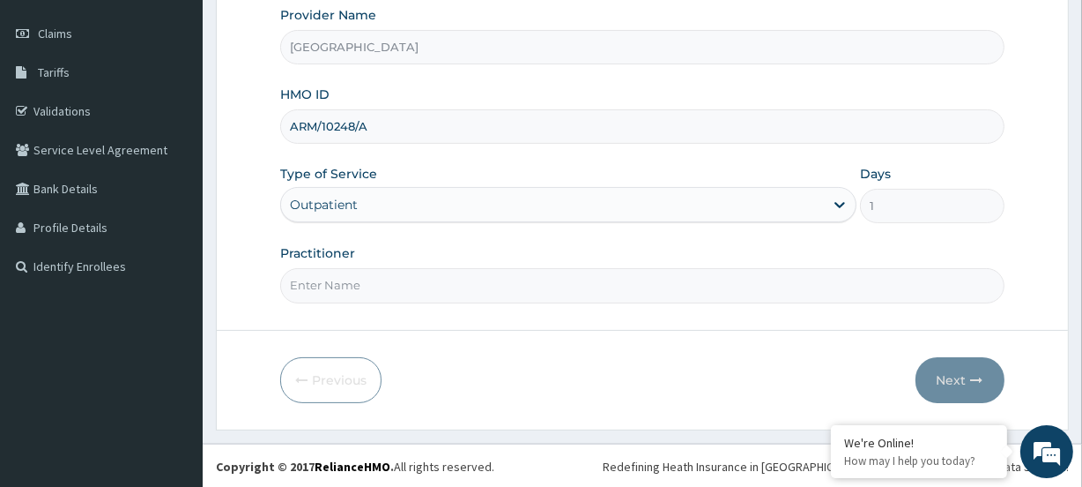
click at [320, 288] on input "Practitioner" at bounding box center [642, 285] width 724 height 34
paste input "Blessing [PERSON_NAME]"
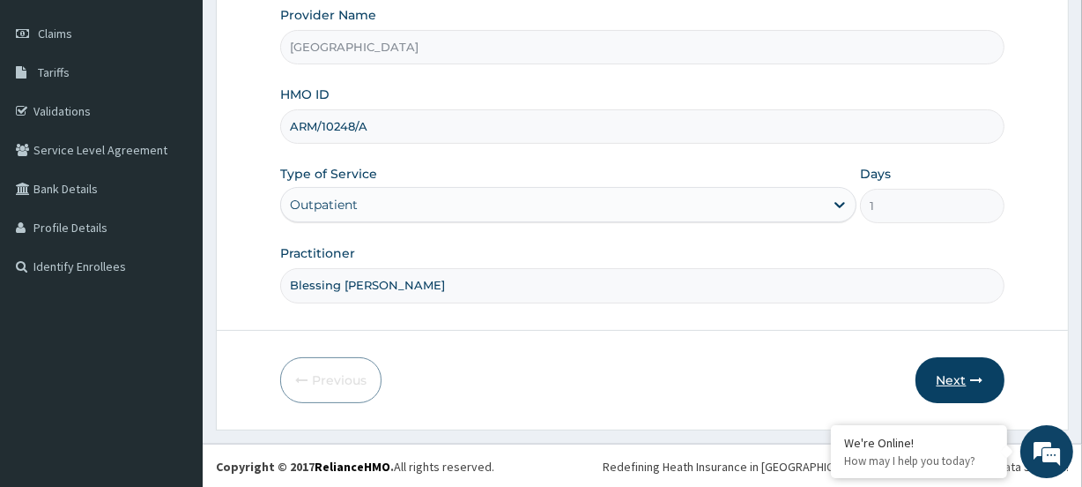
type input "Blessing [PERSON_NAME]"
click at [956, 382] on button "Next" at bounding box center [960, 380] width 89 height 46
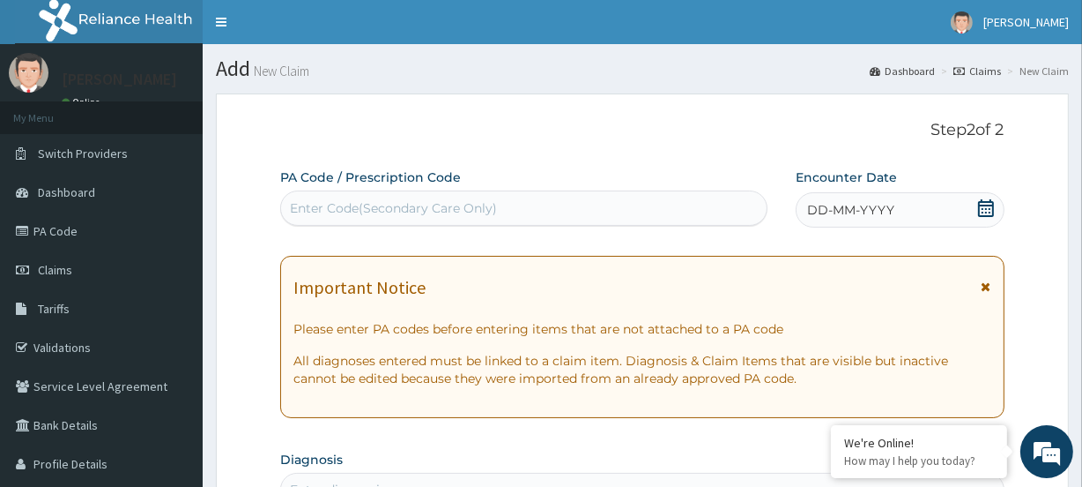
click at [313, 203] on div "Enter Code(Secondary Care Only)" at bounding box center [393, 208] width 207 height 18
paste input "PA/C9E903"
type input "PA/C9E903"
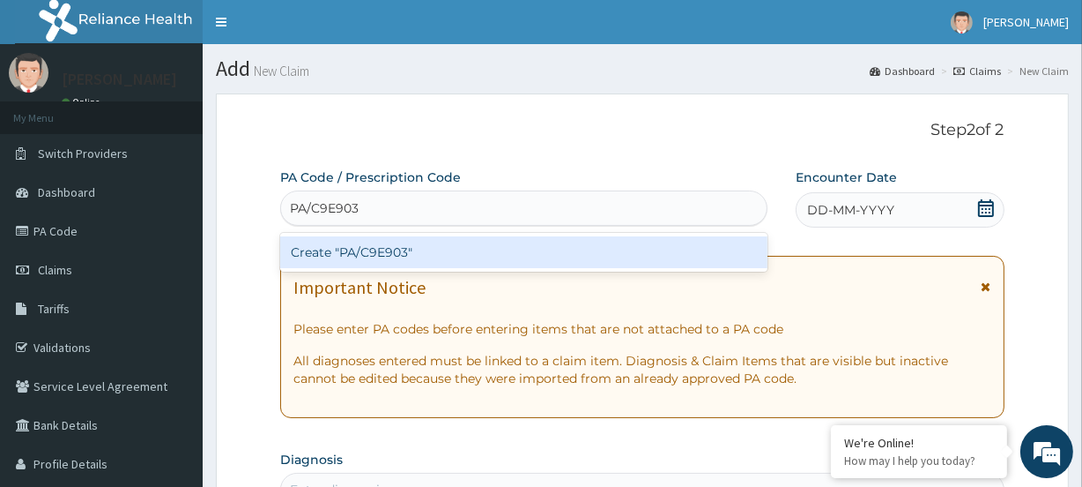
click at [318, 251] on div "Create "PA/C9E903"" at bounding box center [523, 252] width 487 height 32
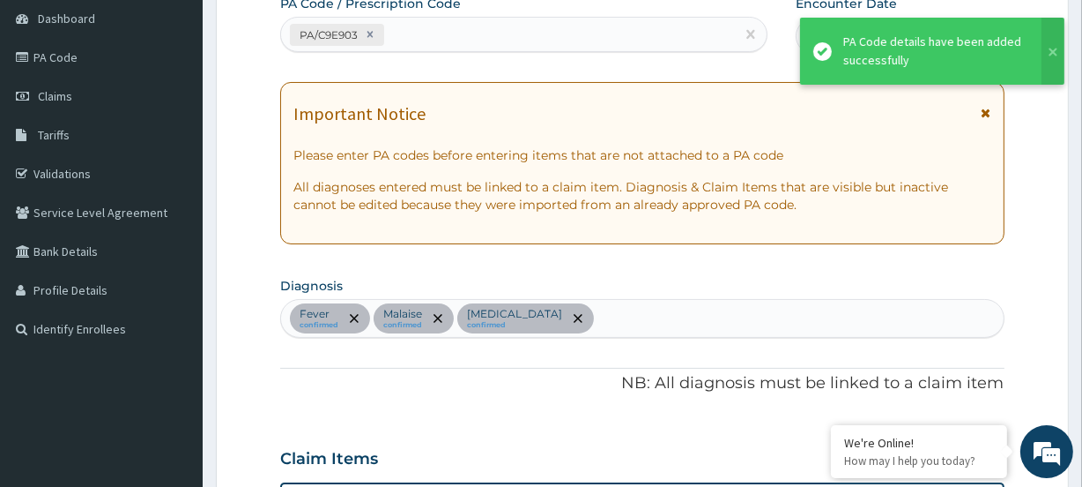
scroll to position [131, 0]
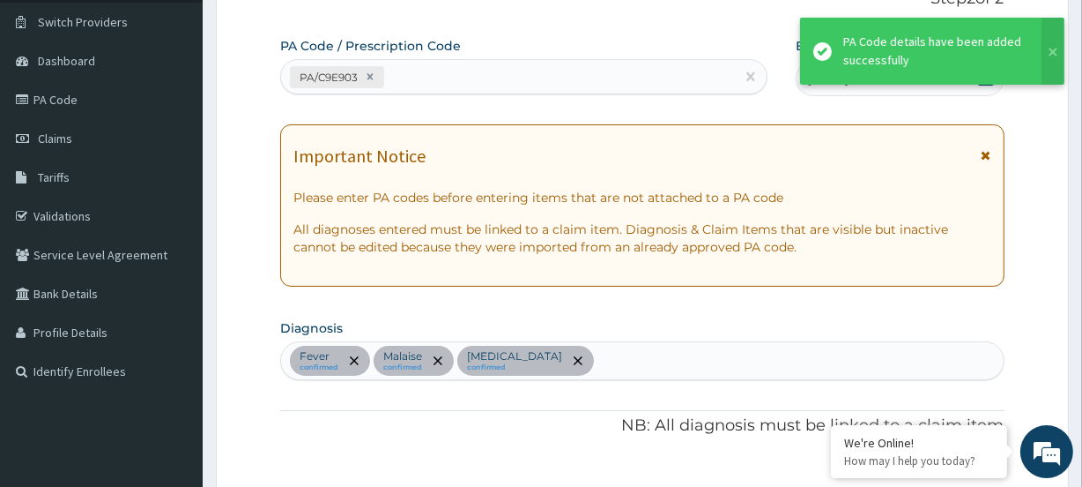
click at [421, 71] on div "PA/C9E903" at bounding box center [507, 77] width 453 height 29
paste input "PA/09CFFB"
type input "PA/09CFFB"
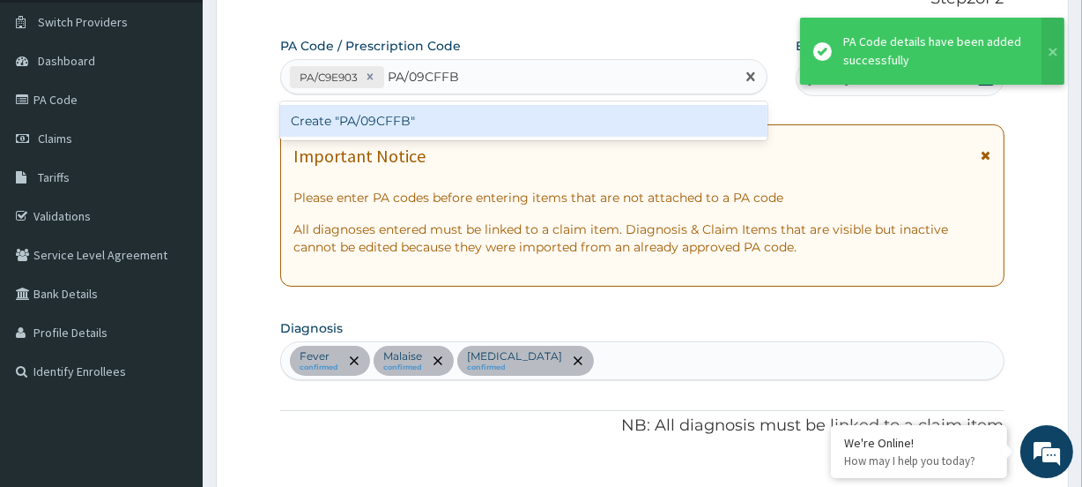
click at [375, 119] on div "Create "PA/09CFFB"" at bounding box center [523, 121] width 487 height 32
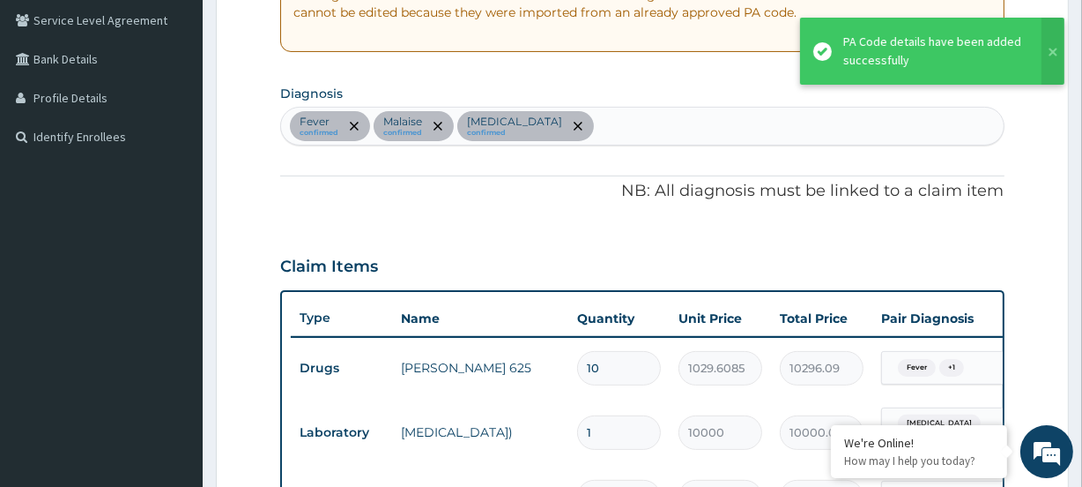
scroll to position [112, 0]
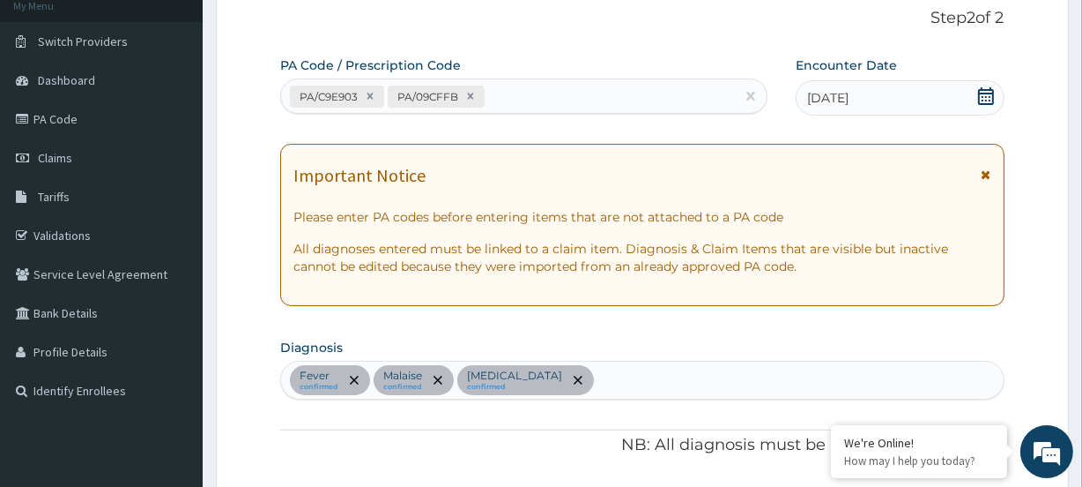
click at [514, 90] on div "PA/C9E903 PA/09CFFB" at bounding box center [507, 96] width 453 height 29
paste input "PA/97B7B0"
type input "PA/97B7B0"
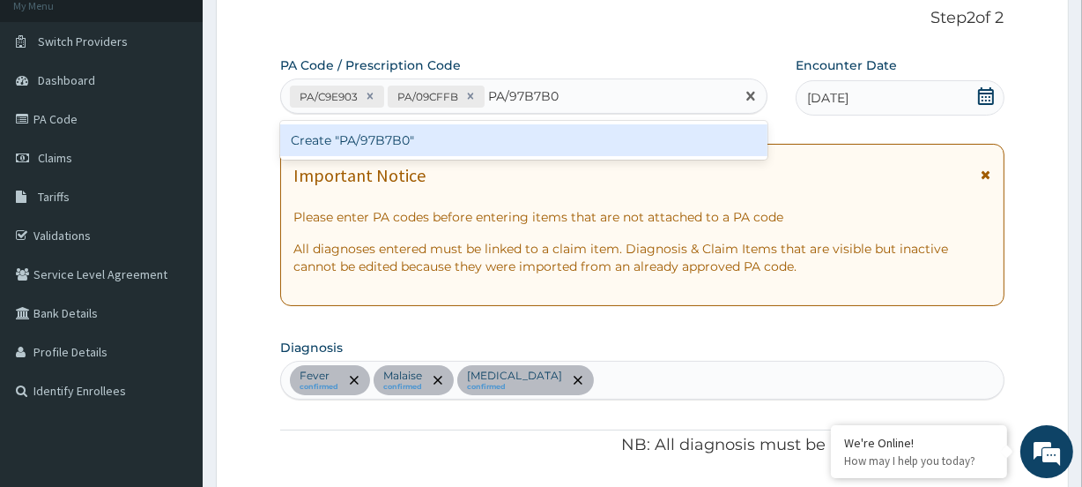
click at [351, 140] on div "Create "PA/97B7B0"" at bounding box center [523, 140] width 487 height 32
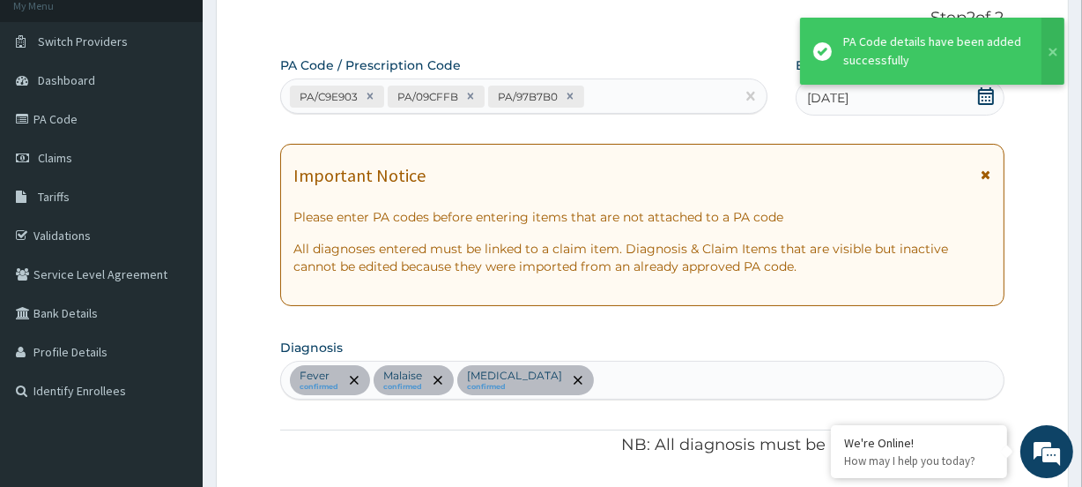
scroll to position [734, 0]
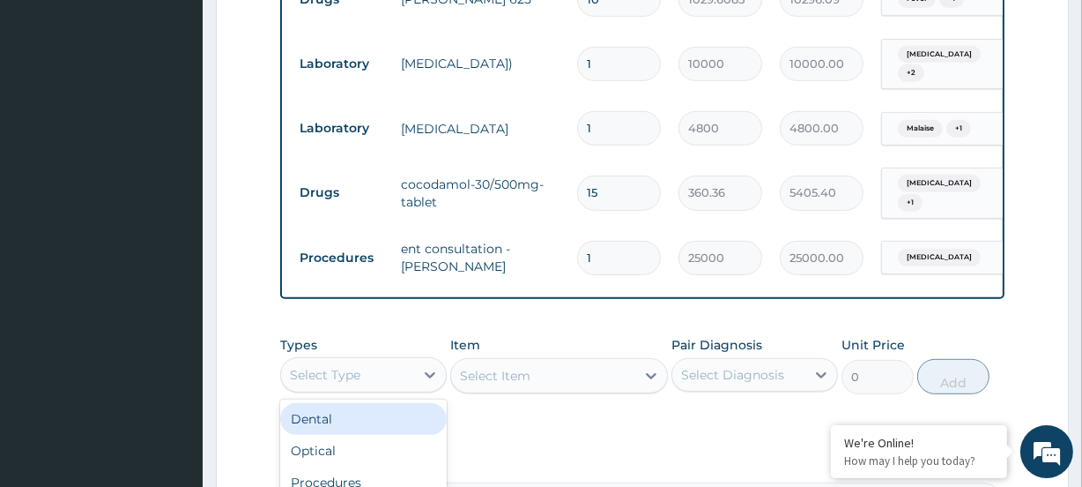
click at [324, 372] on div "Select Type" at bounding box center [325, 375] width 71 height 18
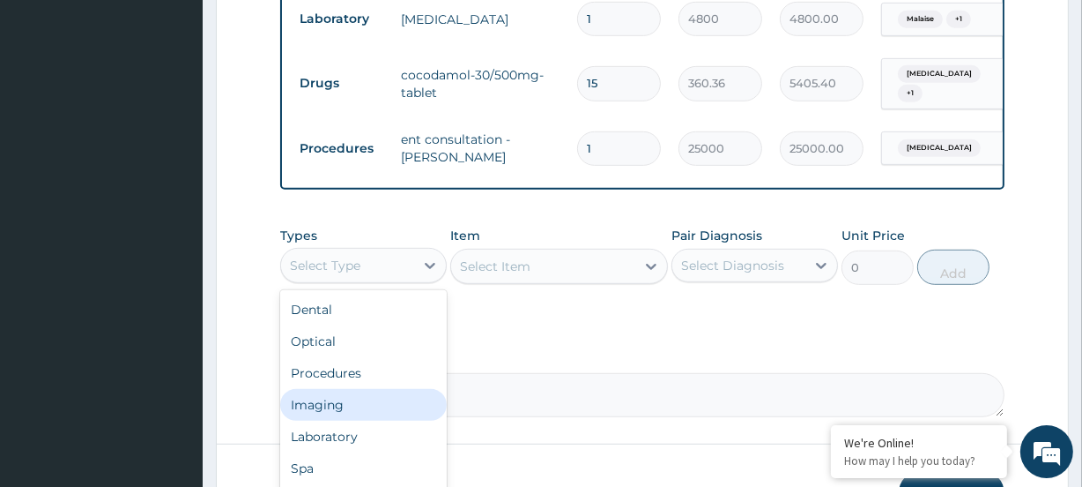
scroll to position [895, 0]
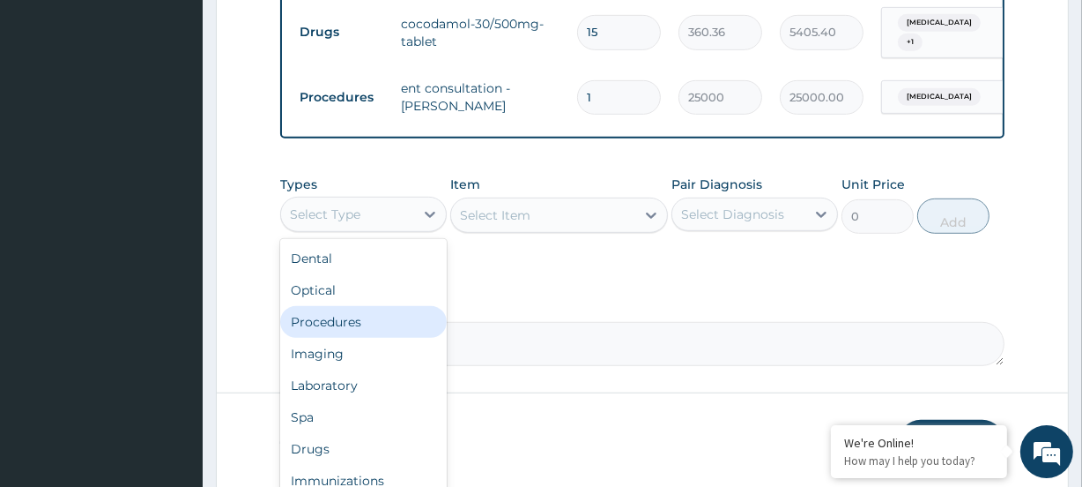
click at [335, 323] on div "Procedures" at bounding box center [363, 322] width 167 height 32
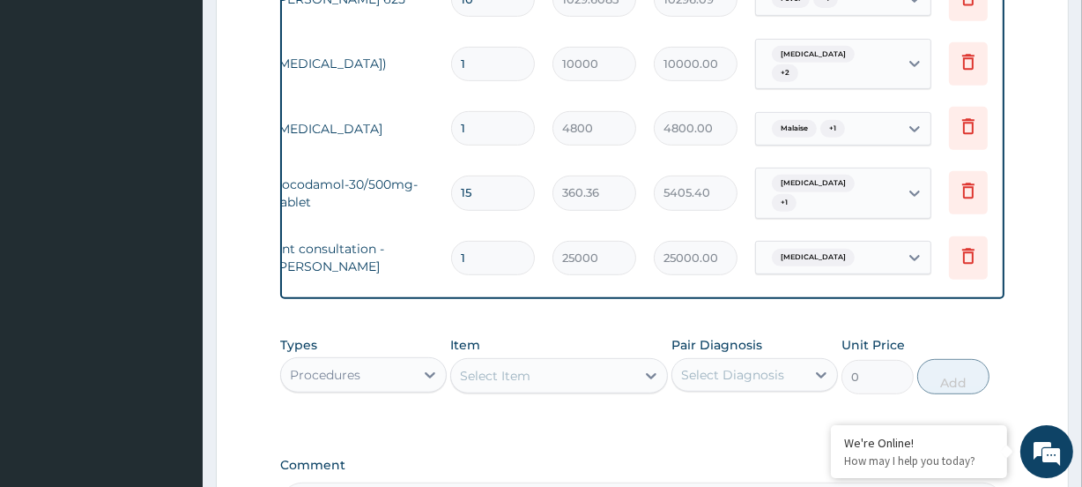
scroll to position [0, 160]
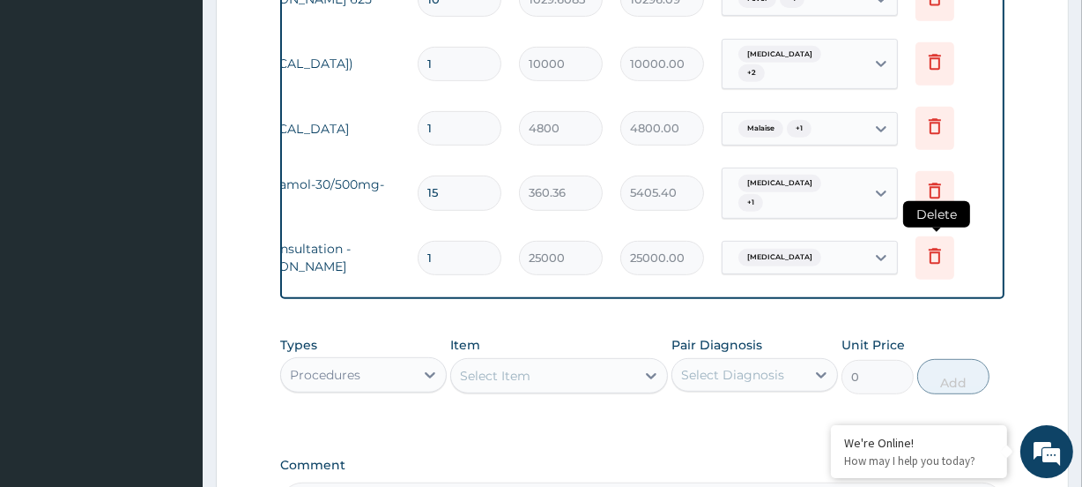
click at [935, 248] on icon at bounding box center [935, 256] width 12 height 16
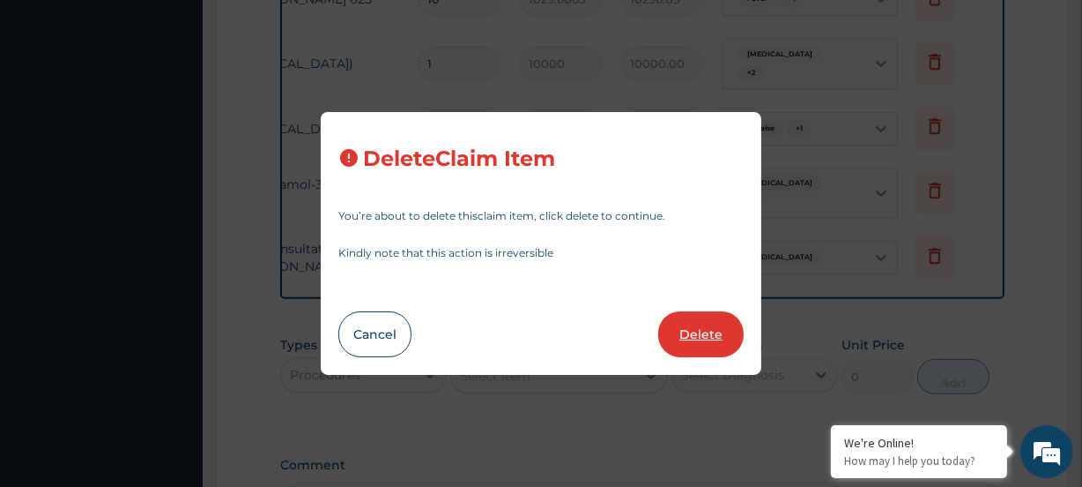
click at [673, 328] on button "Delete" at bounding box center [700, 334] width 85 height 46
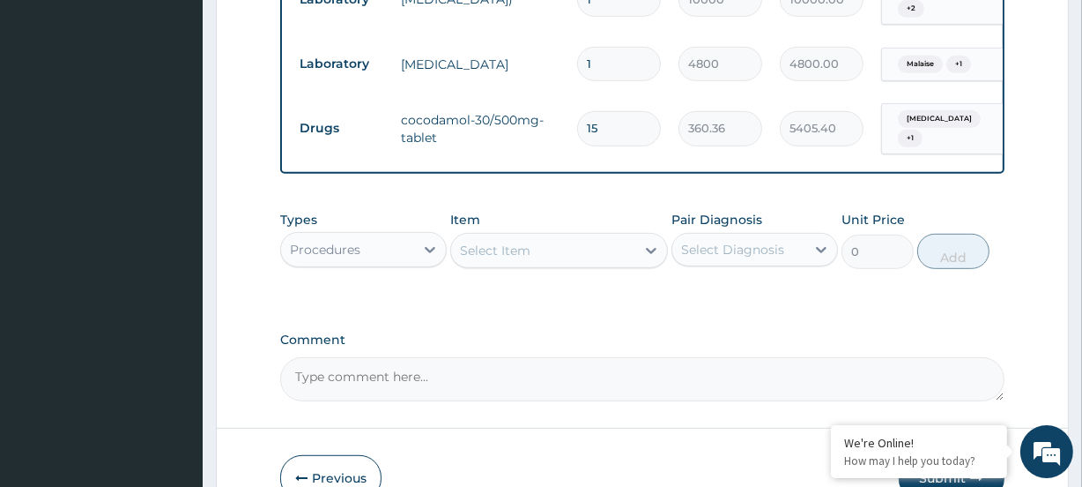
scroll to position [814, 0]
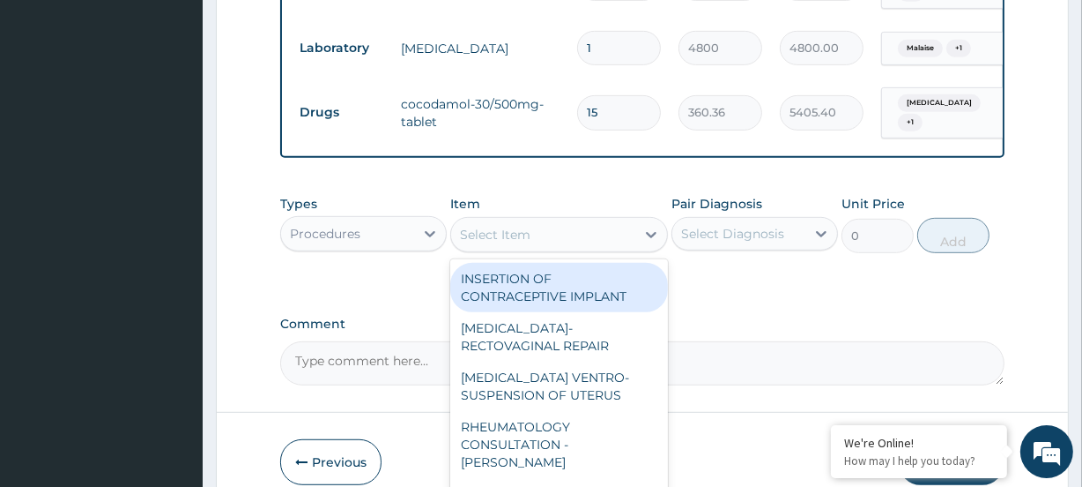
click at [497, 226] on div "Select Item" at bounding box center [495, 235] width 71 height 18
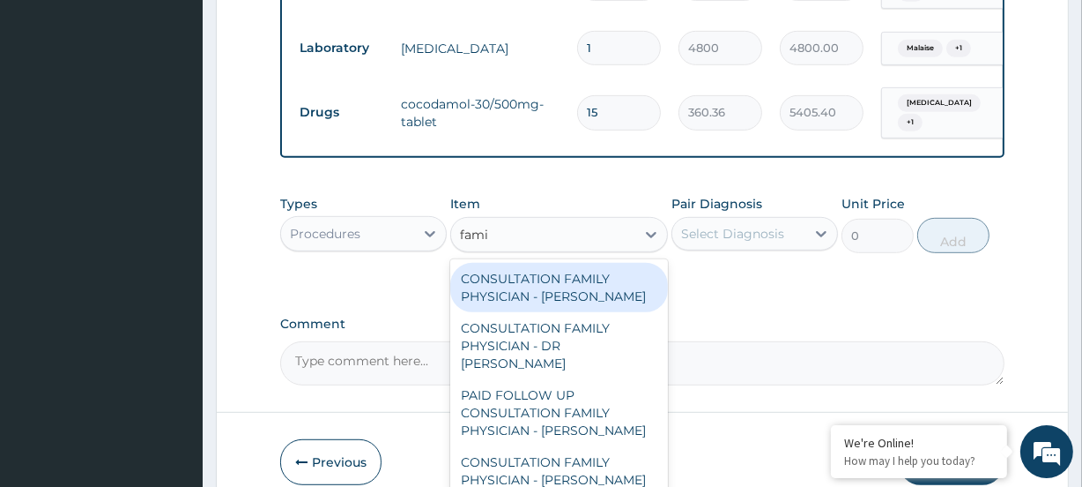
type input "famil"
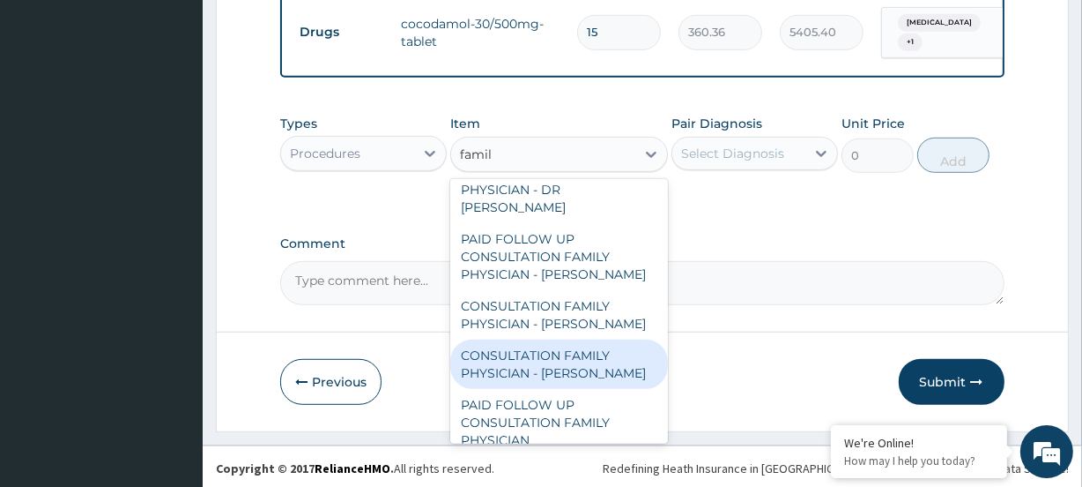
scroll to position [141, 0]
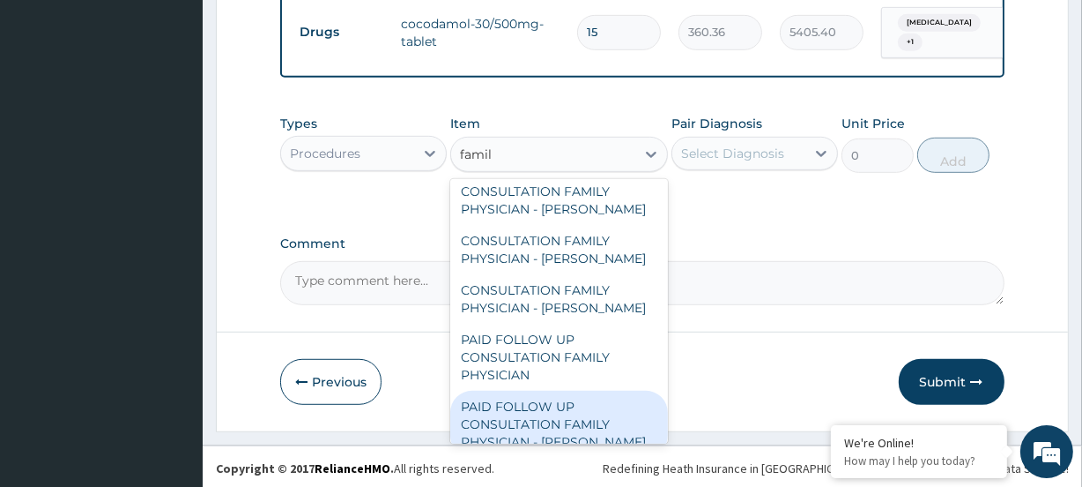
click at [539, 398] on div "PAID FOLLOW UP CONSULTATION FAMILY PHYSICIAN - DR ODIA" at bounding box center [558, 423] width 217 height 67
type input "14250"
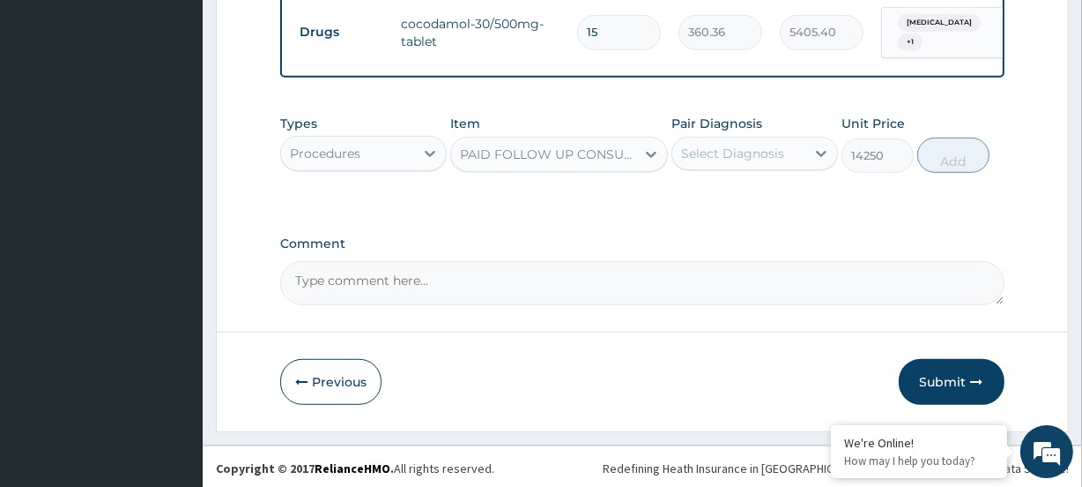
click at [749, 153] on div "Select Diagnosis" at bounding box center [732, 154] width 103 height 18
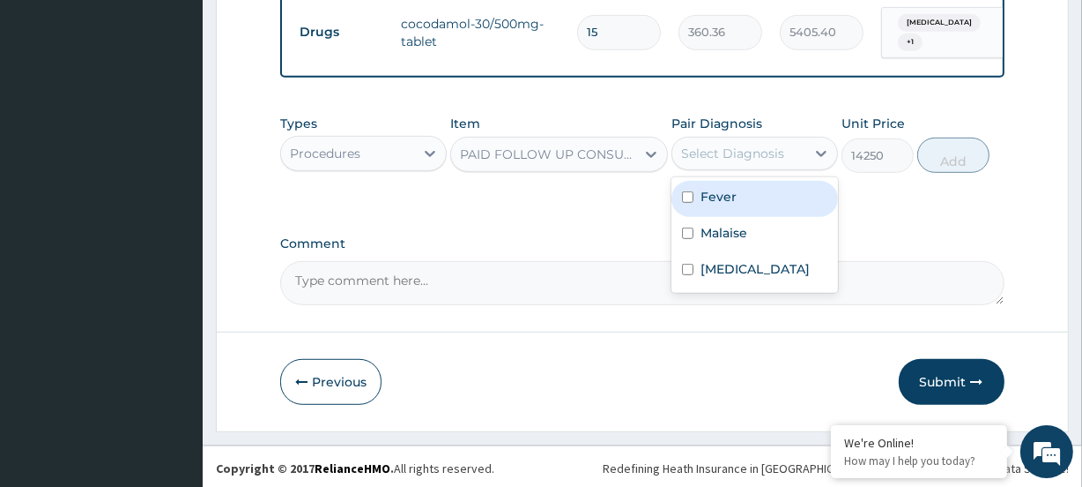
drag, startPoint x: 751, startPoint y: 195, endPoint x: 765, endPoint y: 204, distance: 16.6
click at [754, 197] on div "Fever" at bounding box center [755, 199] width 167 height 36
checkbox input "true"
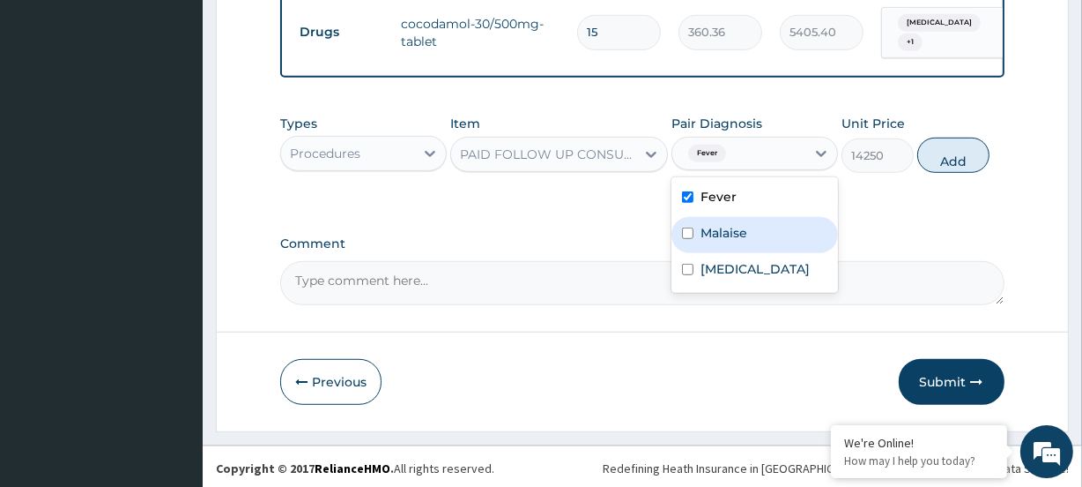
drag, startPoint x: 760, startPoint y: 227, endPoint x: 769, endPoint y: 256, distance: 29.8
click at [761, 231] on div "Malaise" at bounding box center [755, 235] width 167 height 36
checkbox input "true"
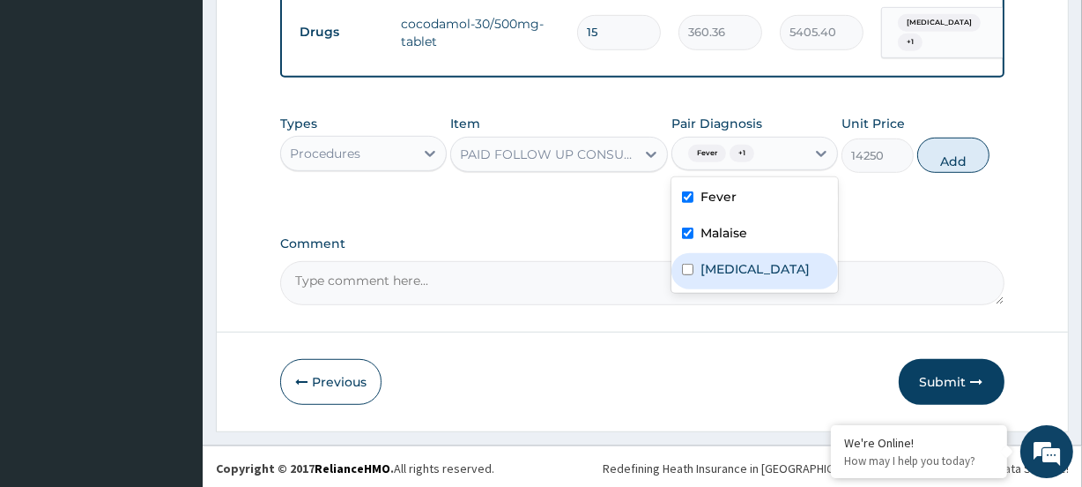
drag, startPoint x: 757, startPoint y: 271, endPoint x: 802, endPoint y: 235, distance: 57.7
click at [757, 271] on label "Otitis media" at bounding box center [755, 269] width 109 height 18
checkbox input "true"
click at [966, 150] on button "Add" at bounding box center [954, 154] width 72 height 35
type input "0"
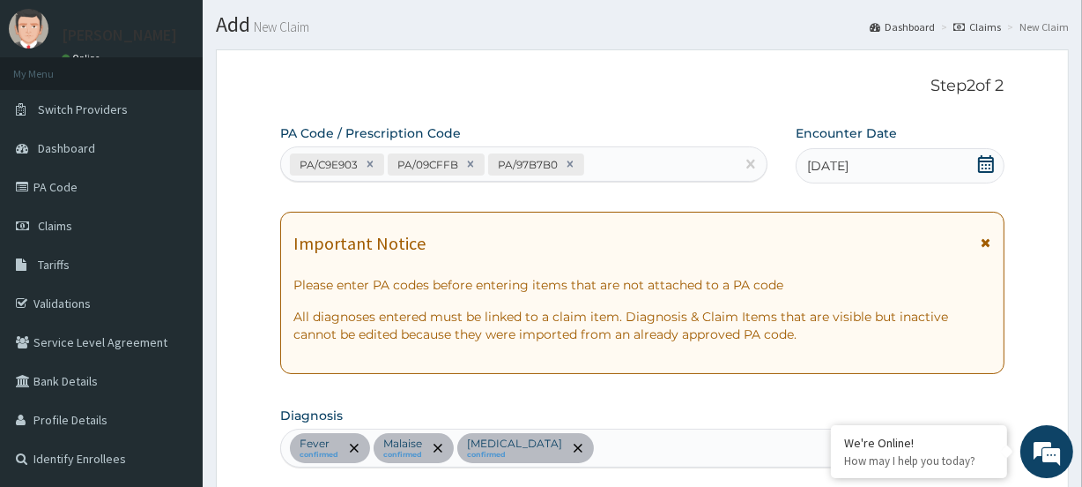
scroll to position [0, 0]
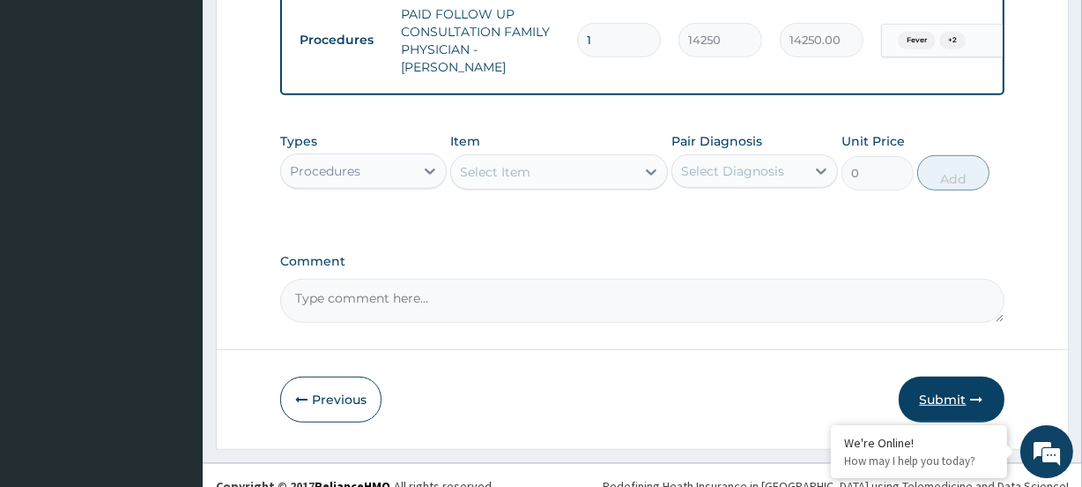
click at [924, 376] on button "Submit" at bounding box center [952, 399] width 106 height 46
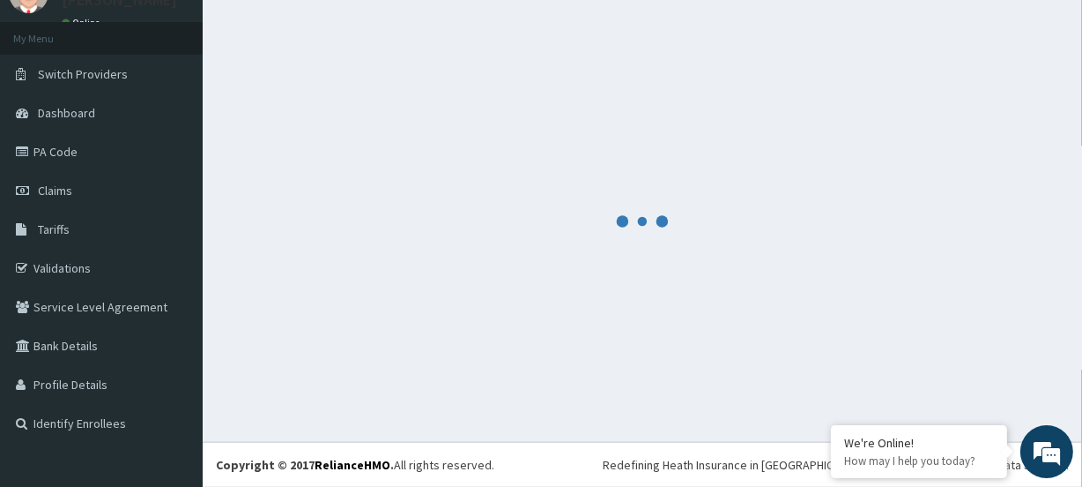
scroll to position [78, 0]
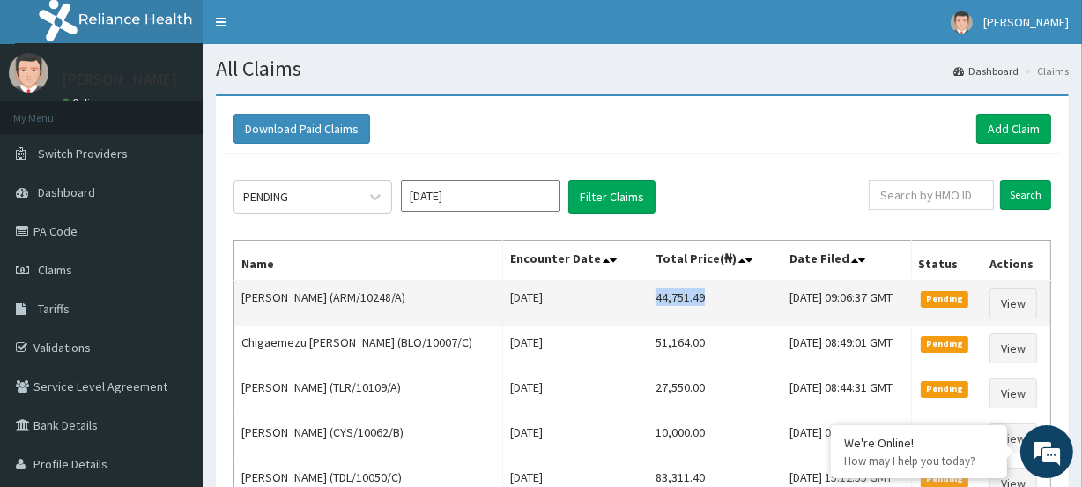
drag, startPoint x: 612, startPoint y: 297, endPoint x: 665, endPoint y: 292, distance: 54.0
click at [665, 292] on td "44,751.49" at bounding box center [715, 303] width 134 height 46
copy td "44,751.49"
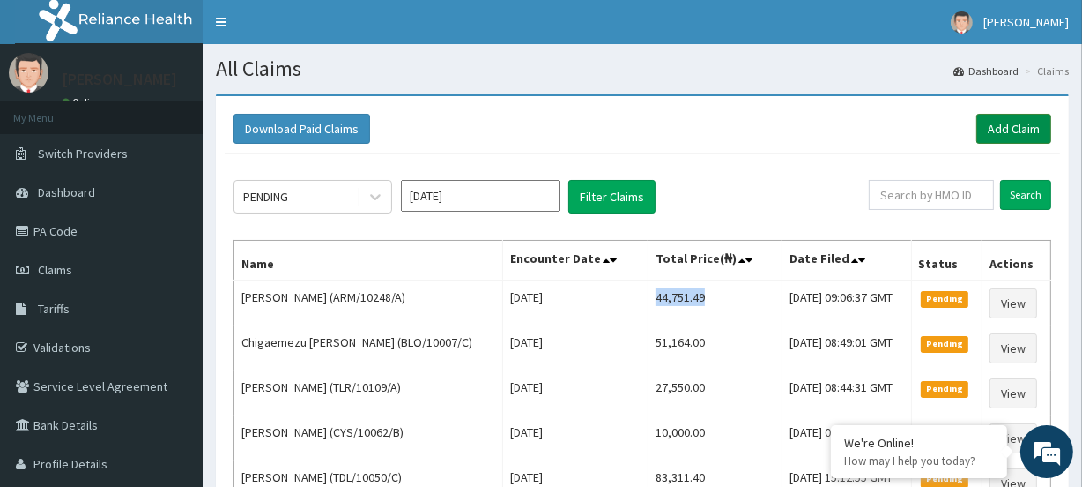
click at [994, 123] on link "Add Claim" at bounding box center [1014, 129] width 75 height 30
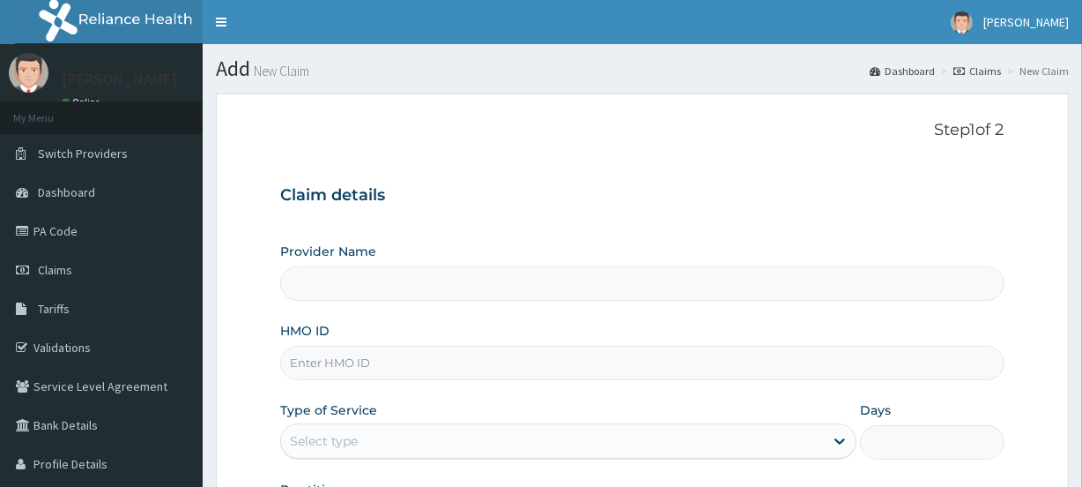
click at [329, 348] on input "HMO ID" at bounding box center [642, 362] width 724 height 34
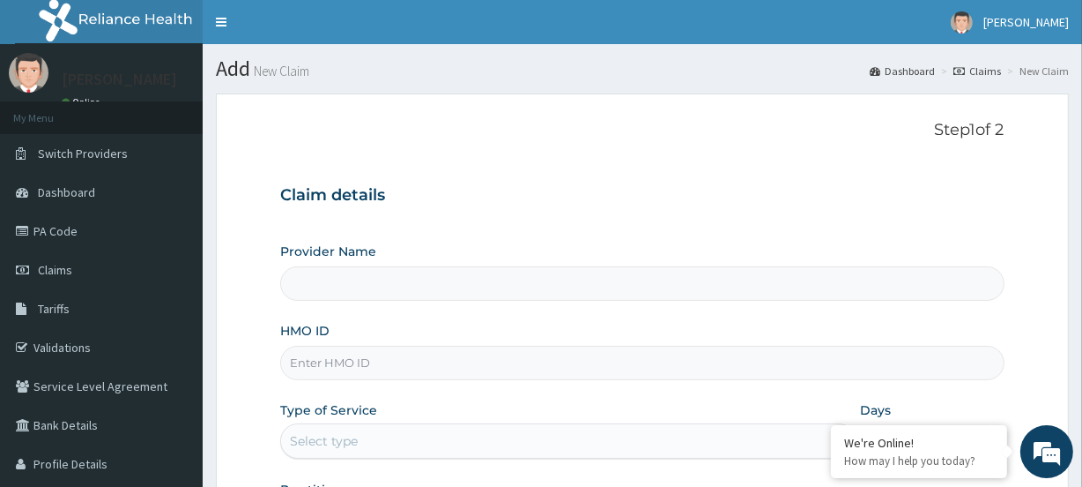
paste input "PLG/10026/A"
type input "PLG/10026/A"
type input "[GEOGRAPHIC_DATA]"
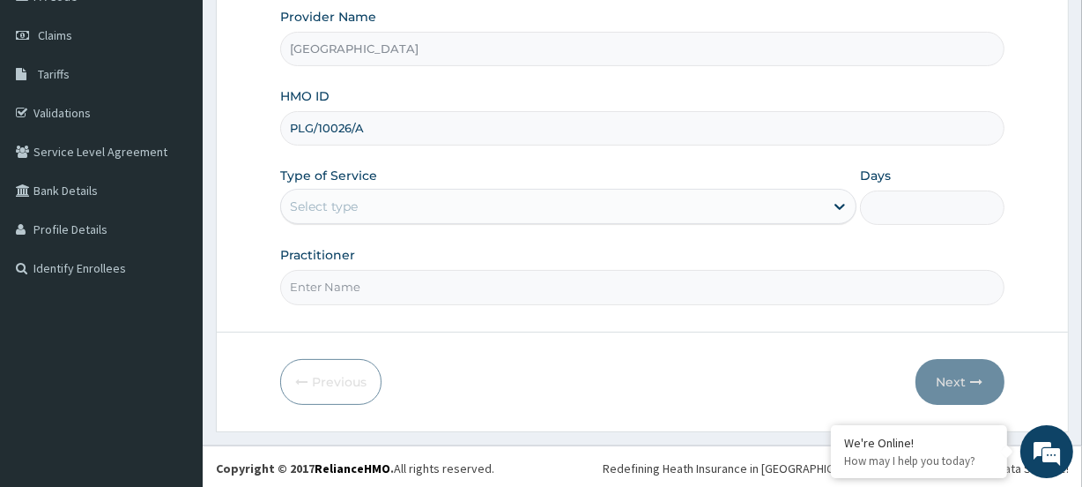
scroll to position [236, 0]
type input "PLG/10026/A"
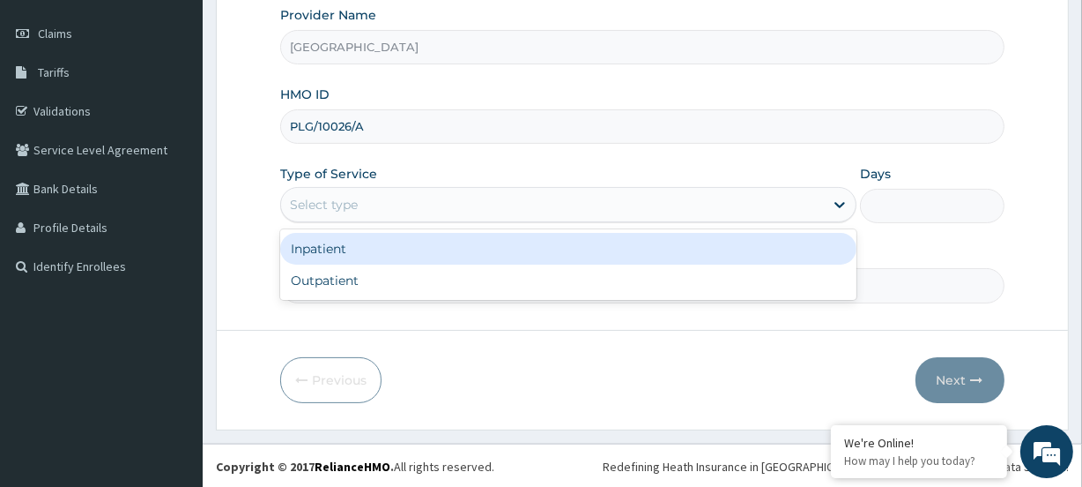
click at [313, 205] on div "Select type" at bounding box center [324, 205] width 68 height 18
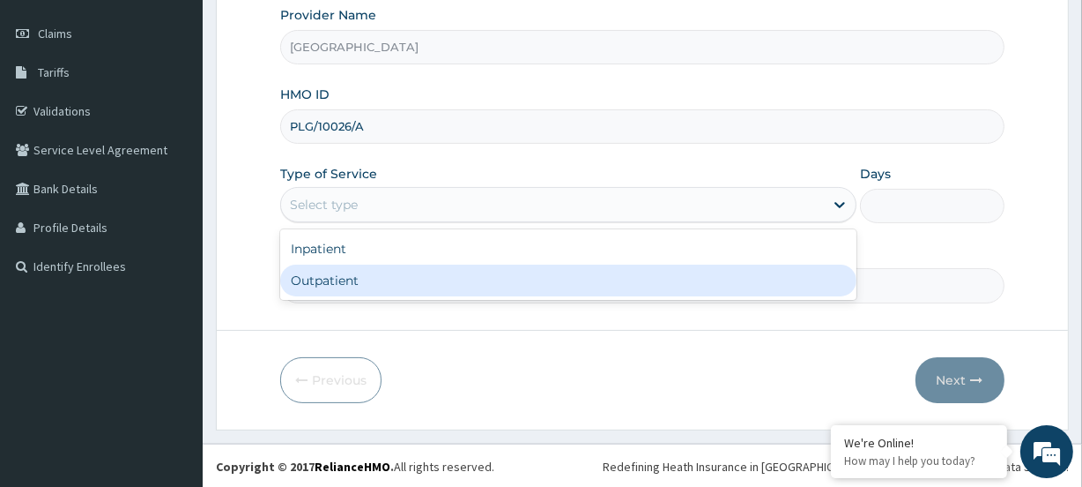
drag, startPoint x: 312, startPoint y: 279, endPoint x: 158, endPoint y: 5, distance: 314.5
click at [312, 279] on div "Outpatient" at bounding box center [568, 280] width 576 height 32
type input "1"
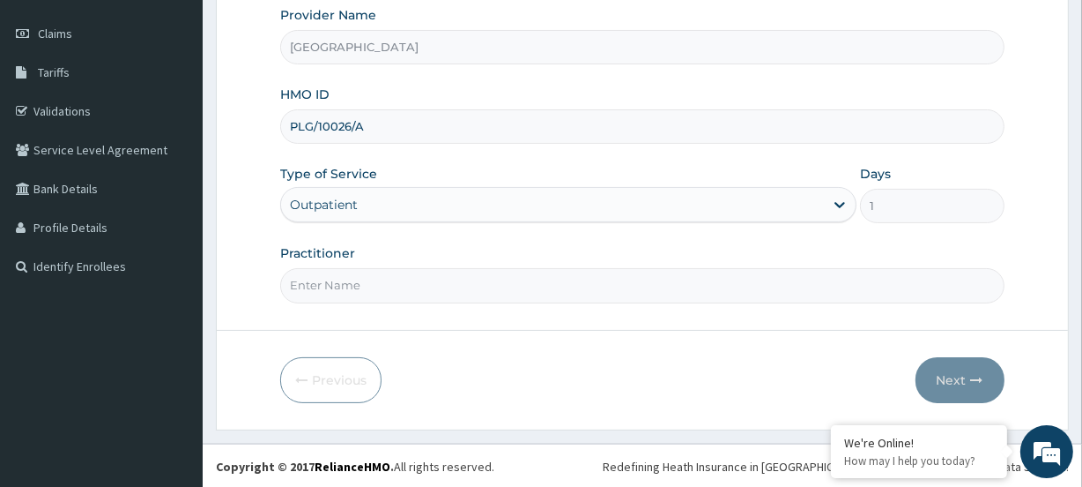
scroll to position [0, 0]
click at [319, 284] on input "Practitioner" at bounding box center [642, 285] width 724 height 34
paste input "Nwamaka Ugonwa Oraukwu"
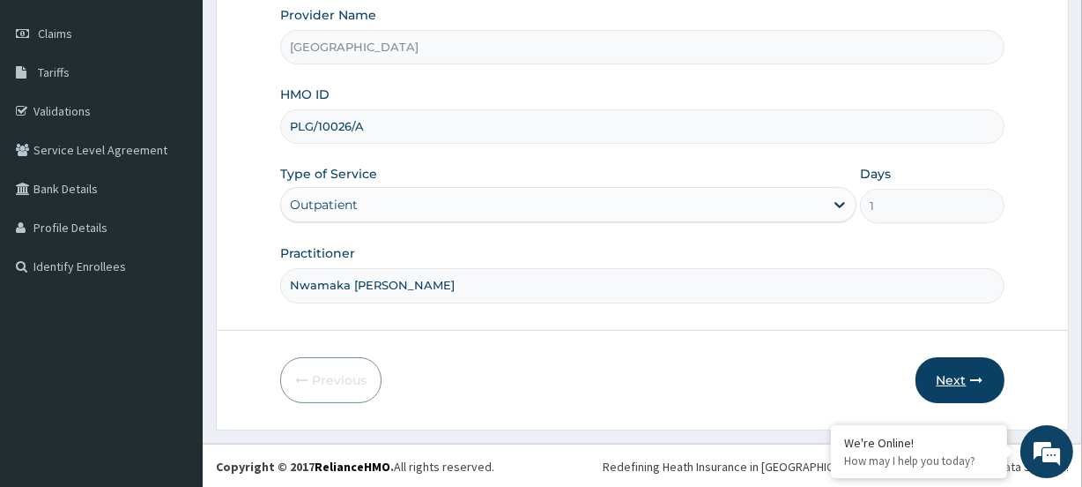
type input "Nwamaka Ugonwa Oraukwu"
click at [938, 365] on button "Next" at bounding box center [960, 380] width 89 height 46
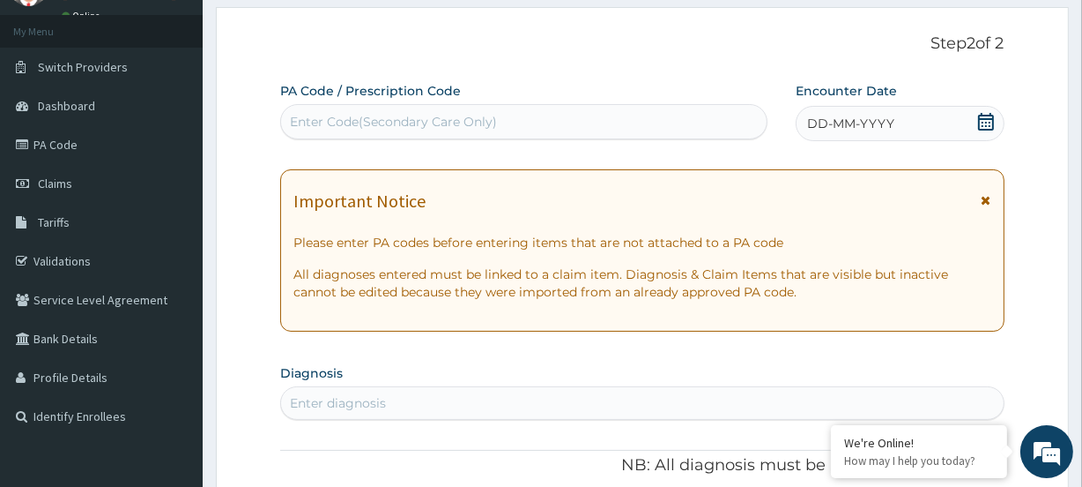
scroll to position [76, 0]
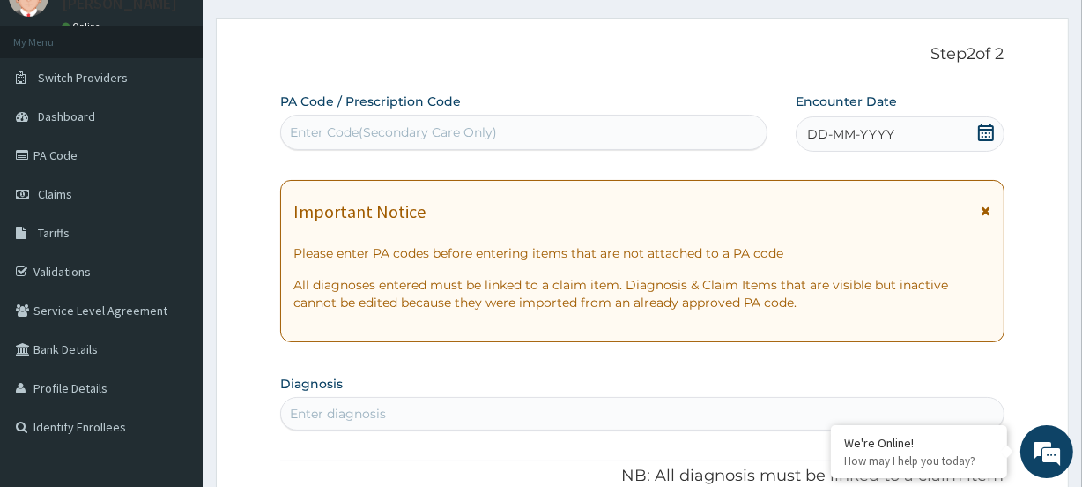
click at [325, 134] on div "Enter Code(Secondary Care Only)" at bounding box center [393, 132] width 207 height 18
paste input "PA/1287EE"
type input "PA/1287EE"
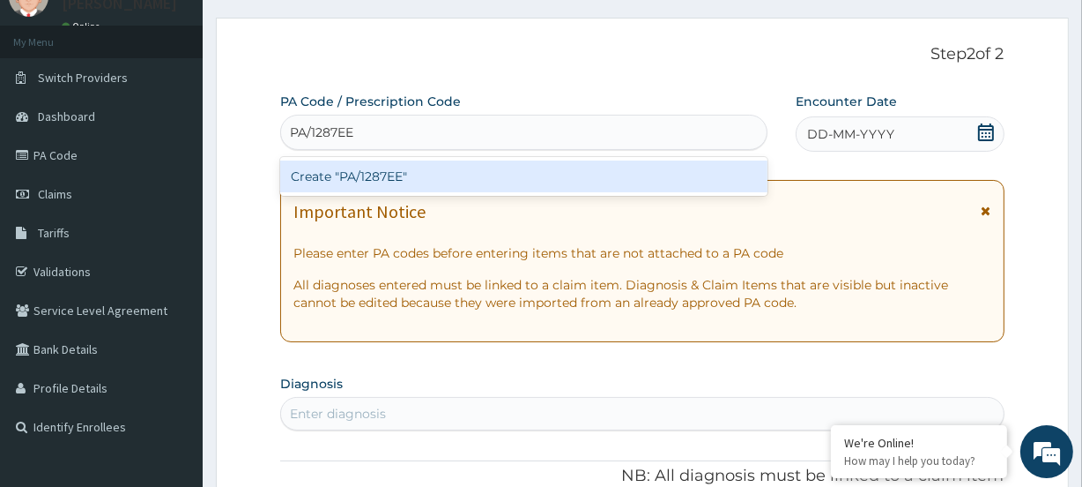
click at [343, 182] on div "Create "PA/1287EE"" at bounding box center [523, 176] width 487 height 32
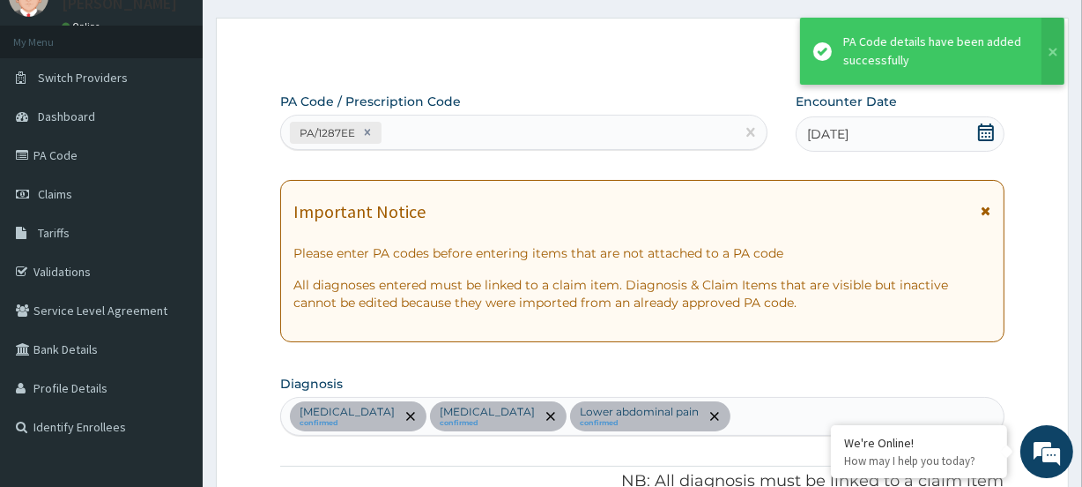
scroll to position [767, 0]
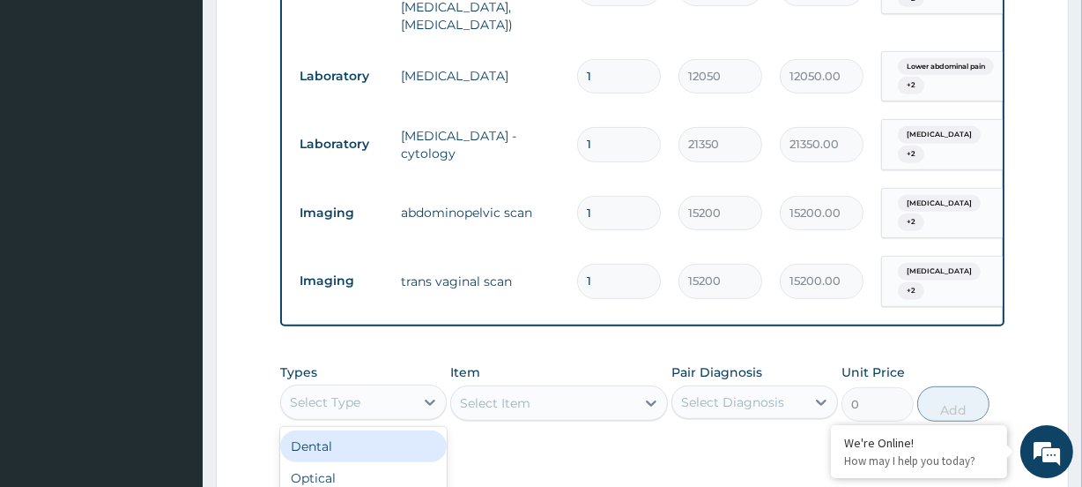
click at [343, 393] on div "Select Type" at bounding box center [325, 402] width 71 height 18
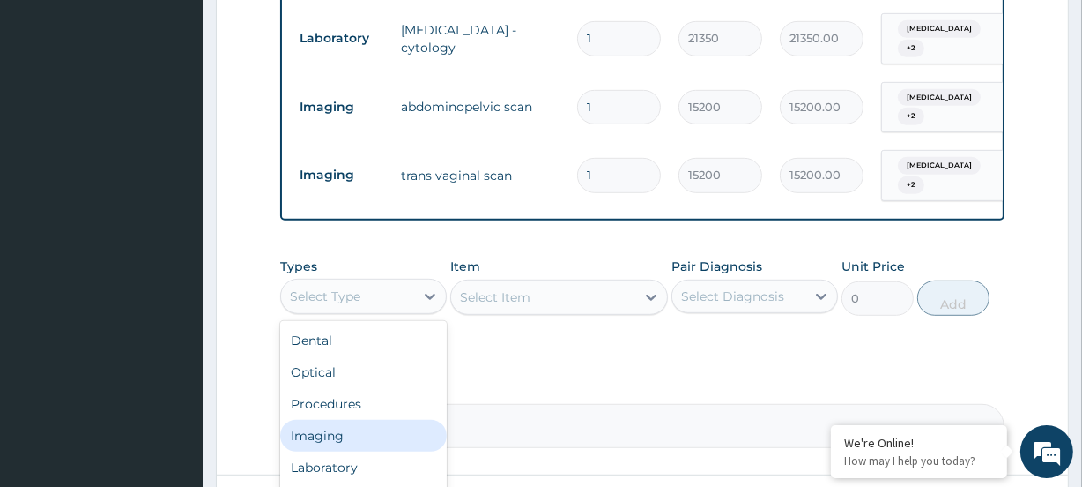
scroll to position [927, 0]
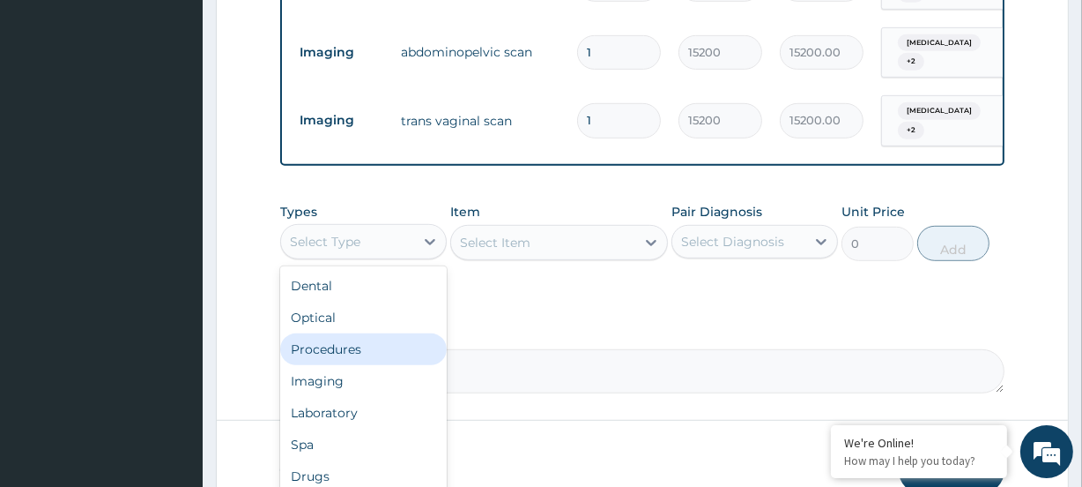
click at [354, 333] on div "Procedures" at bounding box center [363, 349] width 167 height 32
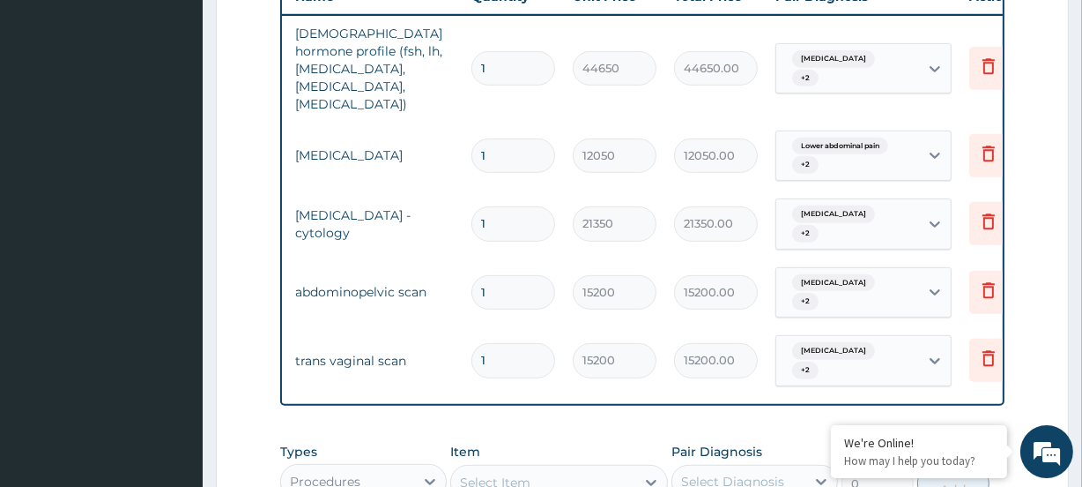
scroll to position [0, 160]
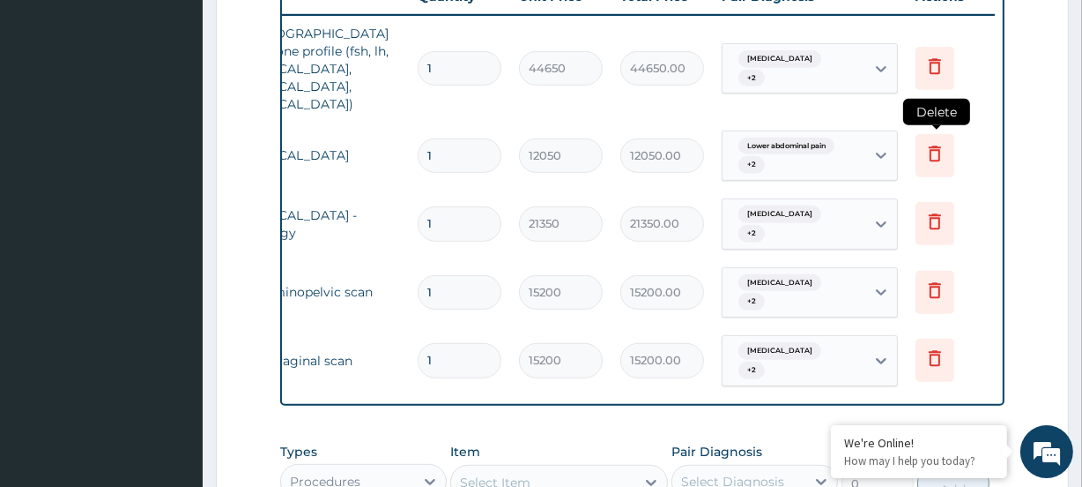
click at [945, 134] on icon at bounding box center [935, 155] width 39 height 43
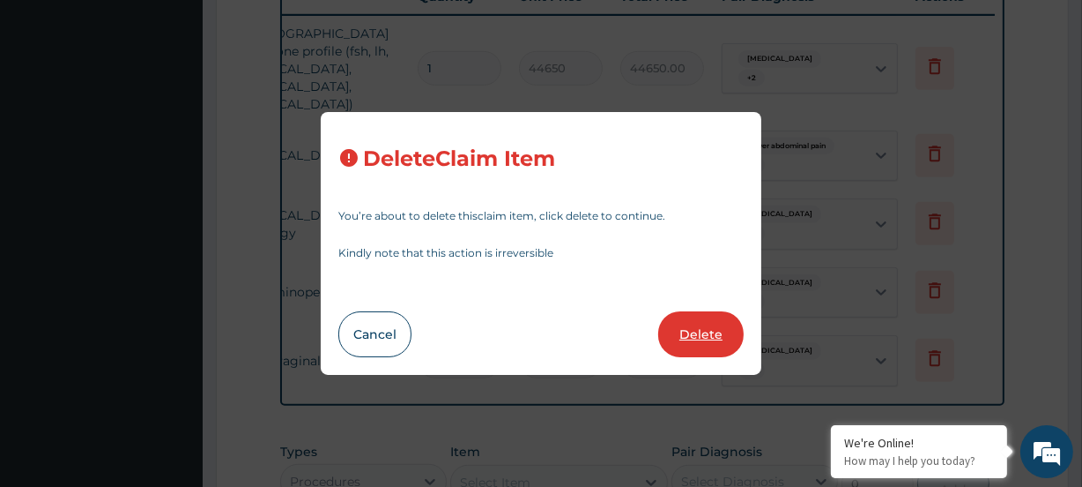
click at [697, 340] on button "Delete" at bounding box center [700, 334] width 85 height 46
type input "21350"
type input "21350.00"
type input "15200"
type input "15200.00"
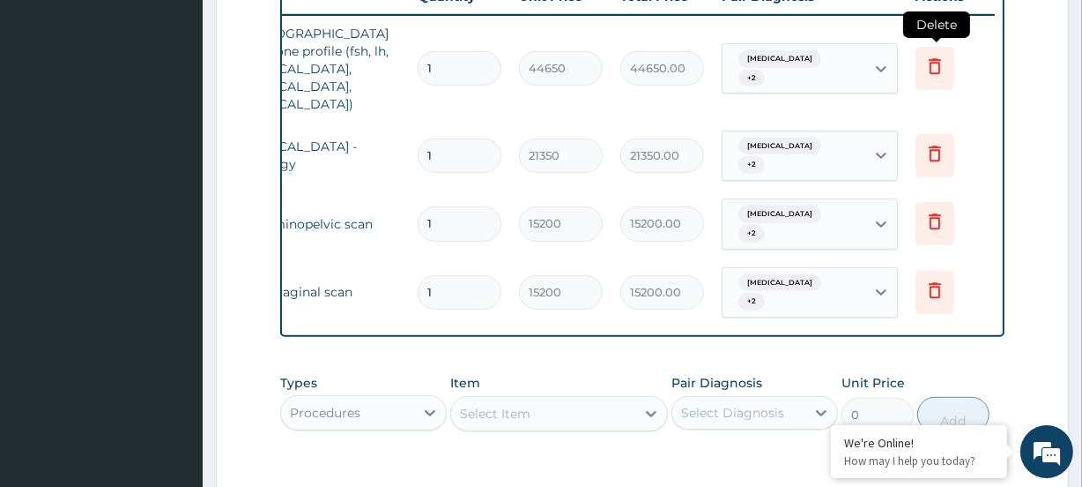
click at [931, 56] on icon at bounding box center [935, 66] width 21 height 21
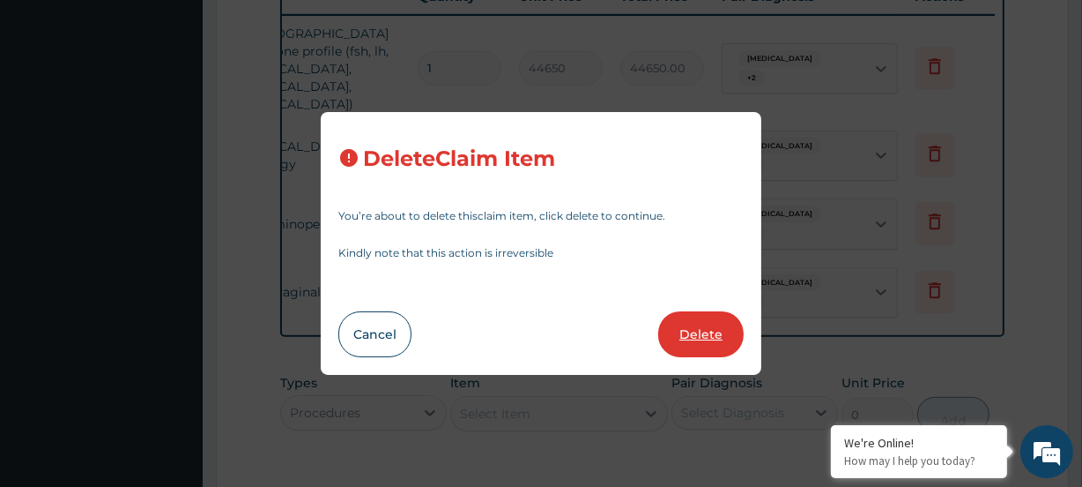
click at [687, 329] on button "Delete" at bounding box center [700, 334] width 85 height 46
type input "21350"
type input "21350.00"
type input "15200"
type input "15200.00"
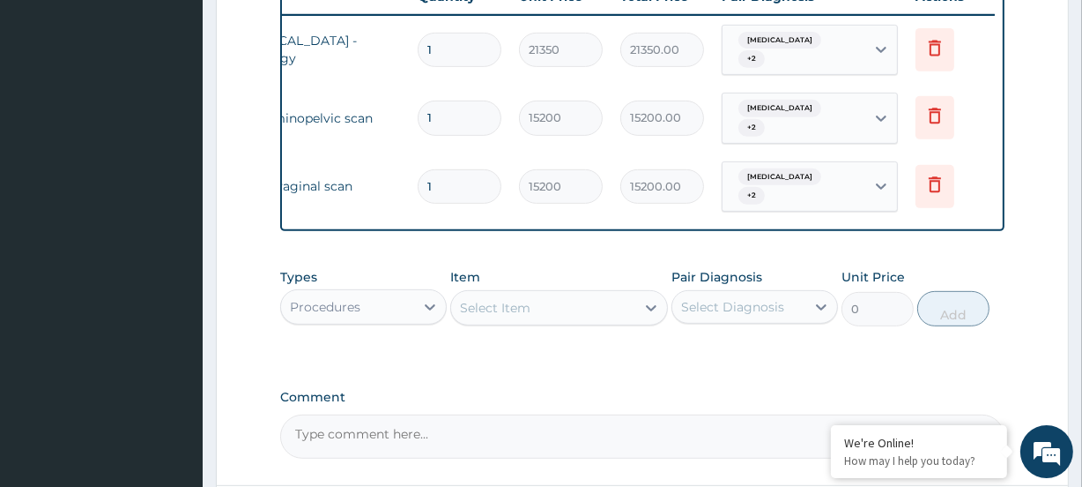
scroll to position [767, 0]
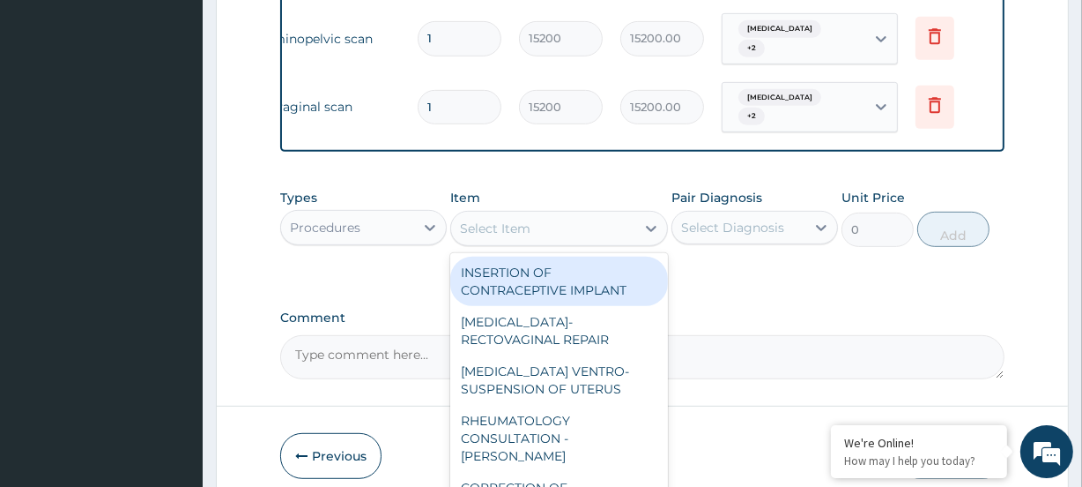
click at [510, 237] on div "Select Item" at bounding box center [495, 228] width 71 height 18
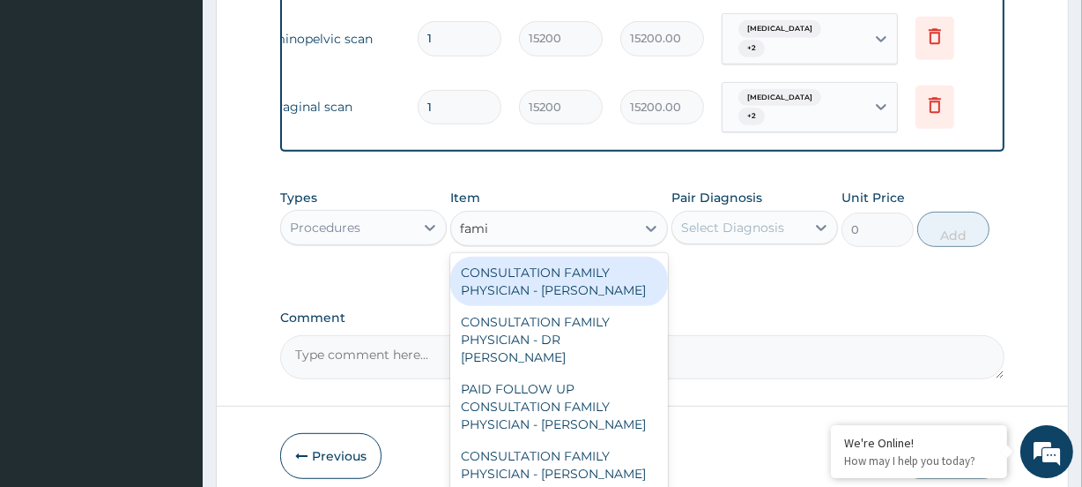
type input "famil"
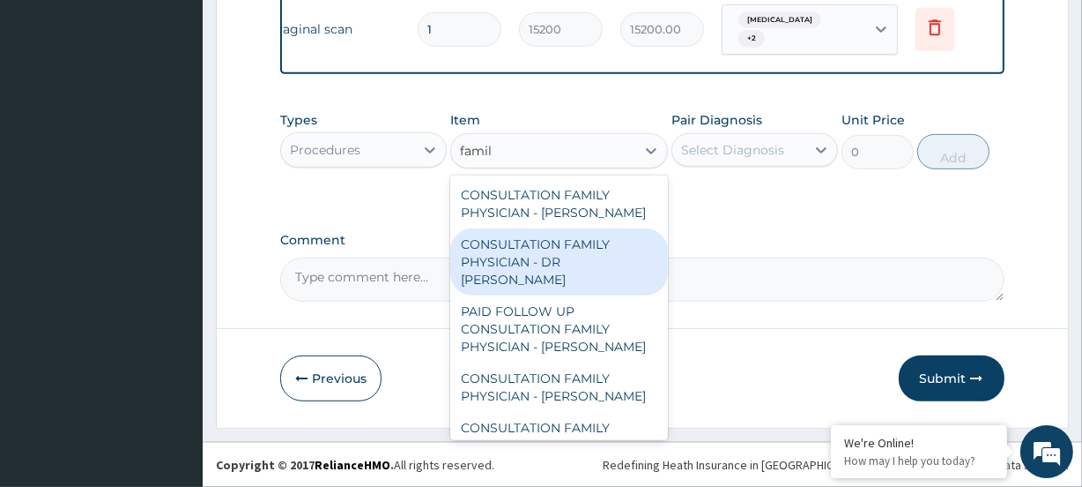
scroll to position [141, 0]
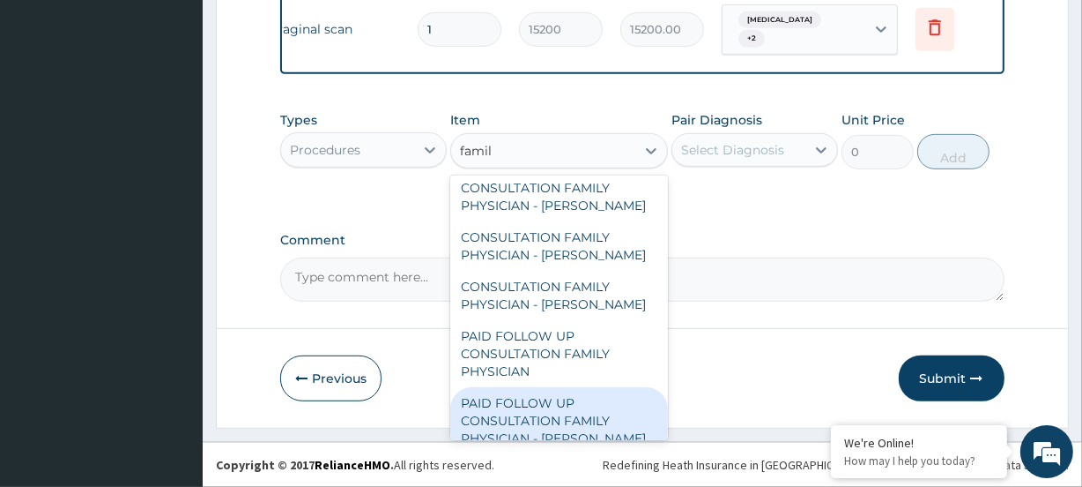
drag, startPoint x: 485, startPoint y: 405, endPoint x: 491, endPoint y: 365, distance: 40.1
click at [480, 402] on div "PAID FOLLOW UP CONSULTATION FAMILY PHYSICIAN - DR ODIA" at bounding box center [558, 420] width 217 height 67
type input "14250"
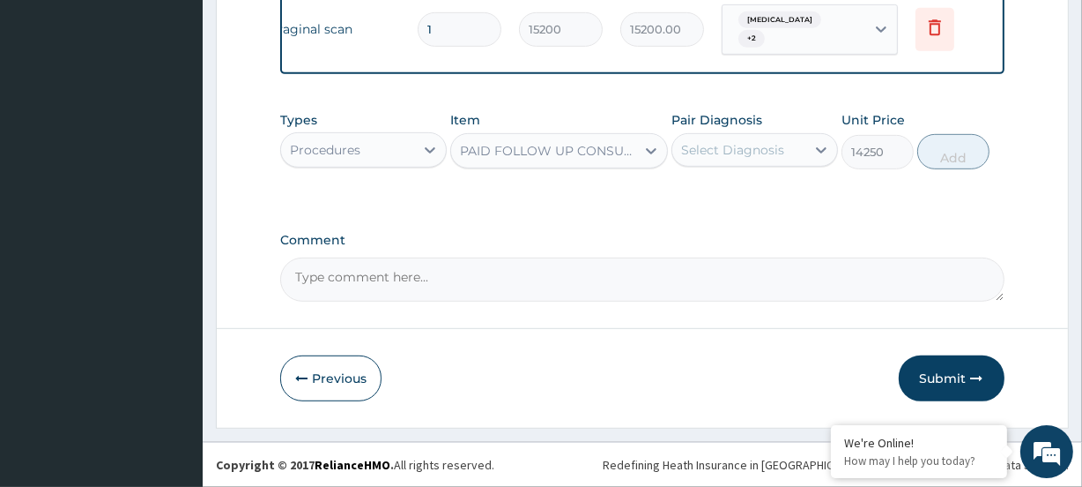
click at [742, 152] on div "Select Diagnosis" at bounding box center [732, 150] width 103 height 18
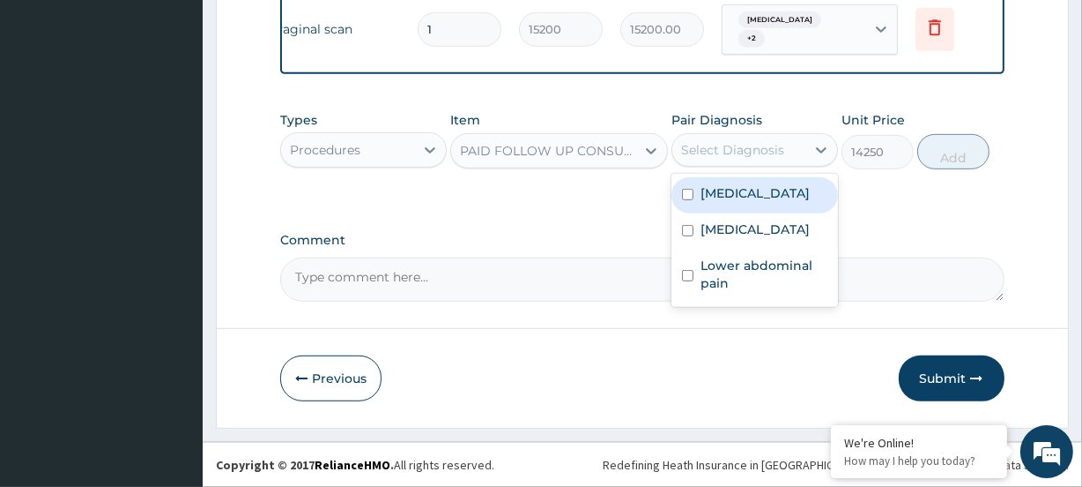
drag, startPoint x: 709, startPoint y: 200, endPoint x: 725, endPoint y: 223, distance: 27.9
click at [709, 201] on label "Polycystic ovary syndrome" at bounding box center [755, 193] width 109 height 18
checkbox input "true"
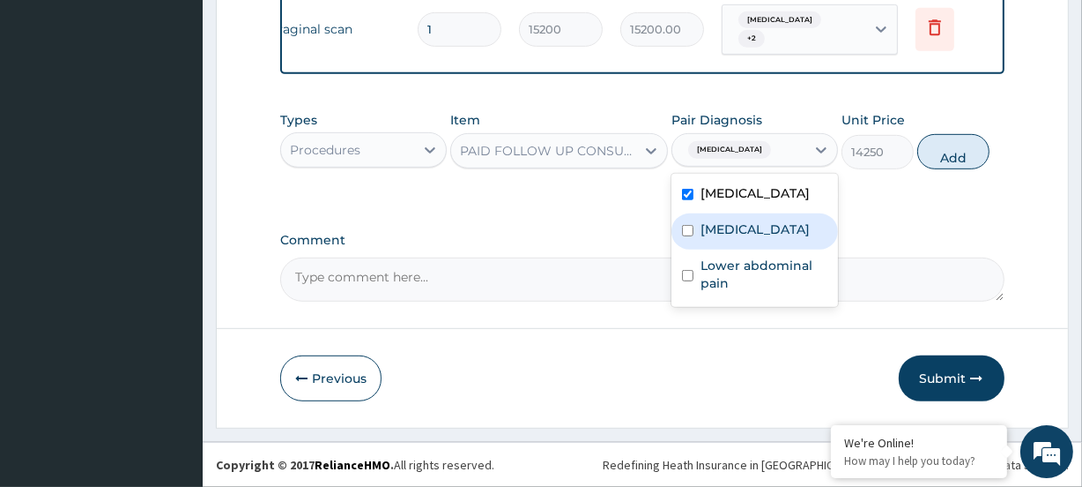
drag, startPoint x: 721, startPoint y: 240, endPoint x: 730, endPoint y: 272, distance: 33.8
click at [722, 238] on label "Amenorrhea" at bounding box center [755, 229] width 109 height 18
checkbox input "true"
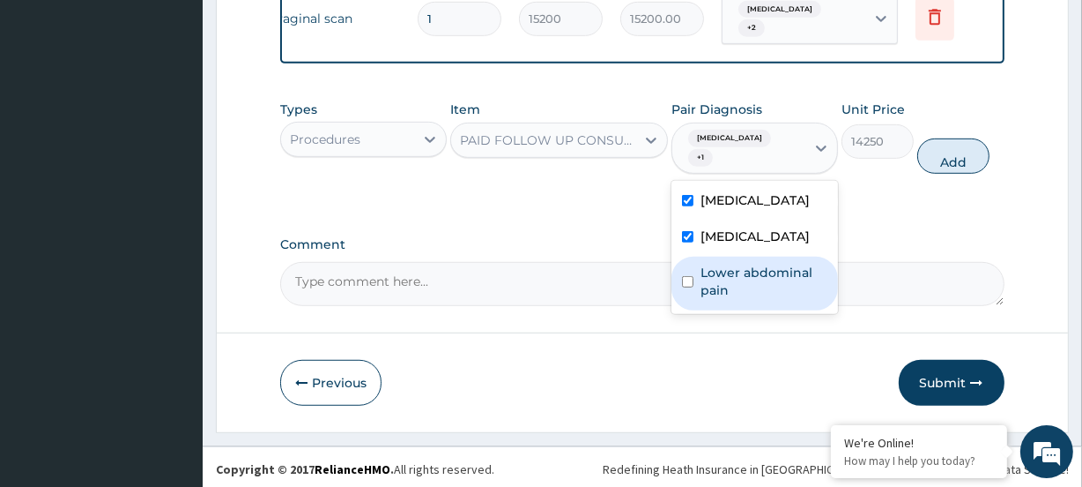
drag, startPoint x: 717, startPoint y: 308, endPoint x: 804, endPoint y: 241, distance: 109.8
click at [719, 299] on label "Lower abdominal pain" at bounding box center [764, 281] width 127 height 35
checkbox input "true"
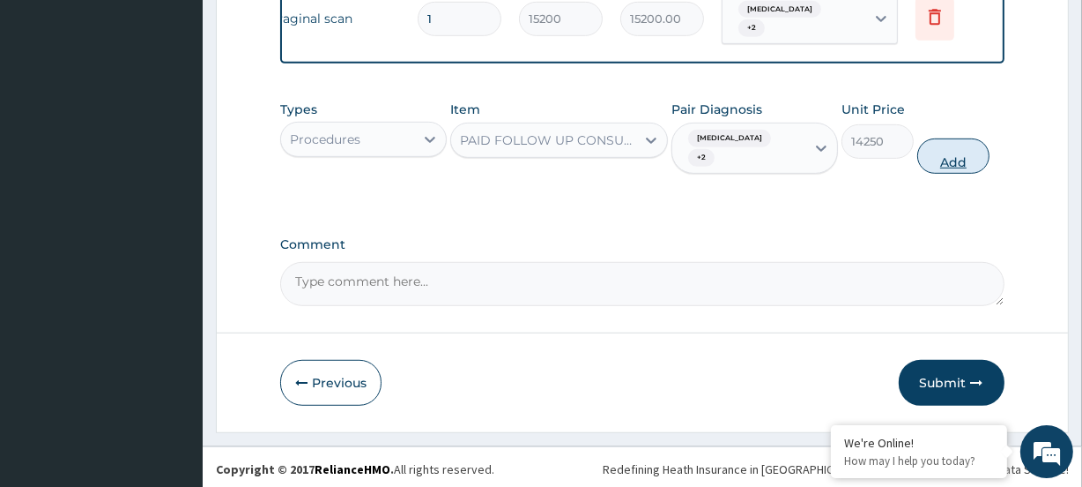
click at [937, 168] on button "Add" at bounding box center [954, 155] width 72 height 35
type input "0"
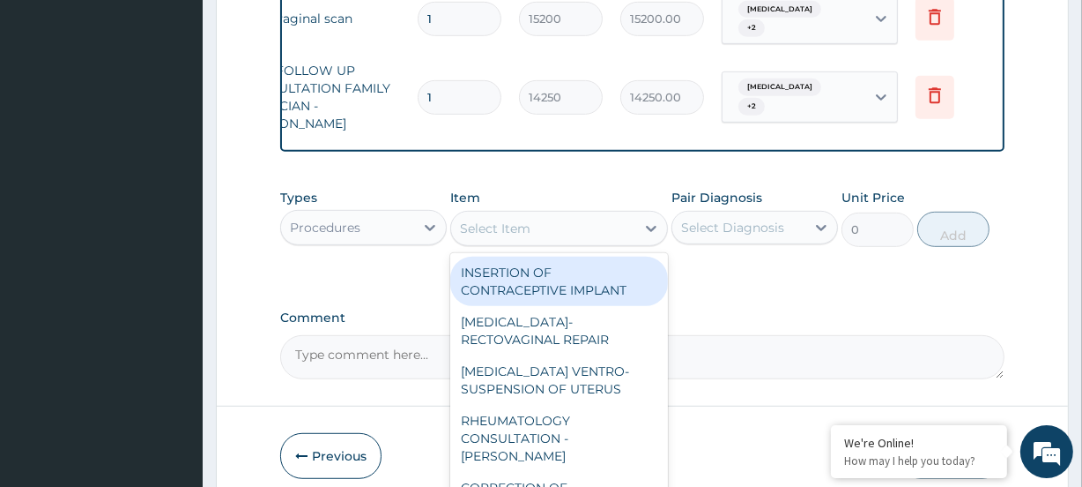
click at [479, 223] on div "Select Item" at bounding box center [495, 228] width 71 height 18
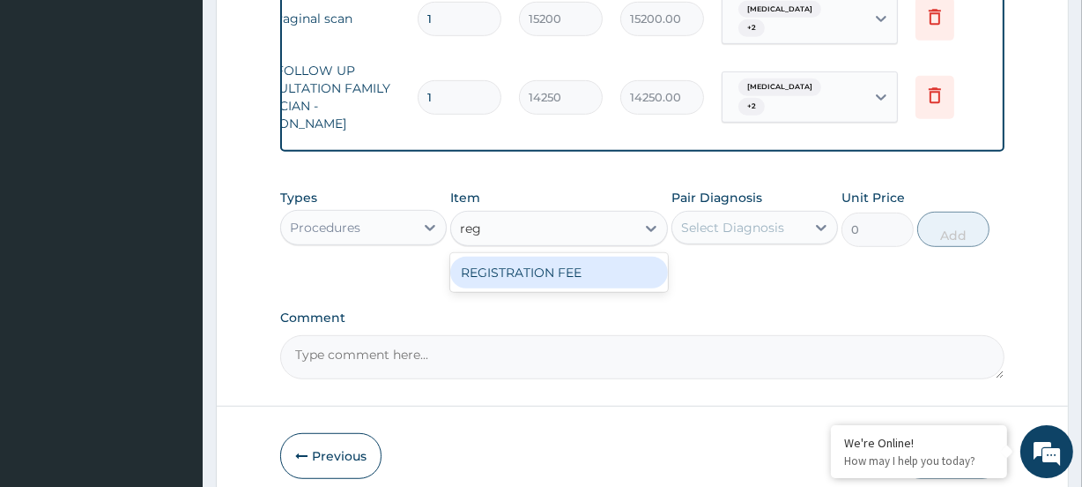
type input "regi"
drag, startPoint x: 494, startPoint y: 271, endPoint x: 542, endPoint y: 244, distance: 55.6
click at [494, 271] on div "REGISTRATION FEE" at bounding box center [558, 272] width 217 height 32
type input "4750"
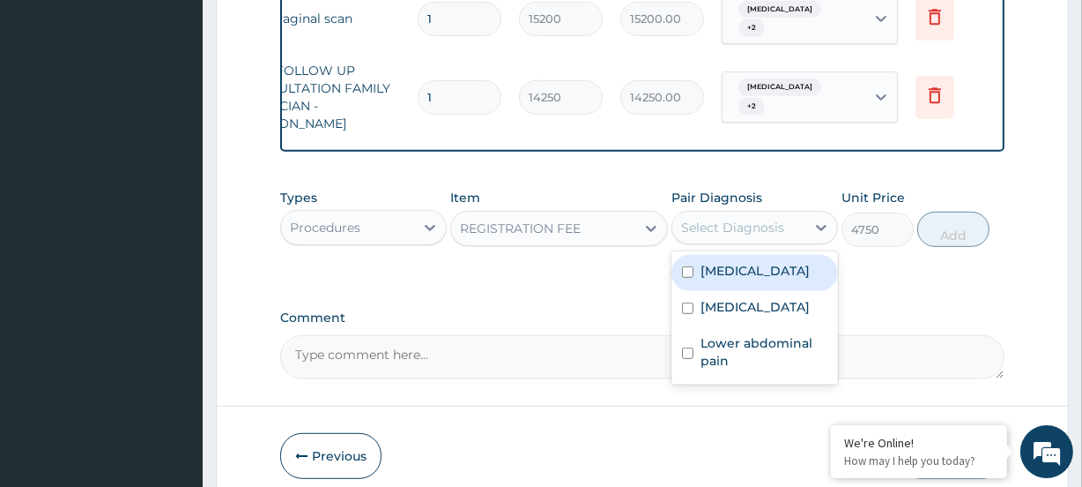
click at [739, 219] on div "Select Diagnosis" at bounding box center [732, 228] width 103 height 18
drag, startPoint x: 714, startPoint y: 264, endPoint x: 737, endPoint y: 285, distance: 30.6
click at [714, 266] on label "Polycystic ovary syndrome" at bounding box center [755, 271] width 109 height 18
checkbox input "true"
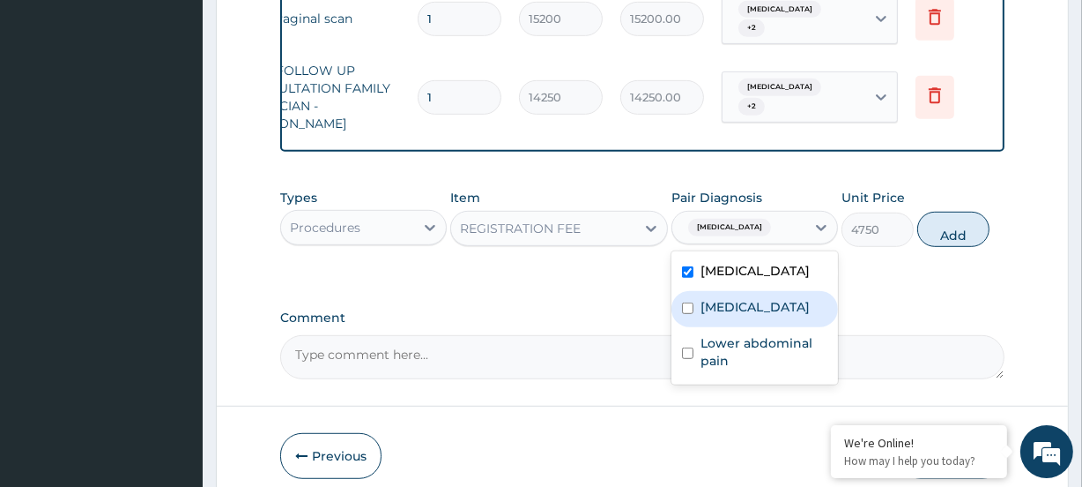
drag, startPoint x: 731, startPoint y: 309, endPoint x: 735, endPoint y: 330, distance: 20.7
click at [732, 309] on label "Amenorrhea" at bounding box center [755, 307] width 109 height 18
checkbox input "true"
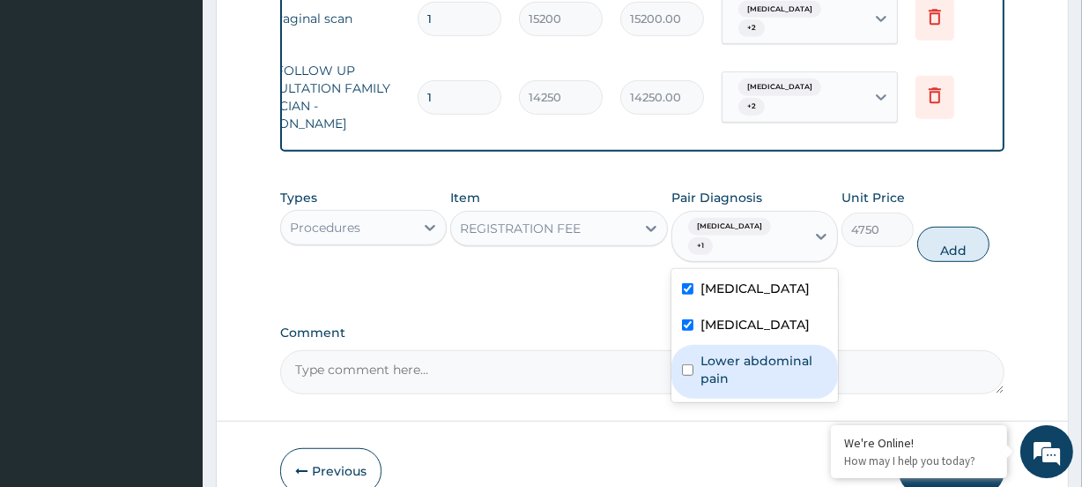
drag, startPoint x: 718, startPoint y: 378, endPoint x: 816, endPoint y: 311, distance: 118.6
click at [724, 372] on label "Lower abdominal pain" at bounding box center [764, 369] width 127 height 35
checkbox input "true"
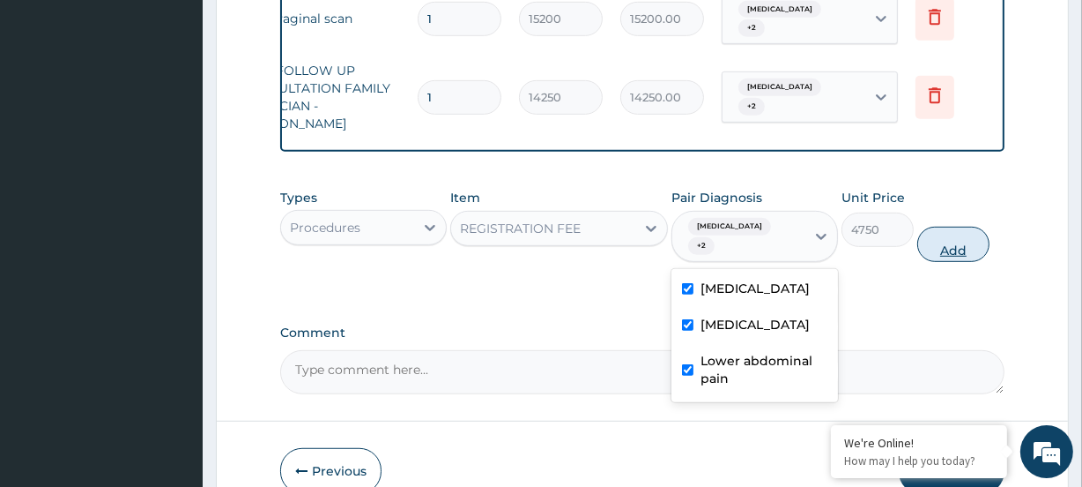
click at [934, 235] on button "Add" at bounding box center [954, 244] width 72 height 35
type input "0"
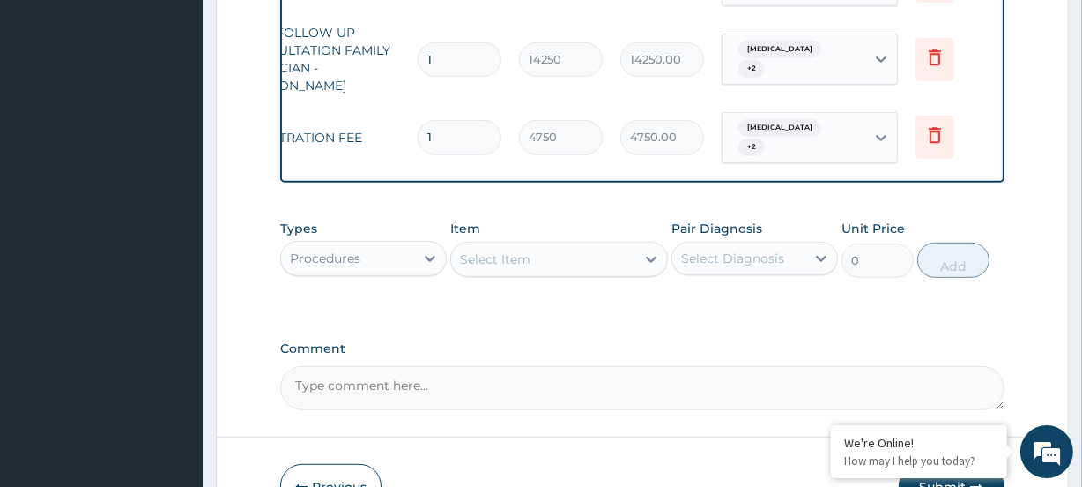
scroll to position [993, 0]
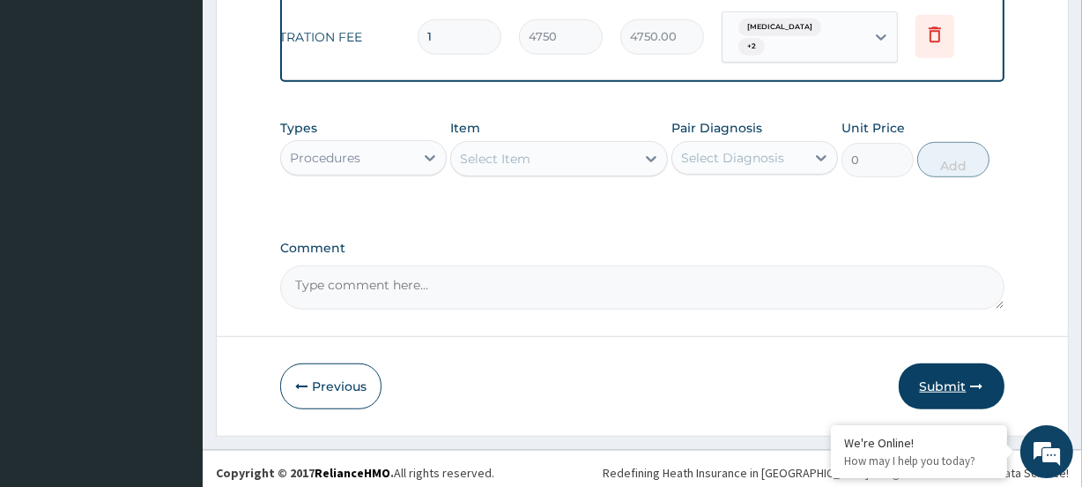
click at [956, 382] on button "Submit" at bounding box center [952, 386] width 106 height 46
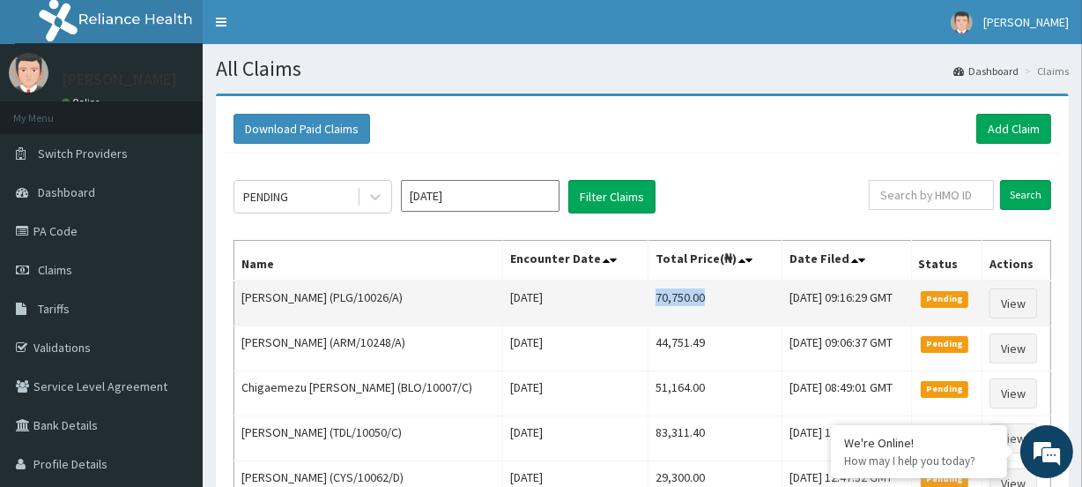
drag, startPoint x: 609, startPoint y: 296, endPoint x: 679, endPoint y: 305, distance: 70.2
click at [679, 305] on td "70,750.00" at bounding box center [715, 303] width 134 height 46
copy td "70,750.00"
